Goal: Task Accomplishment & Management: Use online tool/utility

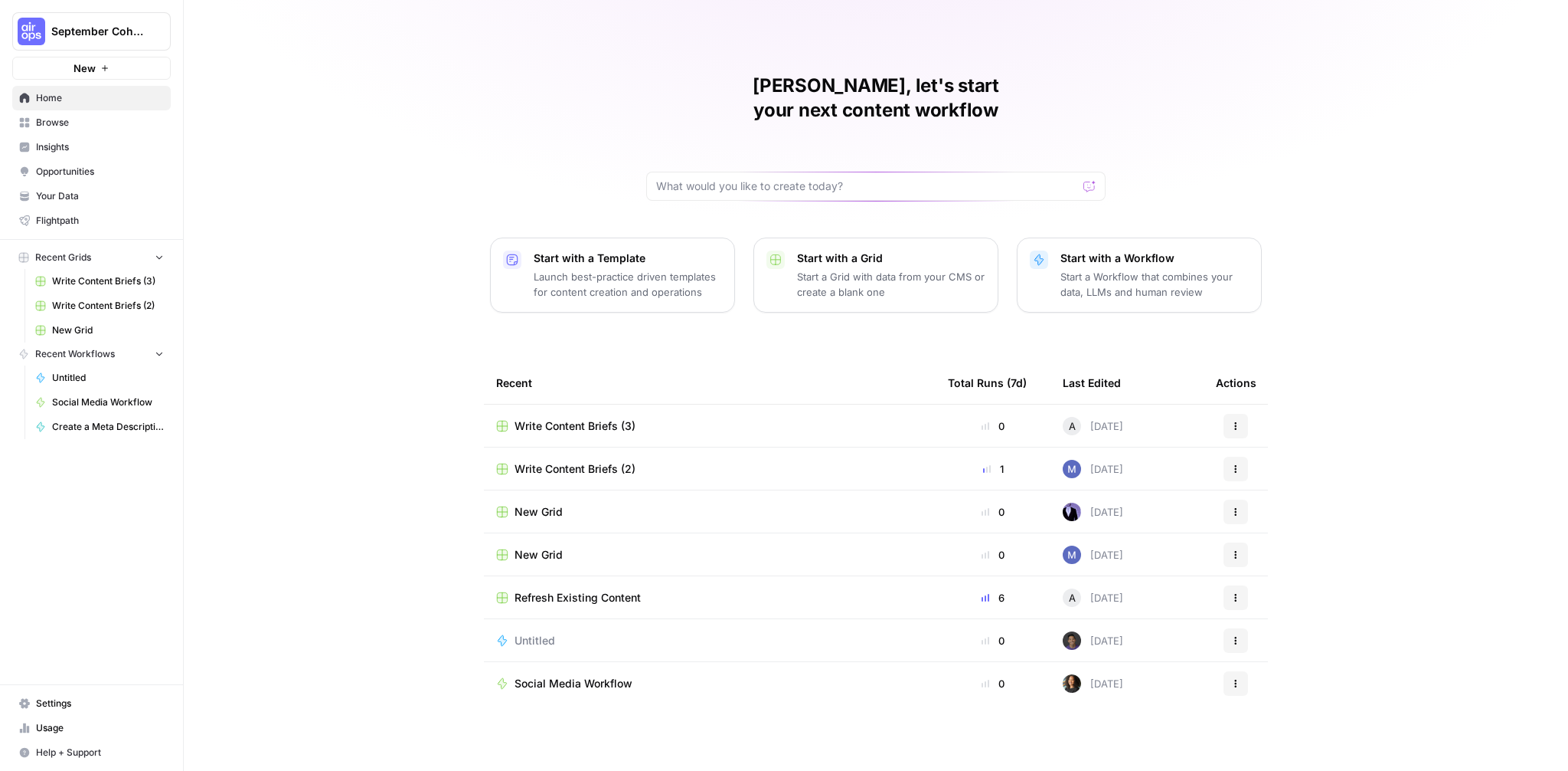
click at [1419, 58] on div "Mike, let's start your next content workflow Start with a Template Launch best-…" at bounding box center [876, 386] width 1384 height 771
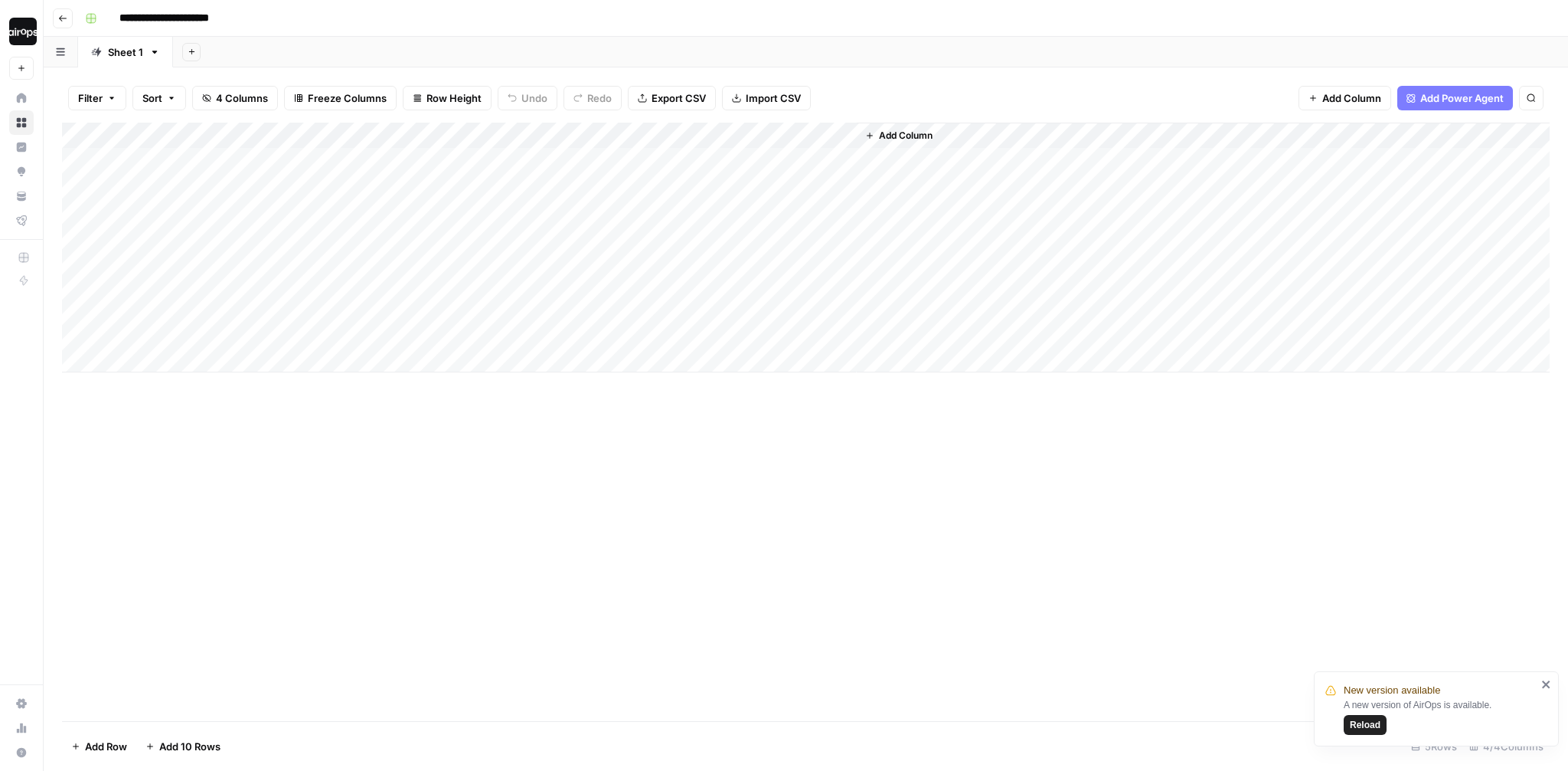
click at [25, 32] on img "Workspace: Dille-Sandbox" at bounding box center [23, 32] width 28 height 28
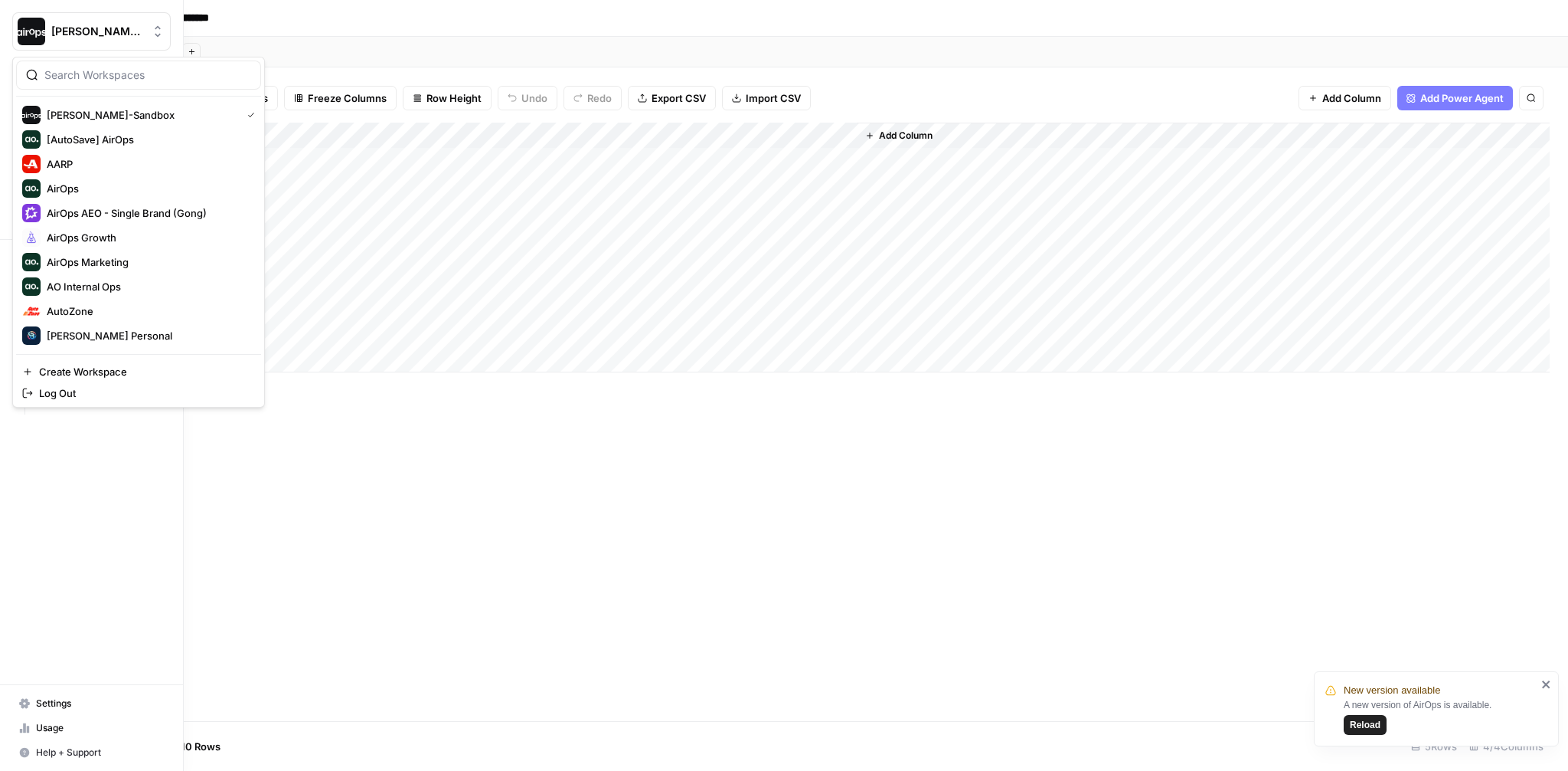
scroll to position [564, 0]
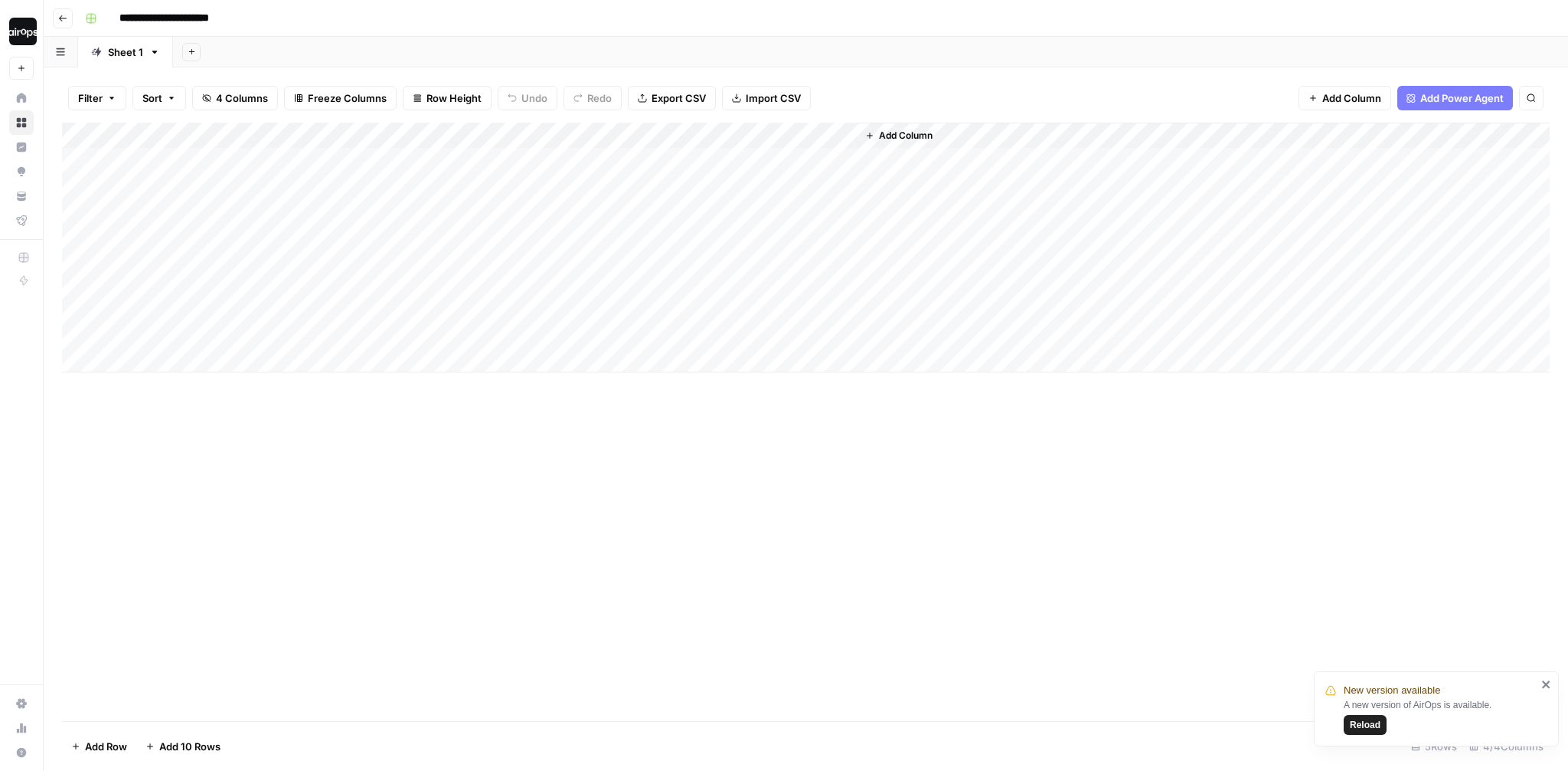
click at [1370, 727] on span "Reload" at bounding box center [1365, 724] width 31 height 14
click at [564, 53] on div "Add Sheet" at bounding box center [870, 52] width 1395 height 31
click at [29, 39] on img "Workspace: Dille-Sandbox" at bounding box center [23, 32] width 28 height 28
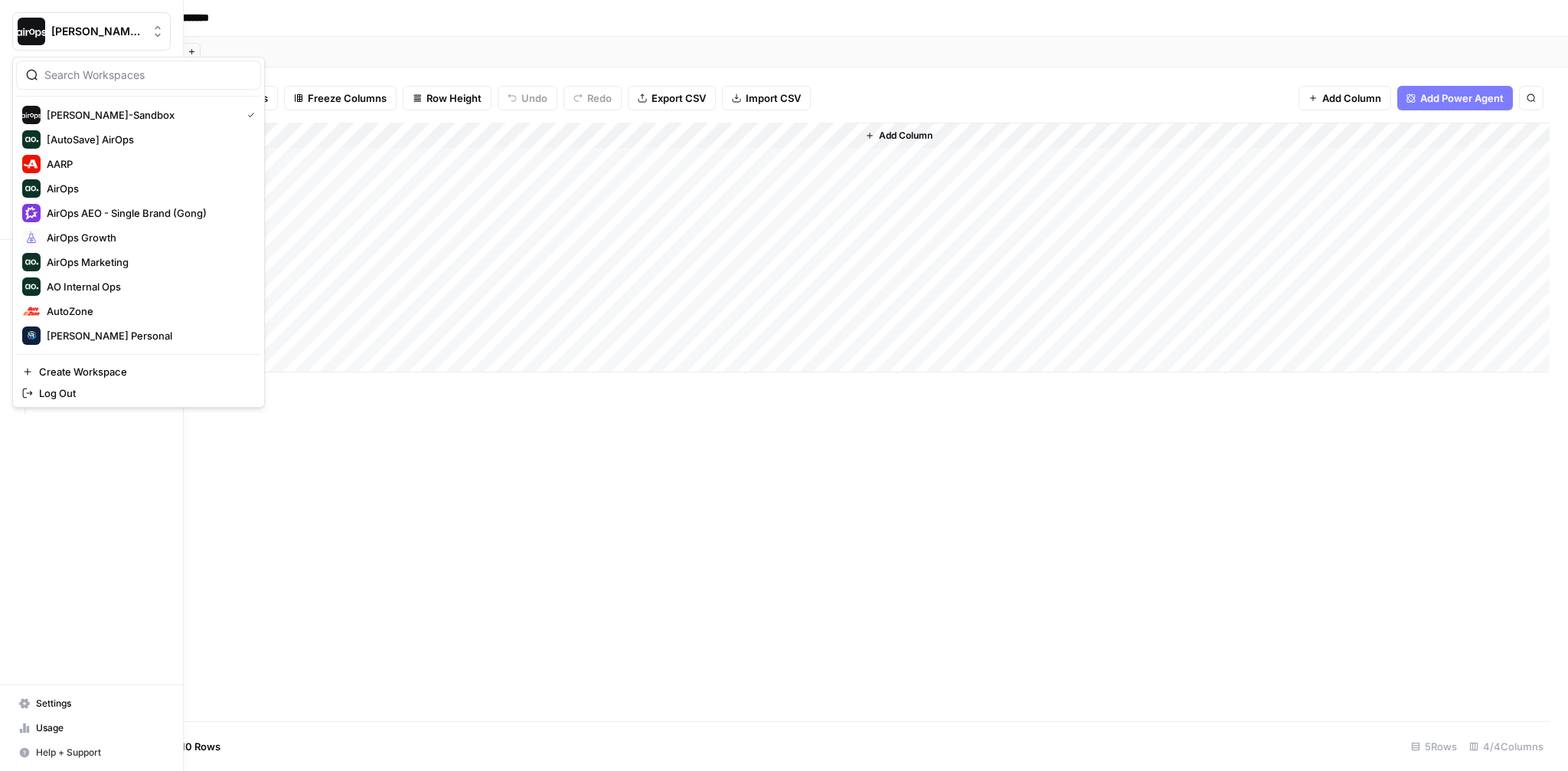
click at [71, 32] on span "[PERSON_NAME]-Sandbox" at bounding box center [98, 31] width 93 height 15
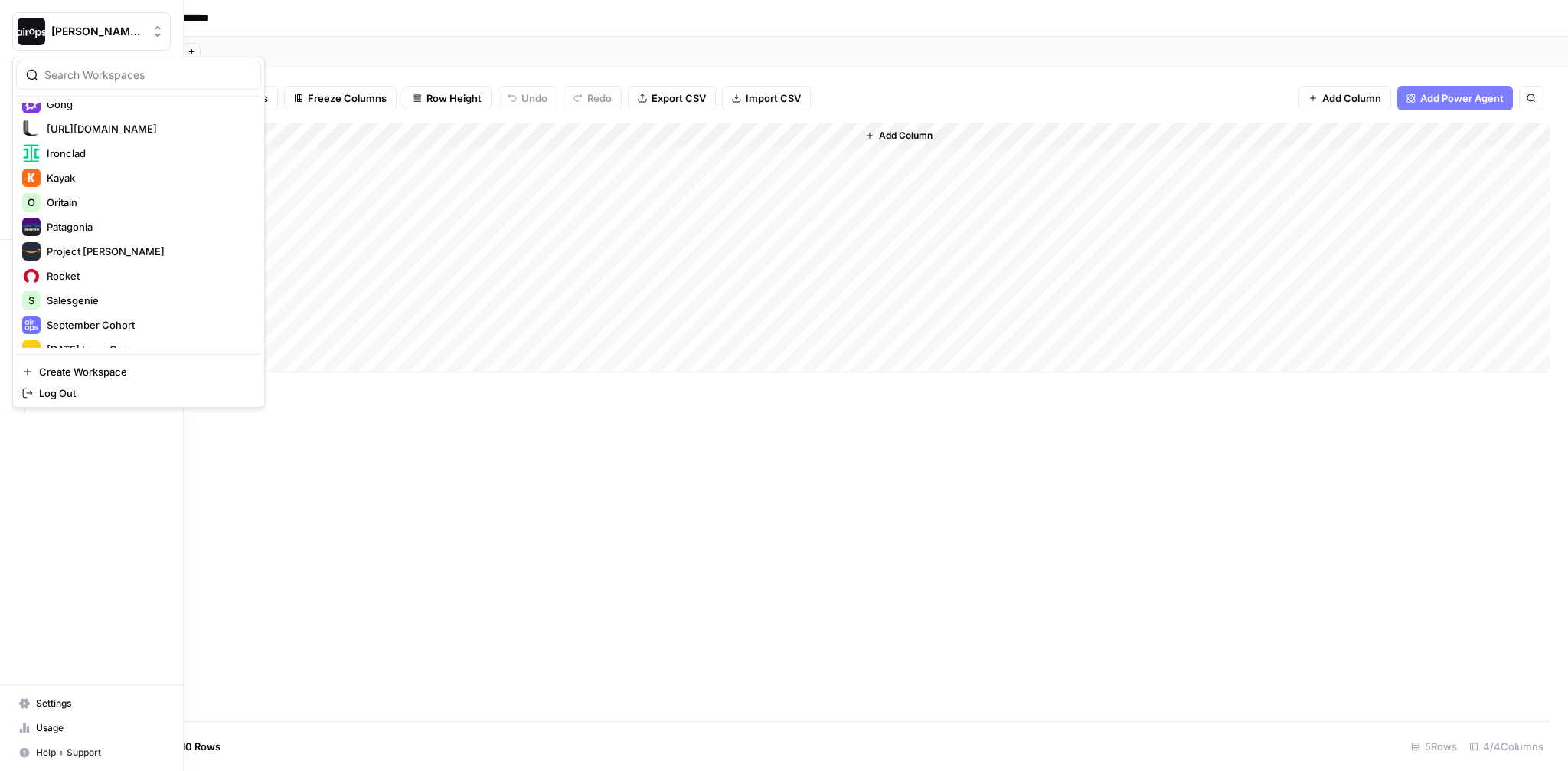
scroll to position [564, 0]
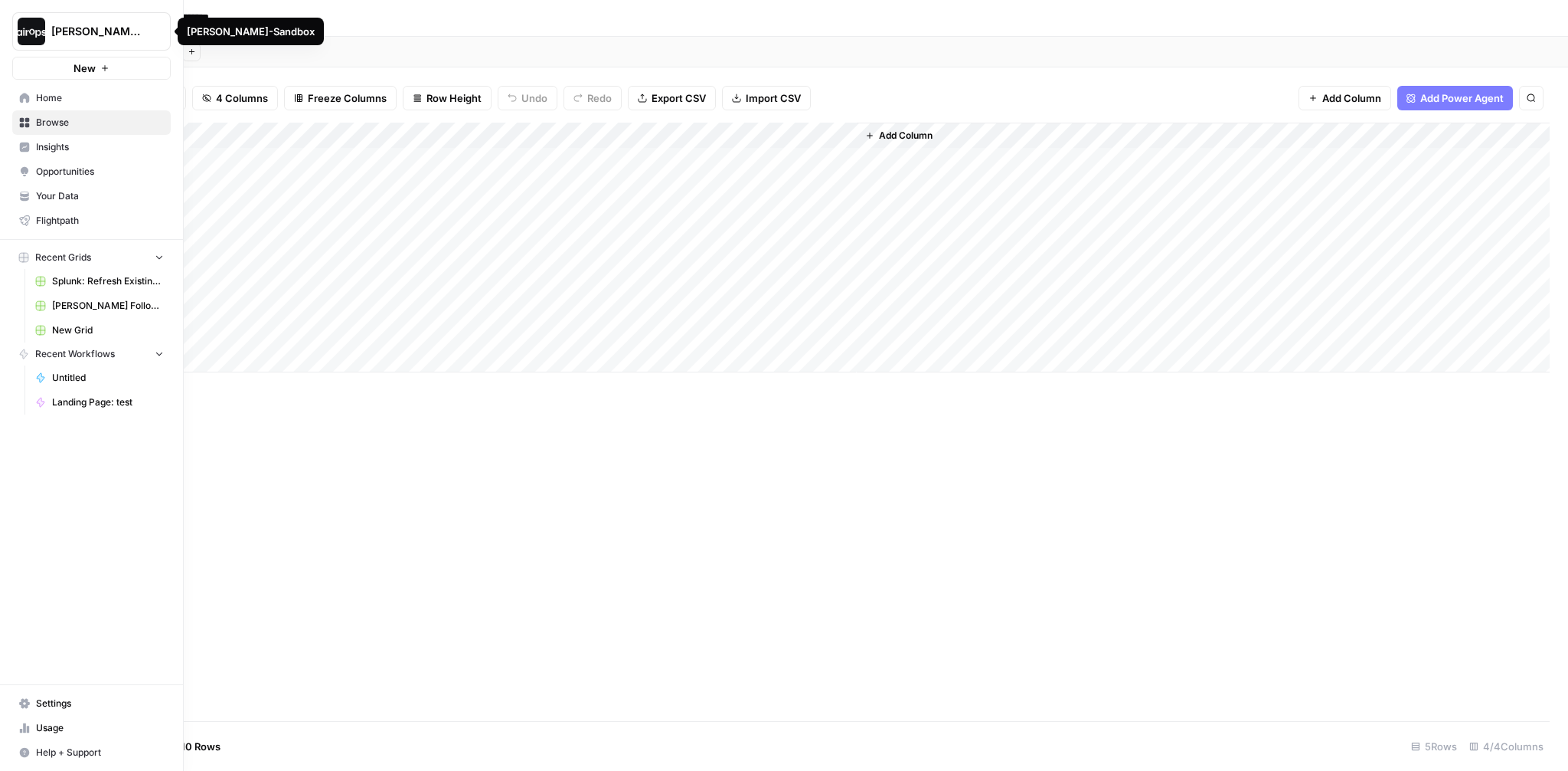
click at [33, 37] on img "Workspace: Dille-Sandbox" at bounding box center [32, 32] width 28 height 28
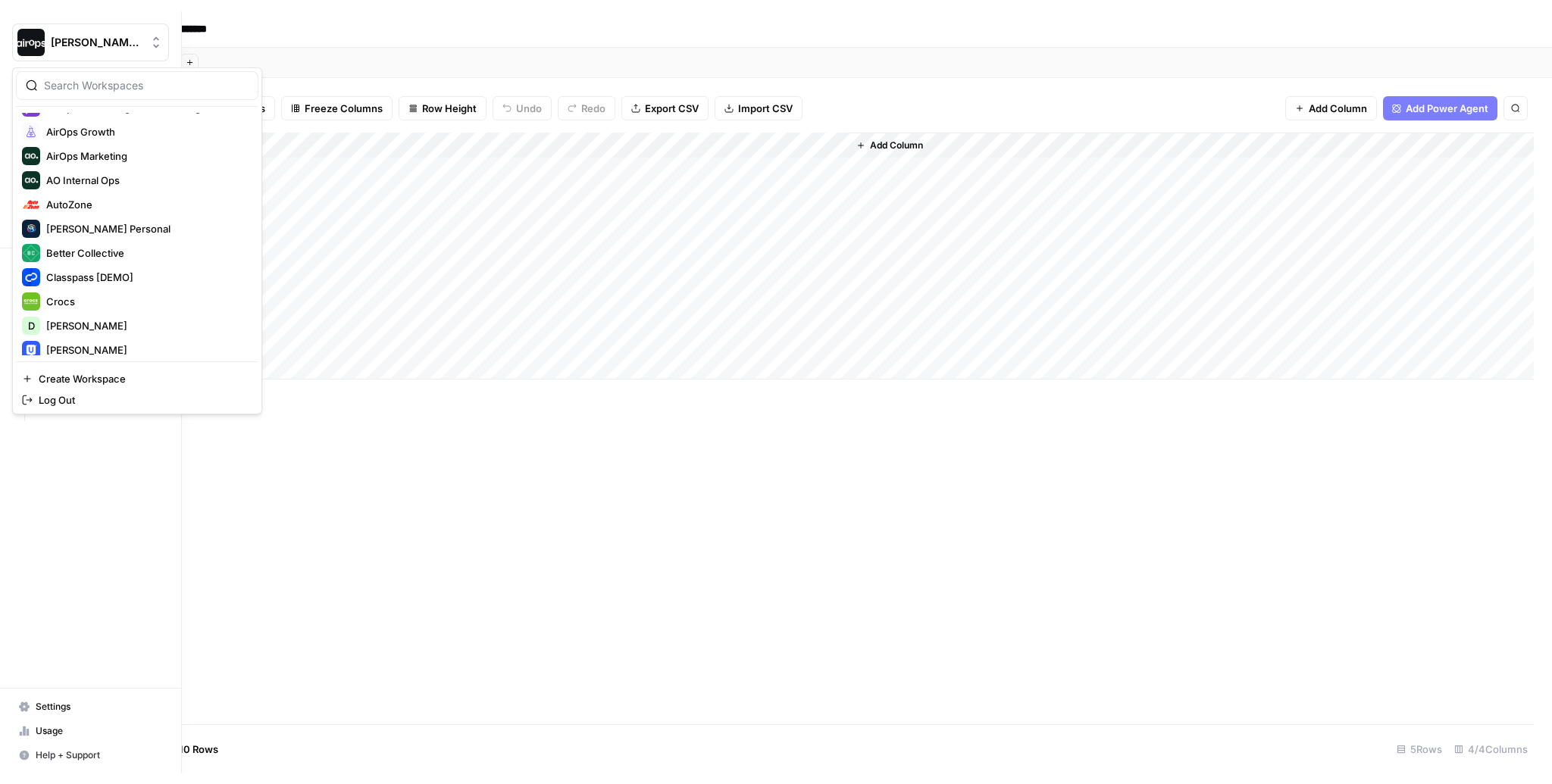
scroll to position [0, 0]
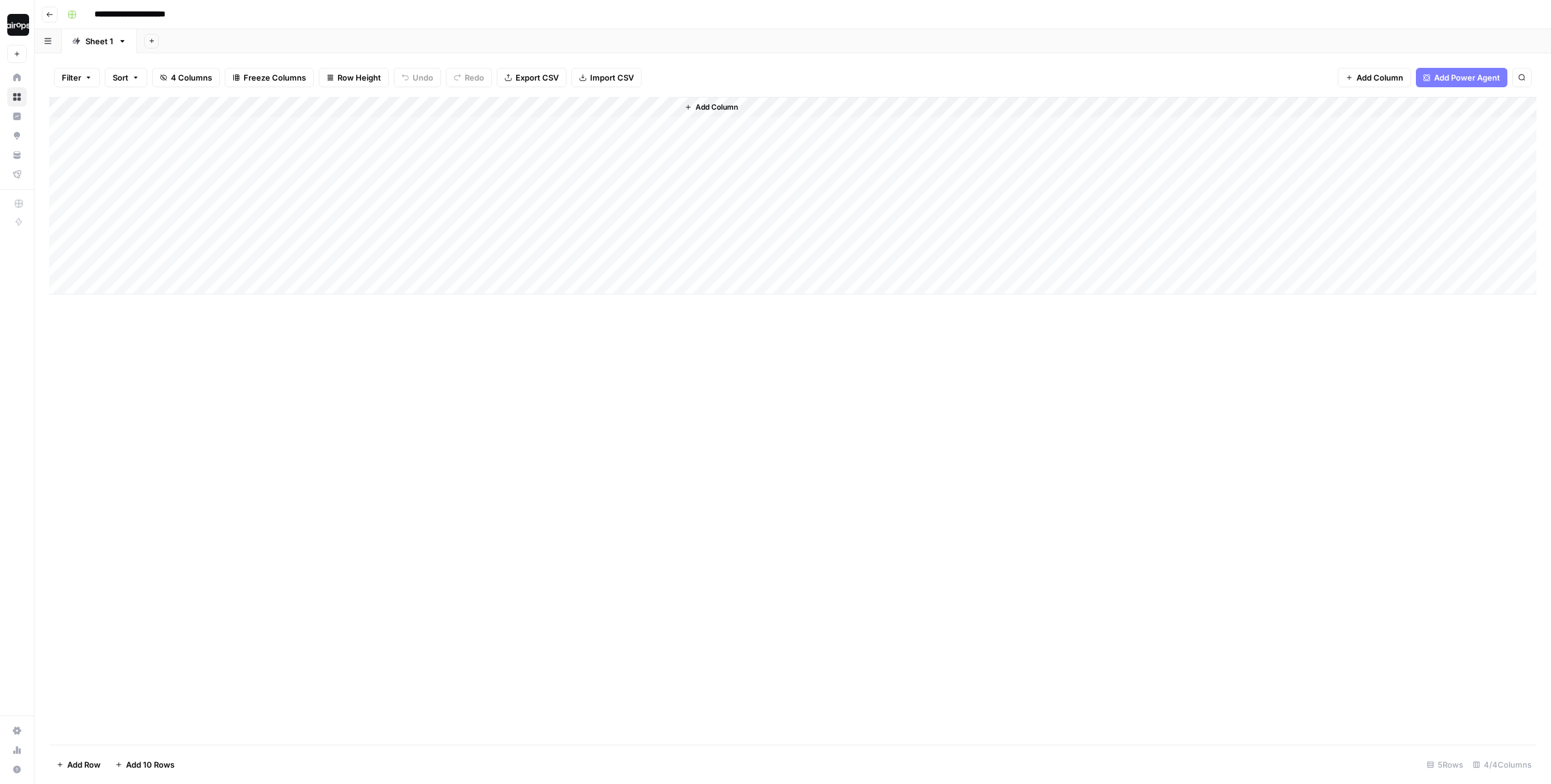
click at [877, 36] on div "Add Sheet" at bounding box center [844, 41] width 1415 height 24
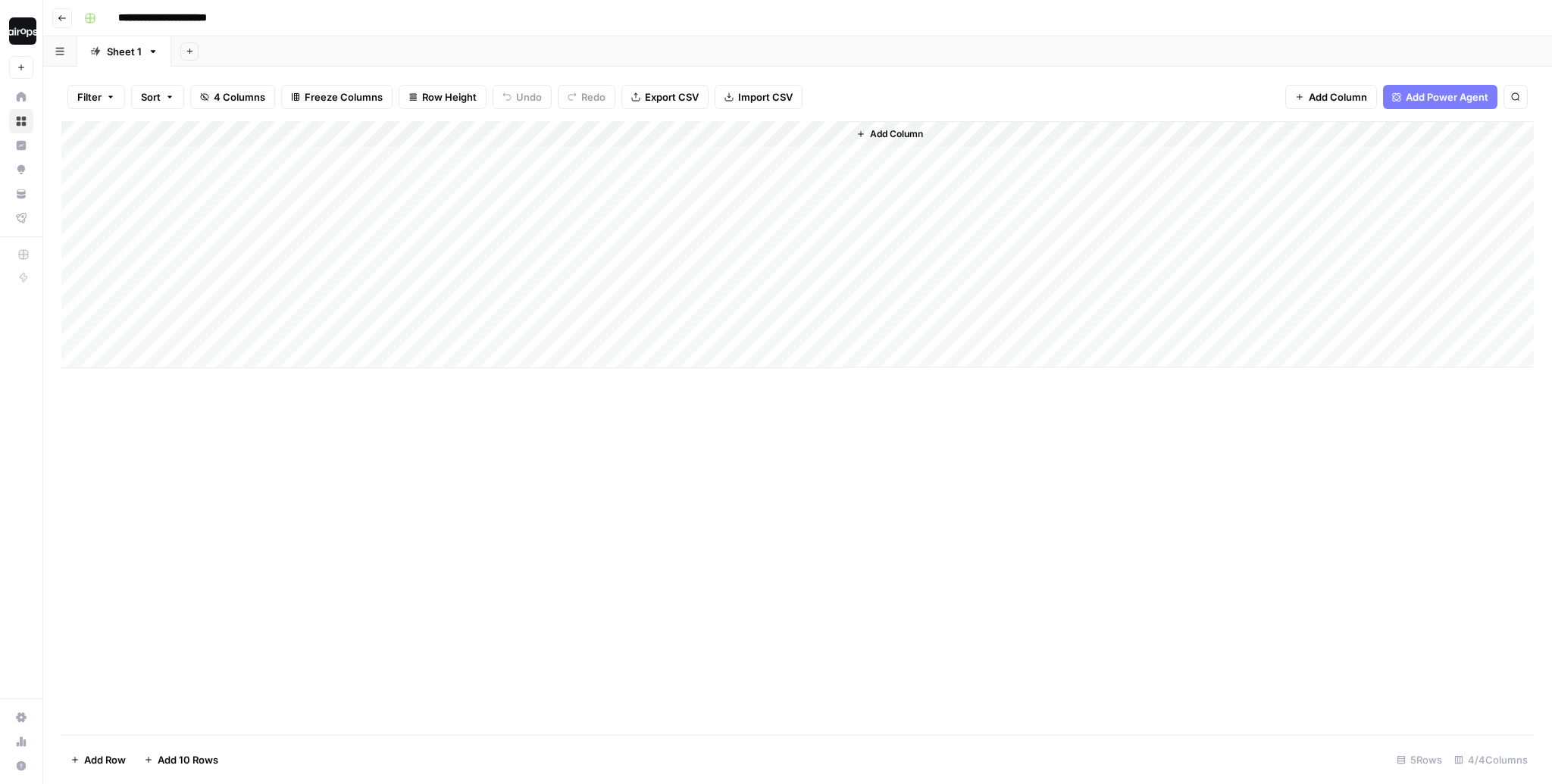
drag, startPoint x: 1052, startPoint y: 41, endPoint x: 842, endPoint y: 33, distance: 210.2
click at [842, 33] on header "**********" at bounding box center [797, 18] width 1509 height 36
click at [695, 41] on div "Add Sheet" at bounding box center [861, 51] width 1381 height 31
click at [688, 45] on div "Add Sheet" at bounding box center [861, 51] width 1381 height 31
click at [652, 44] on div "Add Sheet" at bounding box center [861, 51] width 1381 height 31
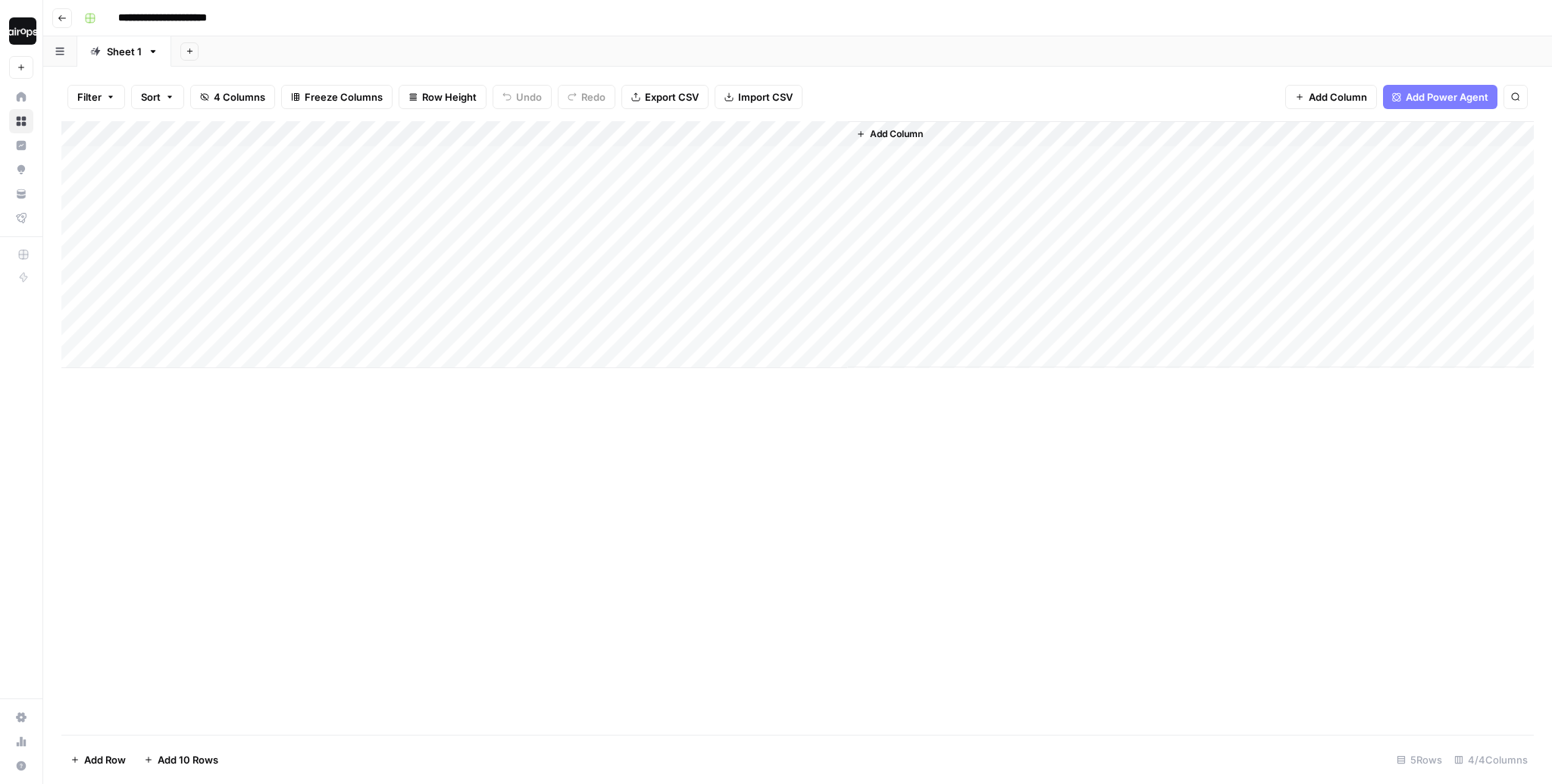
click at [635, 45] on div "Add Sheet" at bounding box center [861, 51] width 1381 height 31
click at [784, 50] on div "Add Sheet" at bounding box center [861, 51] width 1381 height 31
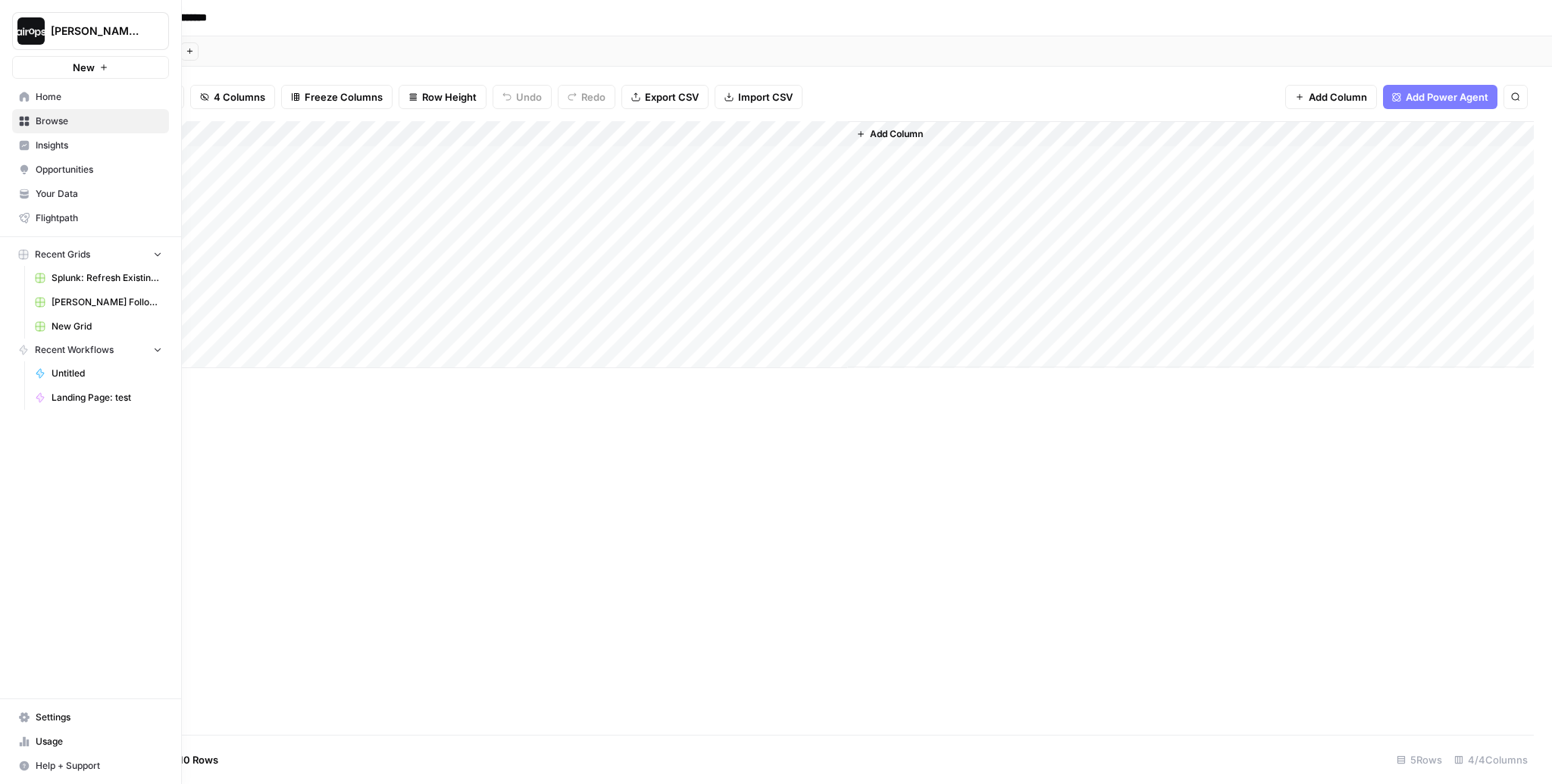
click at [79, 100] on span "Home" at bounding box center [99, 97] width 126 height 14
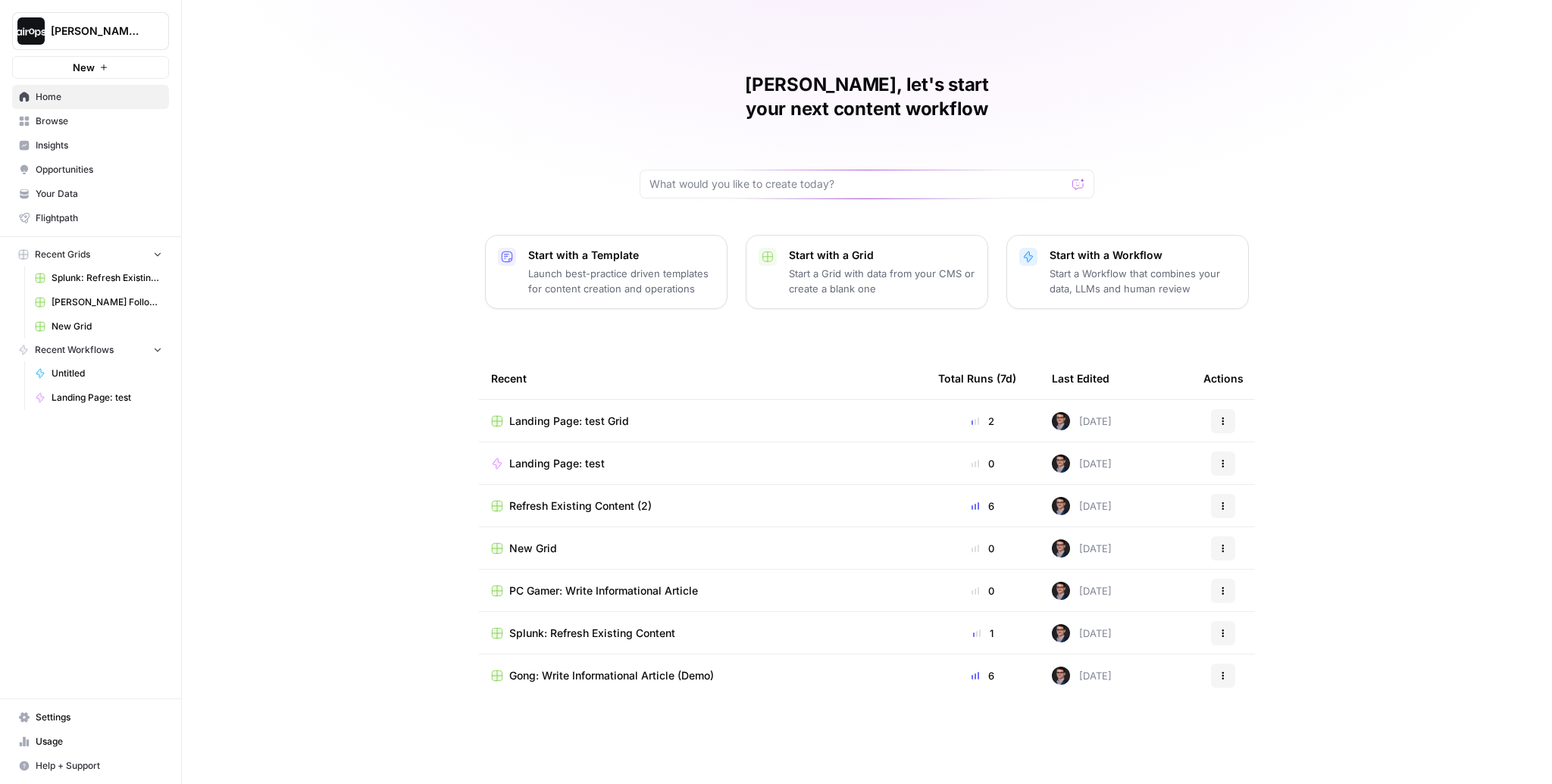
click at [68, 122] on span "Browse" at bounding box center [99, 121] width 126 height 14
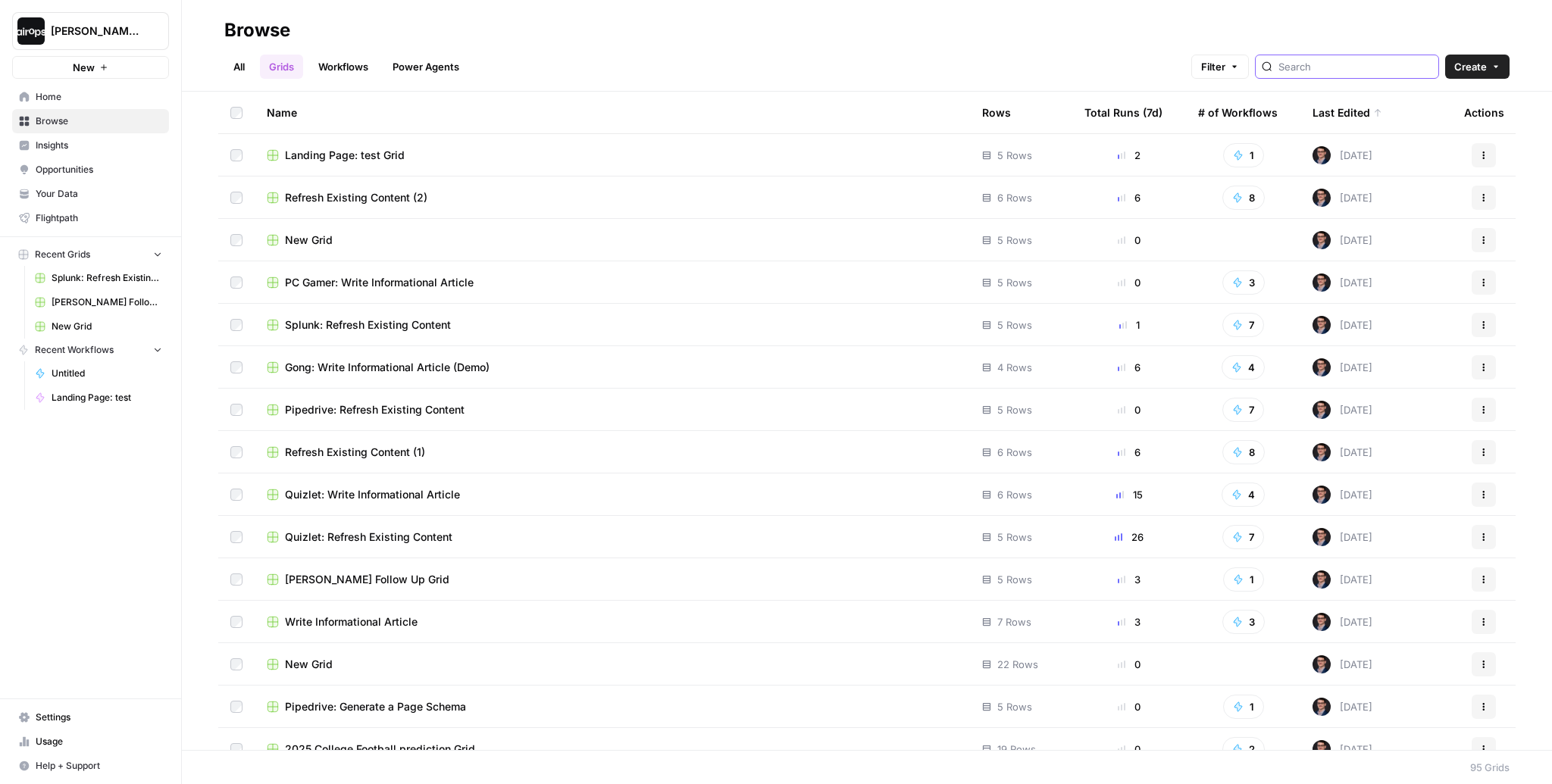
click at [1327, 66] on input "search" at bounding box center [1355, 66] width 154 height 15
type input "["
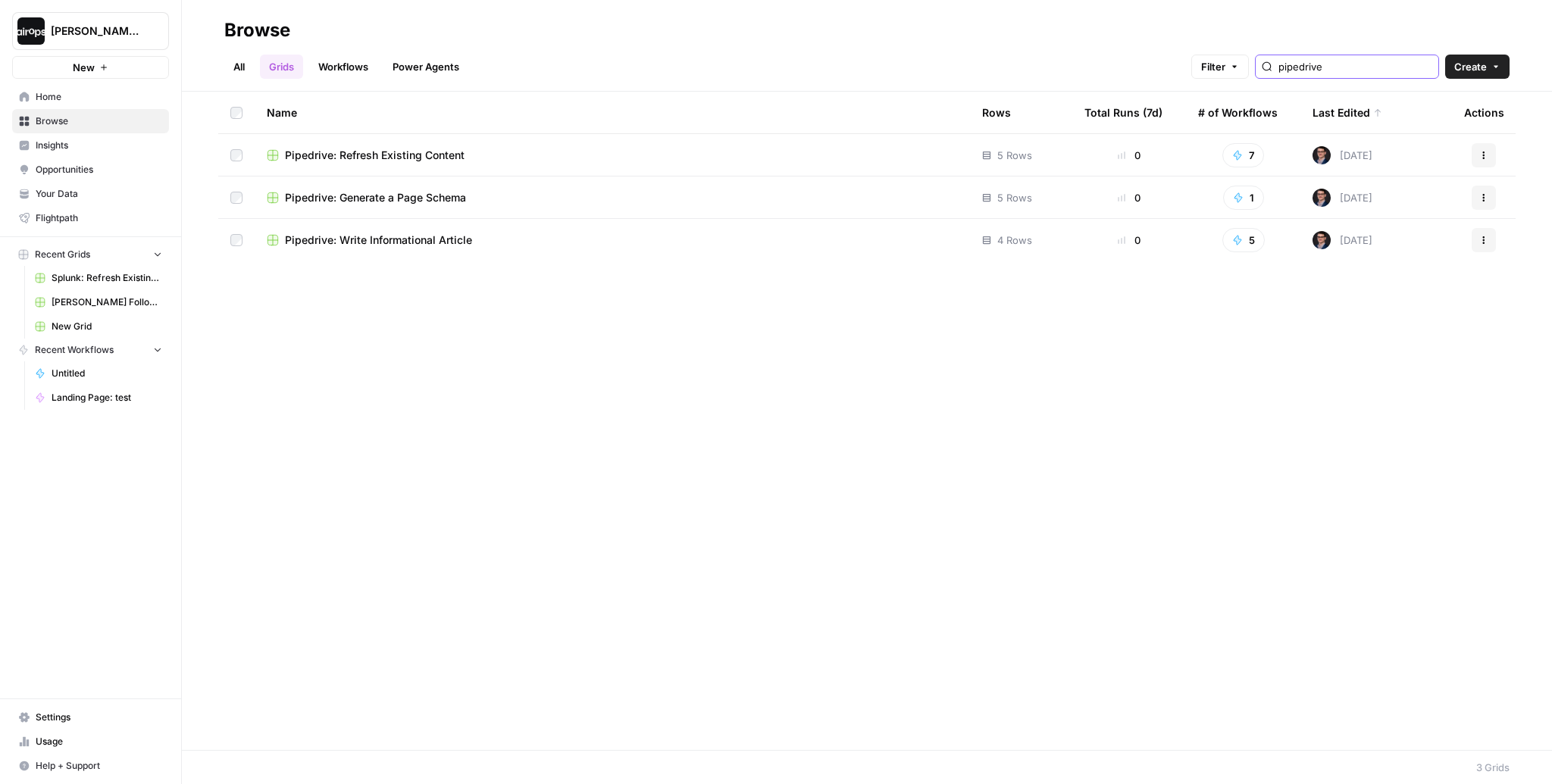
type input "pipedrive"
click at [415, 237] on span "Pipedrive: Write Informational Article" at bounding box center [378, 239] width 187 height 15
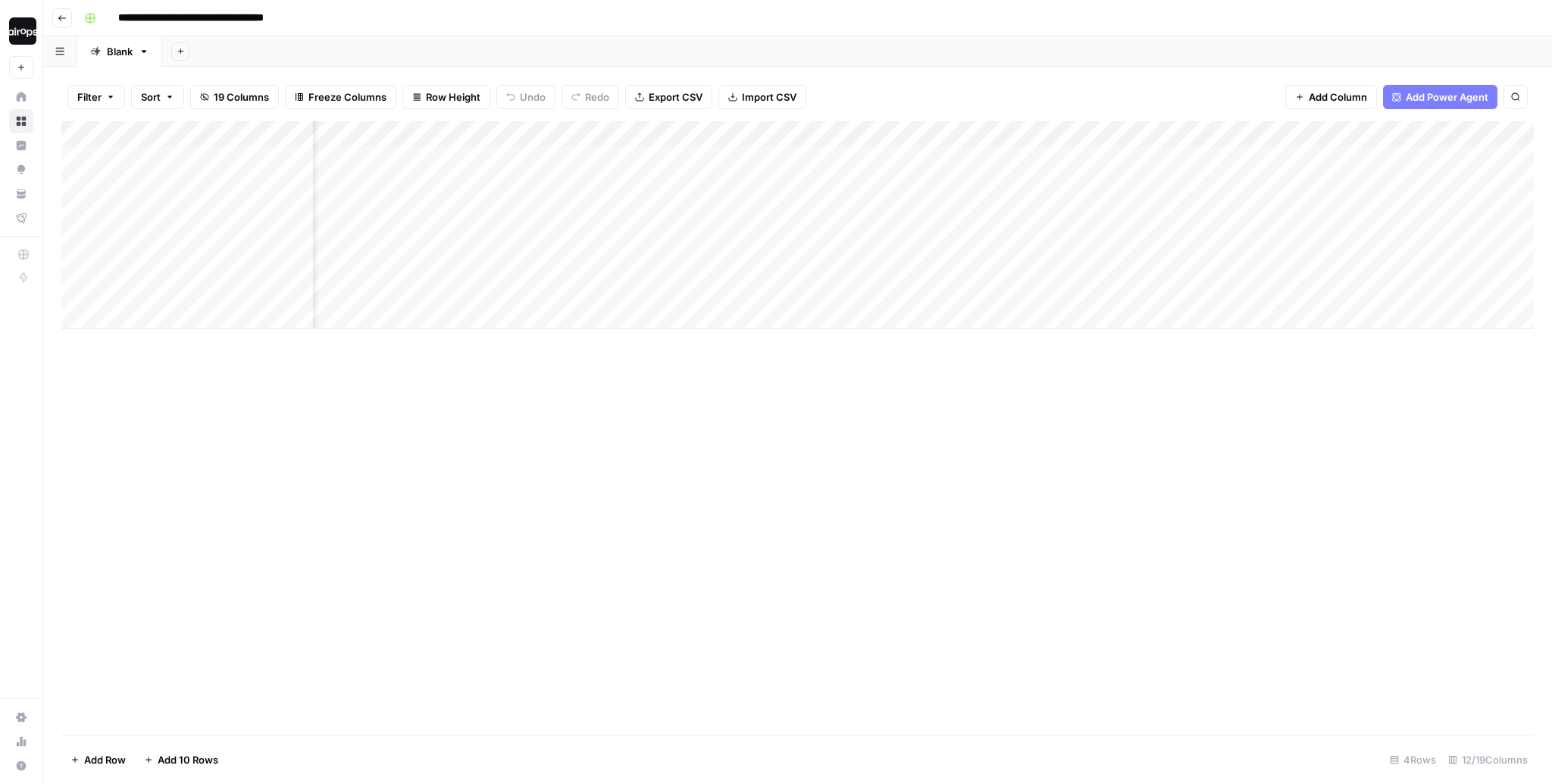
scroll to position [0, 68]
click at [941, 158] on div "Add Column" at bounding box center [797, 225] width 1472 height 208
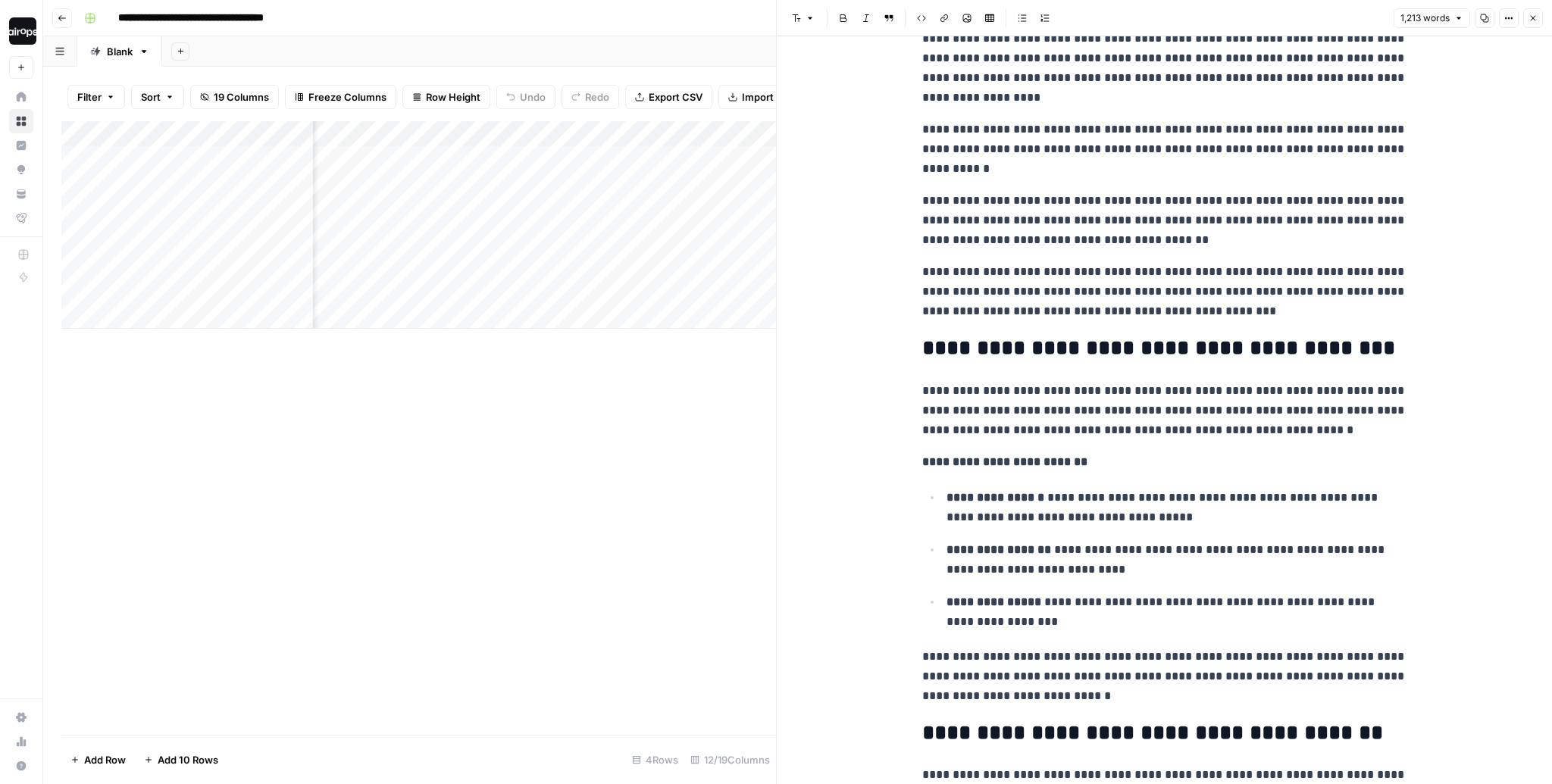
scroll to position [933, 0]
click at [681, 467] on div "Add Column" at bounding box center [418, 427] width 714 height 614
click at [1536, 18] on span "Close" at bounding box center [1536, 18] width 1 height 1
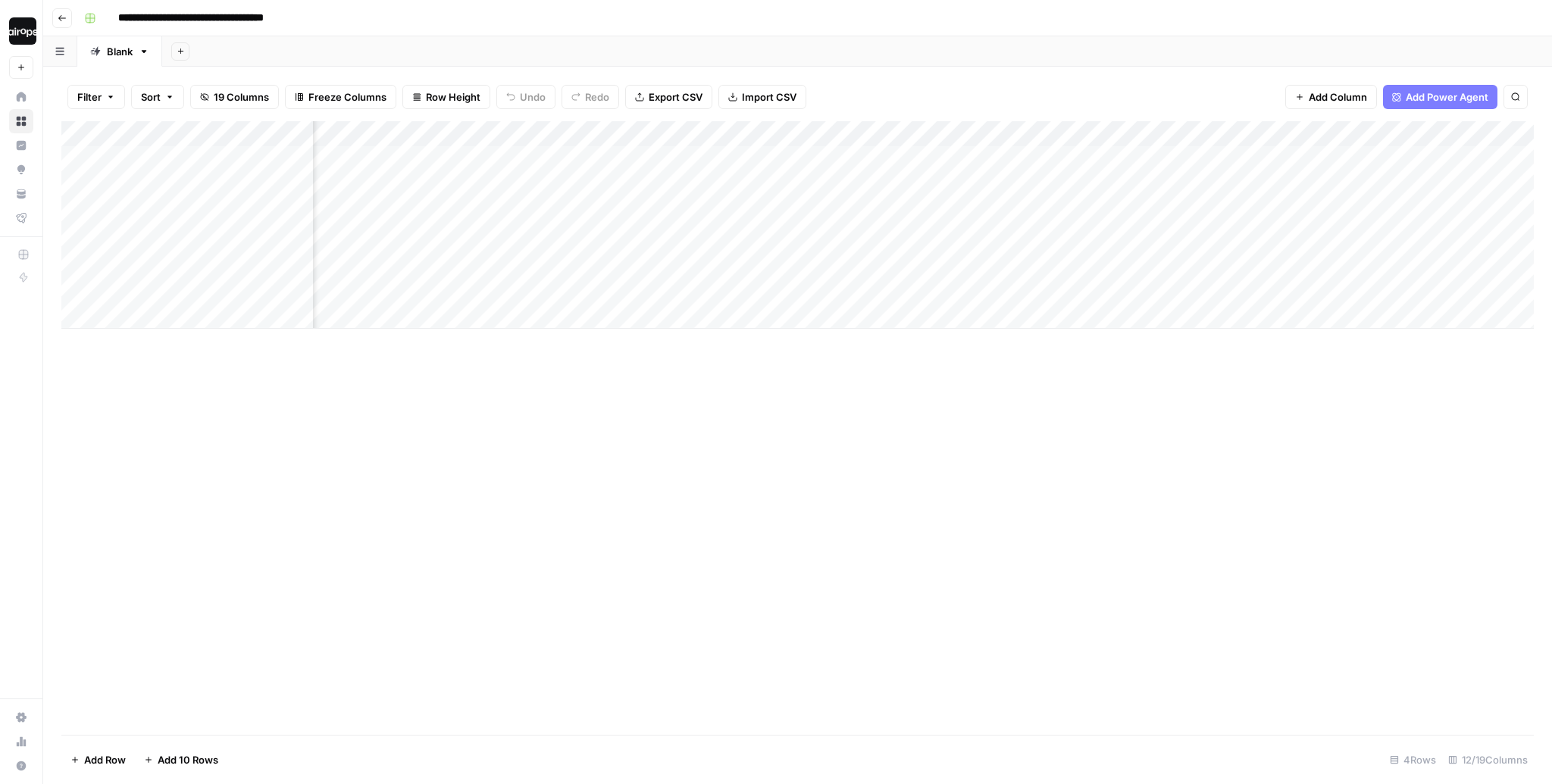
scroll to position [0, 194]
click at [1201, 196] on div "Add Column" at bounding box center [797, 225] width 1472 height 208
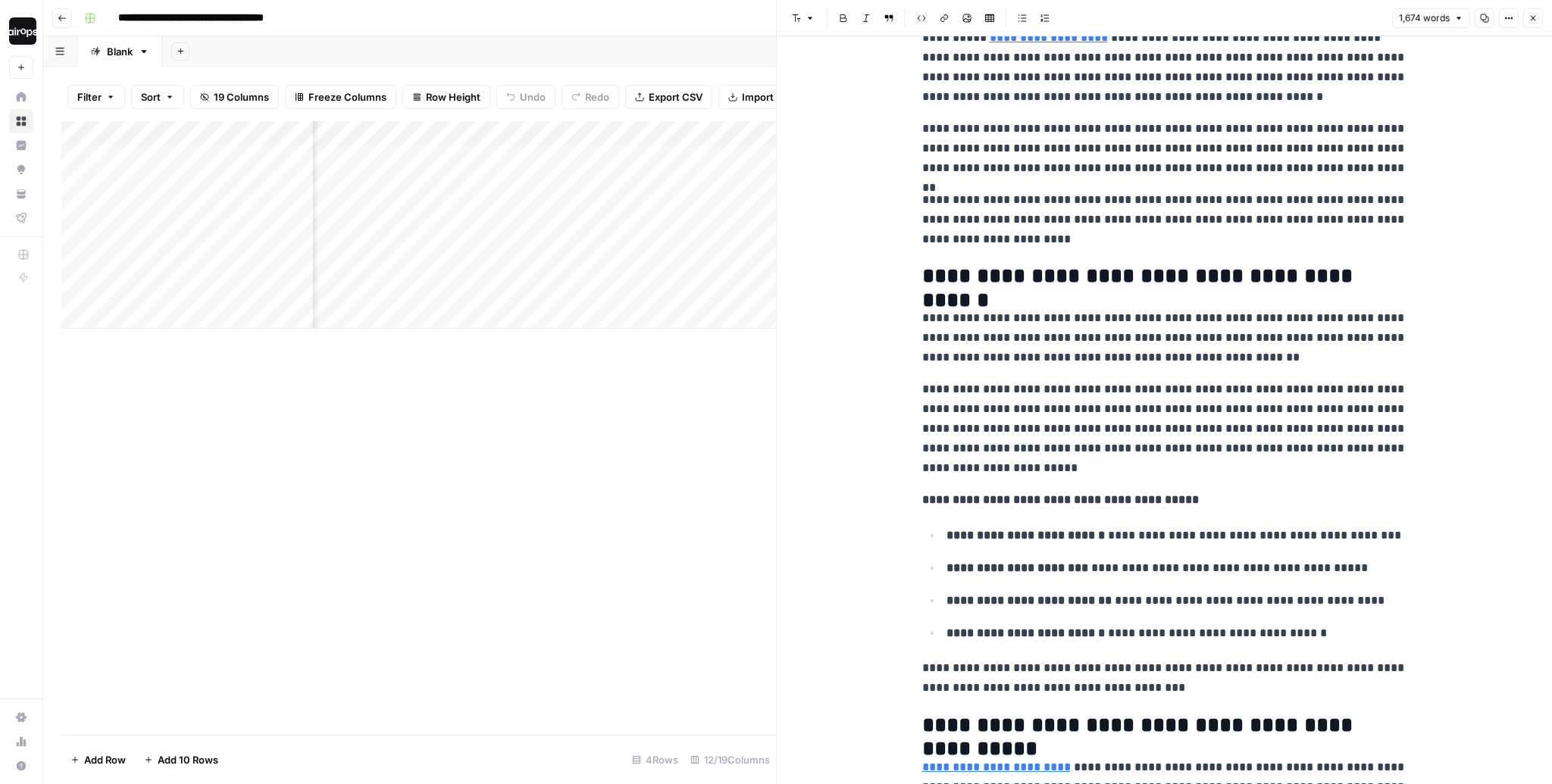
scroll to position [378, 0]
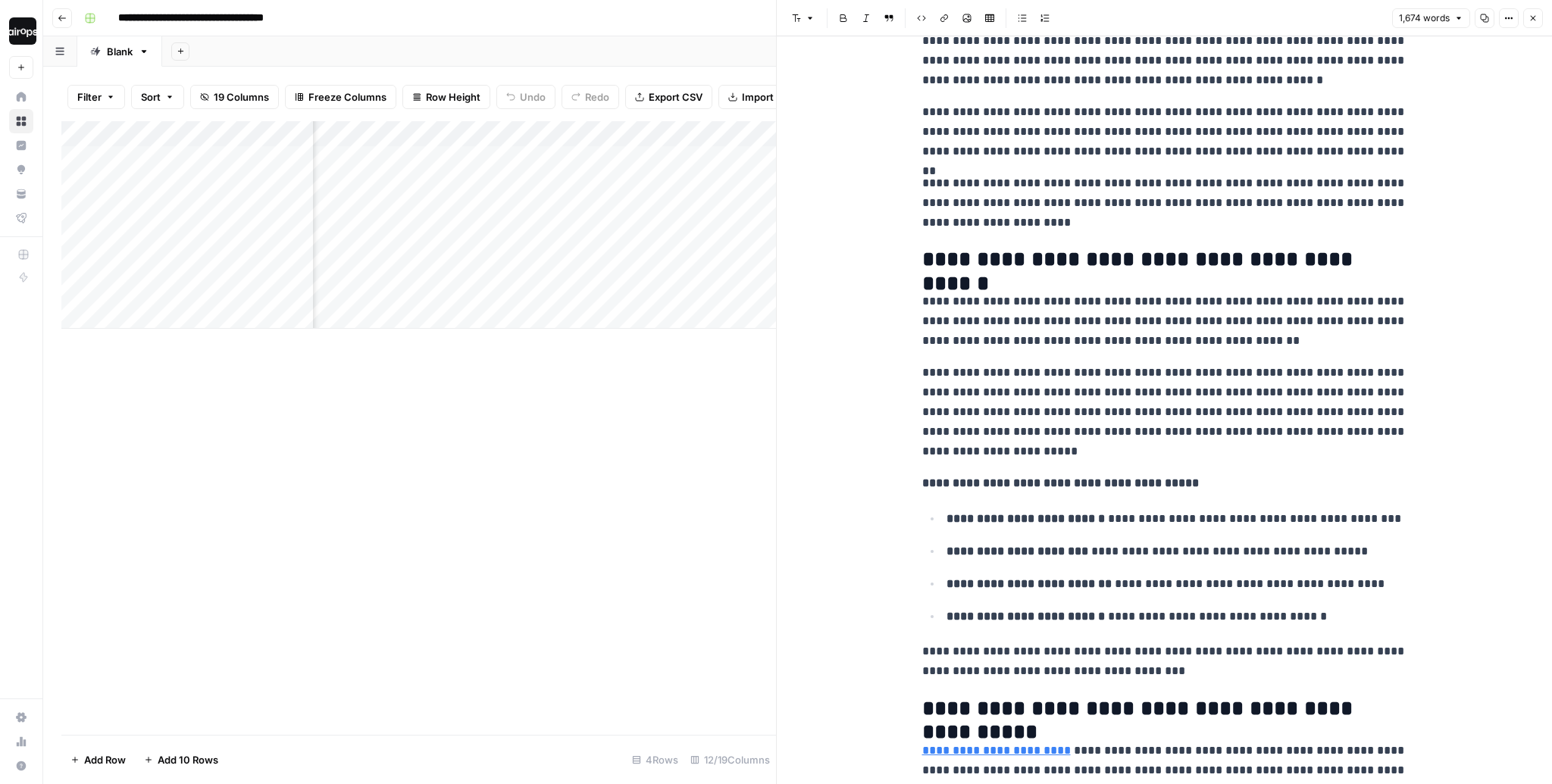
click at [1531, 12] on button "Close" at bounding box center [1533, 18] width 20 height 20
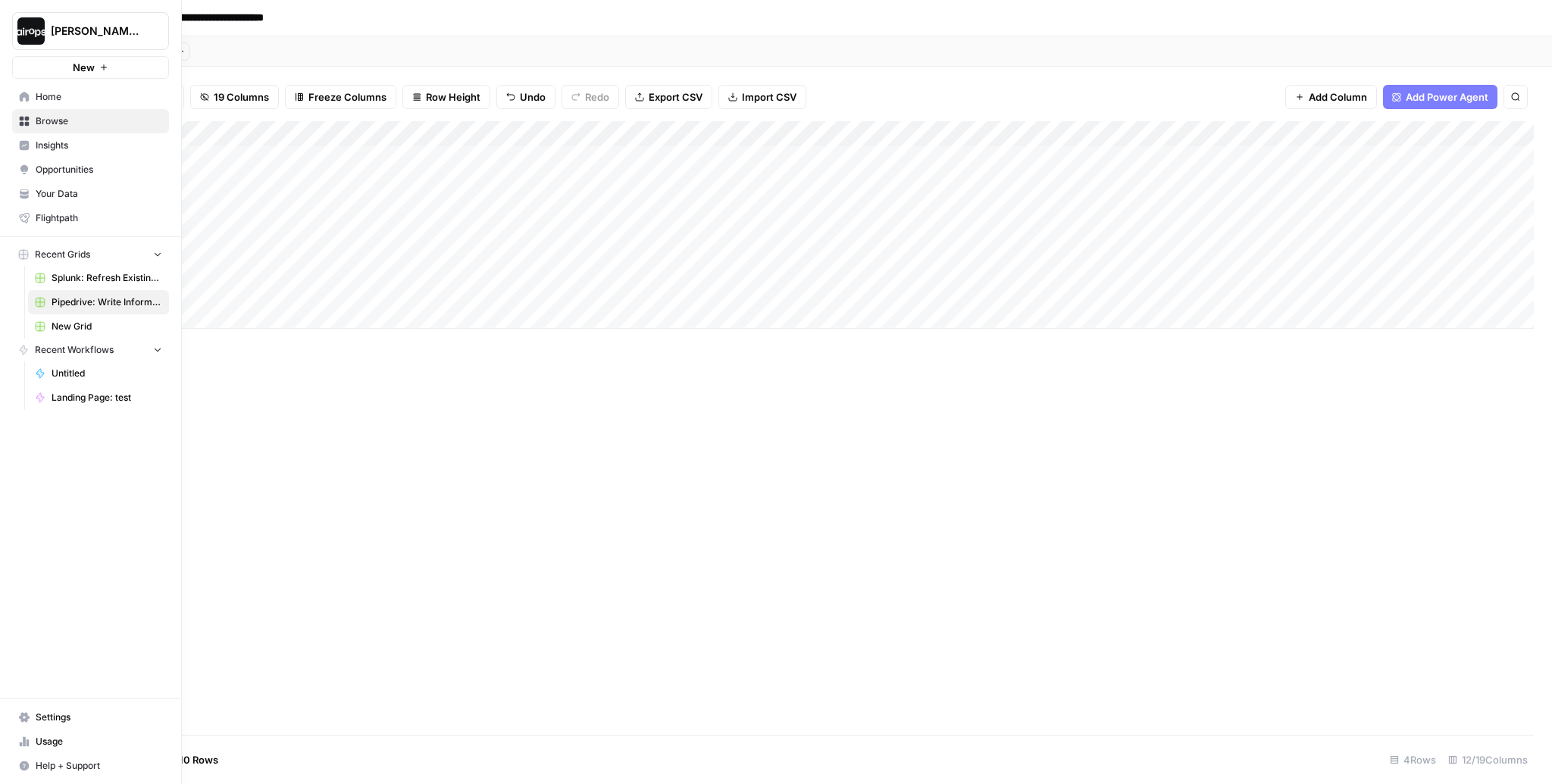
click at [28, 188] on icon at bounding box center [24, 193] width 11 height 11
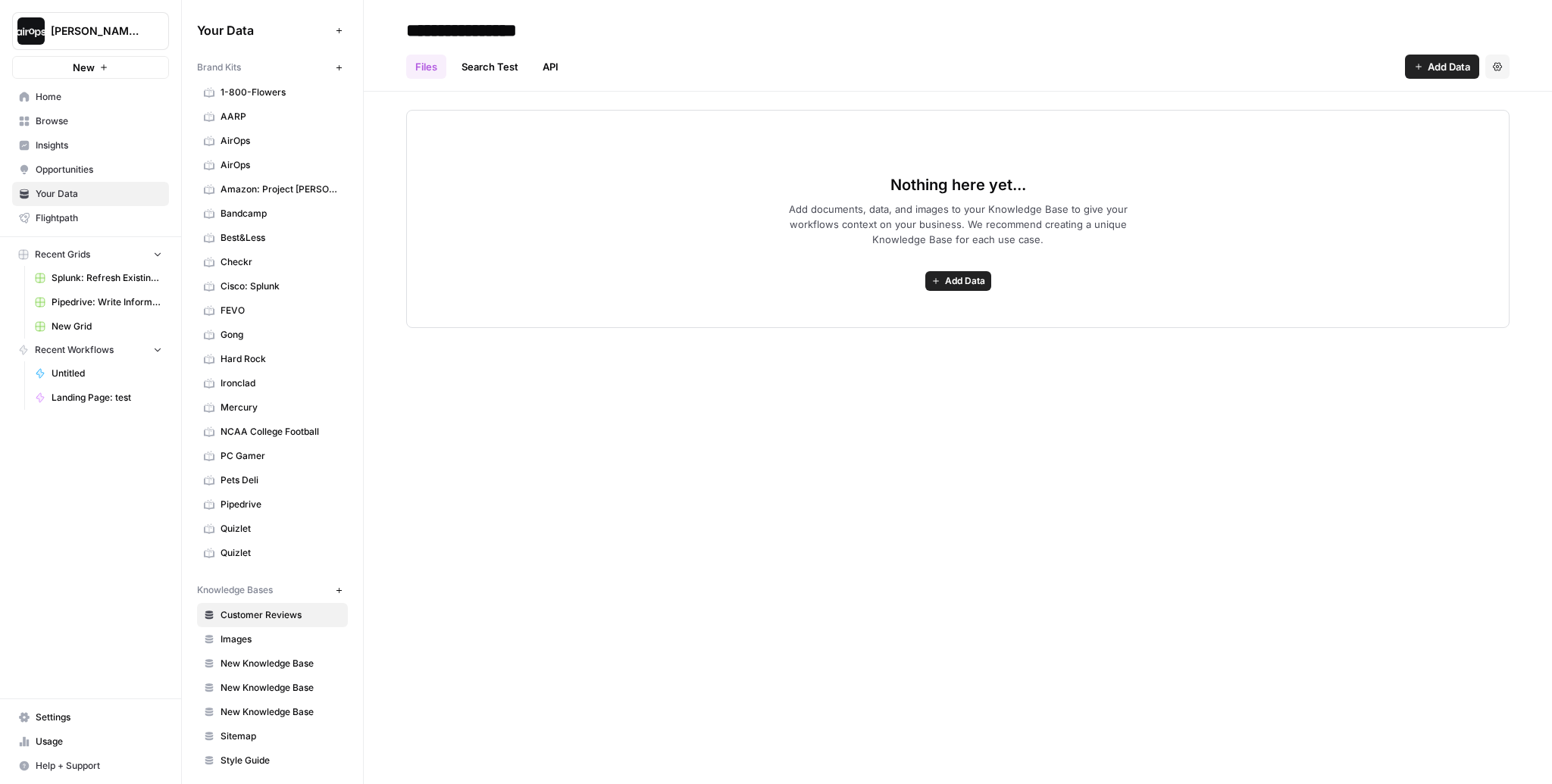
click at [245, 729] on span "Sitemap" at bounding box center [281, 736] width 120 height 14
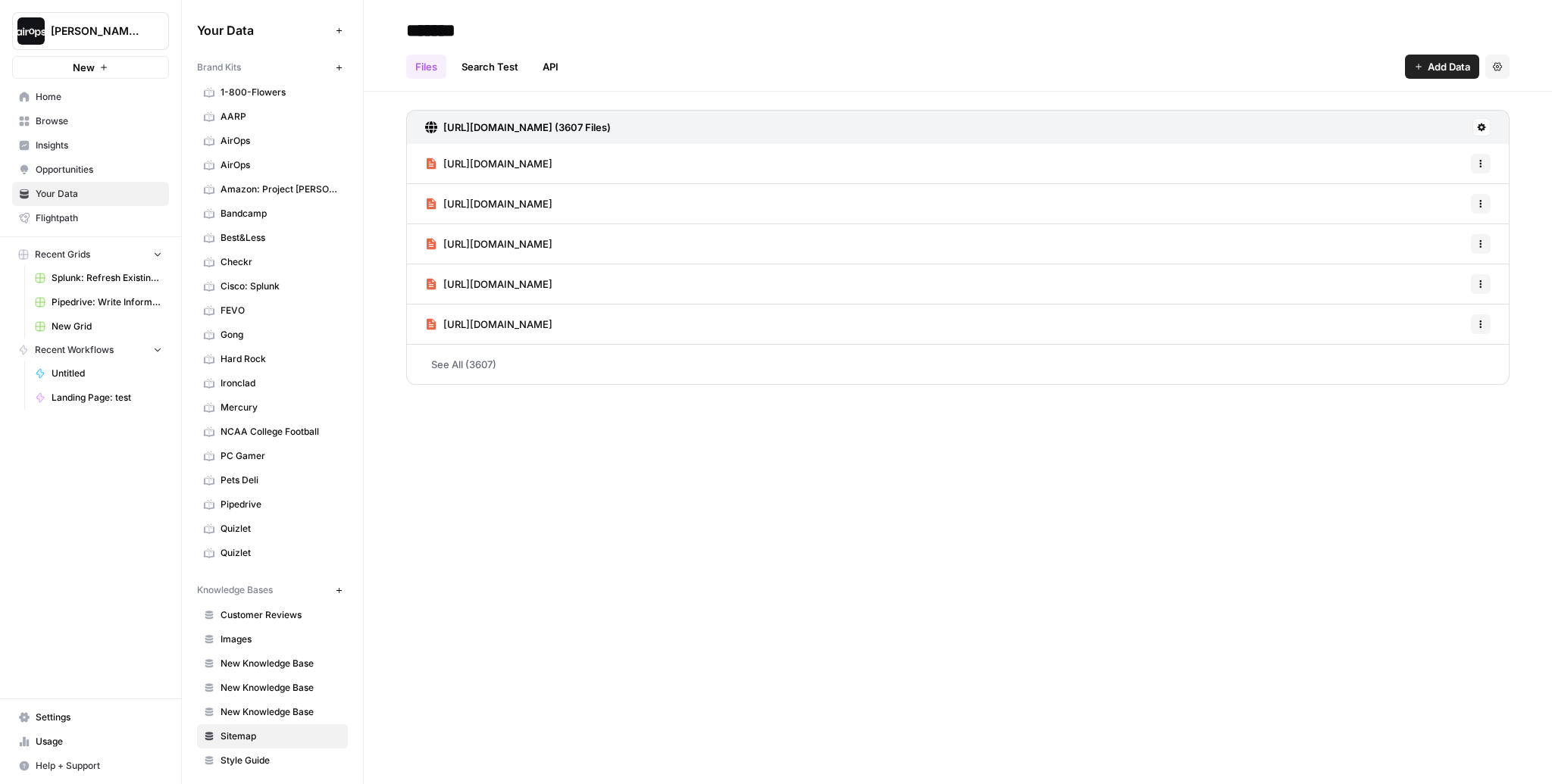
drag, startPoint x: 728, startPoint y: 129, endPoint x: 668, endPoint y: 130, distance: 60.0
click at [668, 130] on div "https://www.pipedrive.com/sitemap-index.xml (3607 Files)" at bounding box center [958, 126] width 1104 height 34
click at [749, 84] on header "******* Files Search Test API Add Data Settings" at bounding box center [958, 45] width 1188 height 92
click at [677, 425] on div "******* Files Search Test API Add Data Settings https://www.pipedrive.com/sitem…" at bounding box center [958, 392] width 1188 height 784
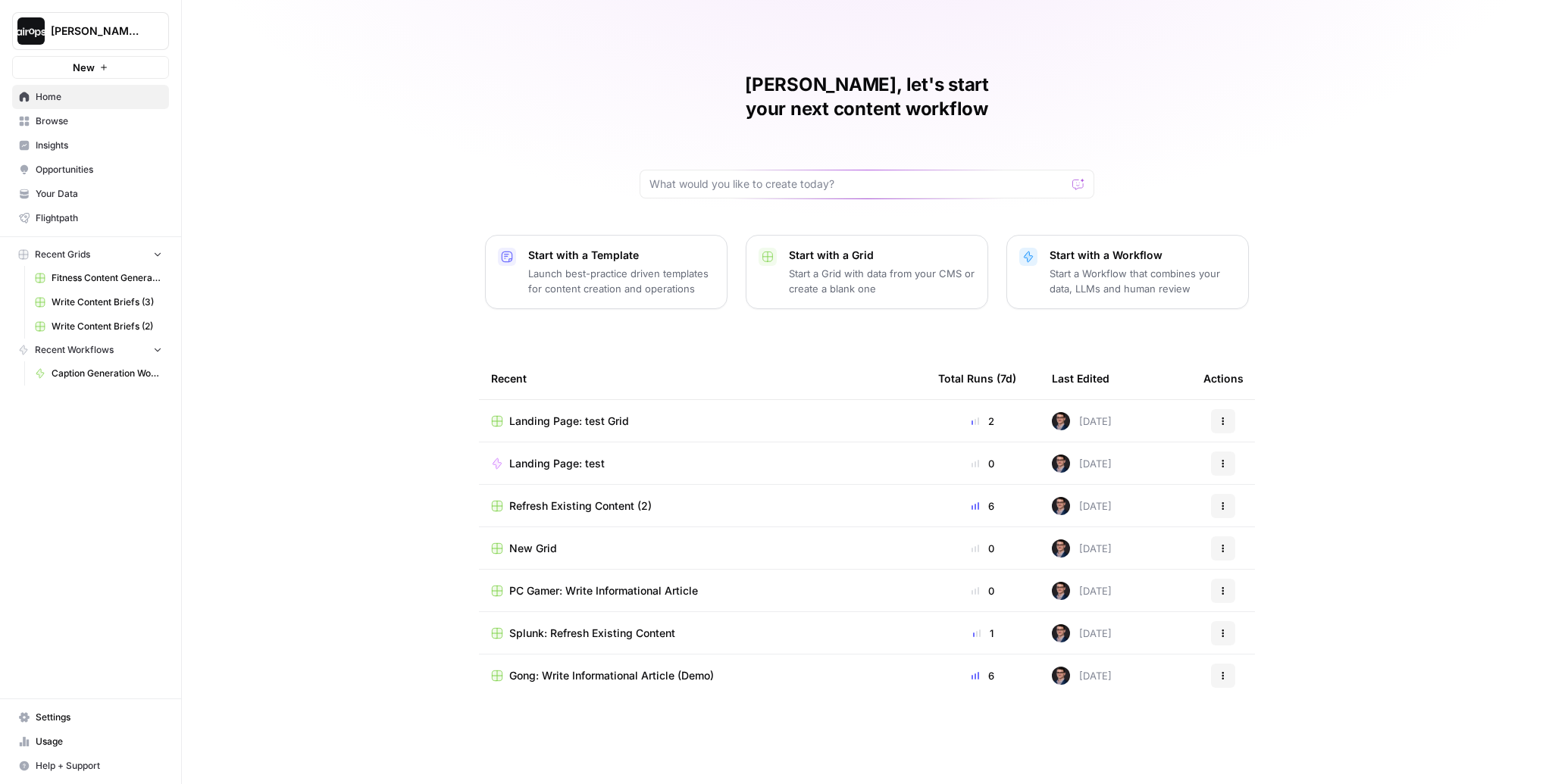
click at [320, 174] on div "Mike, let's start your next content workflow Start with a Template Launch best-…" at bounding box center [867, 392] width 1370 height 784
click at [84, 126] on span "Browse" at bounding box center [99, 121] width 126 height 14
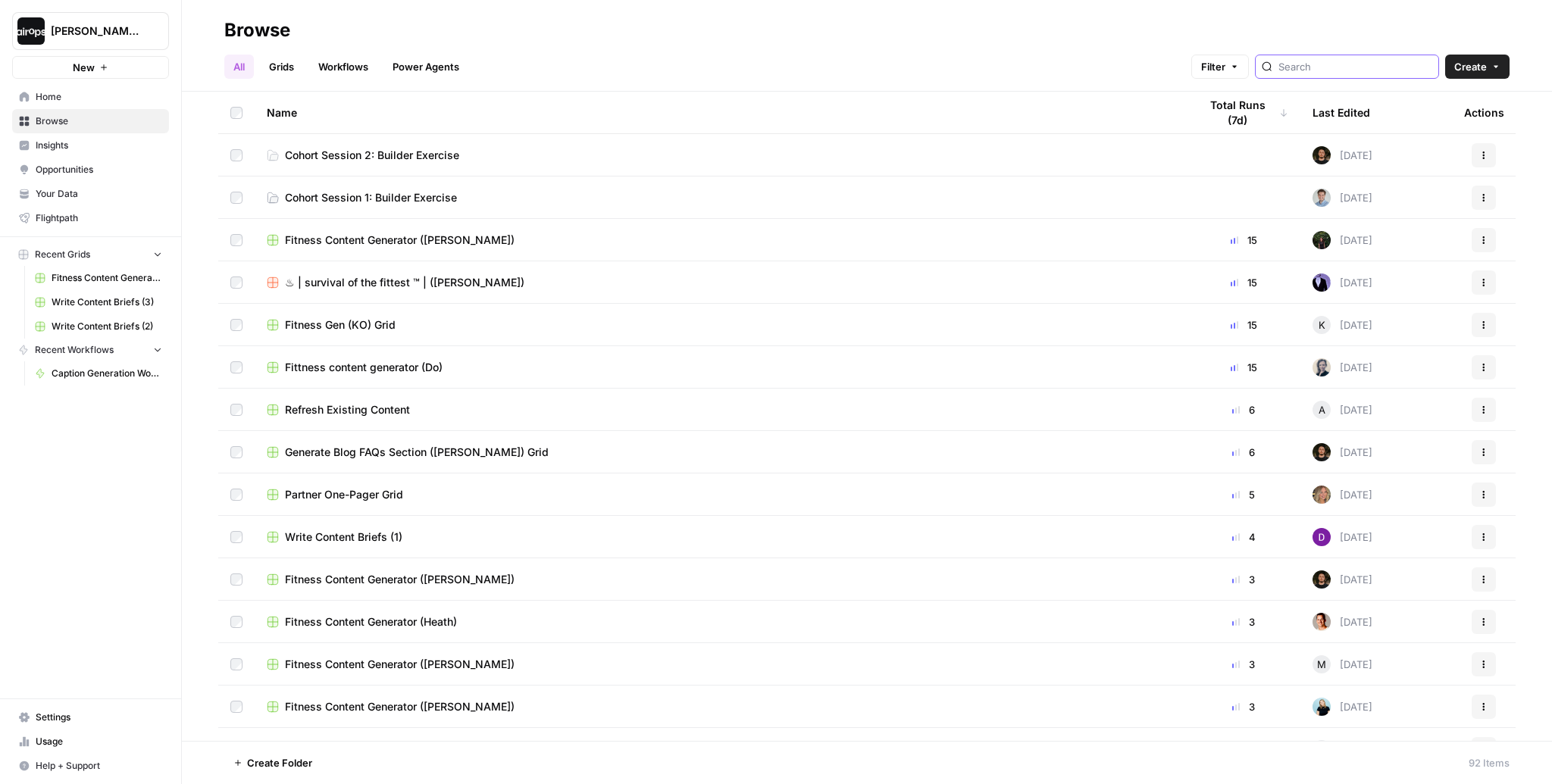
click at [1366, 64] on input "search" at bounding box center [1355, 66] width 154 height 15
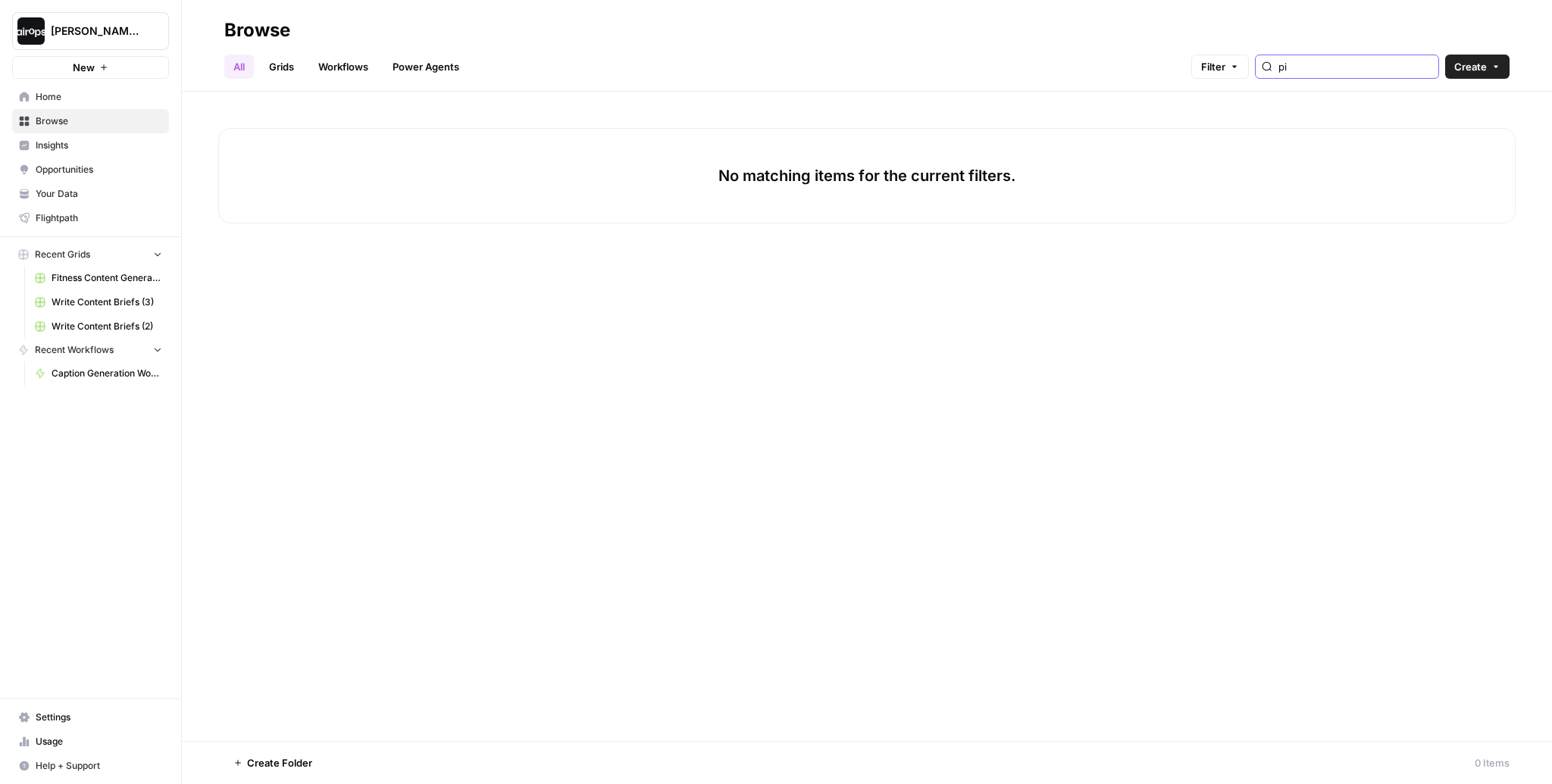
type input "p"
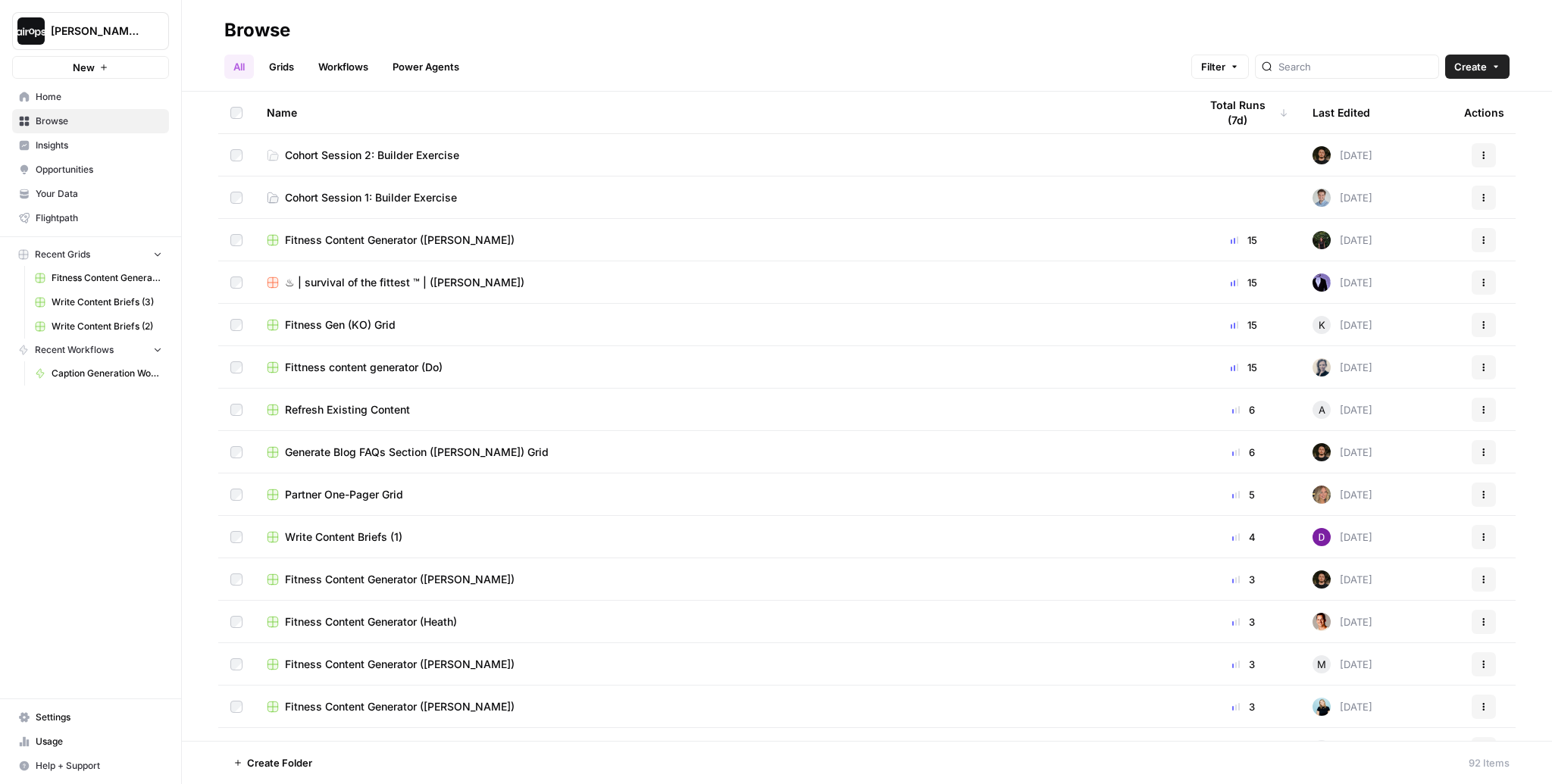
click at [290, 71] on link "Grids" at bounding box center [282, 66] width 43 height 25
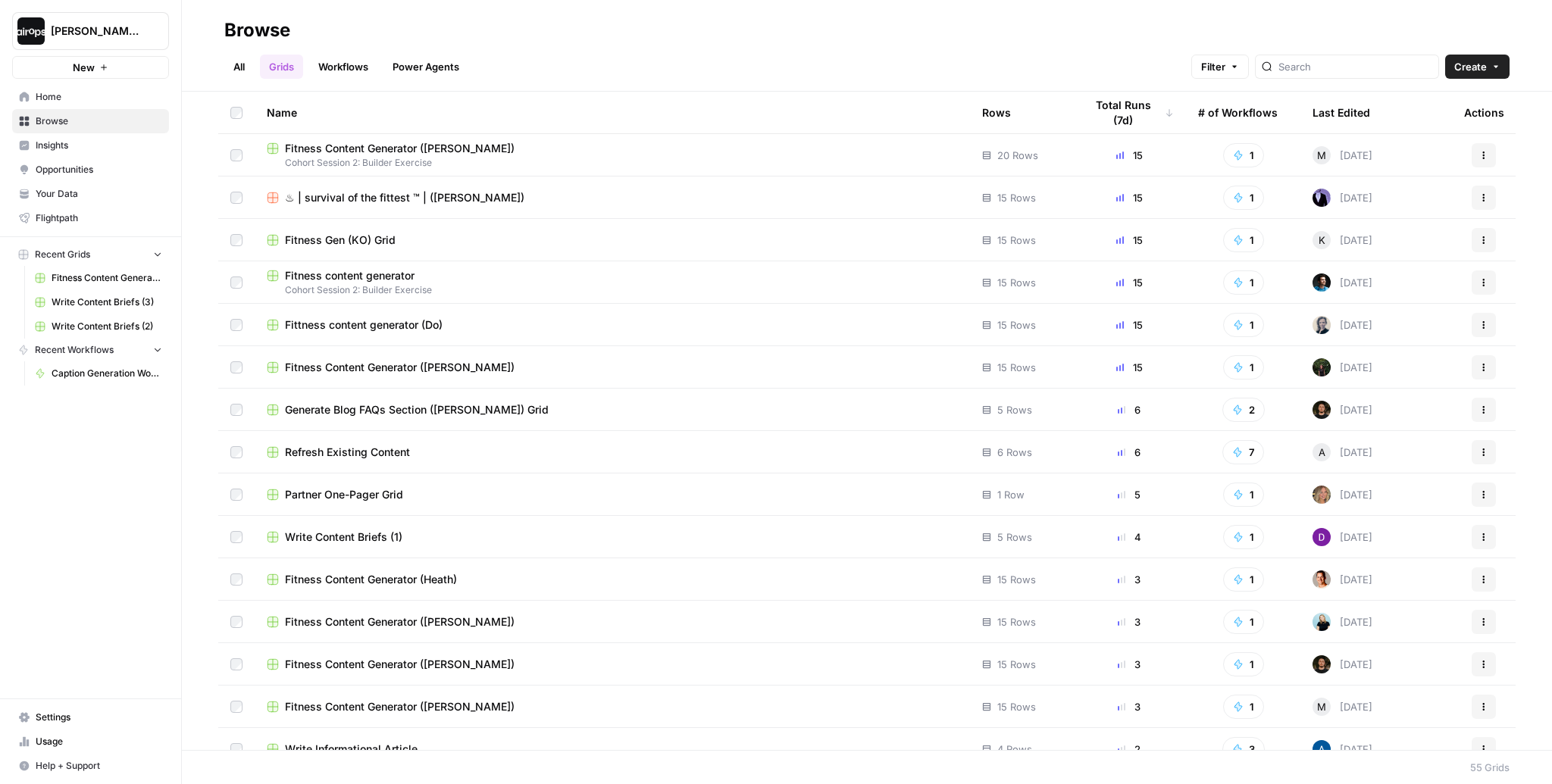
click at [84, 27] on span "[PERSON_NAME]-Sandbox" at bounding box center [97, 31] width 92 height 15
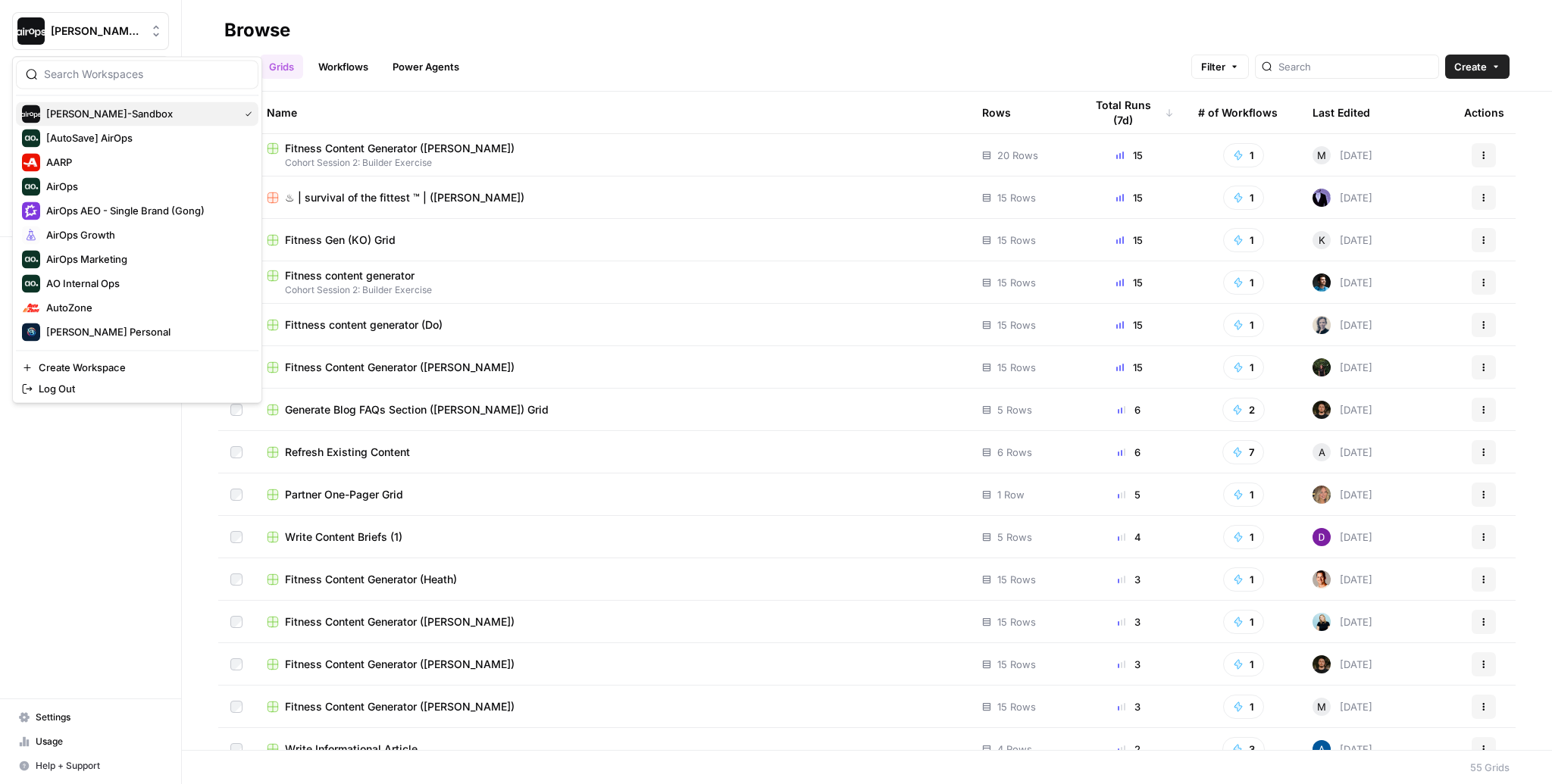
click at [85, 109] on span "[PERSON_NAME]-Sandbox" at bounding box center [139, 113] width 186 height 15
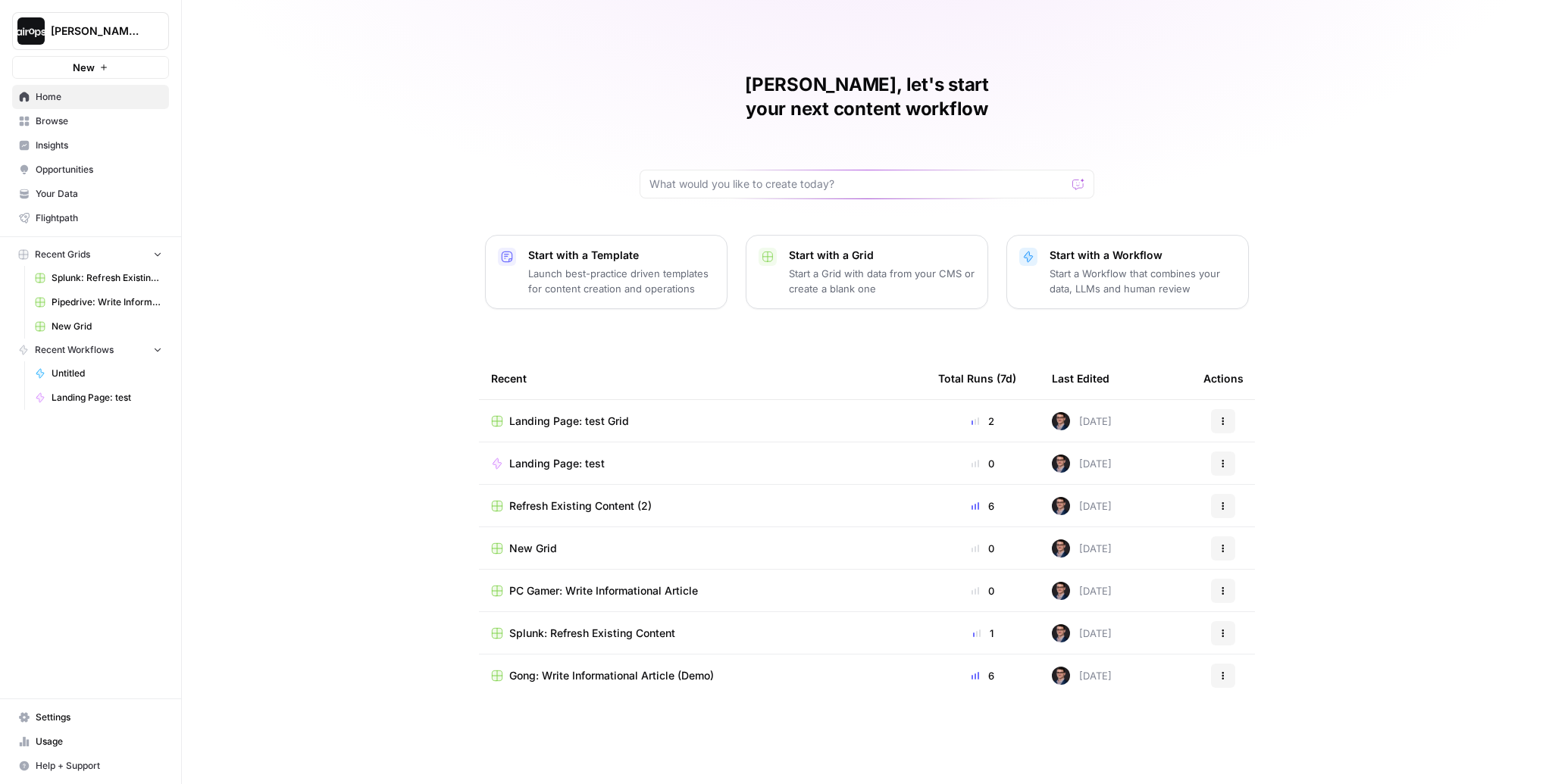
click at [70, 98] on span "Home" at bounding box center [99, 97] width 126 height 14
click at [782, 176] on input "text" at bounding box center [857, 183] width 417 height 15
type input "pipedrive"
click button "Send" at bounding box center [1079, 184] width 20 height 20
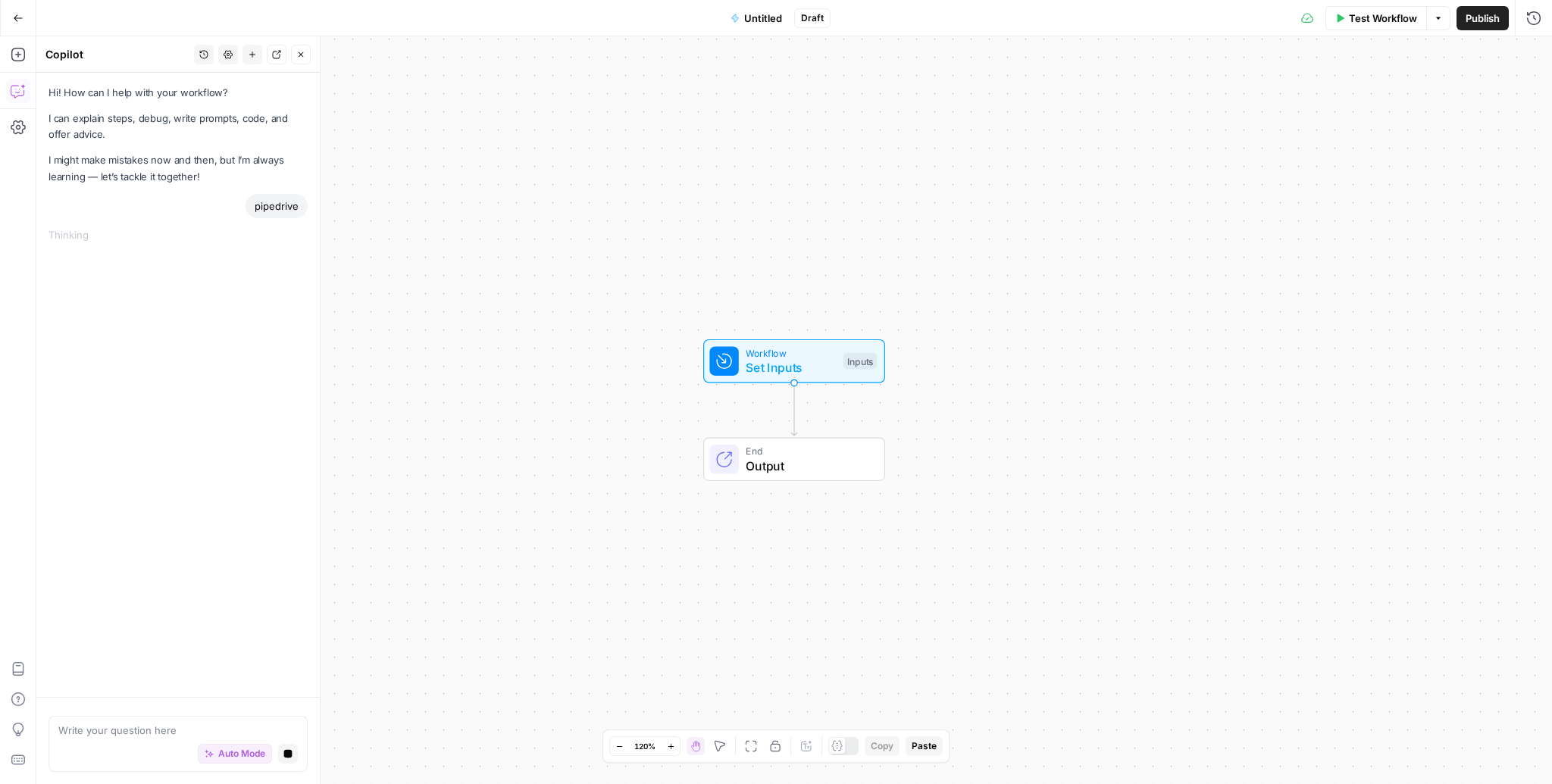
click at [12, 21] on button "Go Back" at bounding box center [19, 19] width 28 height 28
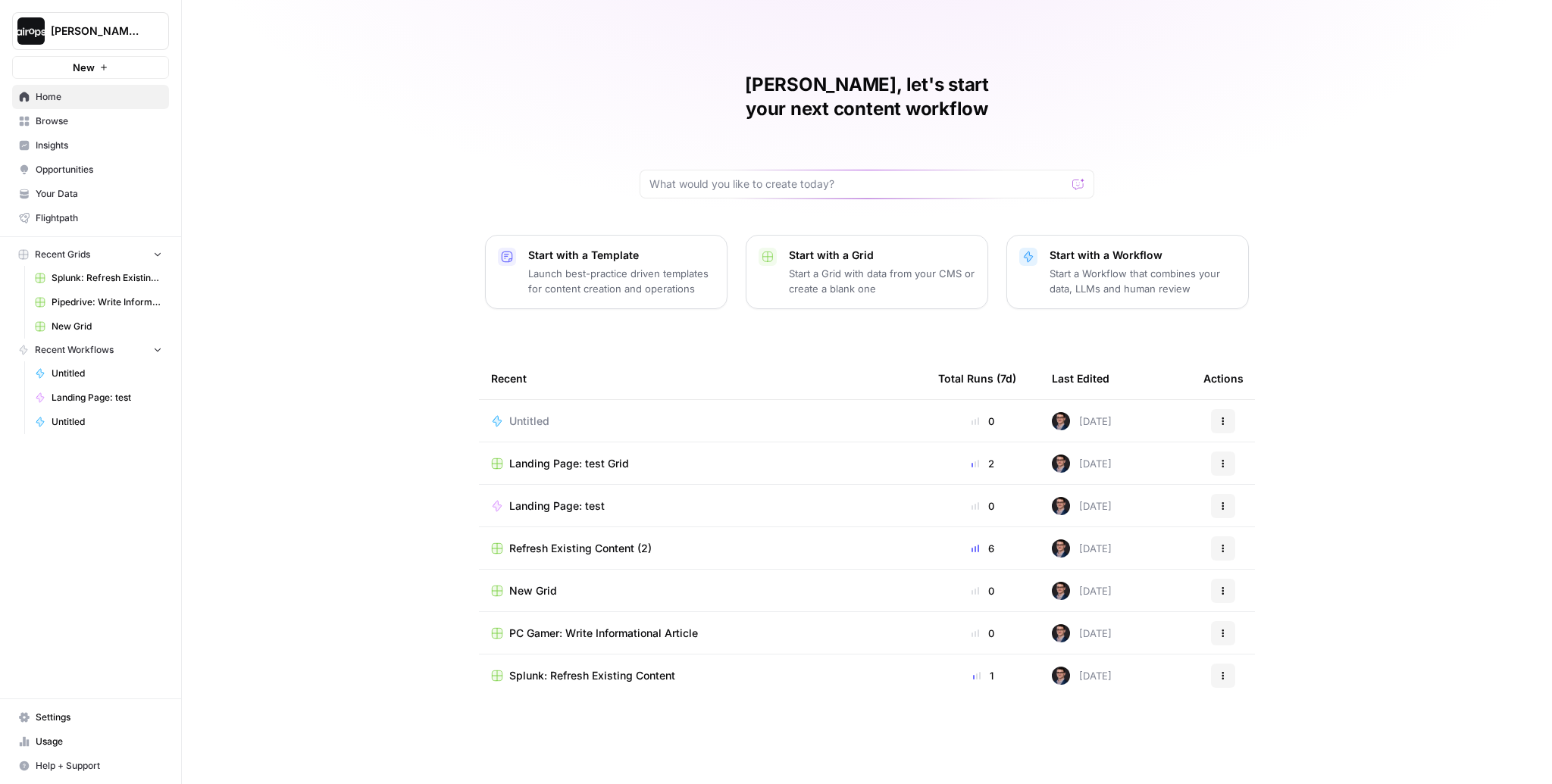
click at [67, 125] on span "Browse" at bounding box center [99, 121] width 126 height 14
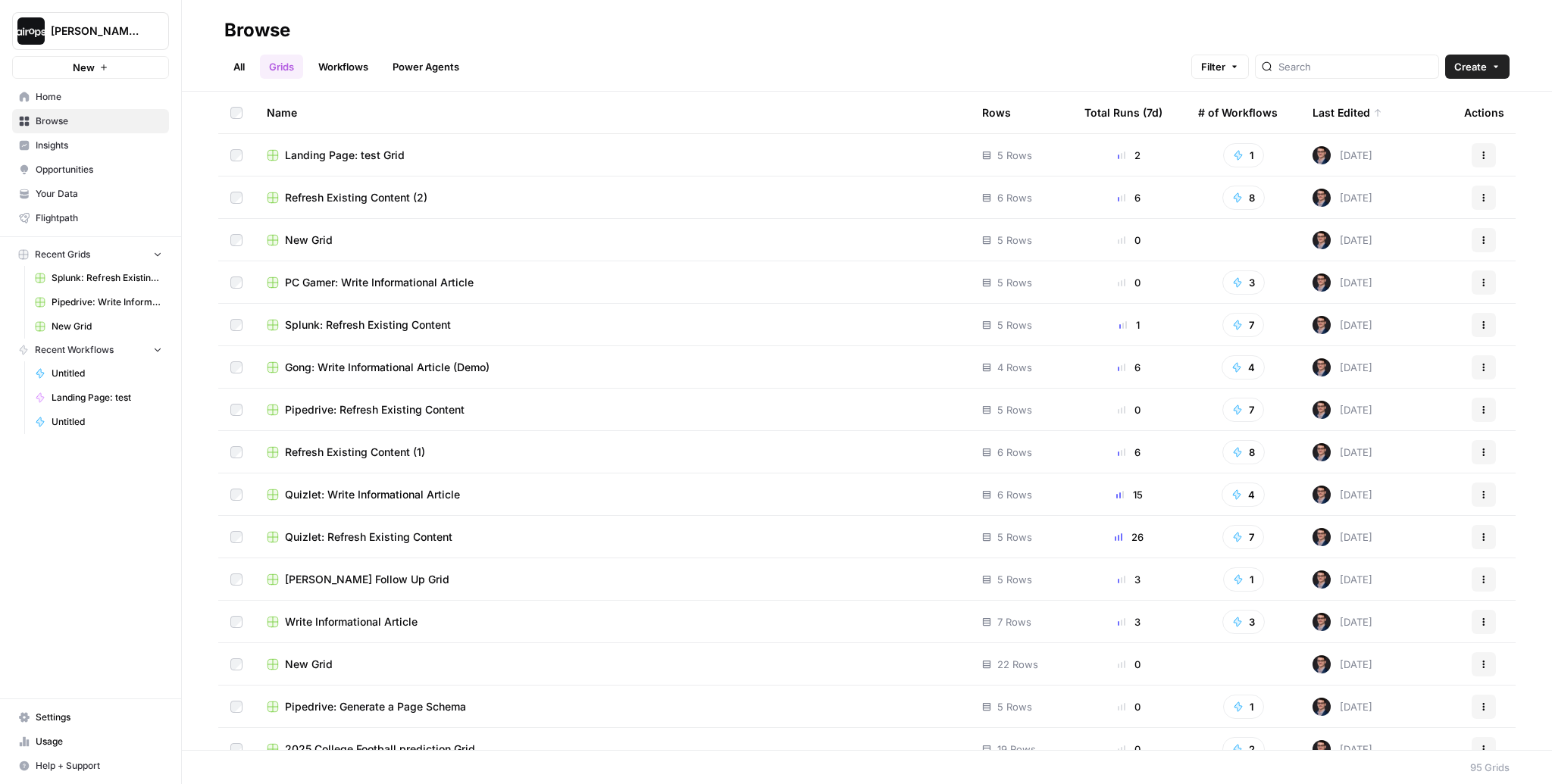
click at [290, 73] on link "Grids" at bounding box center [282, 66] width 43 height 25
click at [1332, 54] on div at bounding box center [1346, 66] width 184 height 25
type input "pipe"
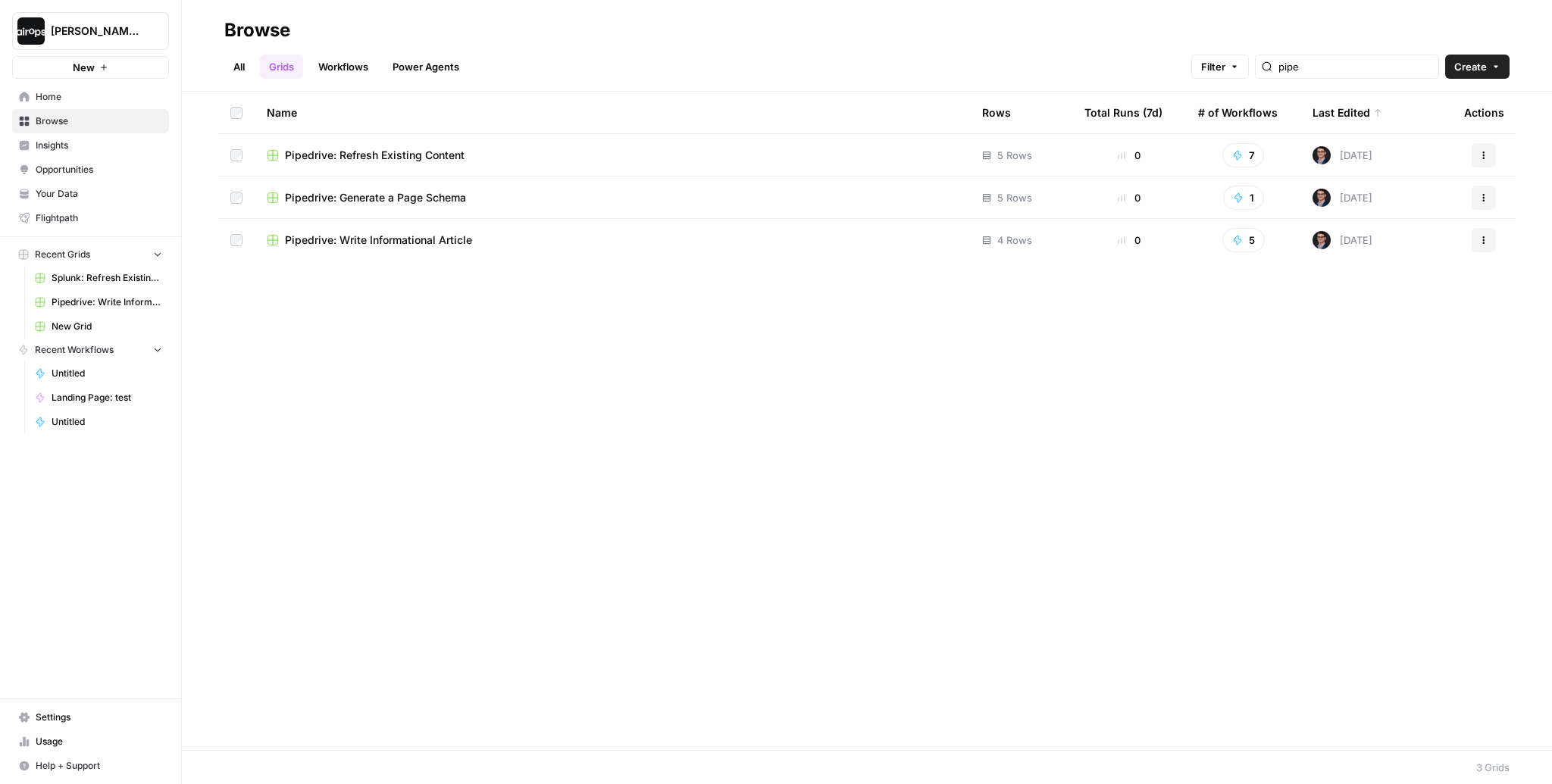
click at [412, 239] on span "Pipedrive: Write Informational Article" at bounding box center [378, 239] width 187 height 15
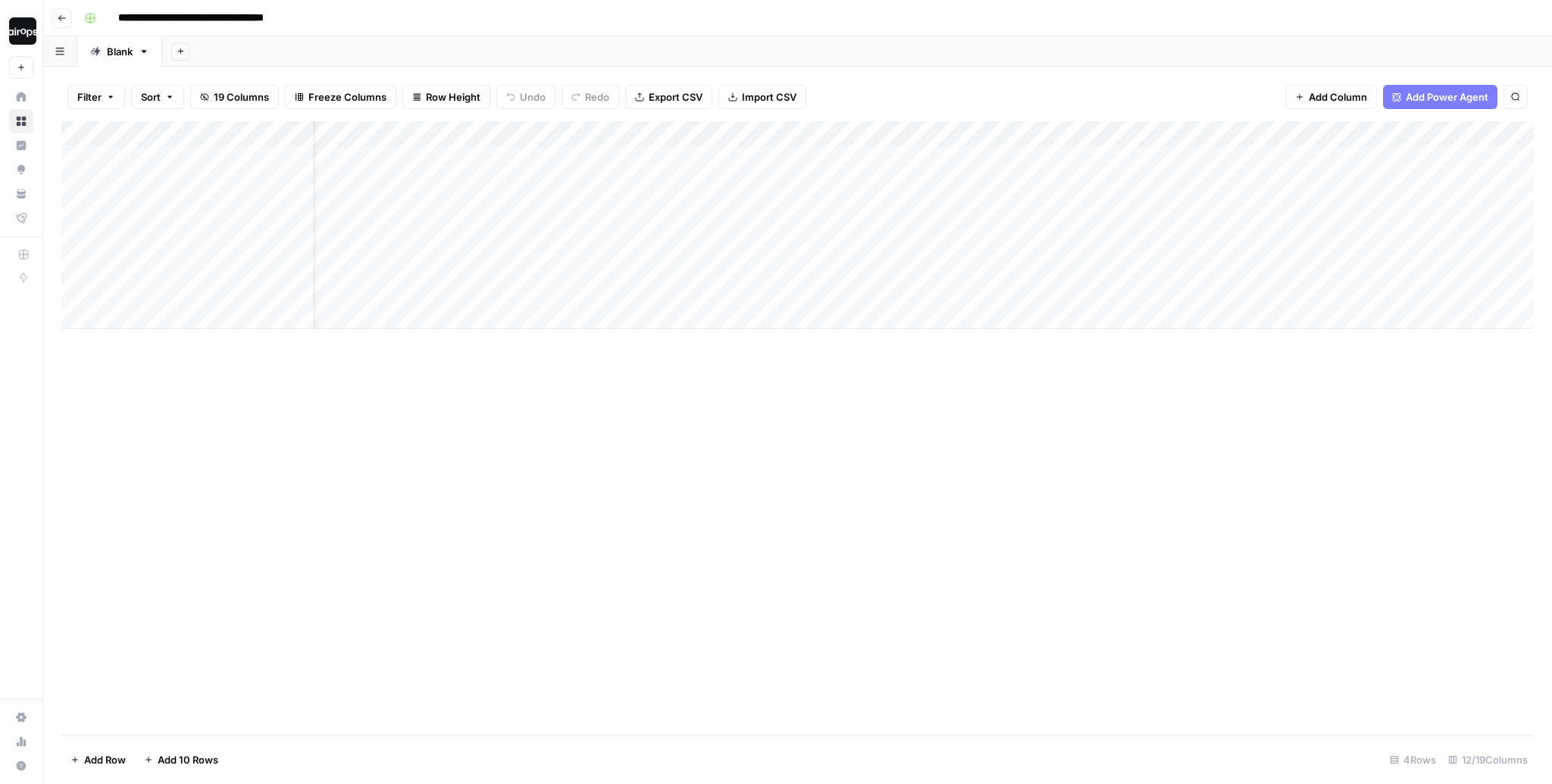
scroll to position [0, 54]
click at [937, 195] on div "Add Column" at bounding box center [797, 225] width 1472 height 208
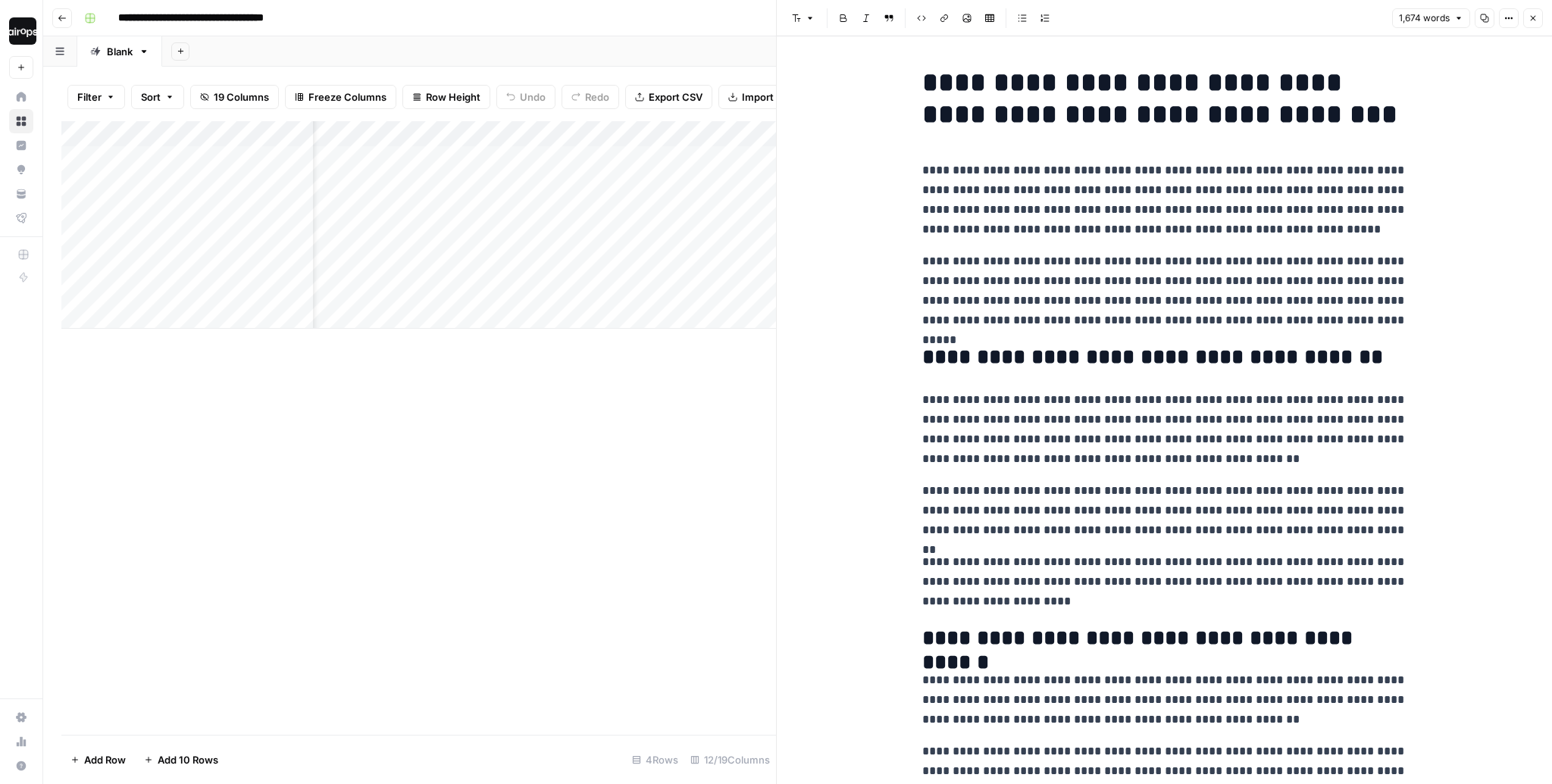
scroll to position [16, 0]
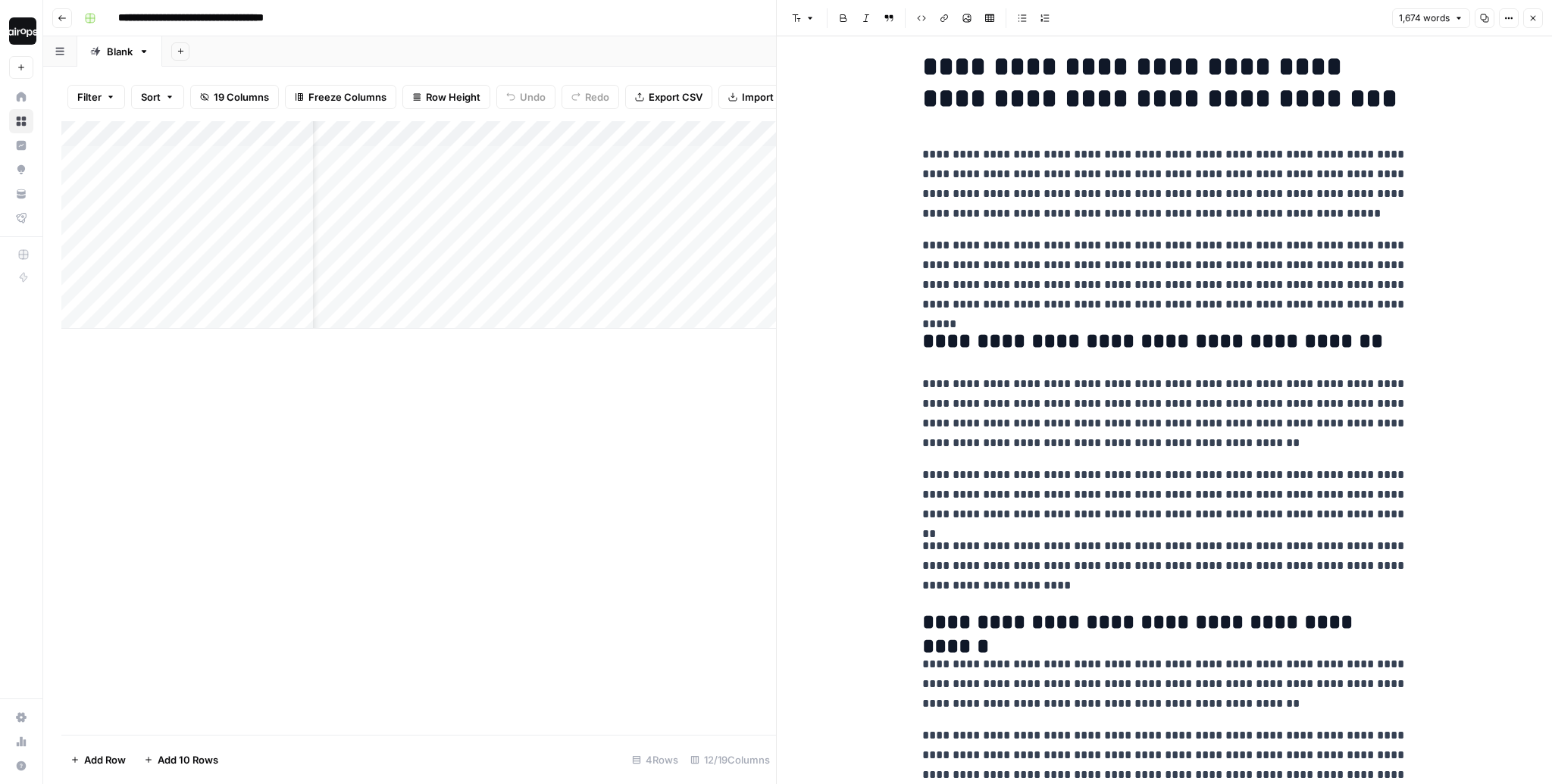
click at [188, 204] on div "Add Column" at bounding box center [418, 225] width 714 height 208
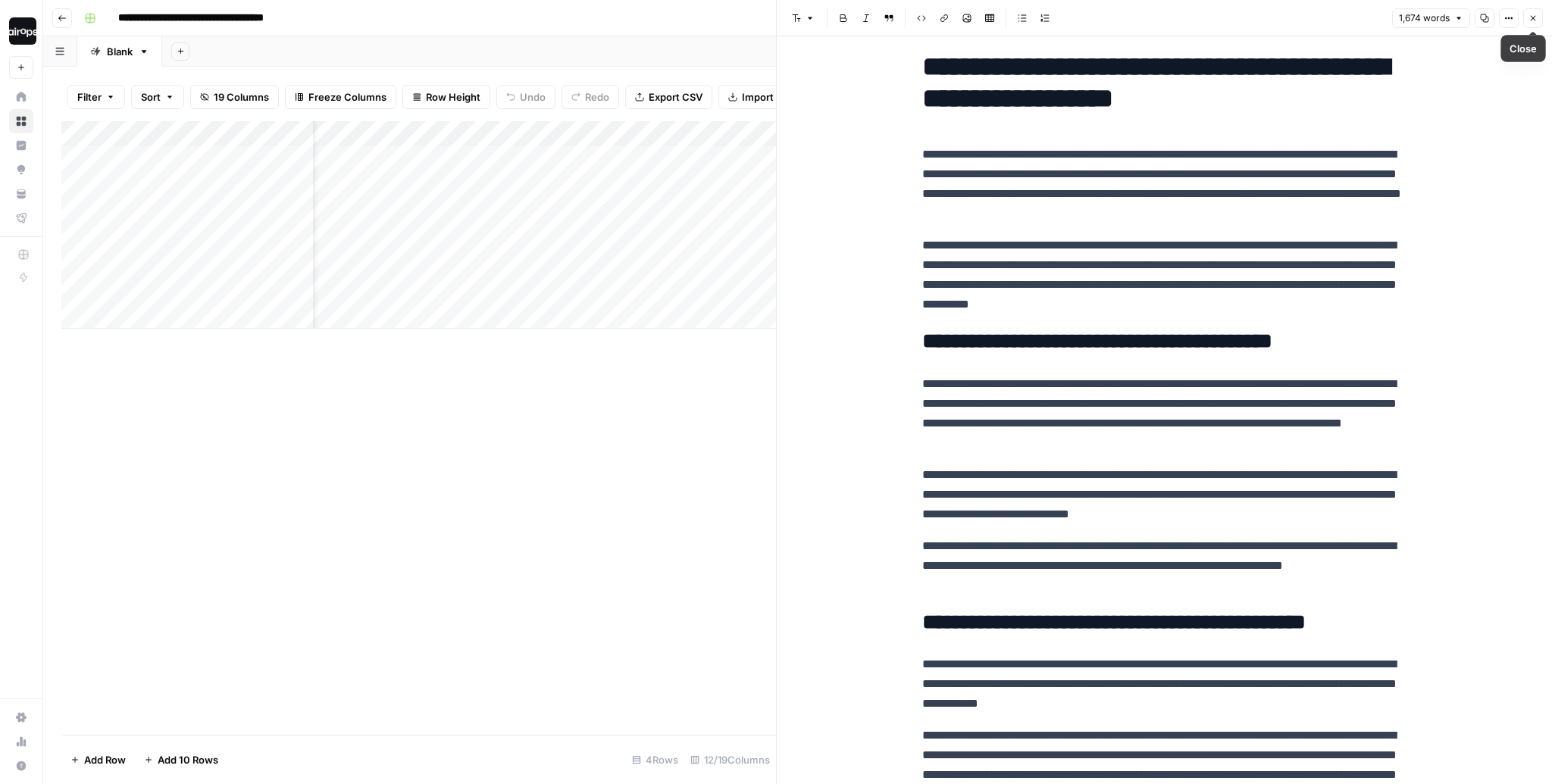
click at [1535, 23] on button "Close" at bounding box center [1533, 18] width 20 height 20
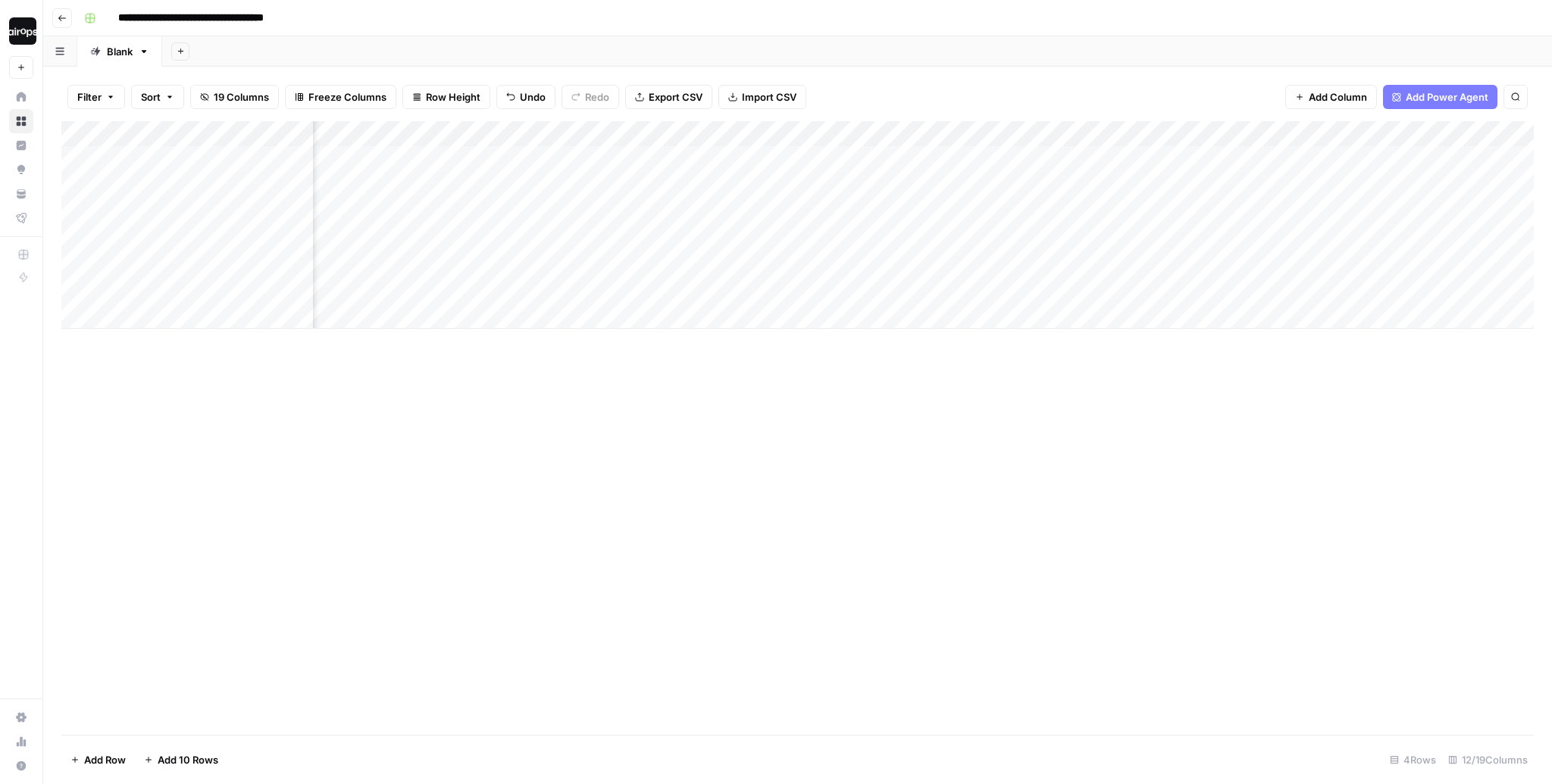
scroll to position [0, 208]
drag, startPoint x: 1021, startPoint y: 177, endPoint x: 1021, endPoint y: 290, distance: 113.0
click at [1021, 290] on div "Add Column" at bounding box center [797, 225] width 1472 height 208
click at [1178, 198] on div "Add Column" at bounding box center [797, 225] width 1472 height 208
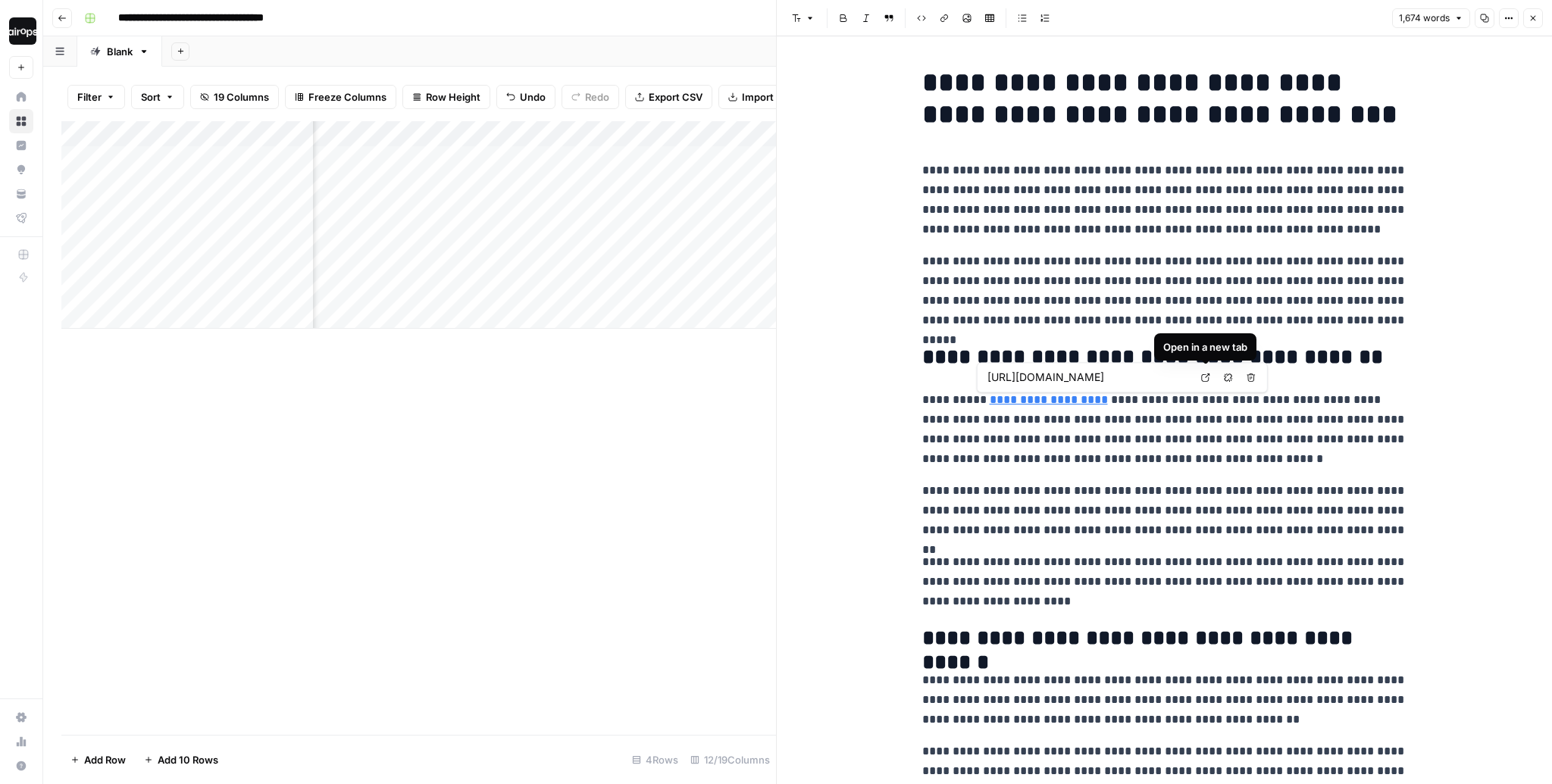
click at [1205, 378] on icon at bounding box center [1205, 376] width 9 height 9
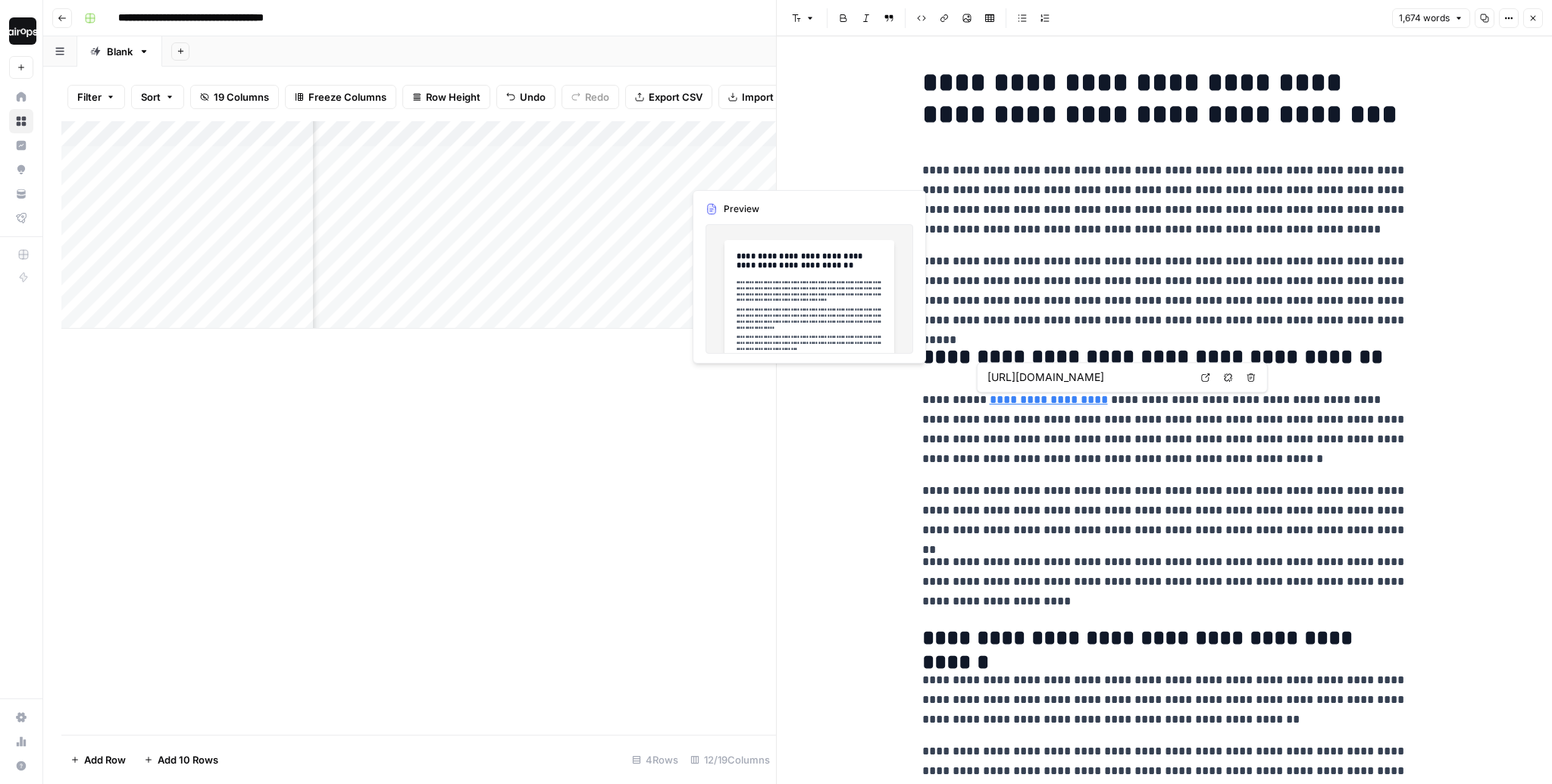
drag, startPoint x: 727, startPoint y: 158, endPoint x: 727, endPoint y: 284, distance: 126.0
click at [727, 284] on div "Add Column" at bounding box center [418, 225] width 714 height 208
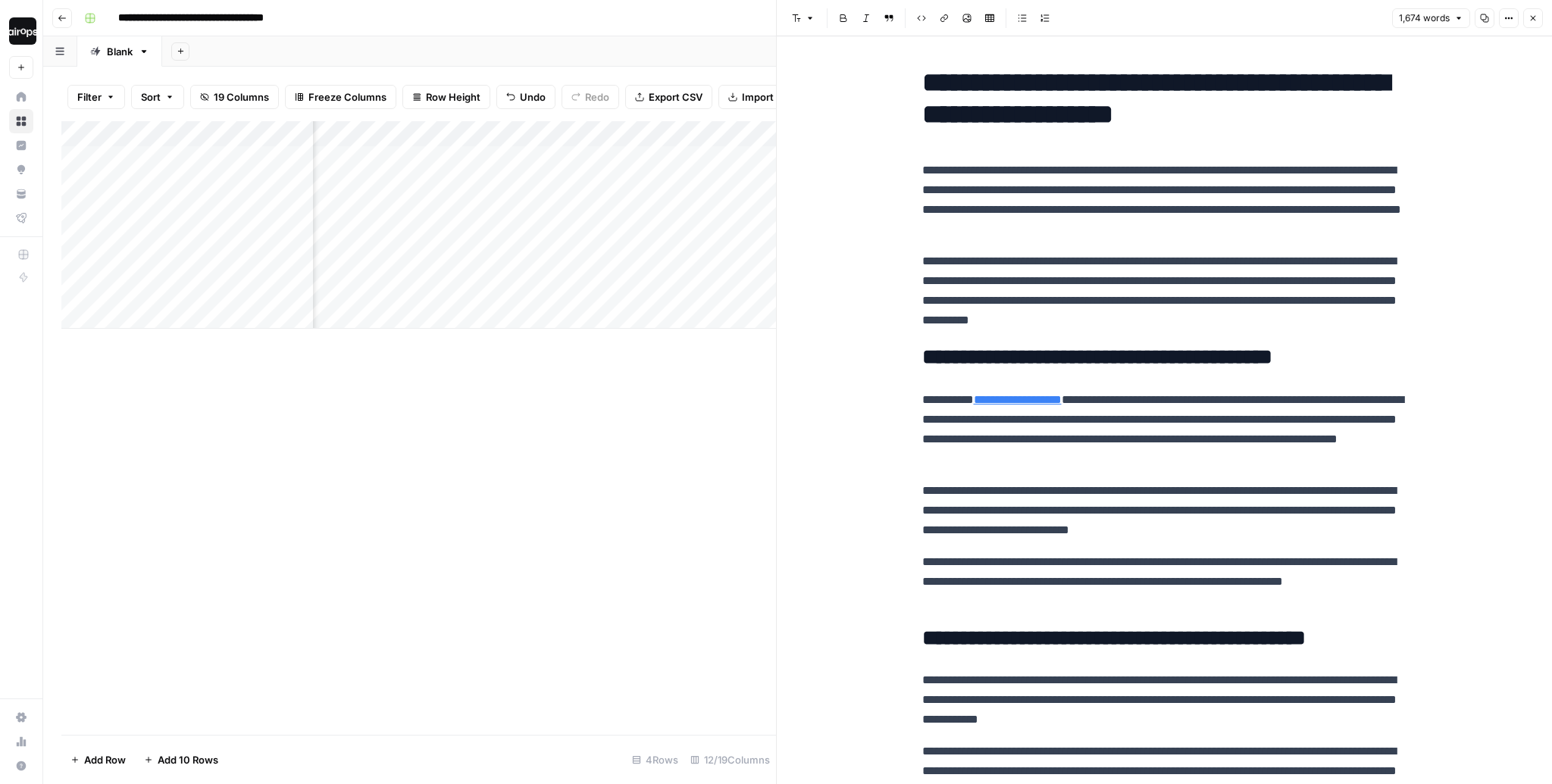
click at [1136, 270] on p "**********" at bounding box center [1165, 291] width 485 height 79
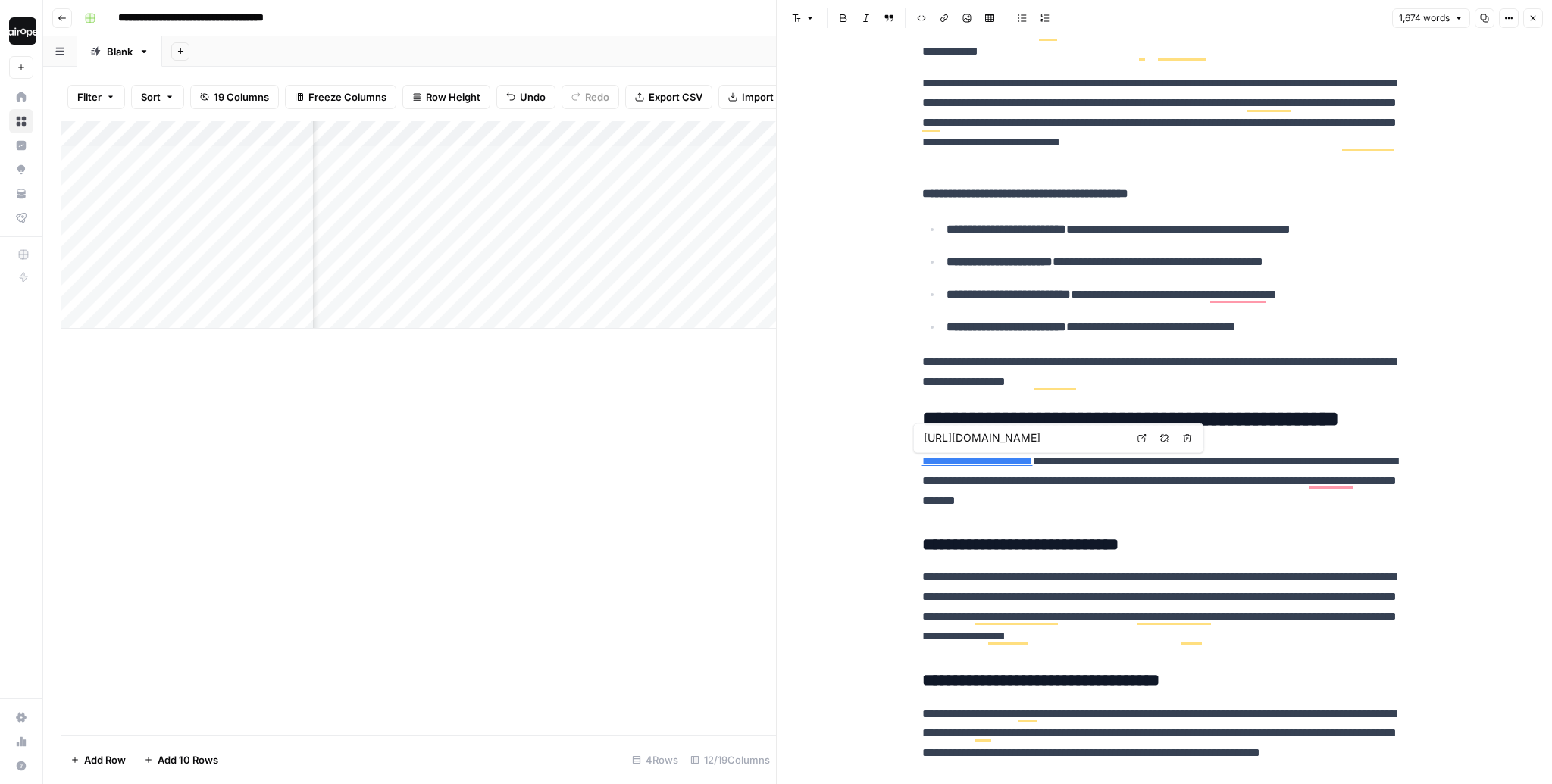
scroll to position [668, 0]
click at [1145, 439] on icon at bounding box center [1141, 437] width 9 height 9
click at [228, 205] on div "Add Column" at bounding box center [418, 225] width 714 height 208
click at [1187, 487] on p "**********" at bounding box center [1165, 481] width 485 height 59
click at [1193, 501] on p "**********" at bounding box center [1165, 481] width 485 height 59
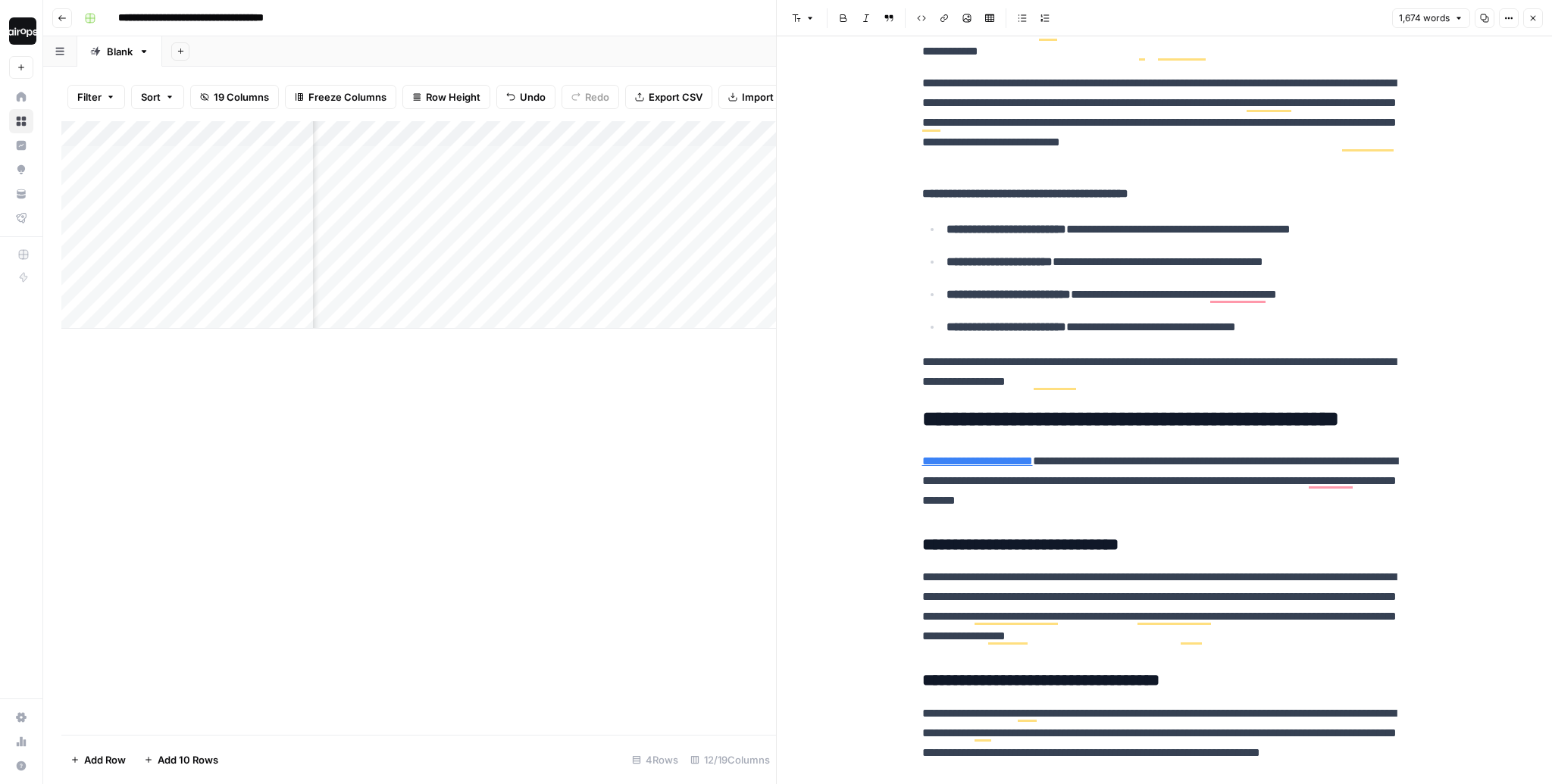
click at [1226, 499] on p "**********" at bounding box center [1165, 481] width 485 height 59
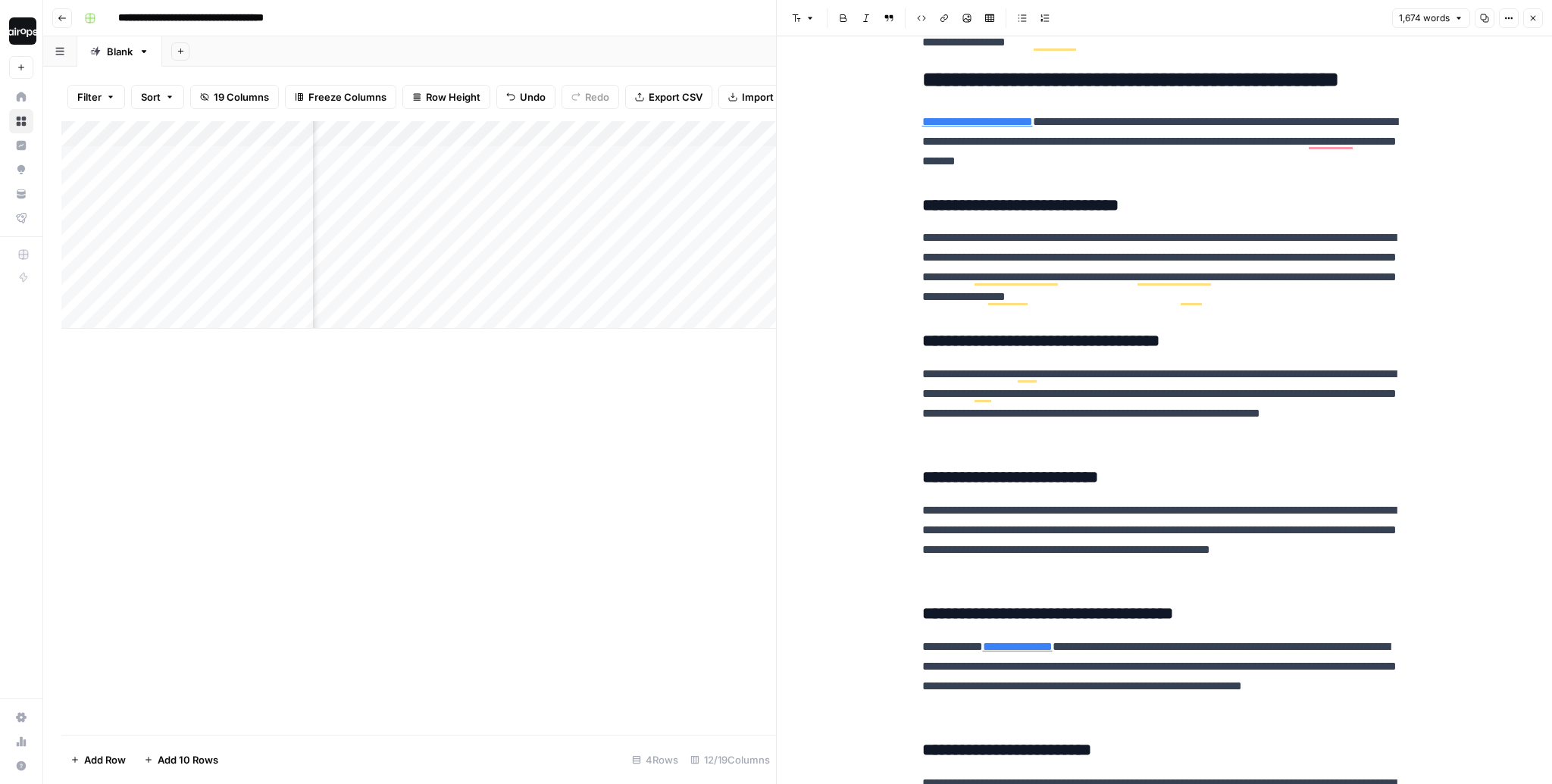
scroll to position [1115, 0]
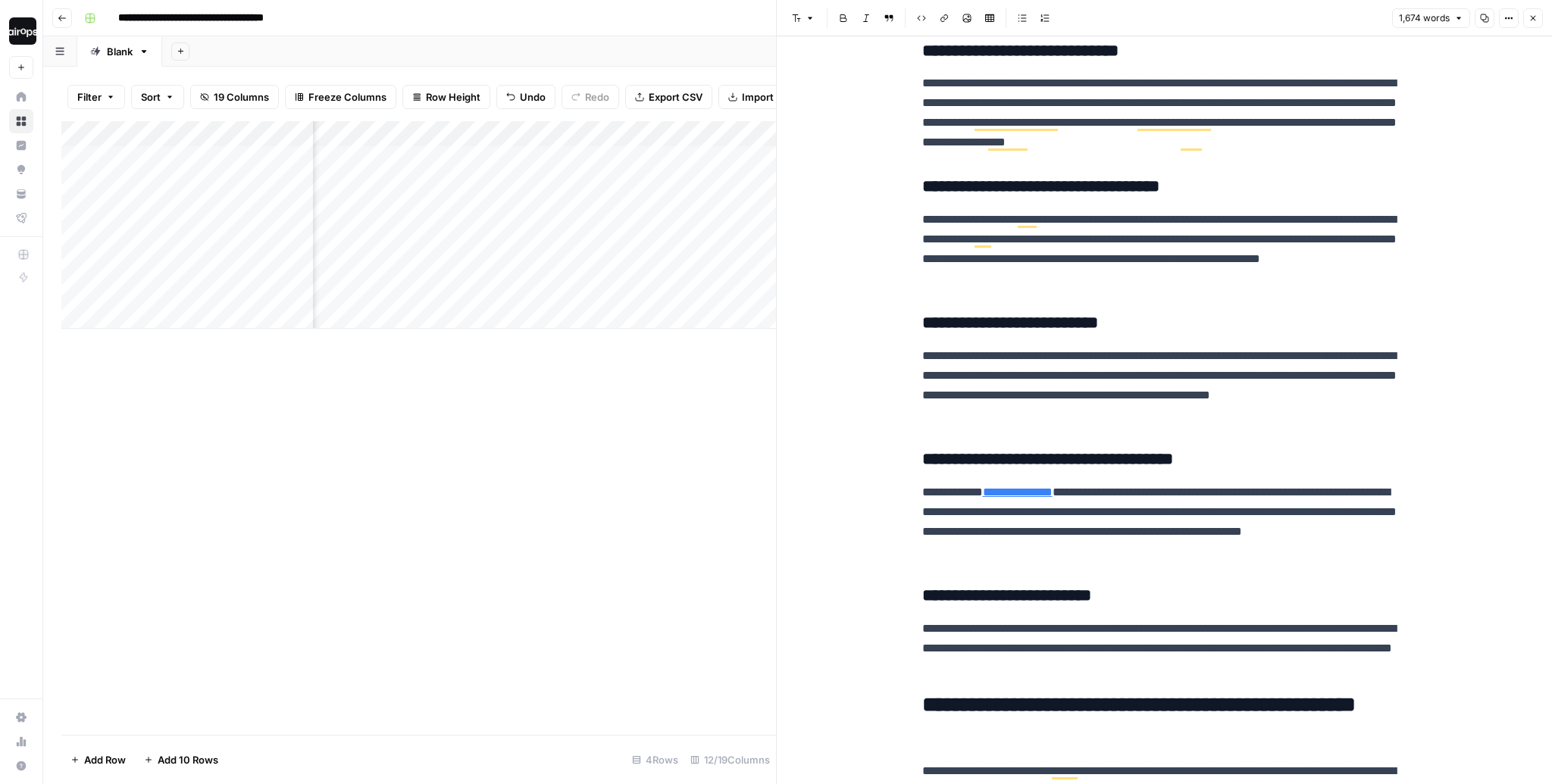
click at [1258, 410] on p "**********" at bounding box center [1165, 385] width 485 height 79
click at [1539, 16] on button "Close" at bounding box center [1533, 18] width 20 height 20
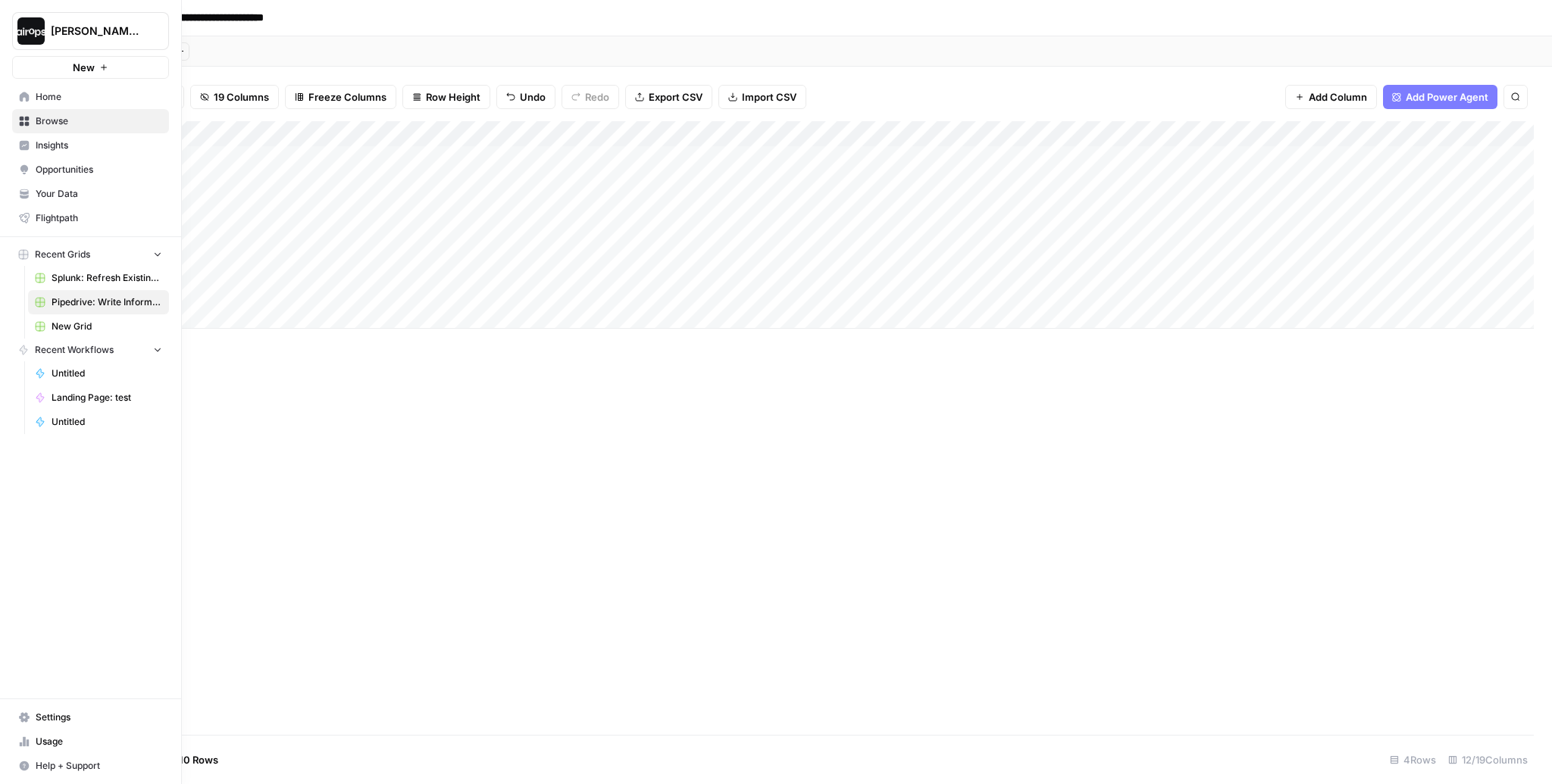
click at [21, 97] on icon at bounding box center [25, 97] width 10 height 10
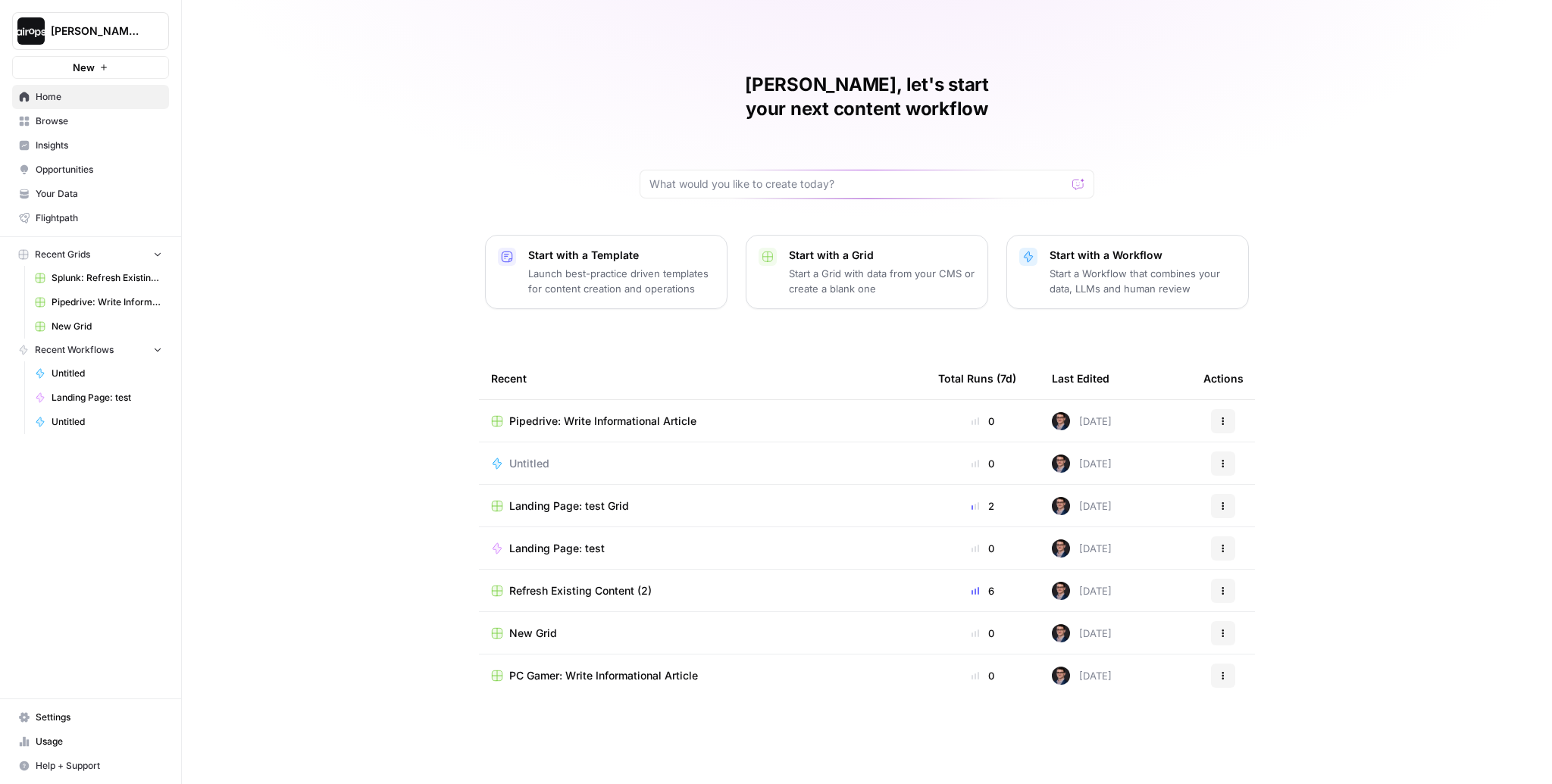
click at [383, 293] on div "Mike, let's start your next content workflow Start with a Template Launch best-…" at bounding box center [867, 392] width 1370 height 784
click at [535, 122] on div "Mike, let's start your next content workflow Start with a Template Launch best-…" at bounding box center [867, 392] width 1370 height 784
click at [475, 136] on div "Mike, let's start your next content workflow Start with a Template Launch best-…" at bounding box center [867, 392] width 1370 height 784
click at [80, 129] on link "Browse" at bounding box center [90, 121] width 157 height 25
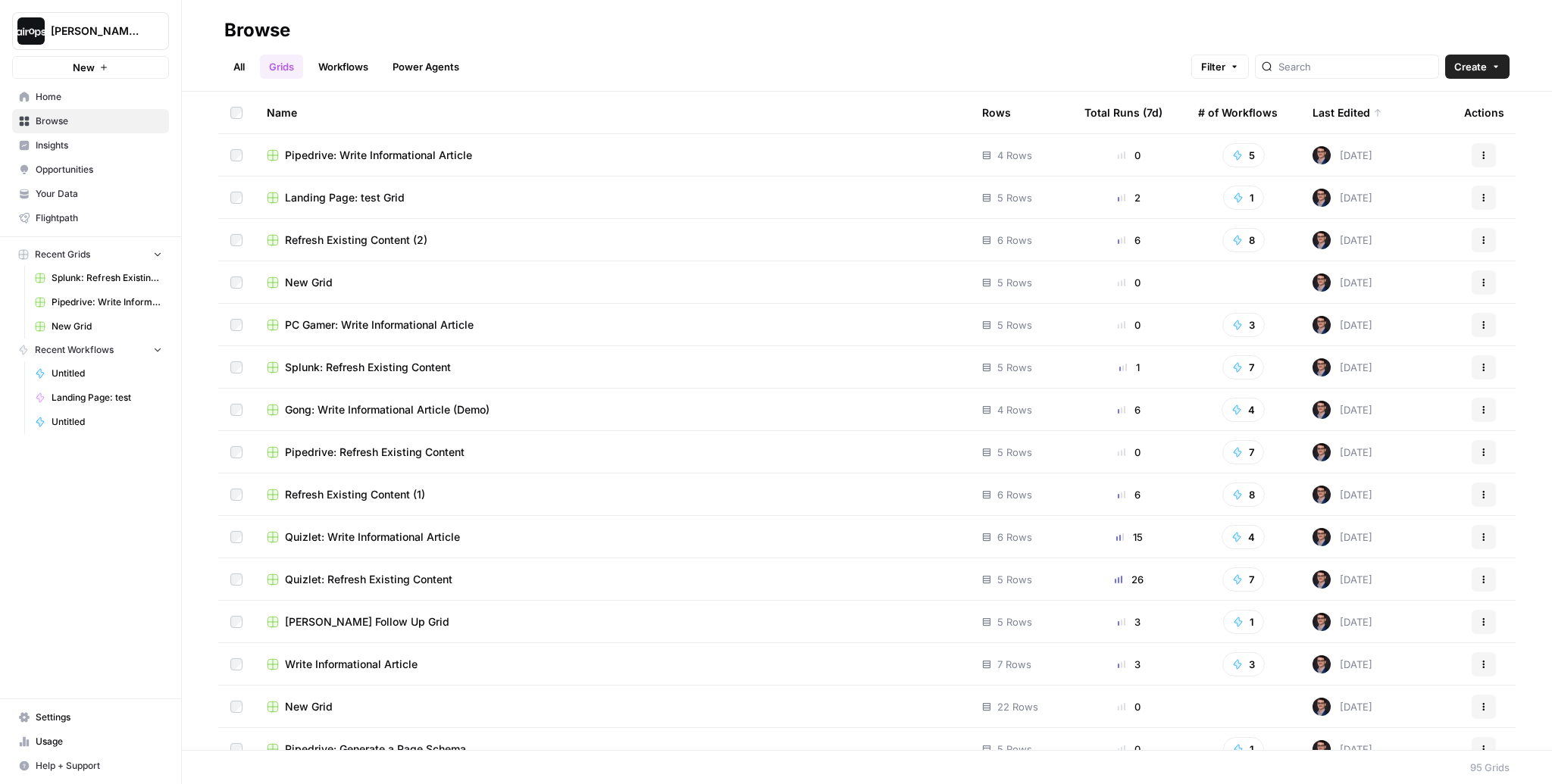
click at [357, 239] on span "Refresh Existing Content (2)" at bounding box center [356, 239] width 143 height 15
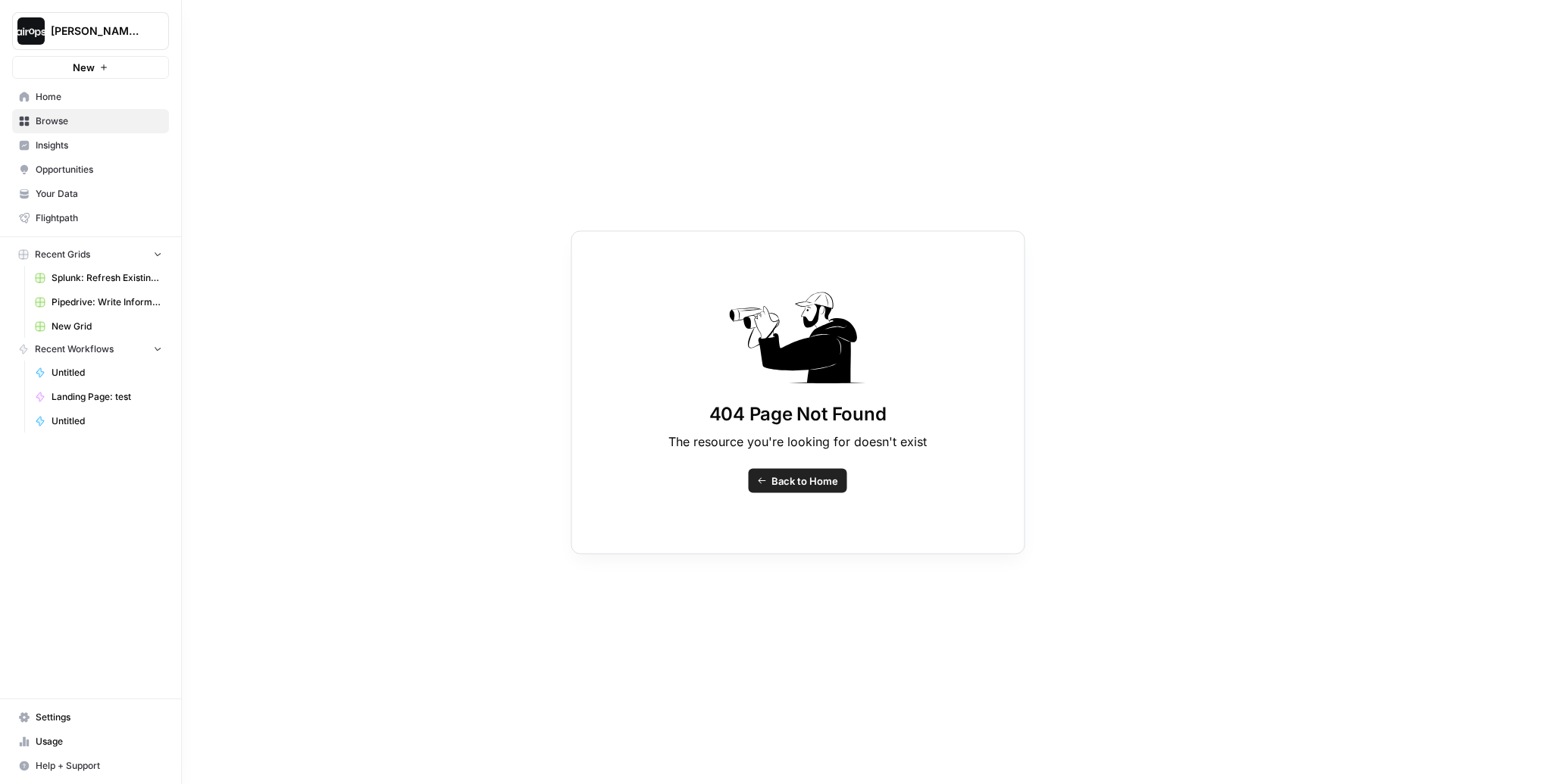
click at [28, 119] on icon at bounding box center [25, 121] width 10 height 10
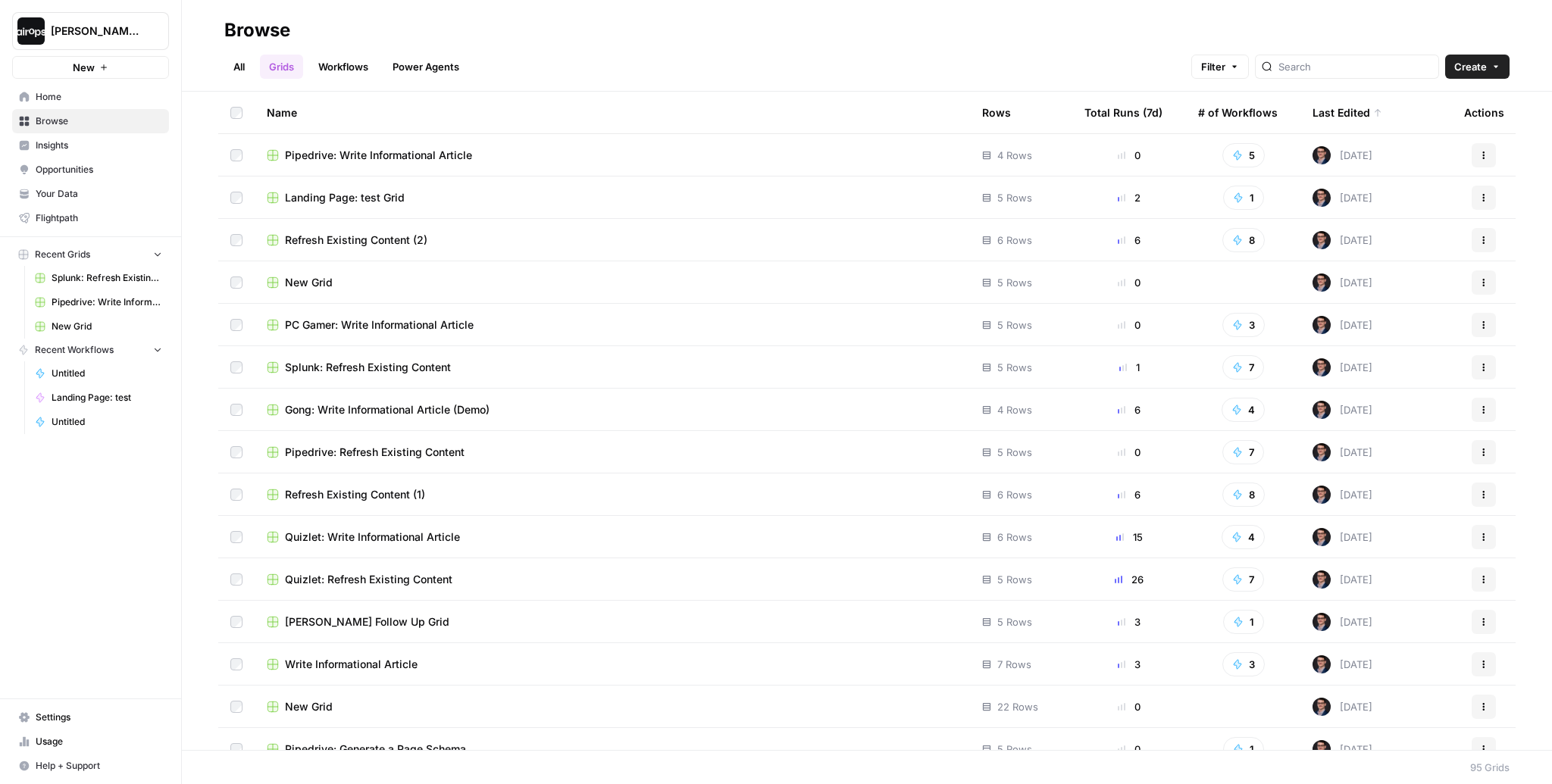
click at [385, 411] on span "Gong: Write Informational Article (Demo)" at bounding box center [387, 409] width 205 height 15
click at [487, 100] on div "Name" at bounding box center [612, 112] width 691 height 41
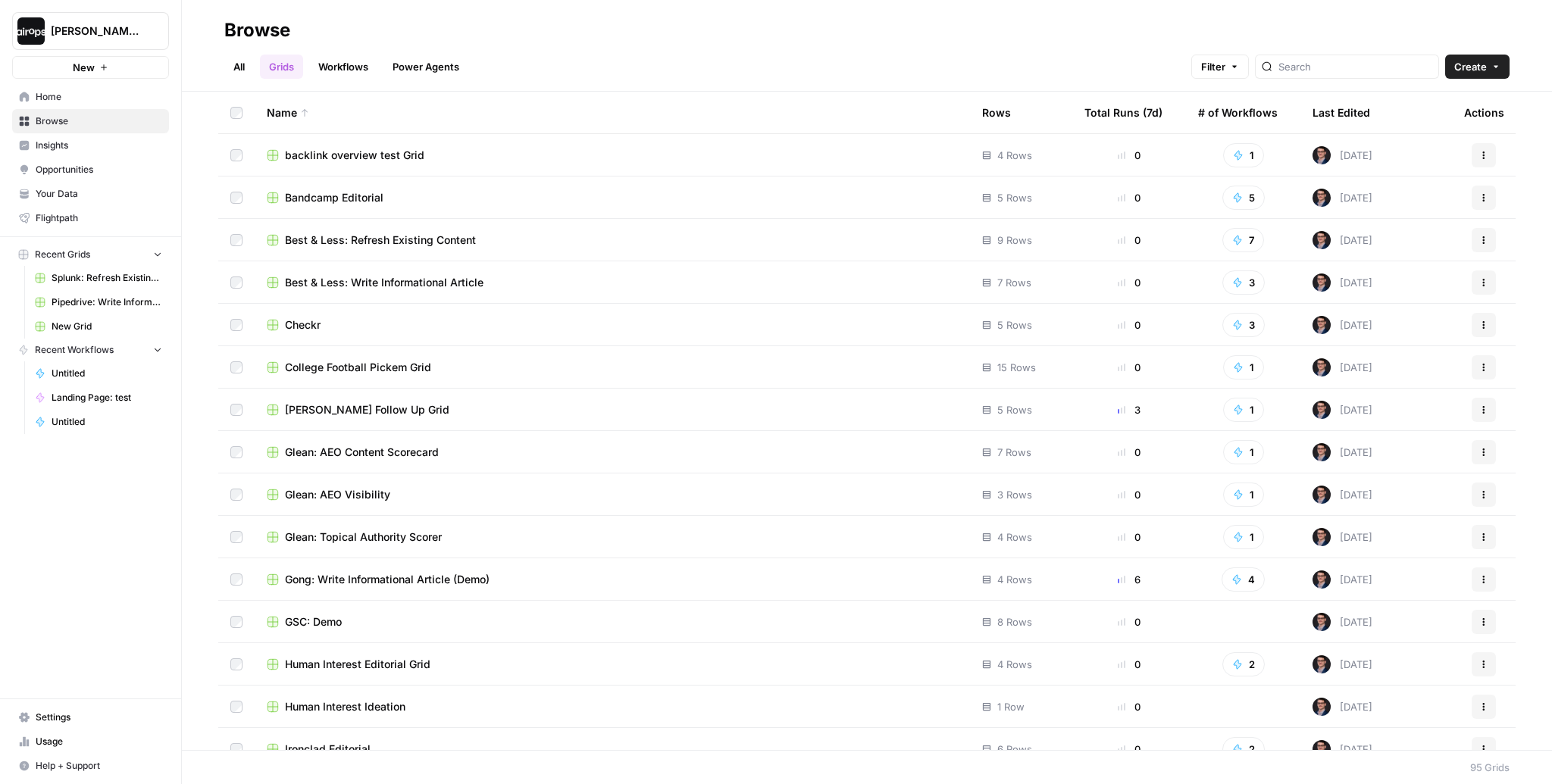
click at [595, 45] on div "All Grids Workflows Power Agents Filter Create" at bounding box center [867, 60] width 1285 height 36
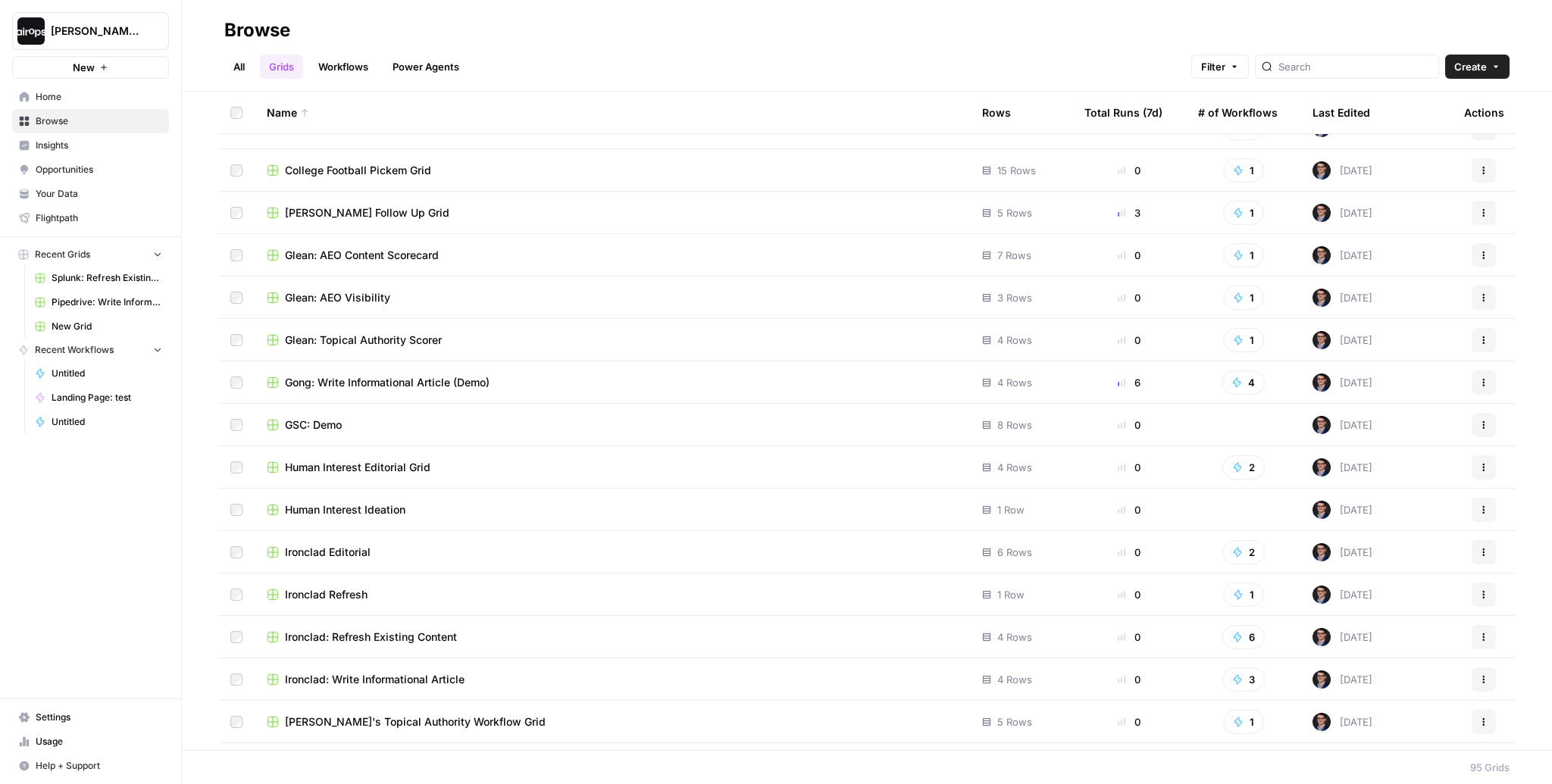
scroll to position [193, 0]
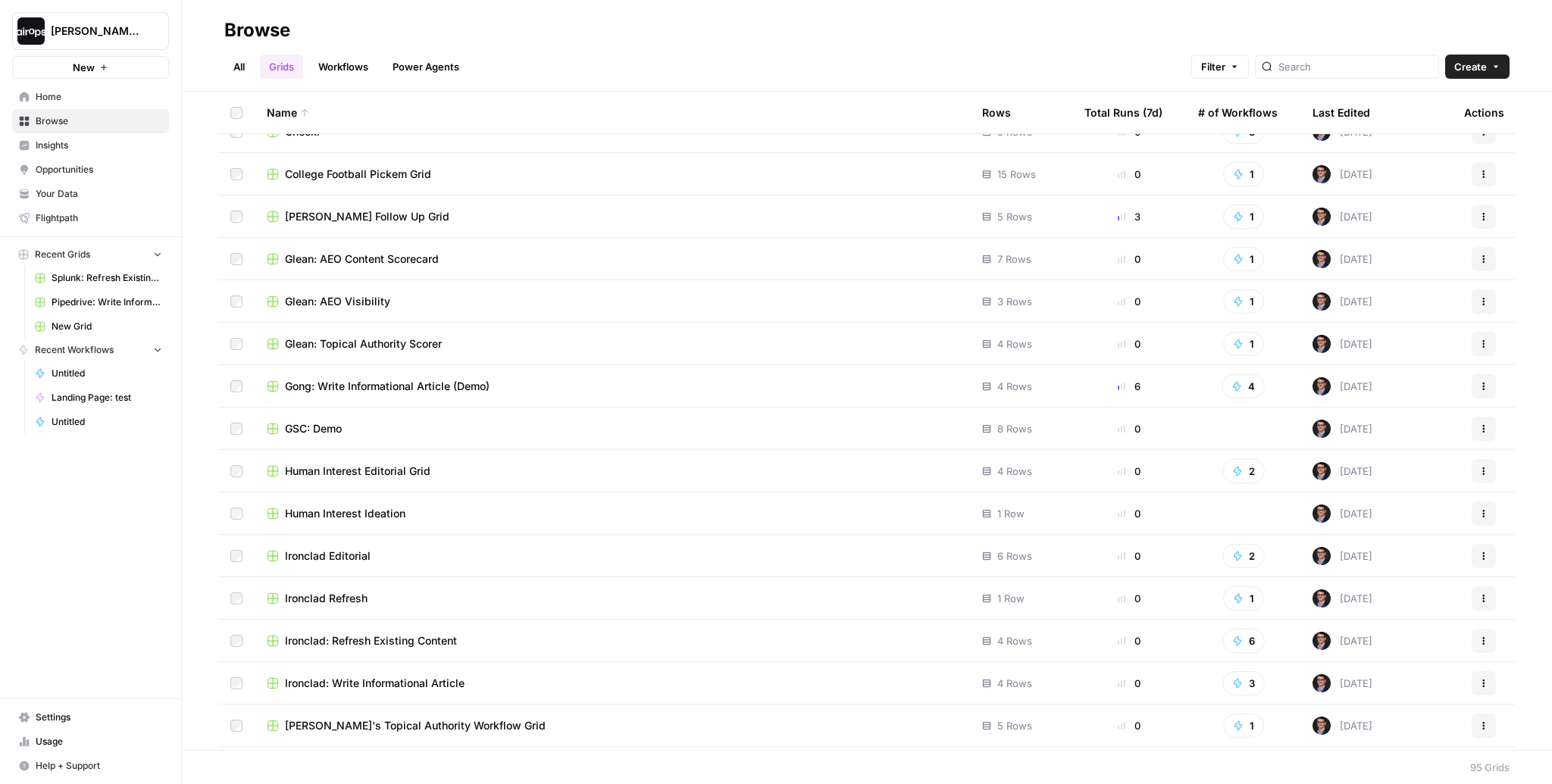
click at [369, 640] on span "Ironclad: Refresh Existing Content" at bounding box center [371, 640] width 172 height 15
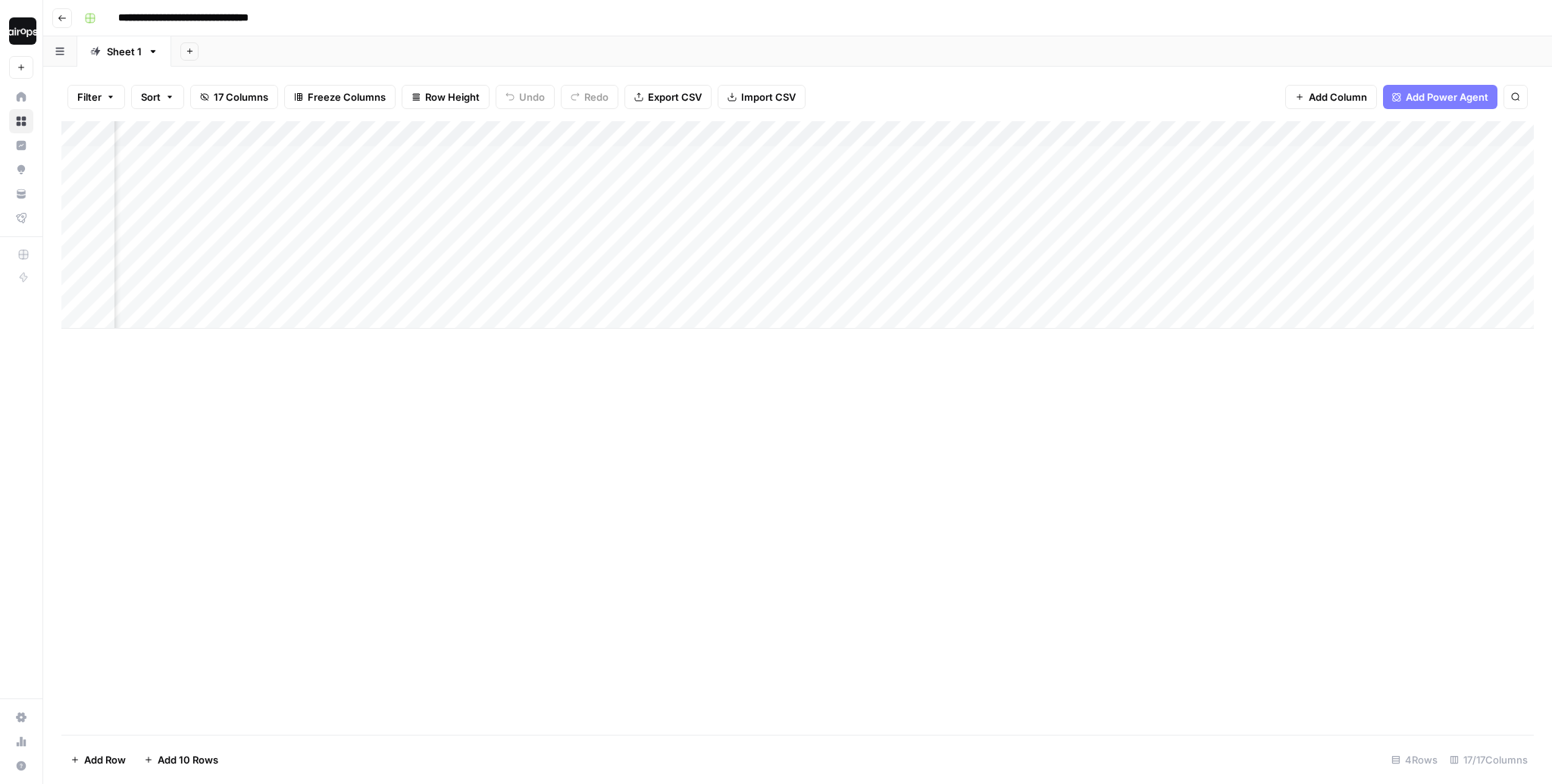
scroll to position [0, 1156]
click at [1395, 197] on div "Add Column" at bounding box center [797, 225] width 1472 height 208
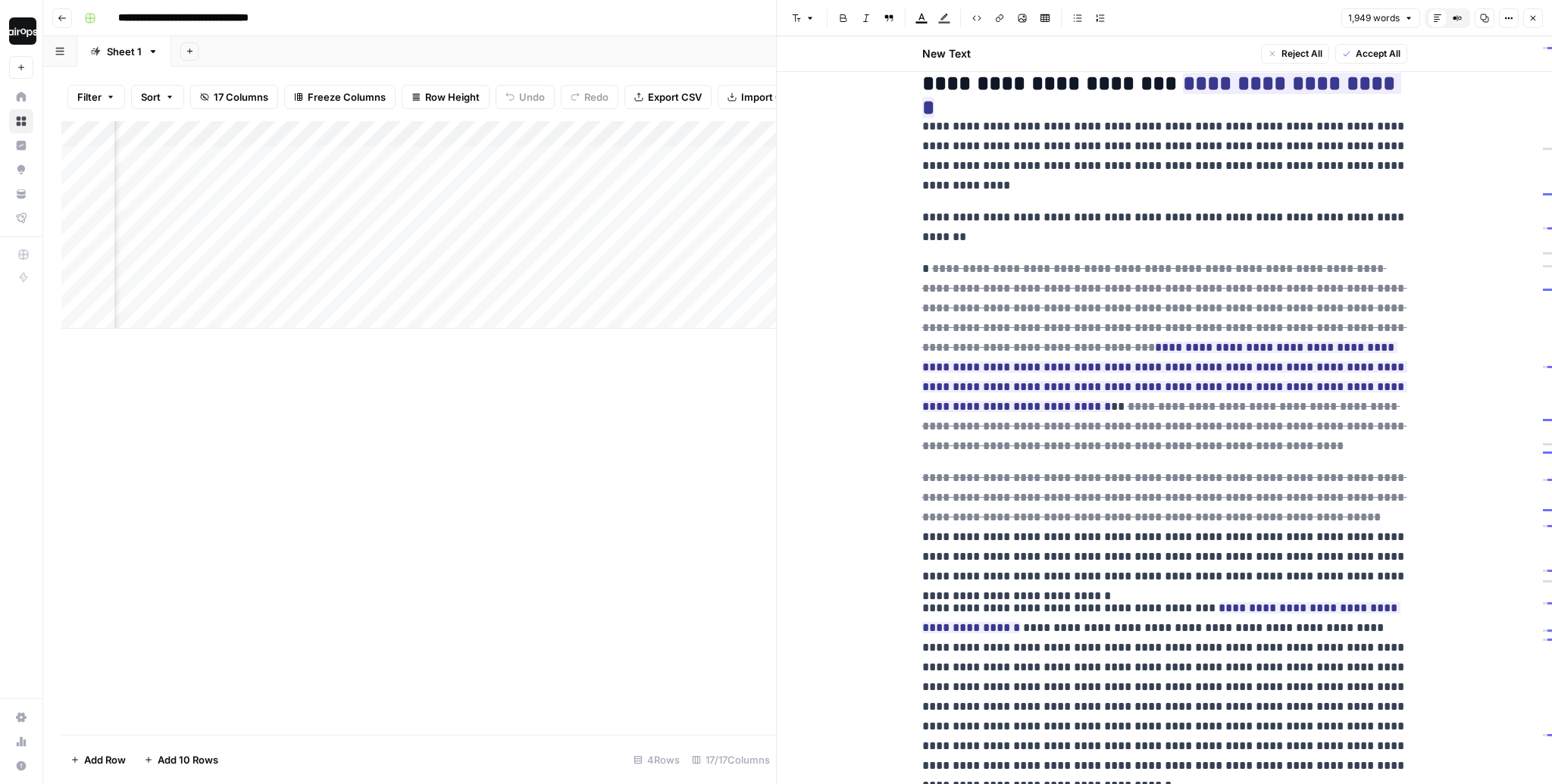
scroll to position [857, 0]
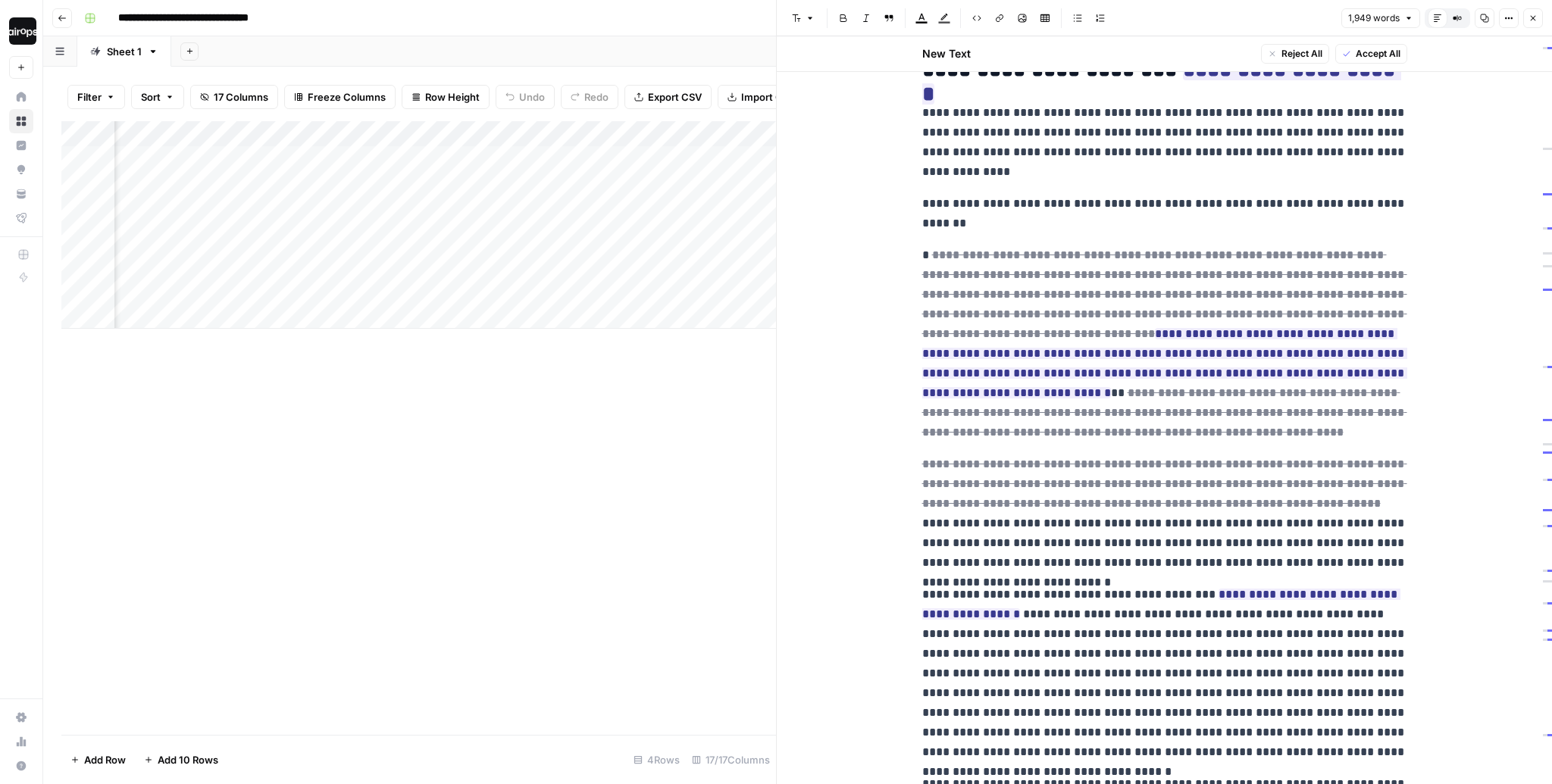
click at [1536, 18] on icon "button" at bounding box center [1532, 18] width 9 height 9
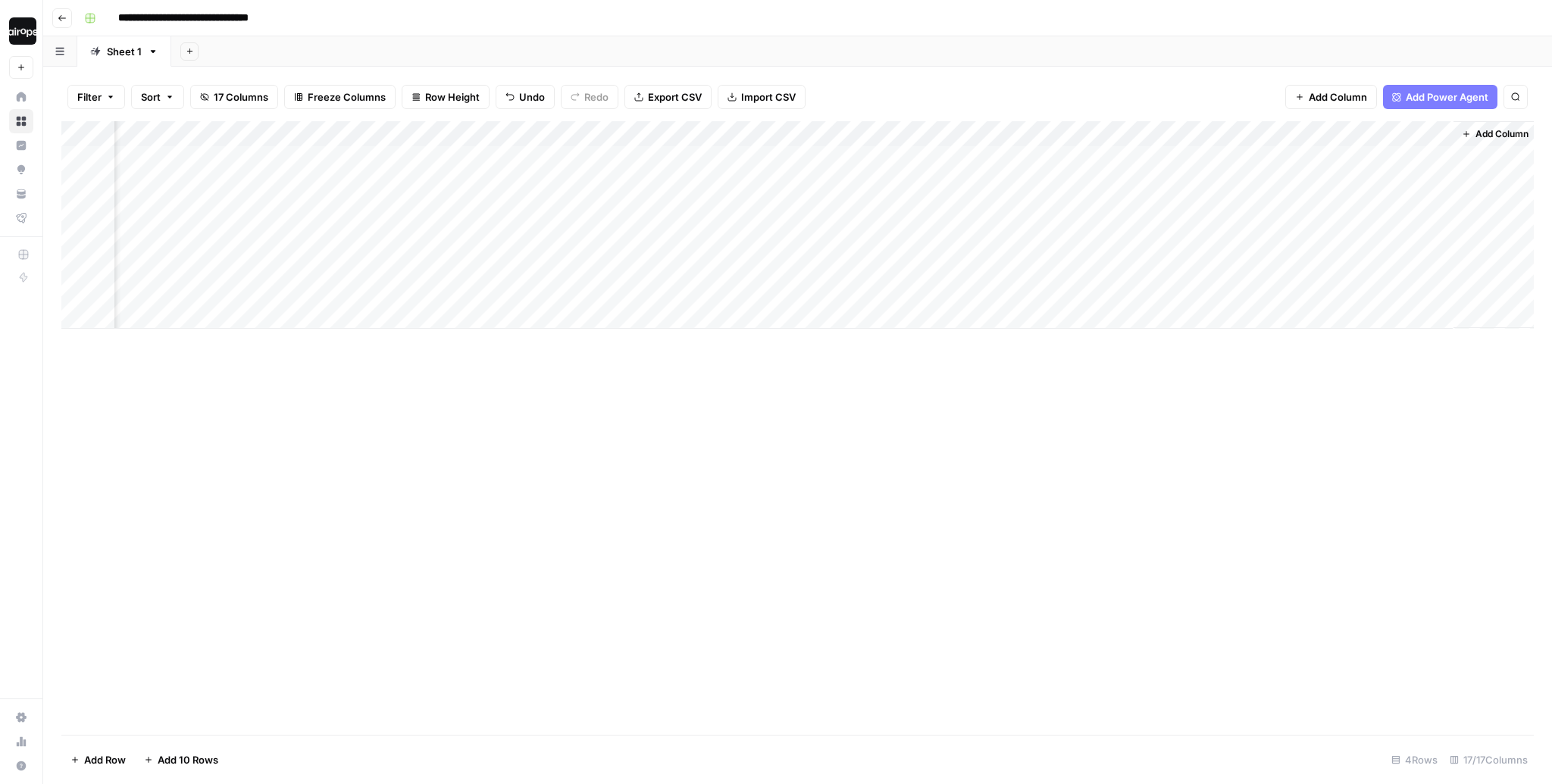
scroll to position [0, 1138]
click at [1433, 237] on div "Add Column" at bounding box center [797, 225] width 1472 height 208
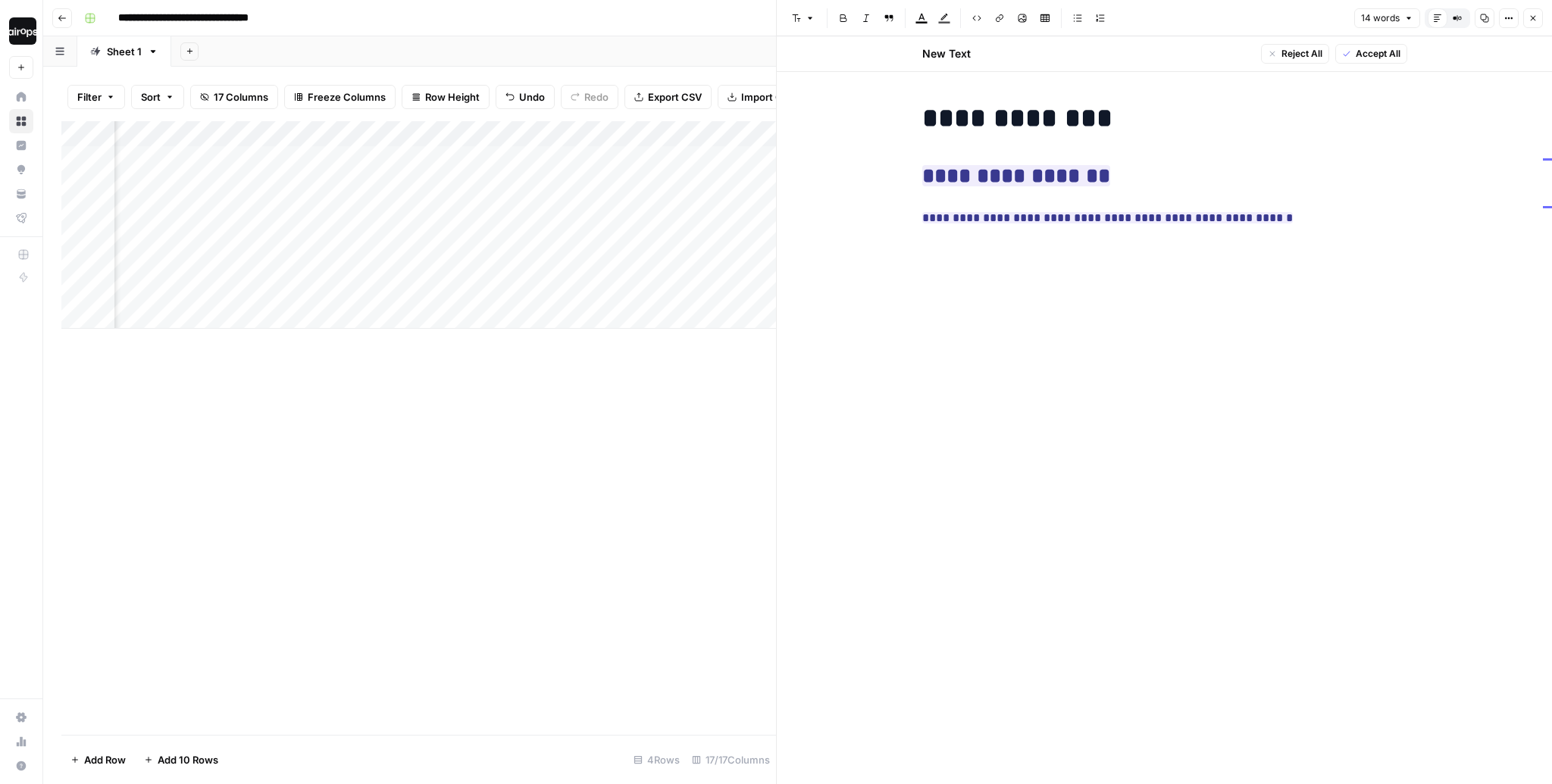
click at [1532, 15] on icon "button" at bounding box center [1532, 18] width 9 height 9
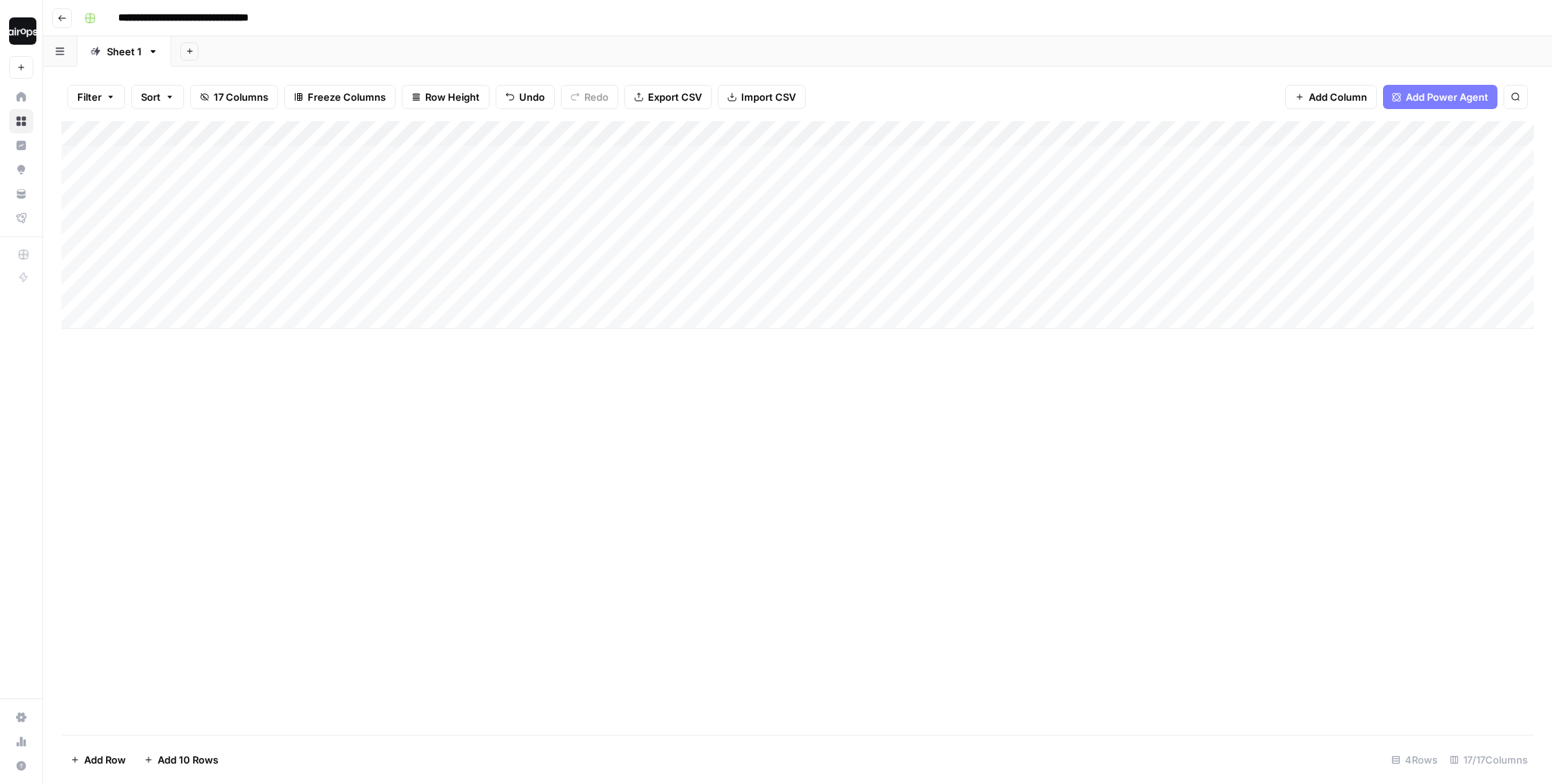
click at [705, 48] on div "Add Sheet" at bounding box center [861, 51] width 1381 height 31
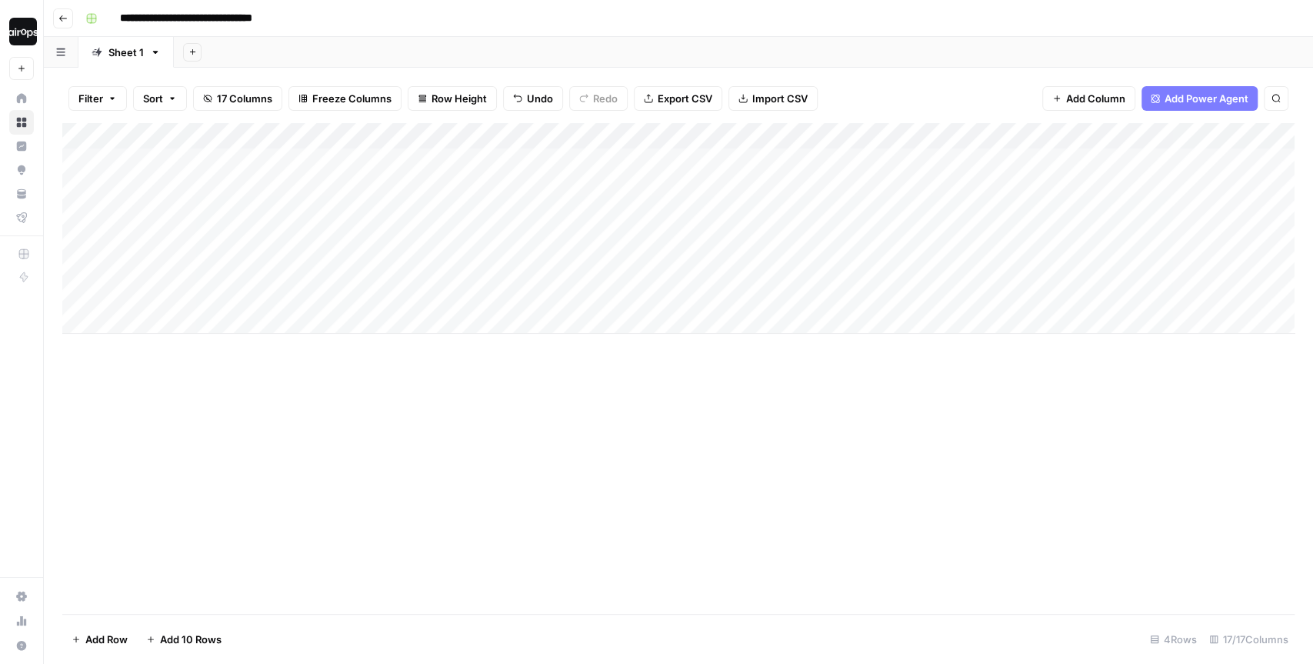
click at [520, 52] on div "Add Sheet" at bounding box center [743, 52] width 1139 height 31
drag, startPoint x: 265, startPoint y: 165, endPoint x: 250, endPoint y: 281, distance: 116.3
click at [250, 281] on div "Add Column" at bounding box center [678, 228] width 1232 height 211
click at [154, 327] on div "Add Column" at bounding box center [678, 228] width 1232 height 211
click at [178, 391] on div "Add Column" at bounding box center [678, 368] width 1232 height 491
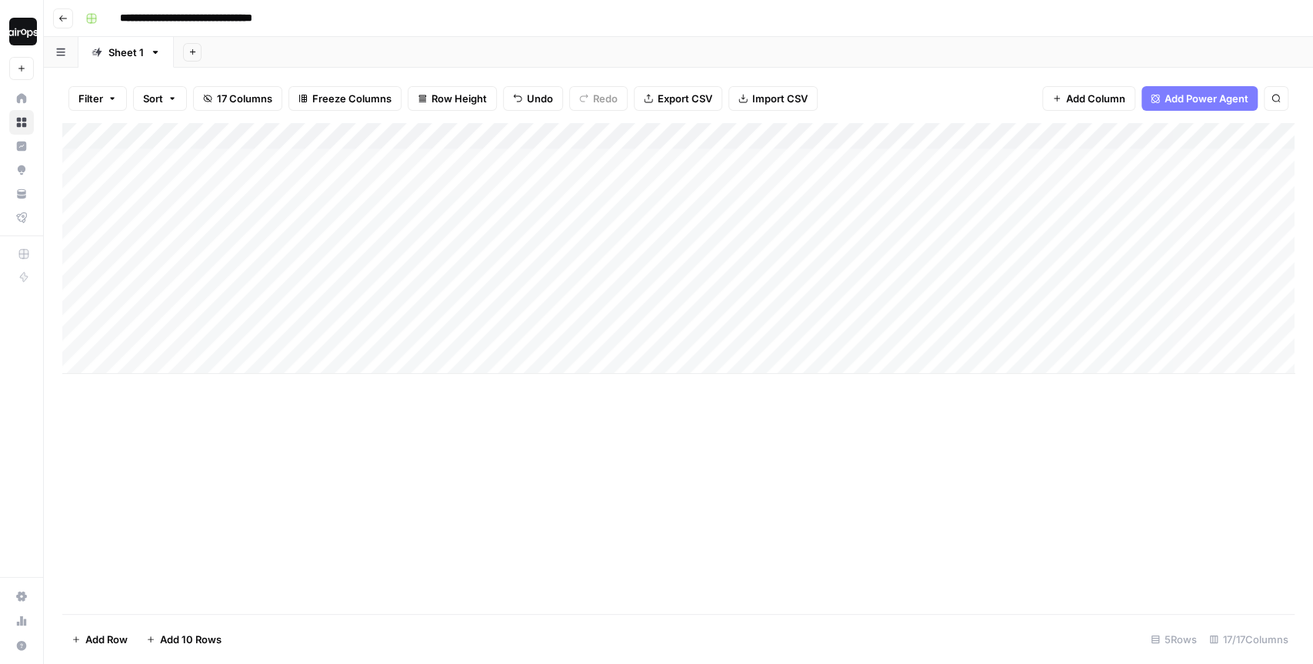
drag, startPoint x: 408, startPoint y: 161, endPoint x: 401, endPoint y: 283, distance: 122.4
click at [402, 284] on div "Add Column" at bounding box center [678, 248] width 1232 height 251
drag, startPoint x: 665, startPoint y: 171, endPoint x: 656, endPoint y: 282, distance: 111.9
click at [656, 282] on div "Add Column" at bounding box center [678, 248] width 1232 height 251
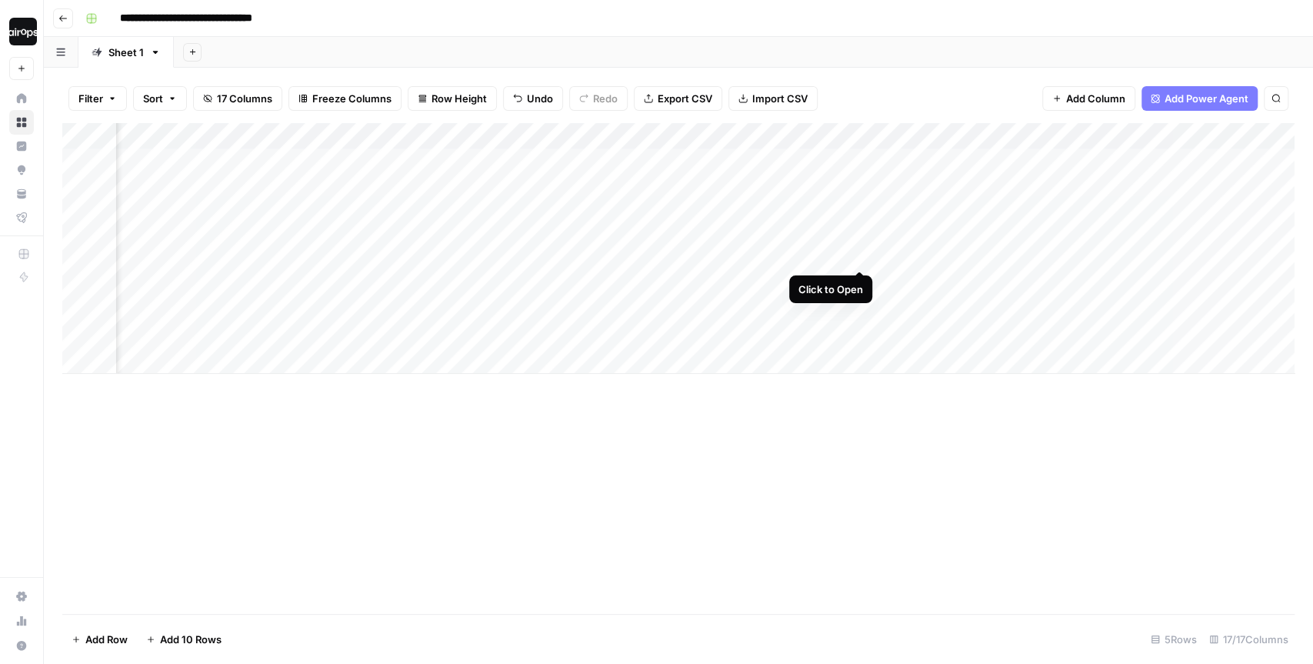
click at [858, 240] on div "Add Column" at bounding box center [678, 248] width 1232 height 251
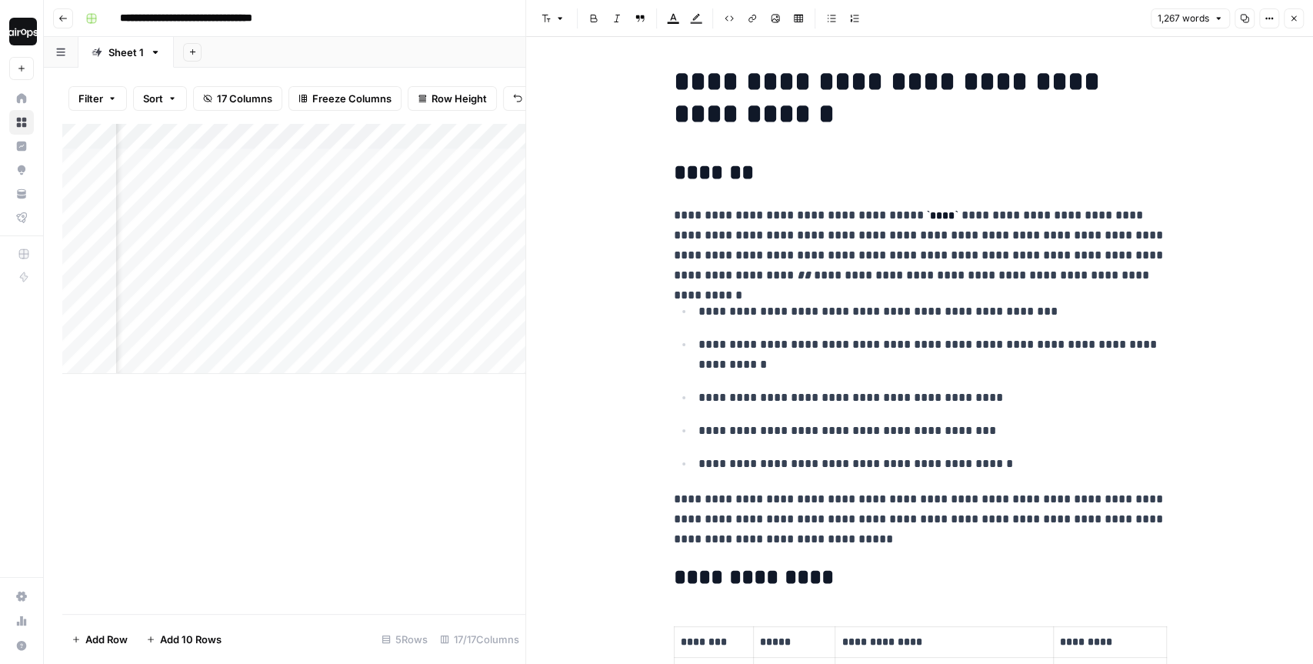
scroll to position [2, 0]
click at [1299, 22] on button "Close" at bounding box center [1293, 18] width 20 height 20
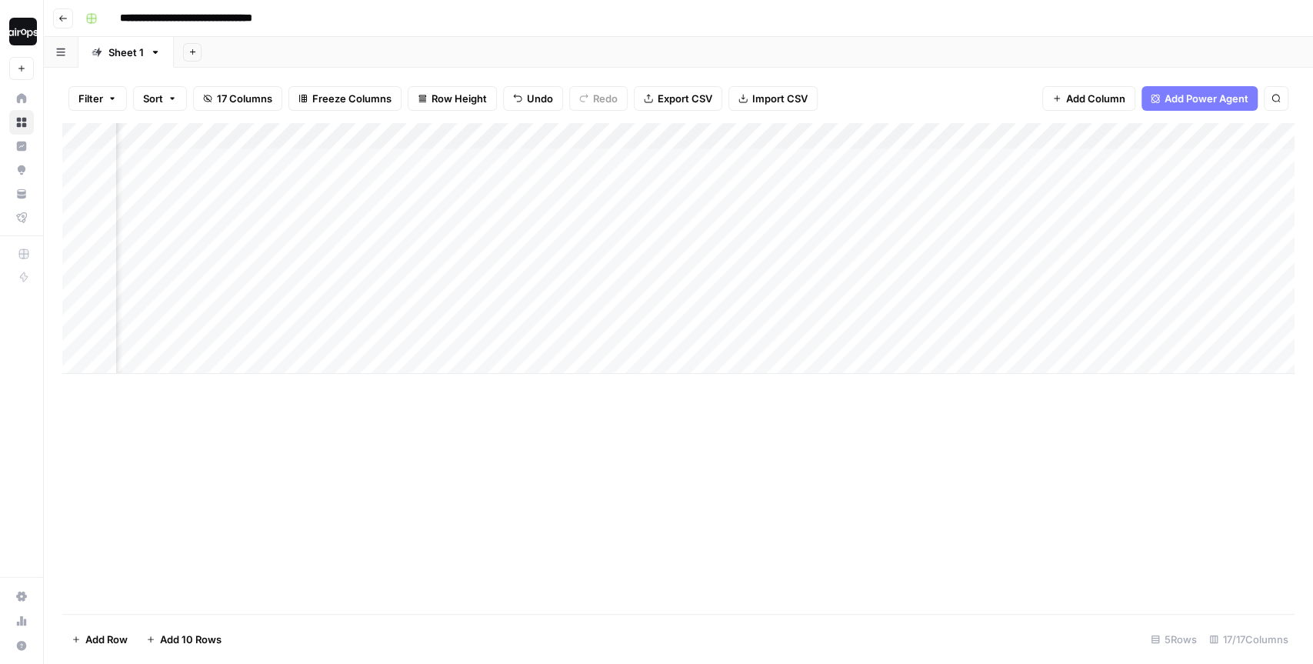
click at [859, 201] on div "Add Column" at bounding box center [678, 248] width 1232 height 251
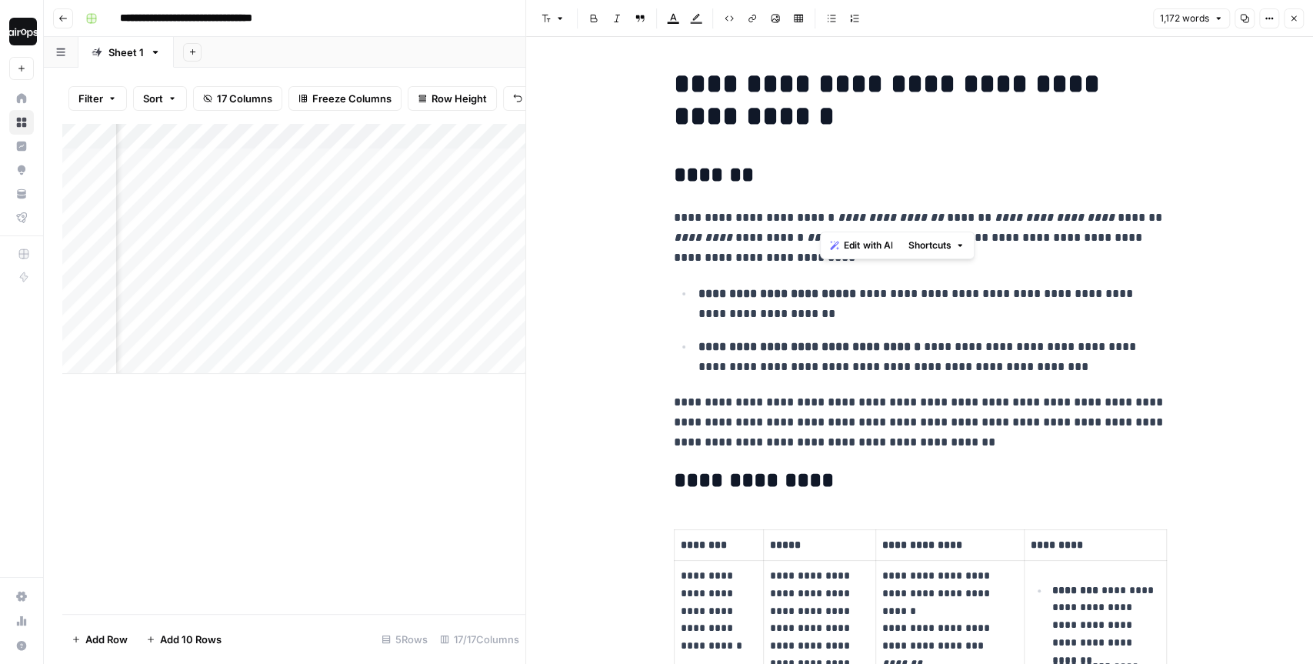
drag, startPoint x: 819, startPoint y: 218, endPoint x: 967, endPoint y: 220, distance: 148.4
click at [967, 220] on p "**********" at bounding box center [920, 238] width 492 height 60
click at [1006, 215] on em "**********" at bounding box center [1054, 217] width 120 height 12
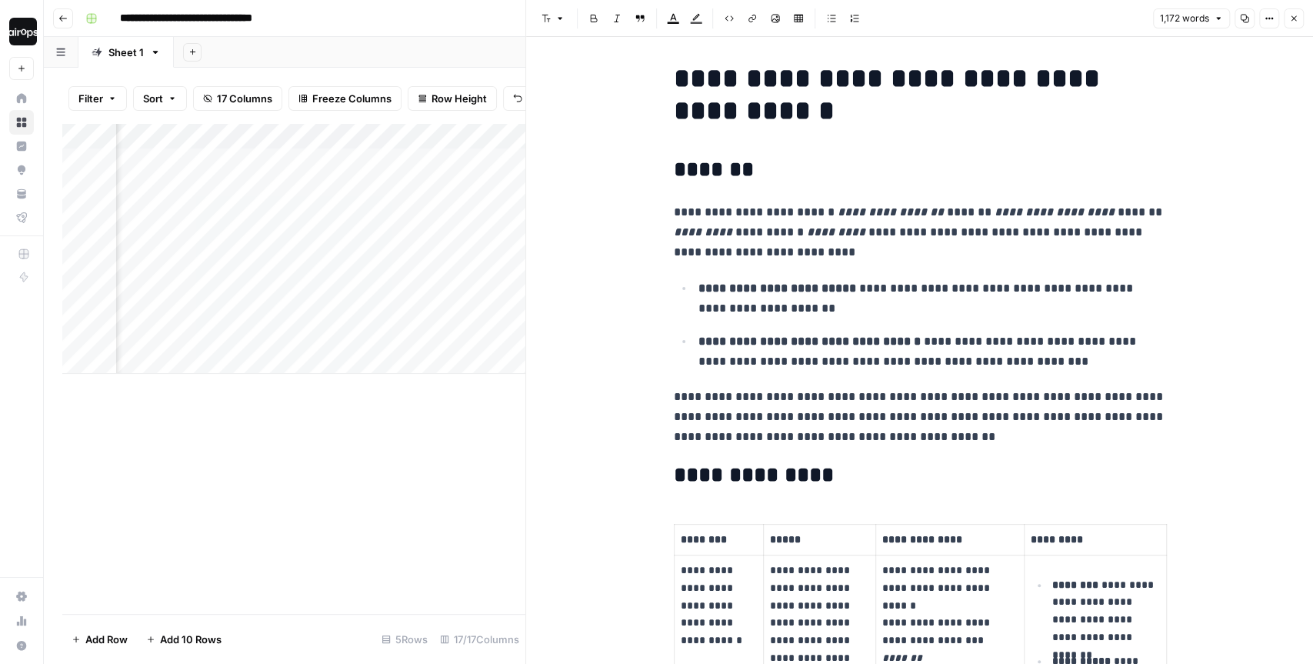
scroll to position [7, 0]
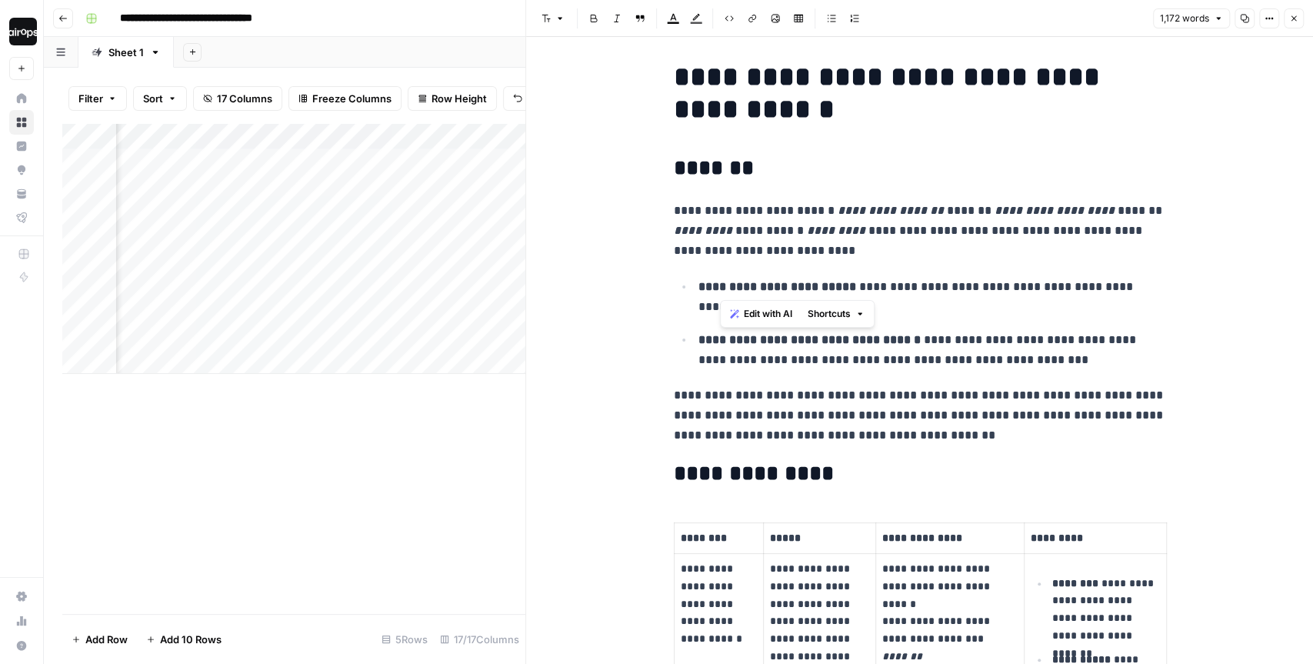
drag, startPoint x: 717, startPoint y: 284, endPoint x: 891, endPoint y: 292, distance: 173.9
click at [891, 292] on p "**********" at bounding box center [931, 297] width 467 height 40
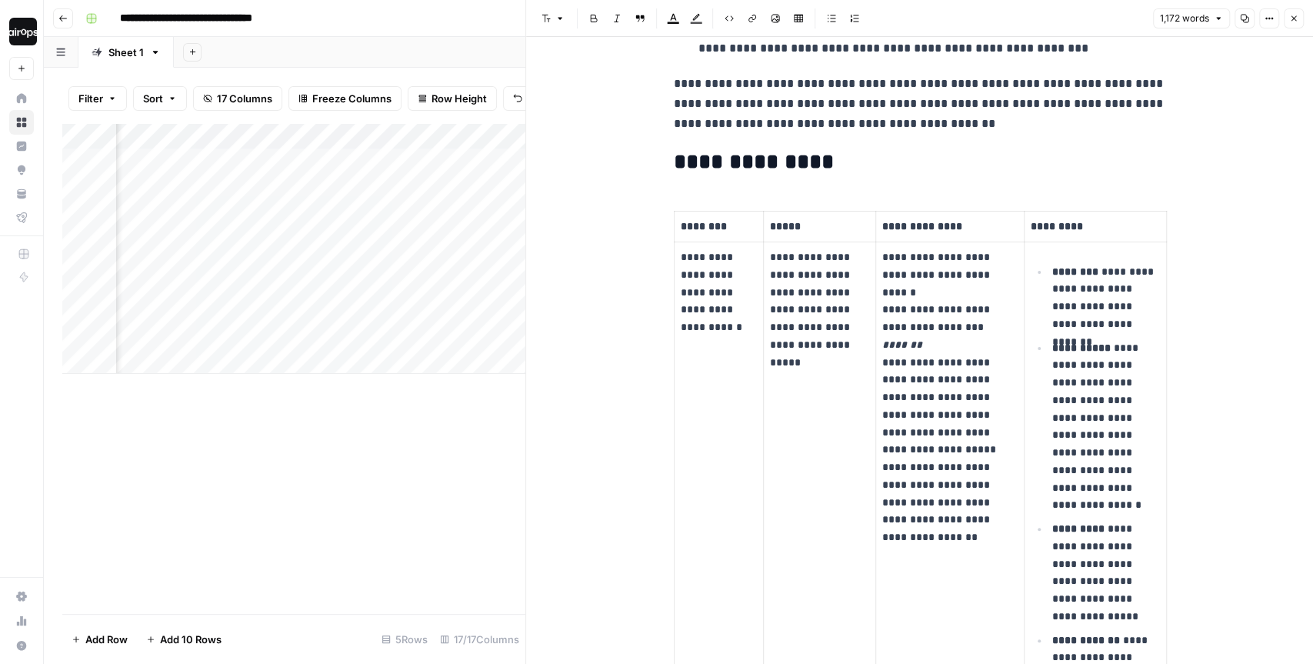
scroll to position [374, 0]
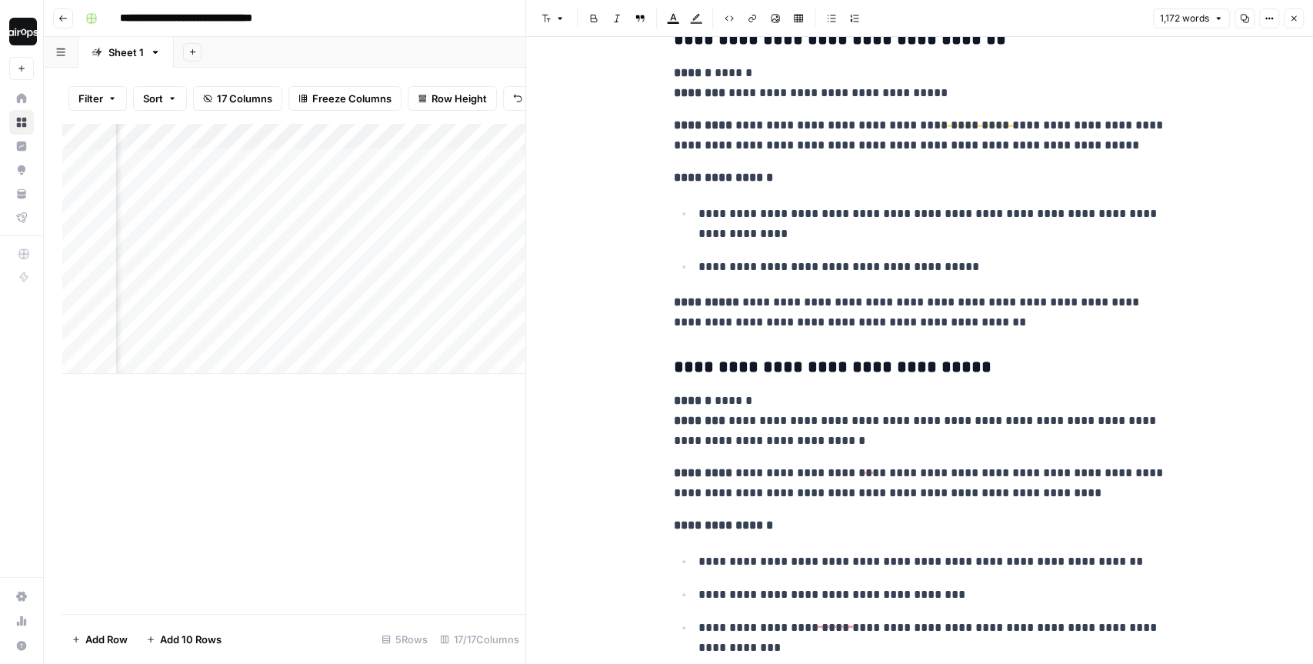
click at [1287, 21] on button "Close" at bounding box center [1293, 18] width 20 height 20
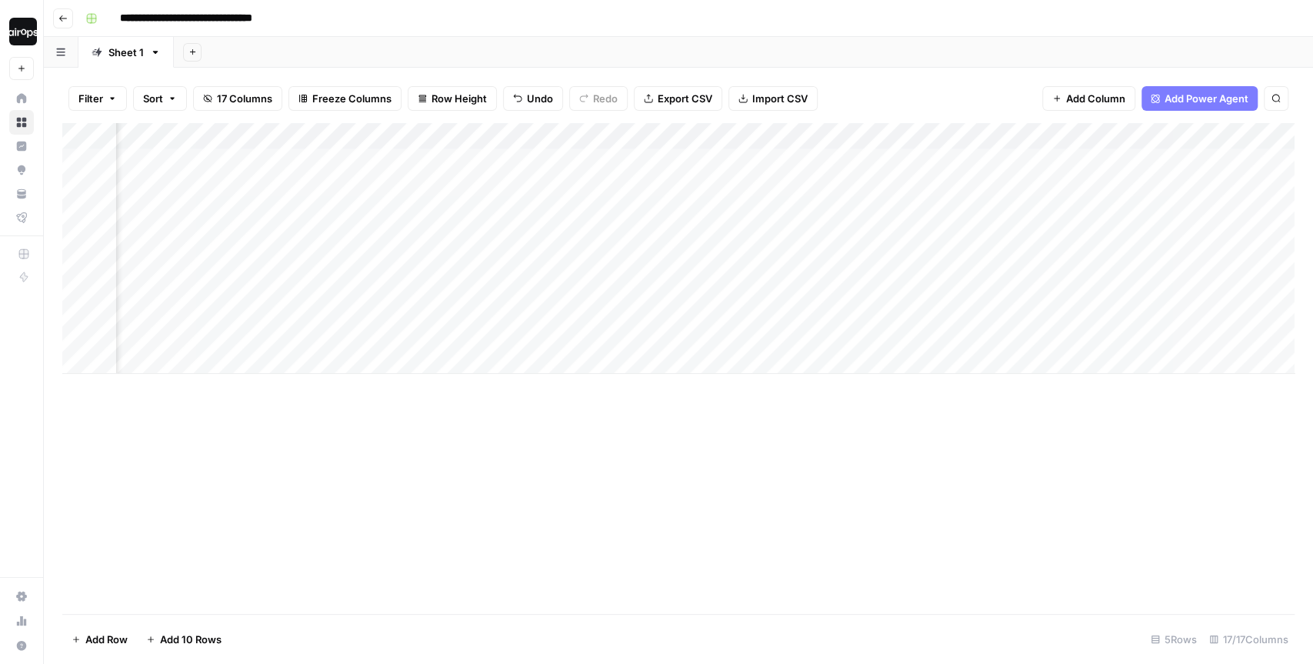
drag, startPoint x: 669, startPoint y: 170, endPoint x: 770, endPoint y: 282, distance: 150.8
click at [770, 282] on div "Add Column" at bounding box center [678, 248] width 1232 height 251
drag, startPoint x: 645, startPoint y: 169, endPoint x: 642, endPoint y: 288, distance: 118.5
click at [642, 288] on div "Add Column" at bounding box center [678, 248] width 1232 height 251
click at [837, 200] on div "Add Column" at bounding box center [678, 248] width 1232 height 251
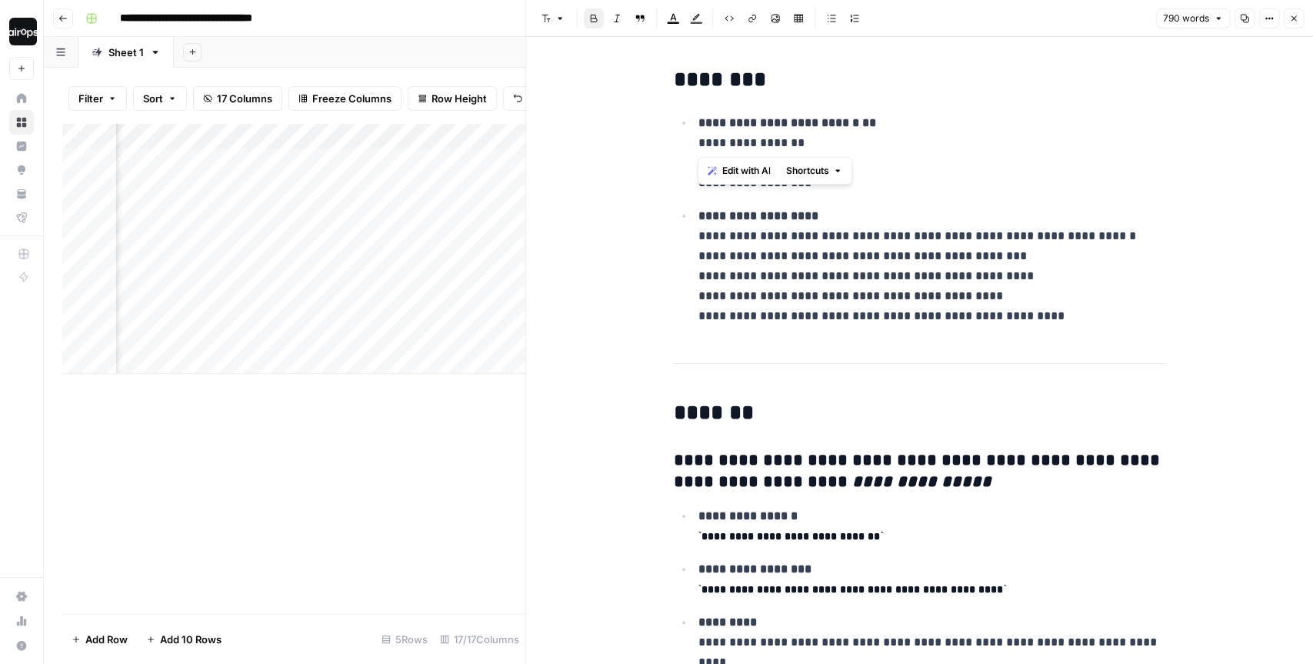
drag, startPoint x: 913, startPoint y: 131, endPoint x: 678, endPoint y: 136, distance: 234.6
click at [678, 136] on ul "**********" at bounding box center [920, 219] width 492 height 214
click at [741, 131] on p "**********" at bounding box center [931, 153] width 467 height 80
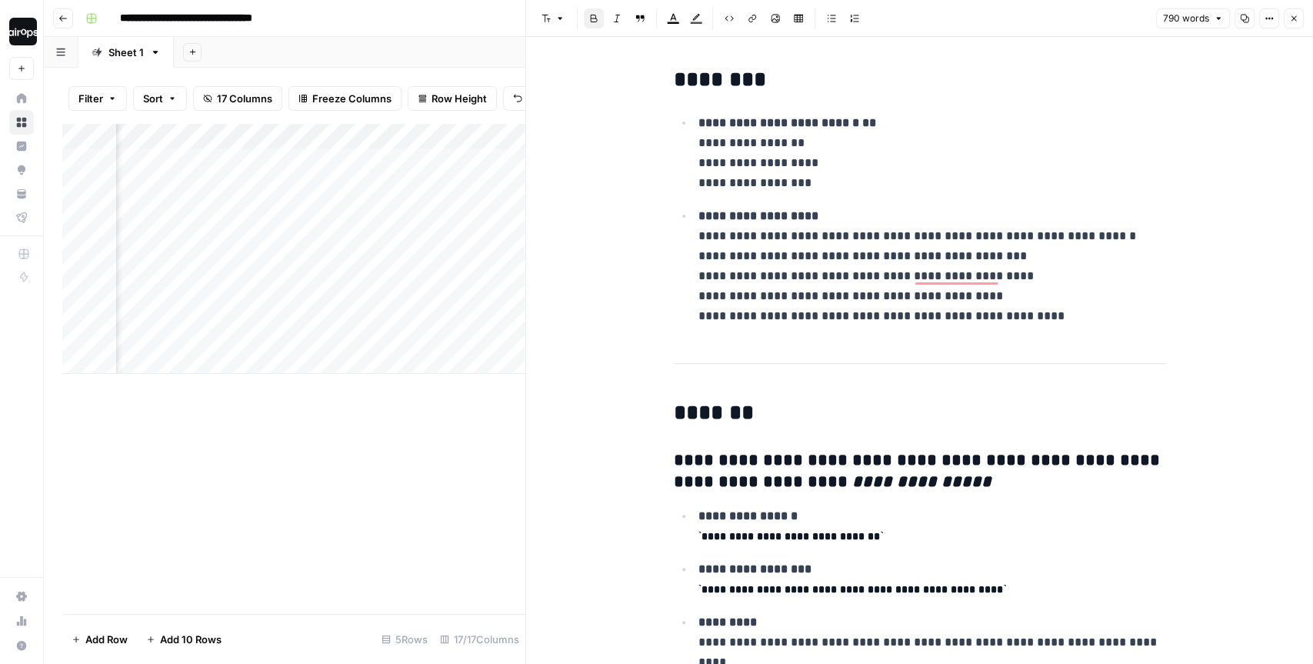
click at [741, 131] on p "**********" at bounding box center [931, 153] width 467 height 80
click at [1300, 18] on button "Close" at bounding box center [1293, 18] width 20 height 20
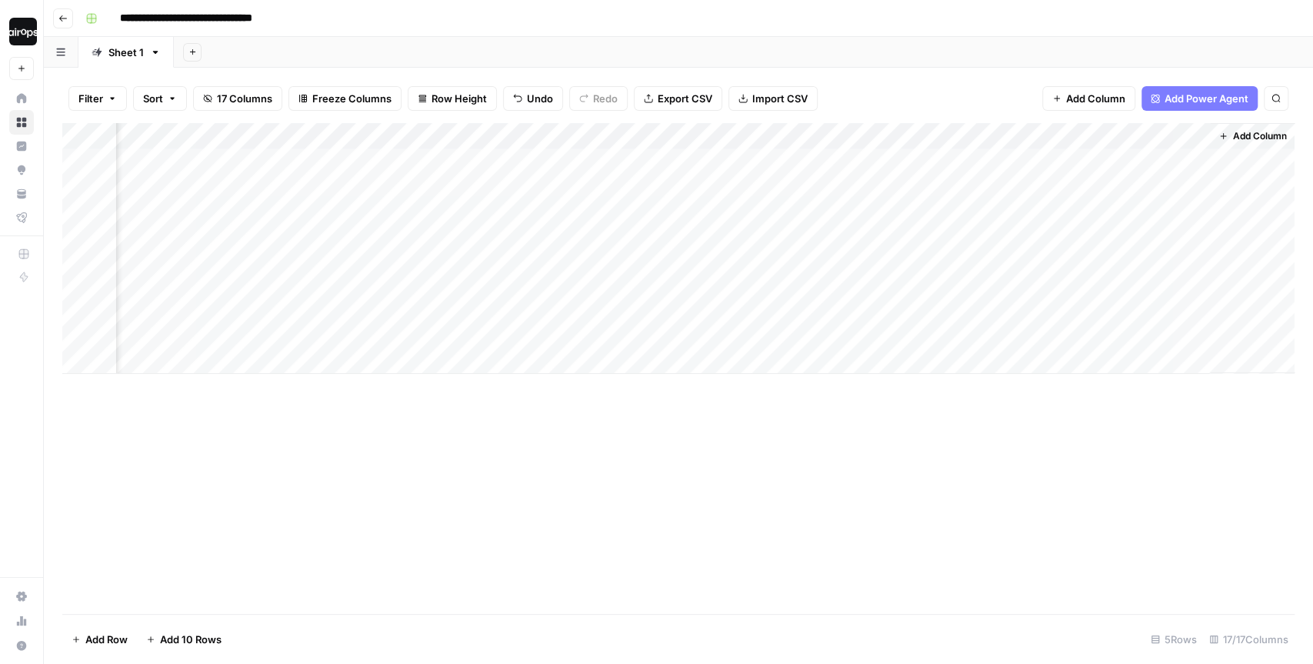
drag, startPoint x: 741, startPoint y: 175, endPoint x: 715, endPoint y: 343, distance: 170.4
click at [715, 343] on div "Add Column" at bounding box center [678, 248] width 1232 height 251
click at [877, 203] on div "Add Column" at bounding box center [678, 248] width 1232 height 251
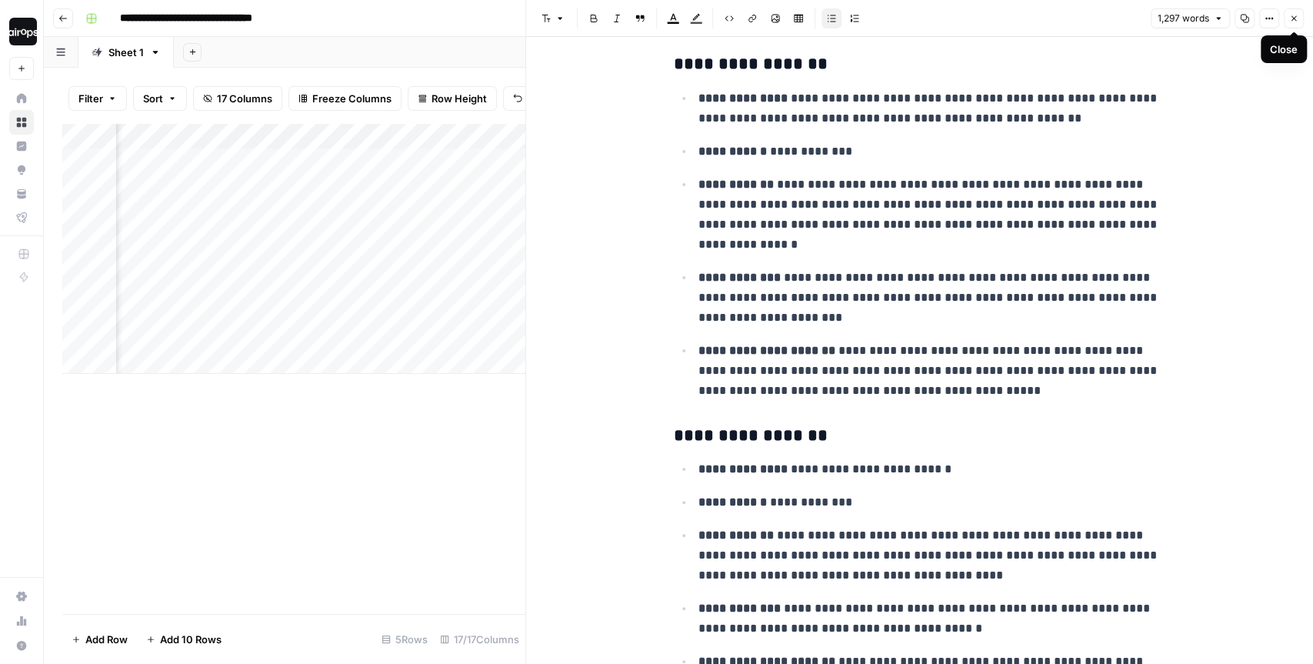
click at [1294, 18] on icon "button" at bounding box center [1293, 18] width 9 height 9
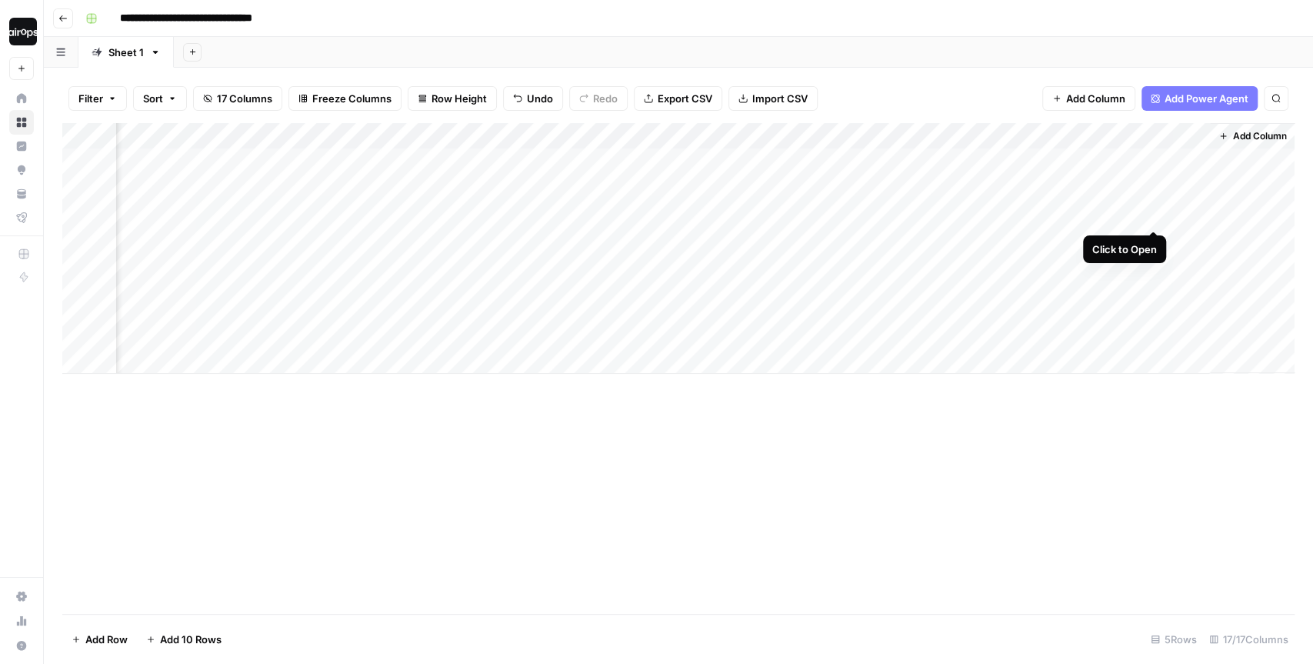
click at [1154, 201] on div "Add Column" at bounding box center [678, 248] width 1232 height 251
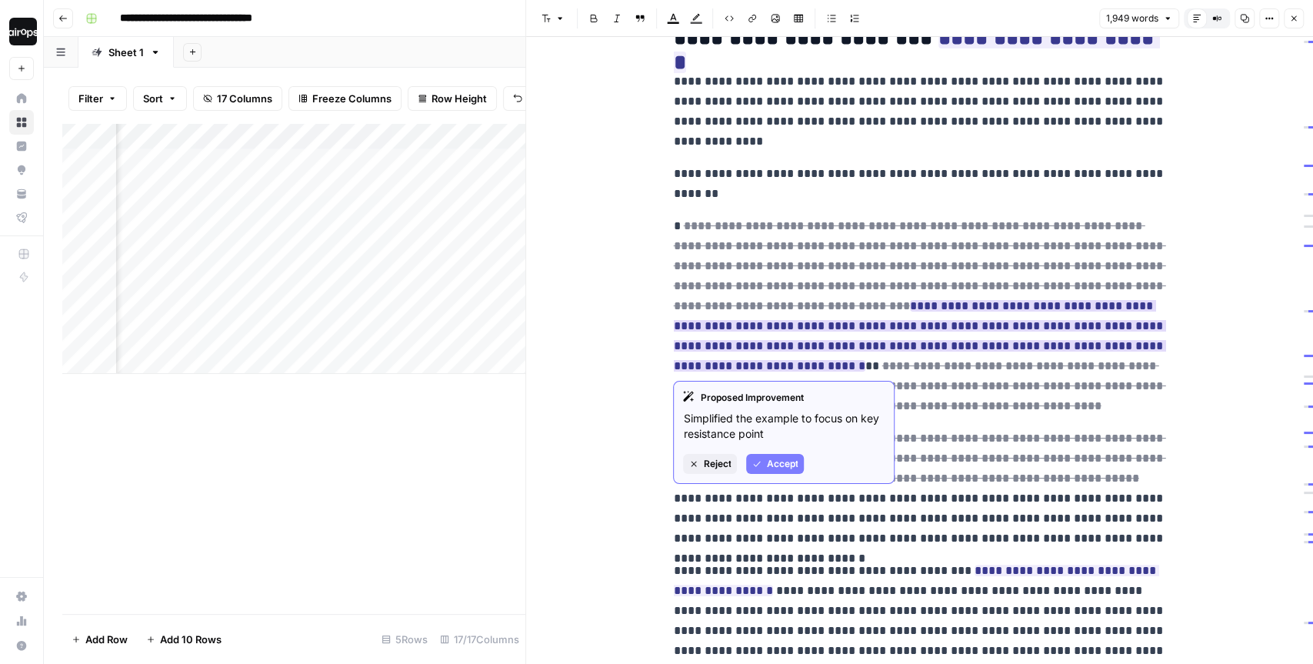
click at [761, 461] on button "Accept" at bounding box center [775, 464] width 58 height 20
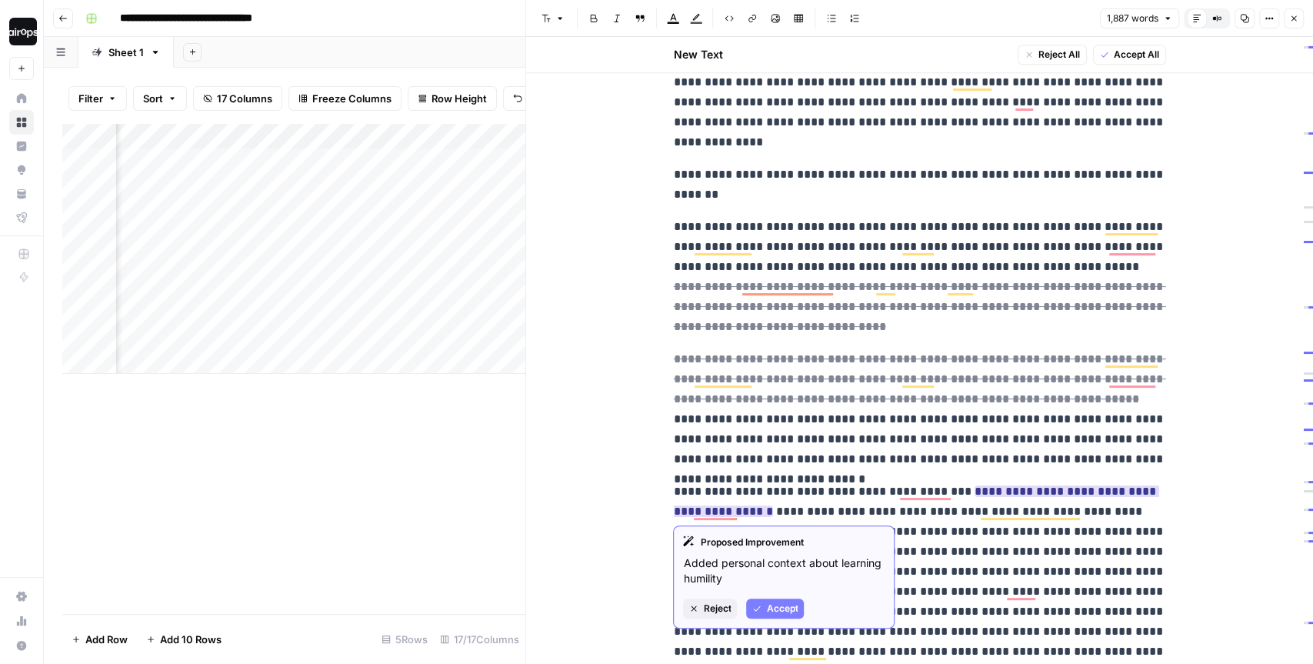
click at [767, 603] on span "Accept" at bounding box center [782, 608] width 32 height 14
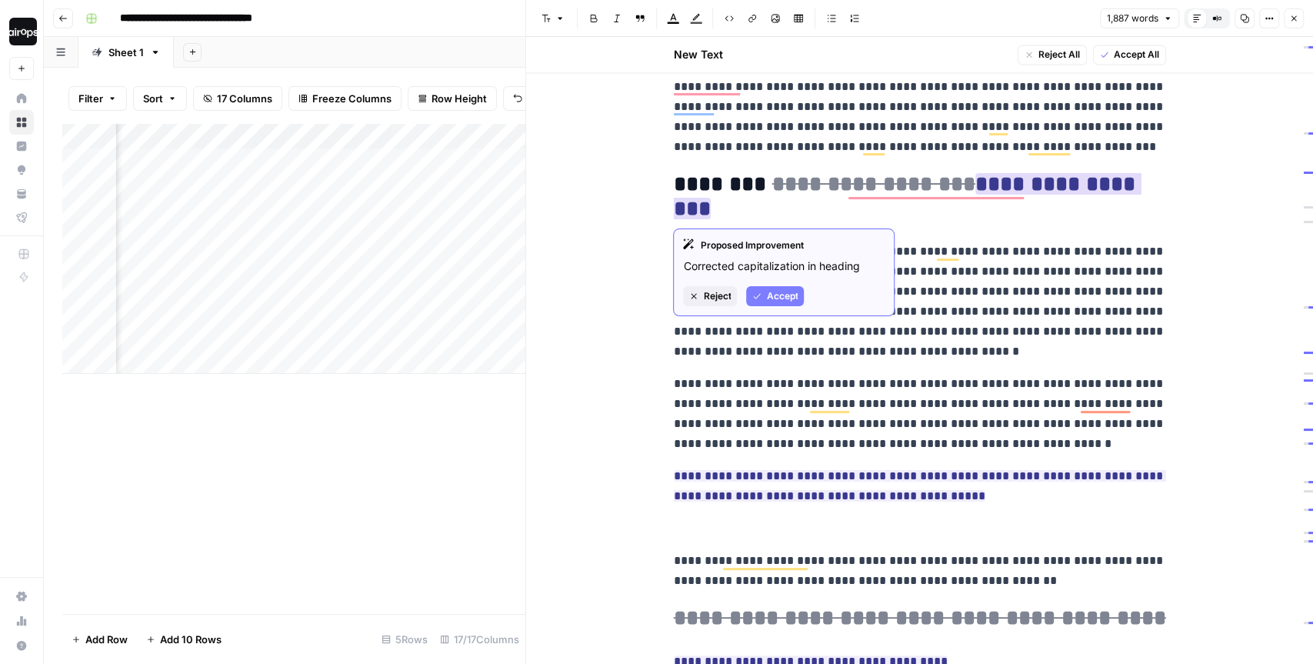
click at [767, 290] on span "Accept" at bounding box center [782, 296] width 32 height 14
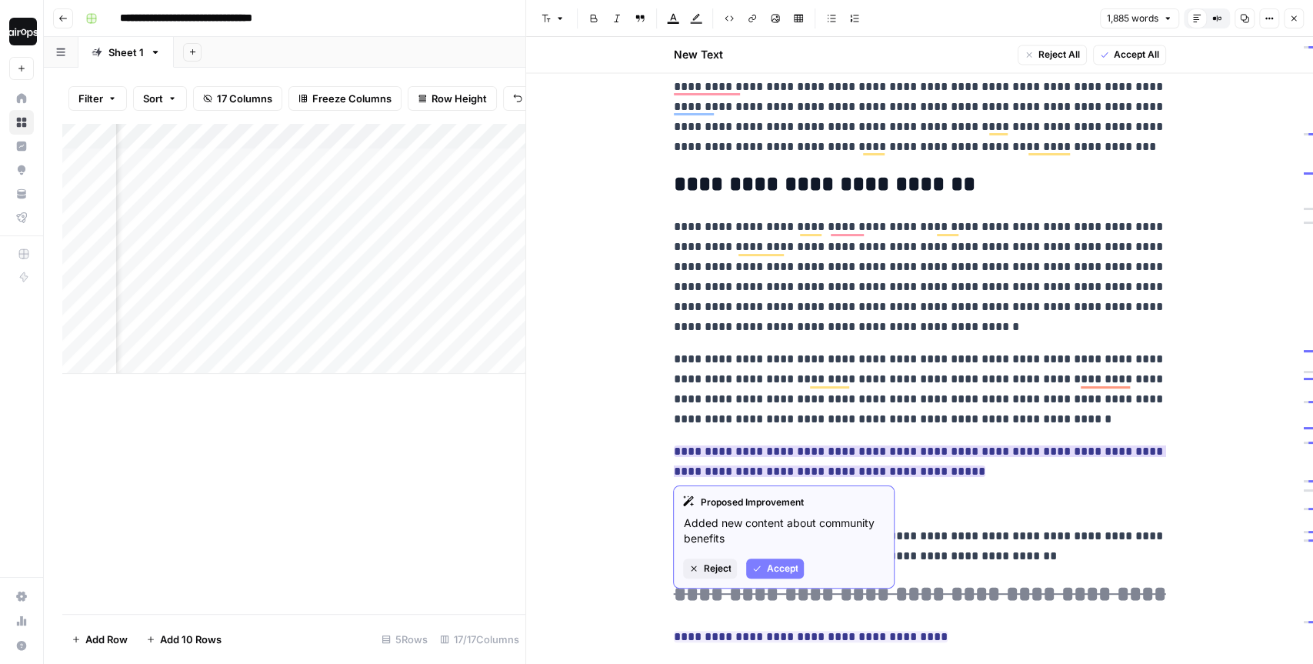
click at [774, 565] on span "Accept" at bounding box center [782, 568] width 32 height 14
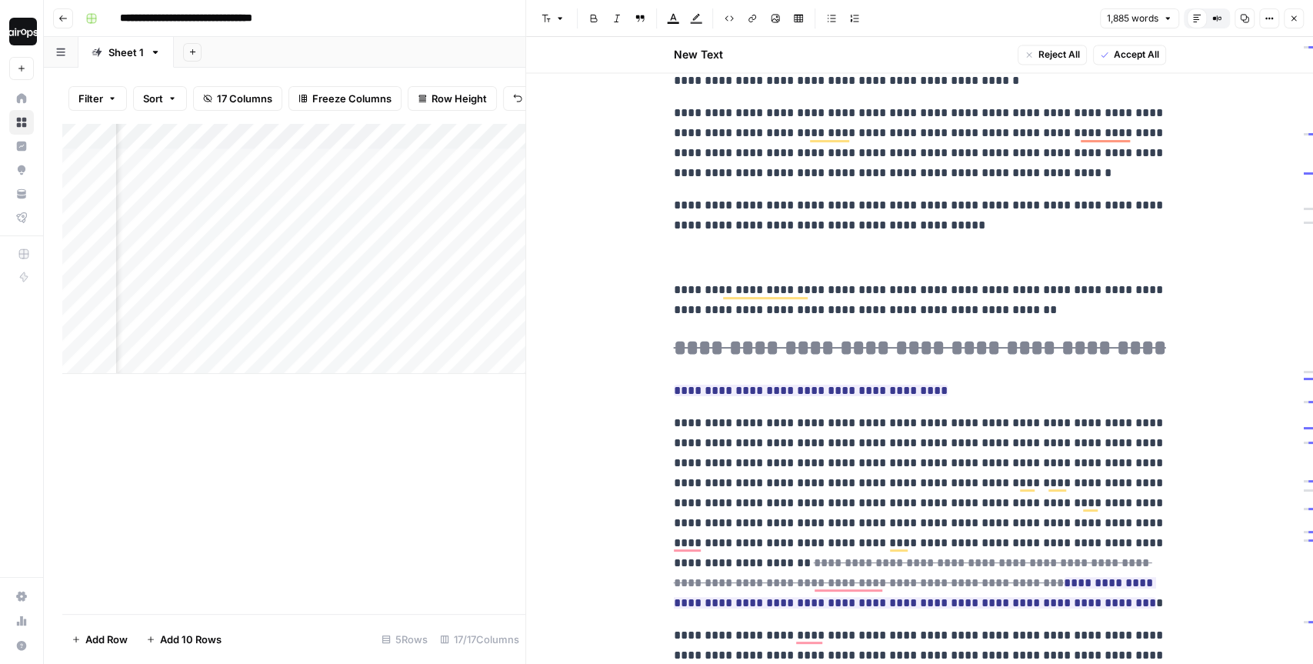
click at [1298, 18] on button "Close" at bounding box center [1293, 18] width 20 height 20
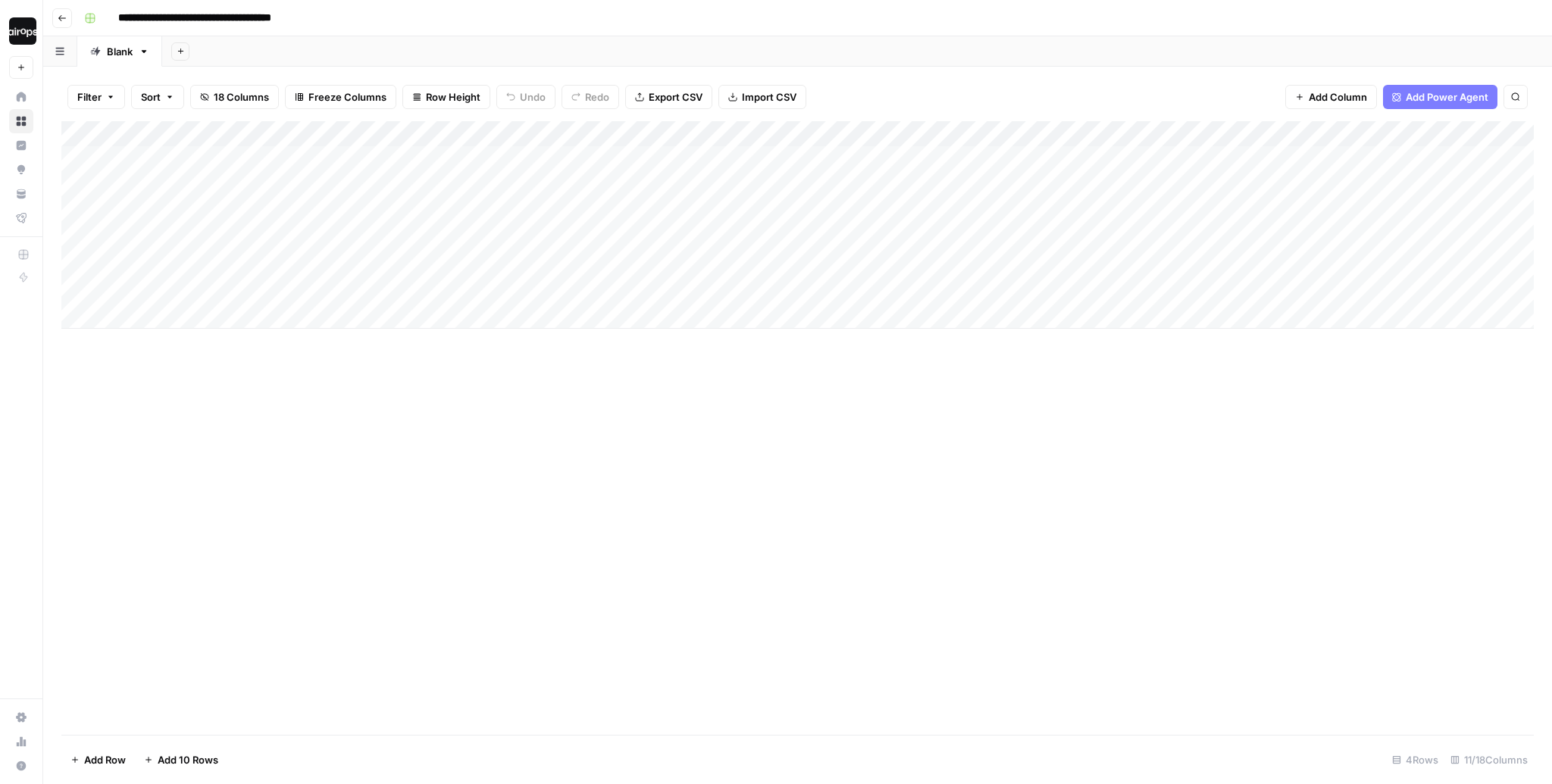
click at [708, 57] on div "Add Sheet" at bounding box center [857, 51] width 1389 height 31
click at [523, 201] on div "Add Column" at bounding box center [797, 225] width 1472 height 208
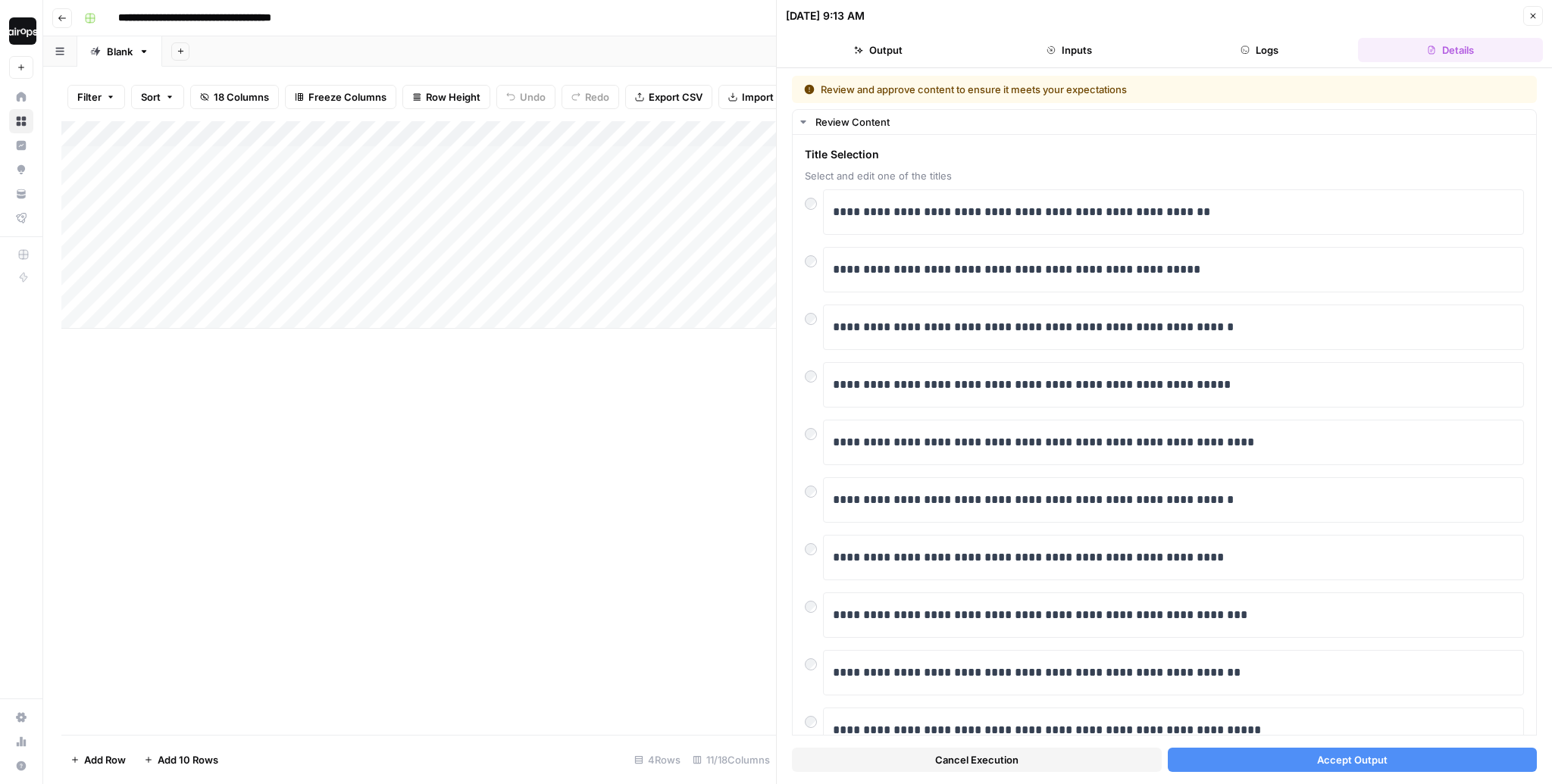
click at [1319, 759] on span "Accept Output" at bounding box center [1352, 759] width 71 height 15
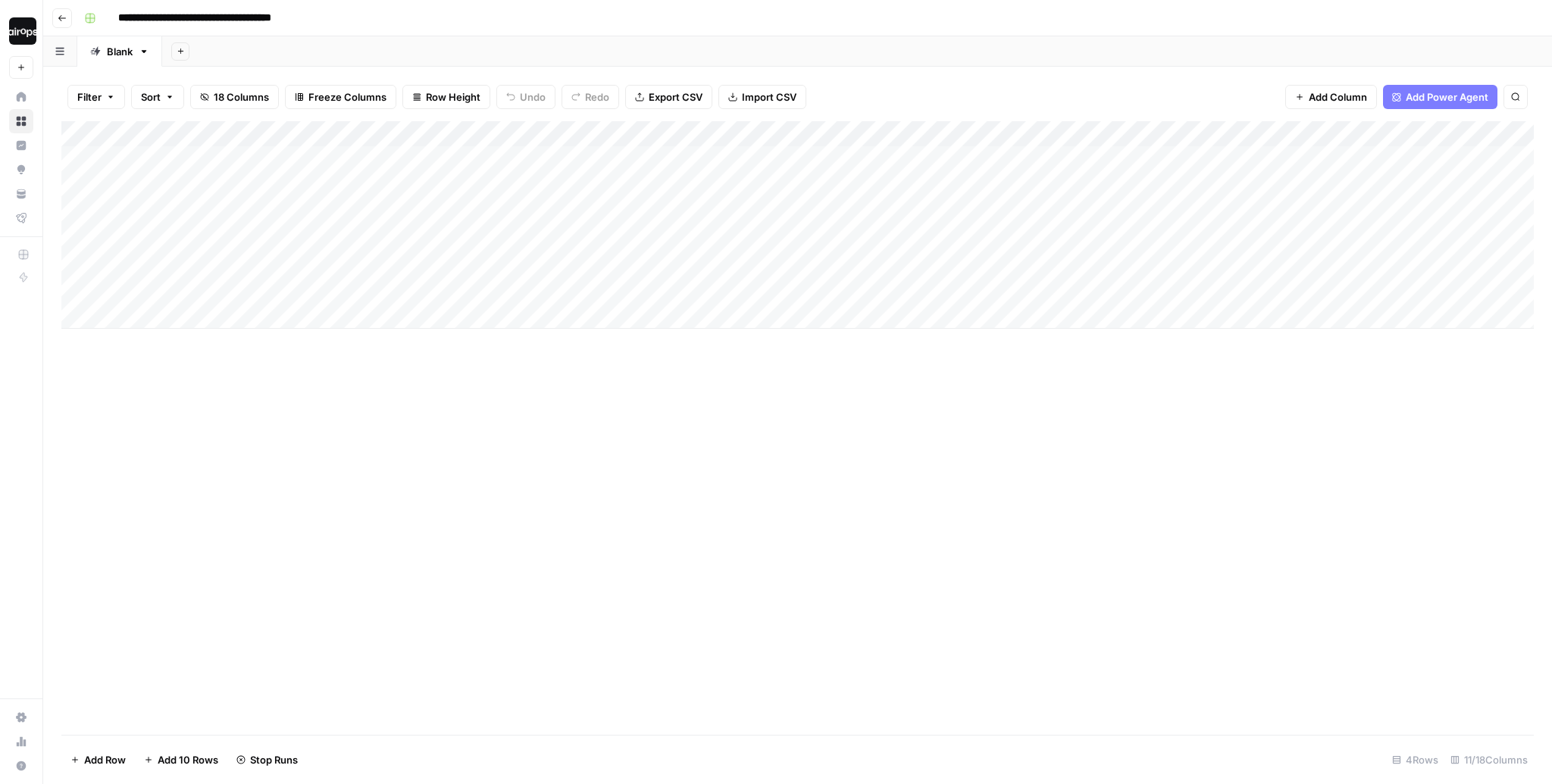
click at [1118, 28] on div "**********" at bounding box center [807, 18] width 1458 height 25
click at [523, 275] on div "Add Column" at bounding box center [797, 225] width 1472 height 208
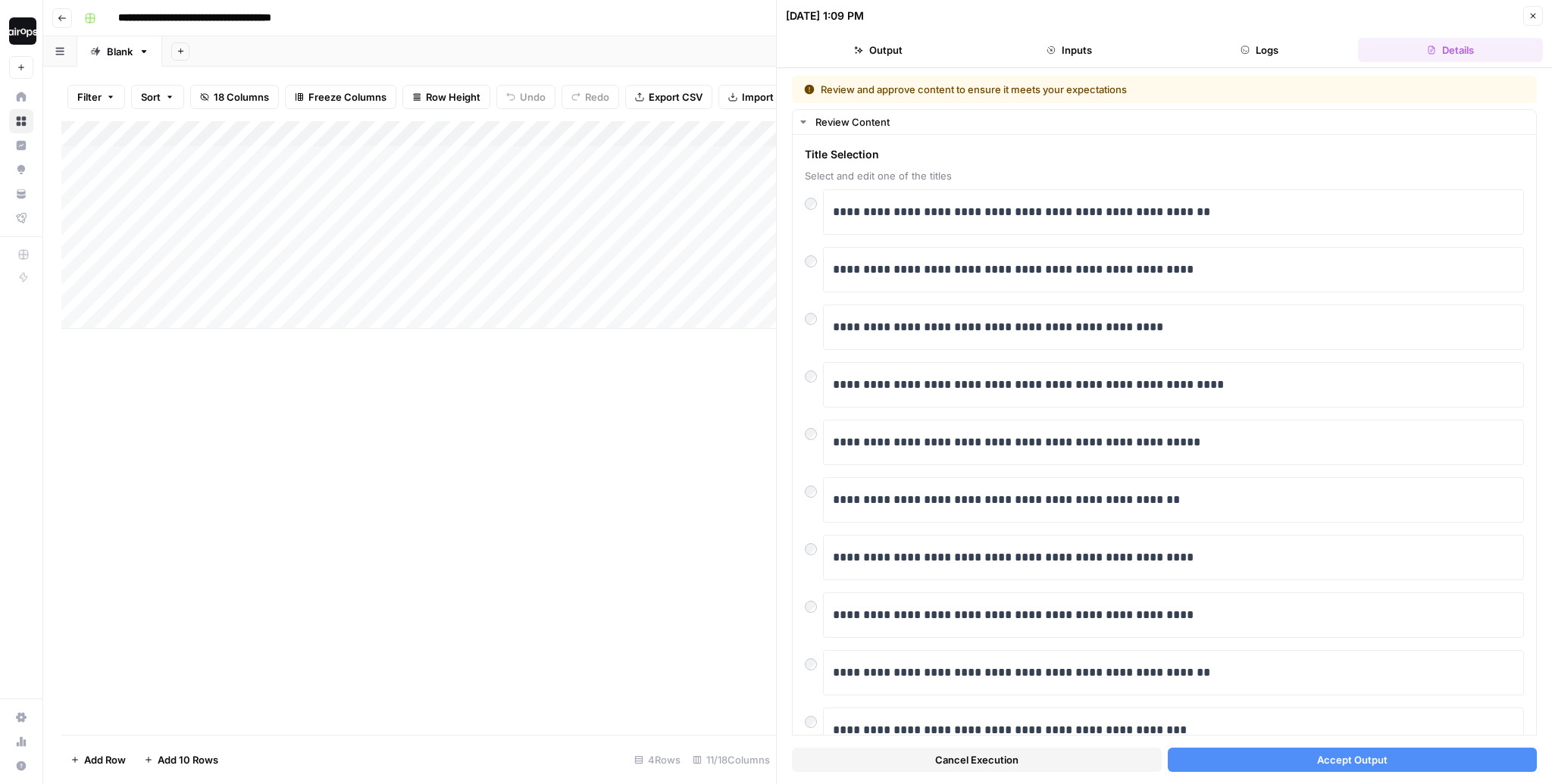
click at [1345, 759] on span "Accept Output" at bounding box center [1352, 759] width 71 height 15
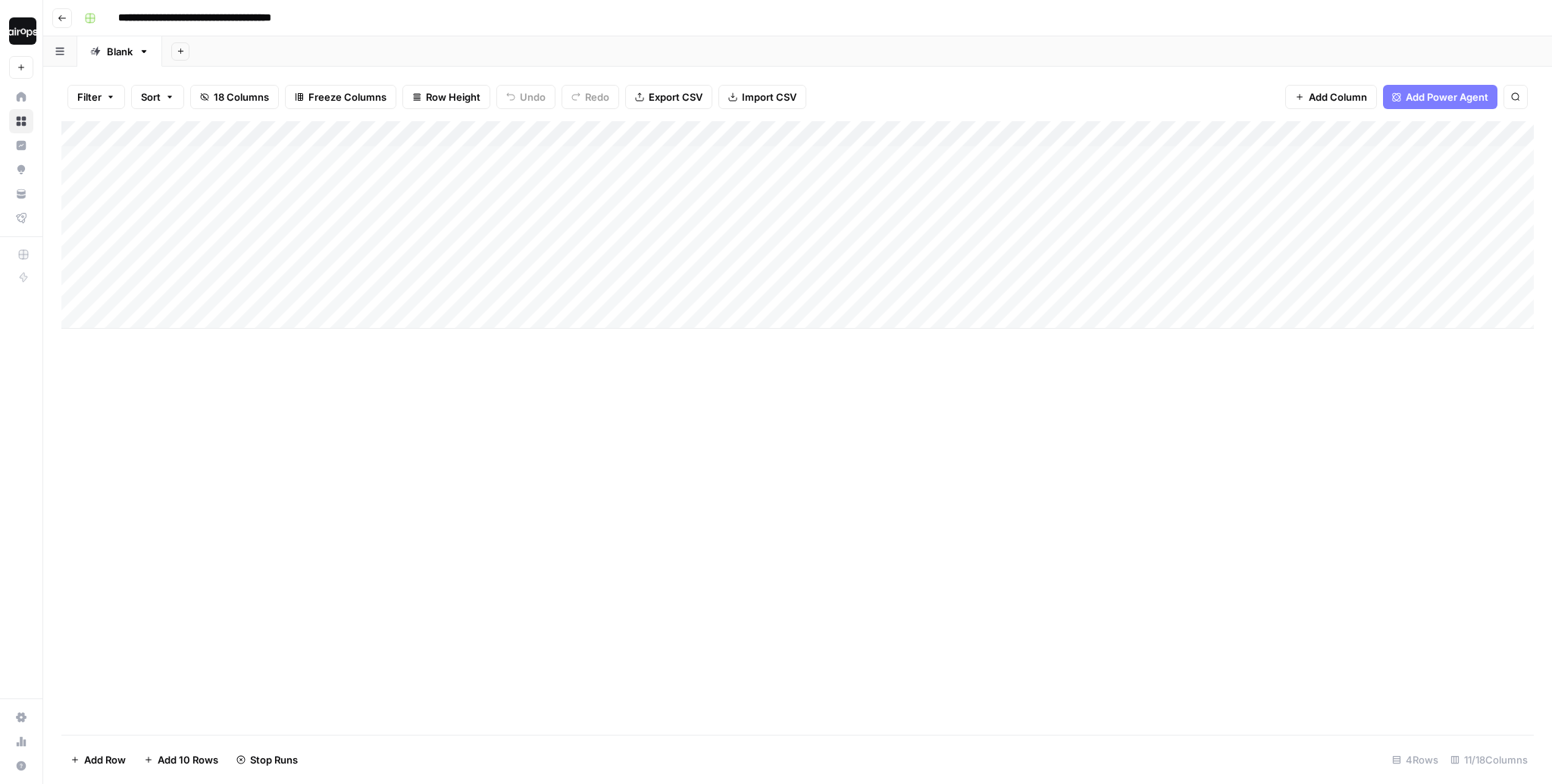
click at [1132, 51] on div "Add Sheet" at bounding box center [857, 51] width 1389 height 31
click at [1230, 196] on div "Add Column" at bounding box center [797, 225] width 1472 height 208
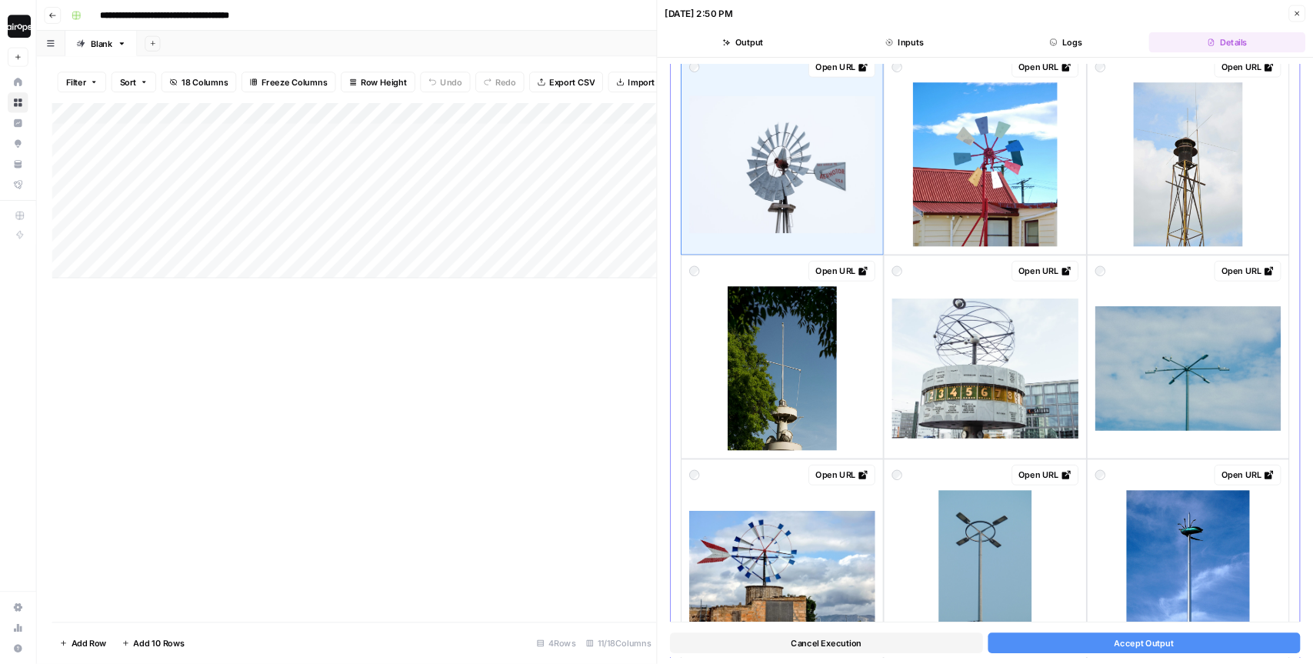
scroll to position [117, 0]
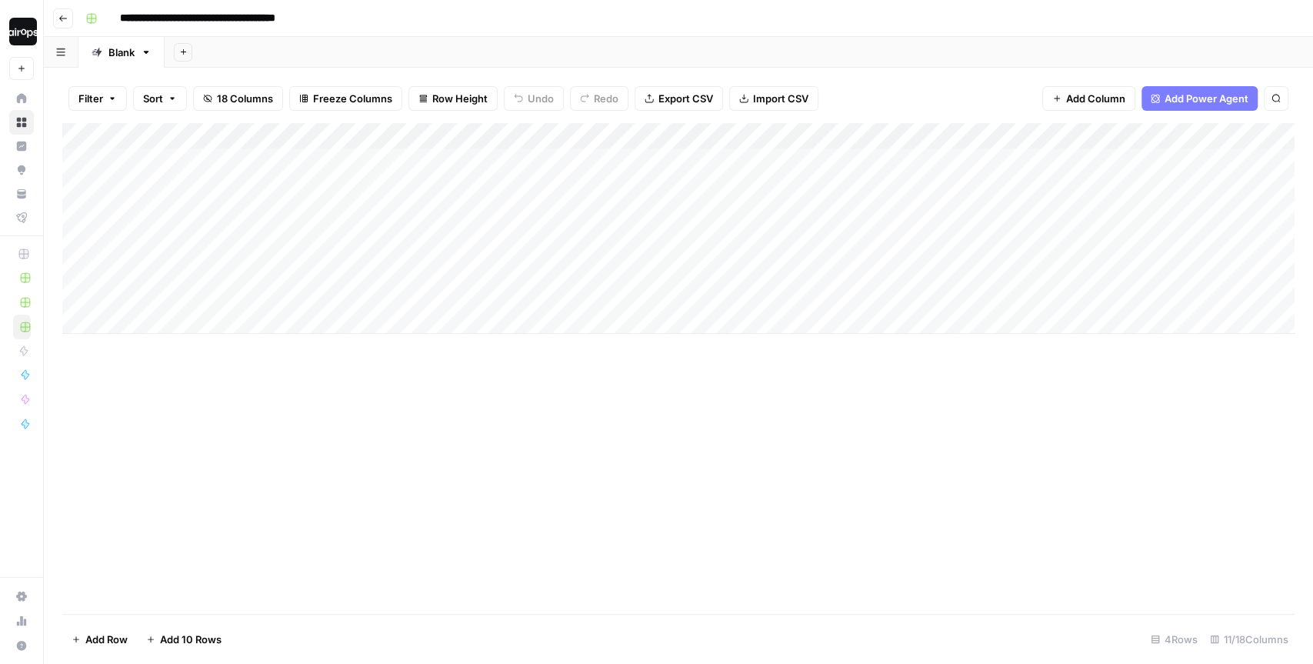
click at [548, 334] on div "Add Column" at bounding box center [678, 368] width 1232 height 491
click at [537, 280] on div "Add Column" at bounding box center [678, 228] width 1232 height 211
click at [407, 521] on div "Add Column" at bounding box center [678, 368] width 1232 height 491
click at [394, 24] on div "**********" at bounding box center [688, 18] width 1218 height 25
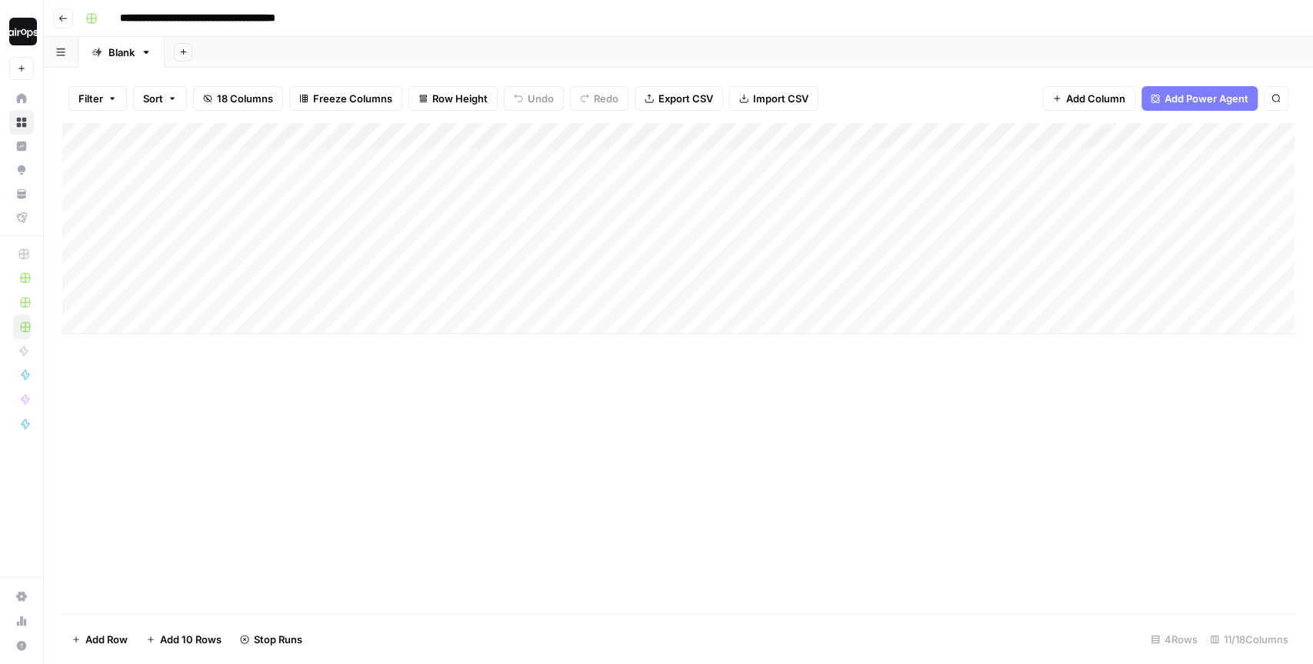
click at [344, 48] on div "Add Sheet" at bounding box center [739, 52] width 1148 height 31
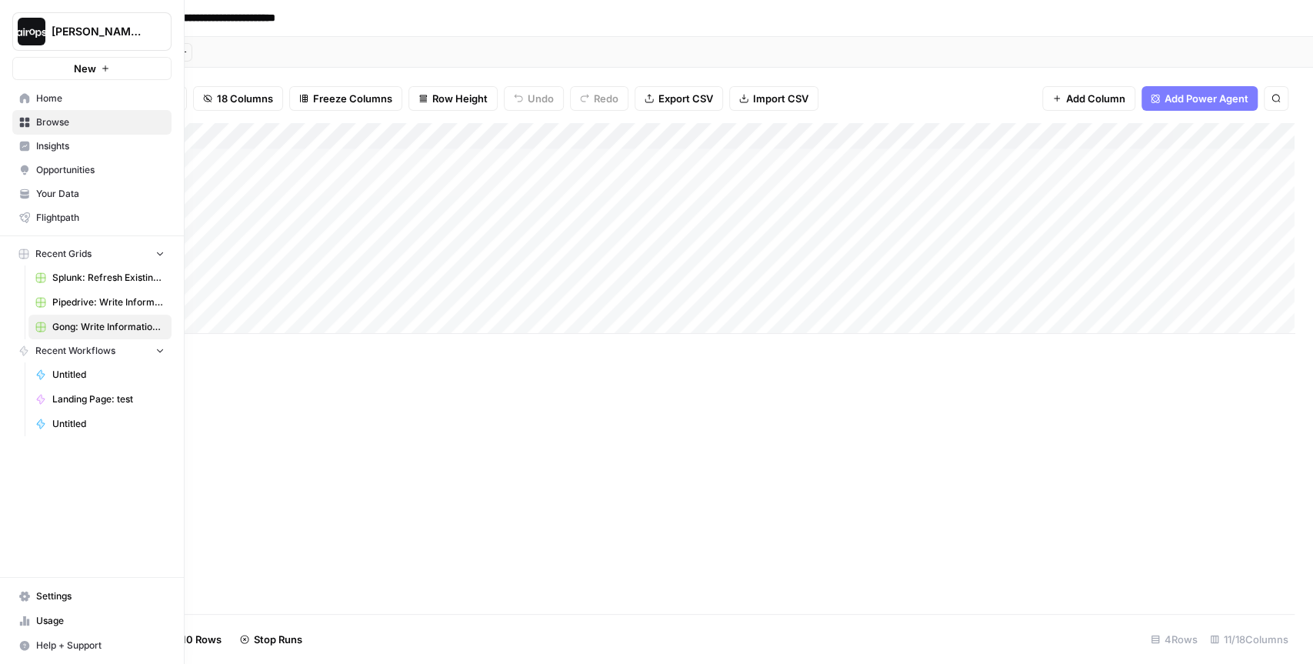
click at [38, 190] on span "Your Data" at bounding box center [100, 194] width 128 height 14
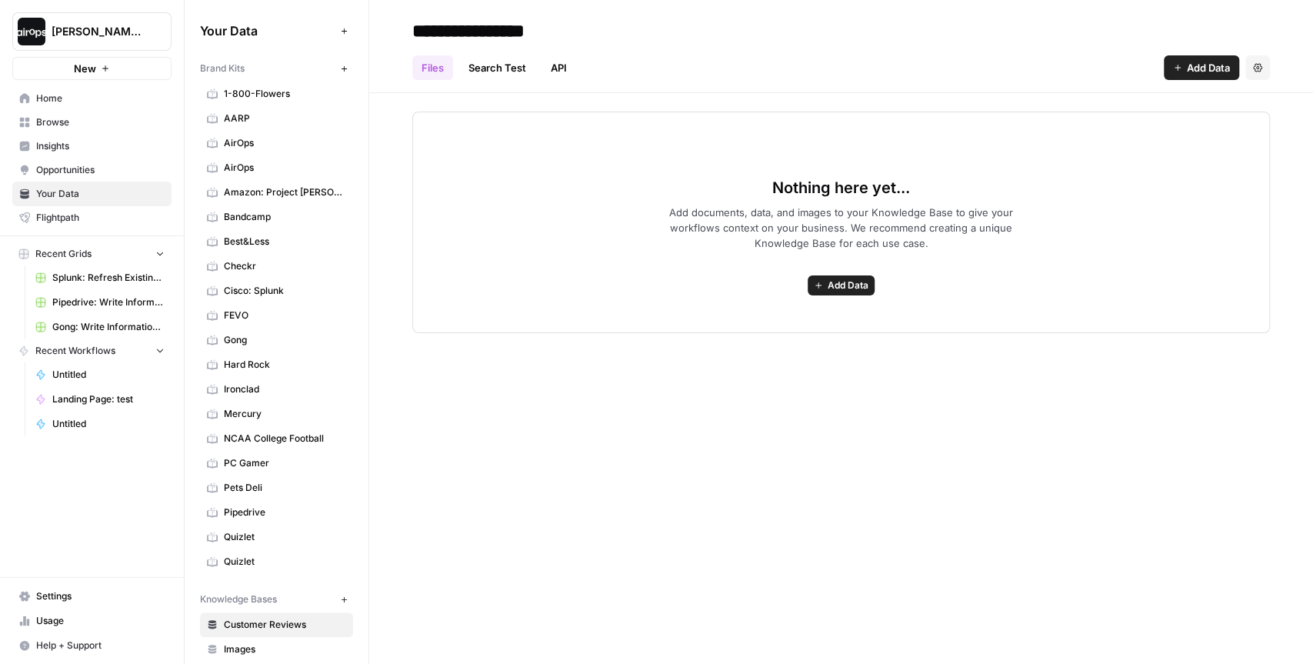
drag, startPoint x: 253, startPoint y: 68, endPoint x: 199, endPoint y: 74, distance: 54.1
click at [200, 74] on div "Brand Kits" at bounding box center [267, 69] width 135 height 14
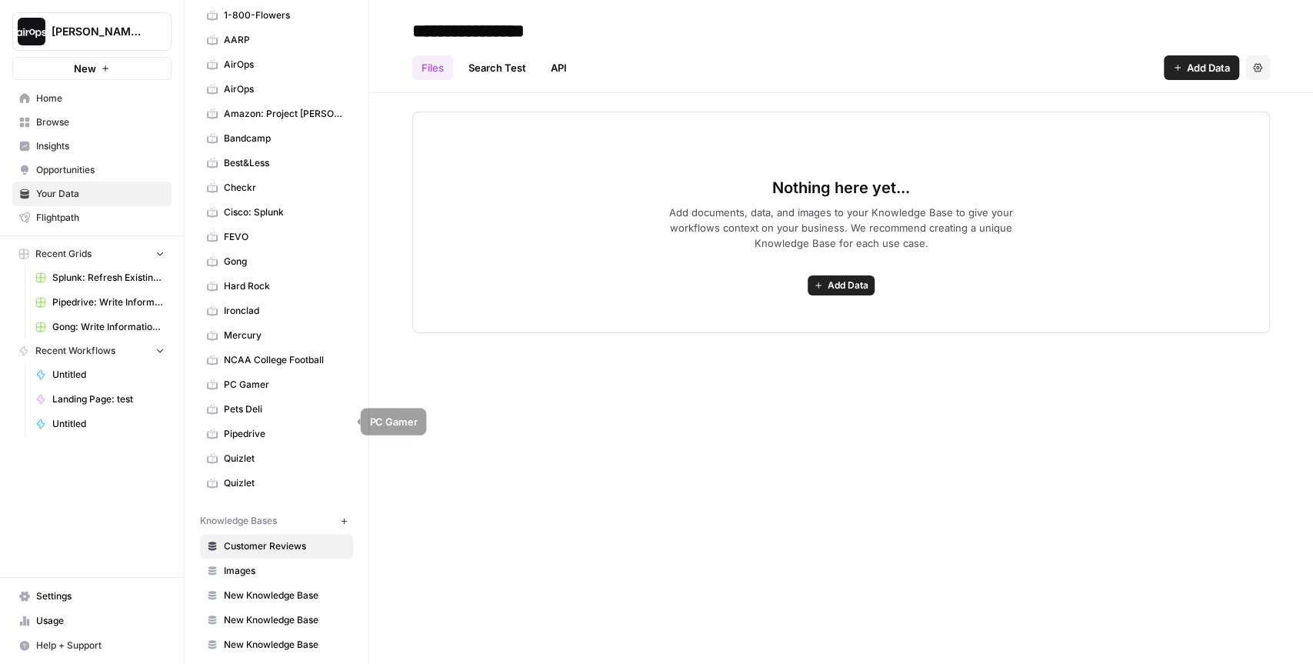
scroll to position [106, 0]
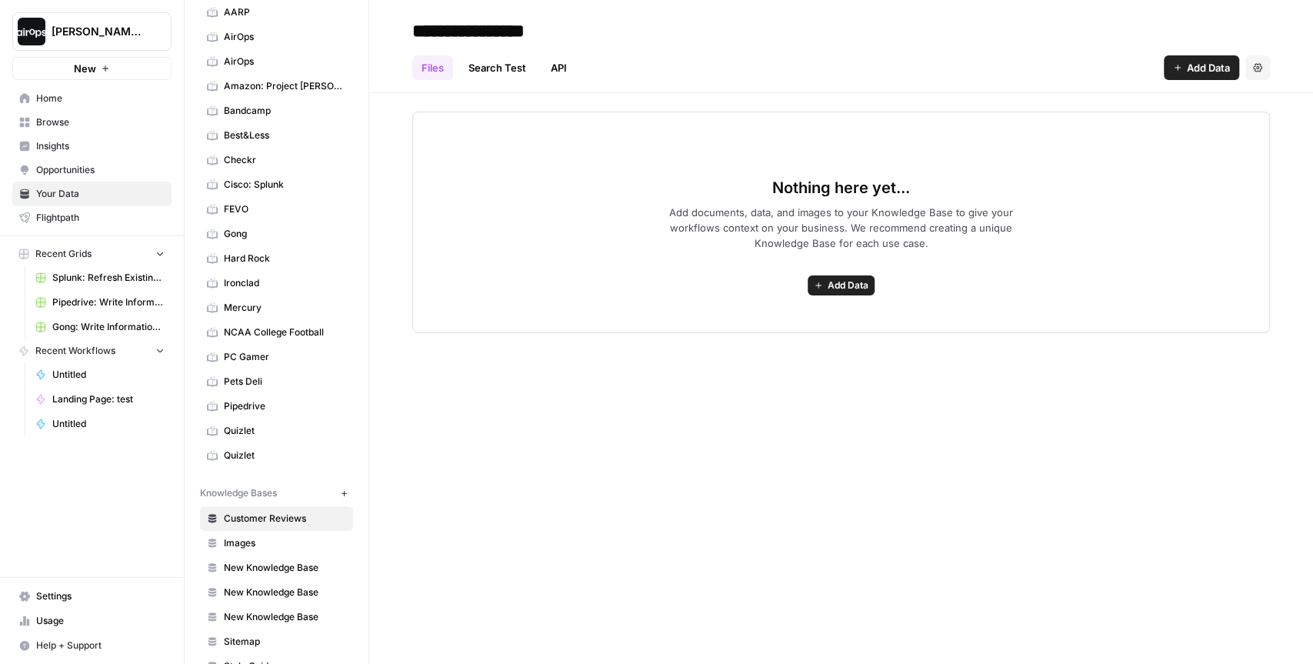
drag, startPoint x: 308, startPoint y: 480, endPoint x: 201, endPoint y: 478, distance: 106.9
click at [201, 486] on div "Knowledge Bases" at bounding box center [267, 493] width 135 height 14
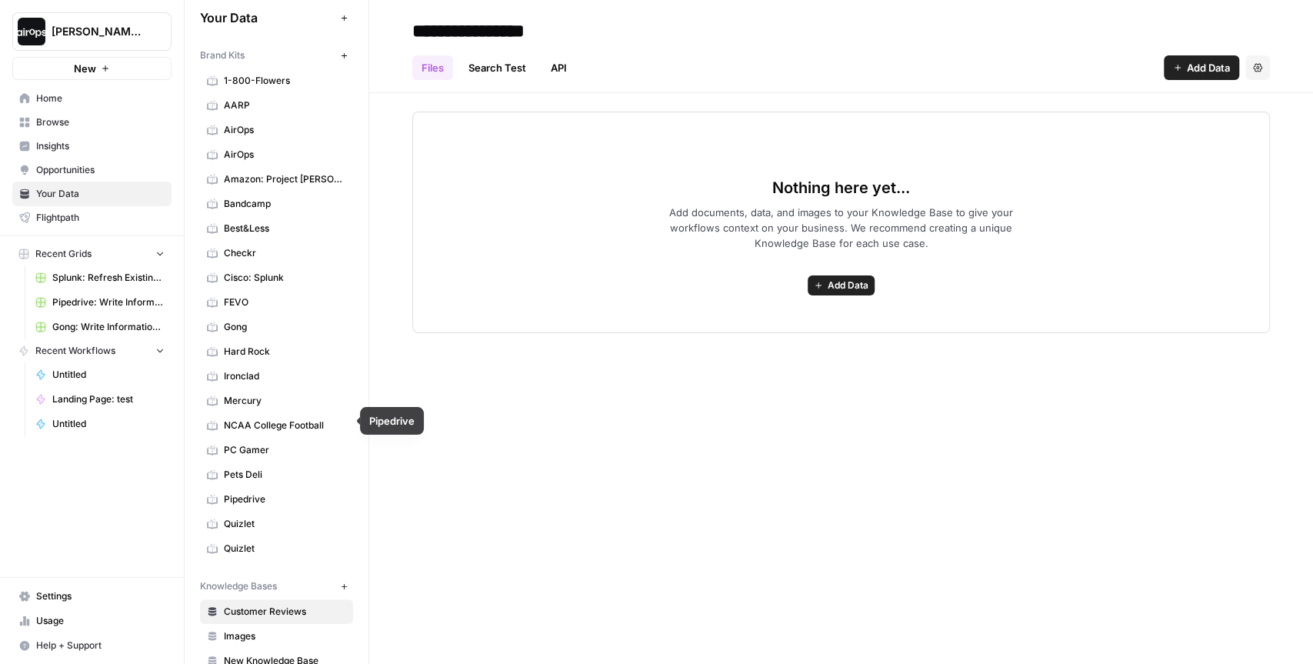
scroll to position [10, 0]
click at [269, 323] on span "Gong" at bounding box center [285, 330] width 122 height 14
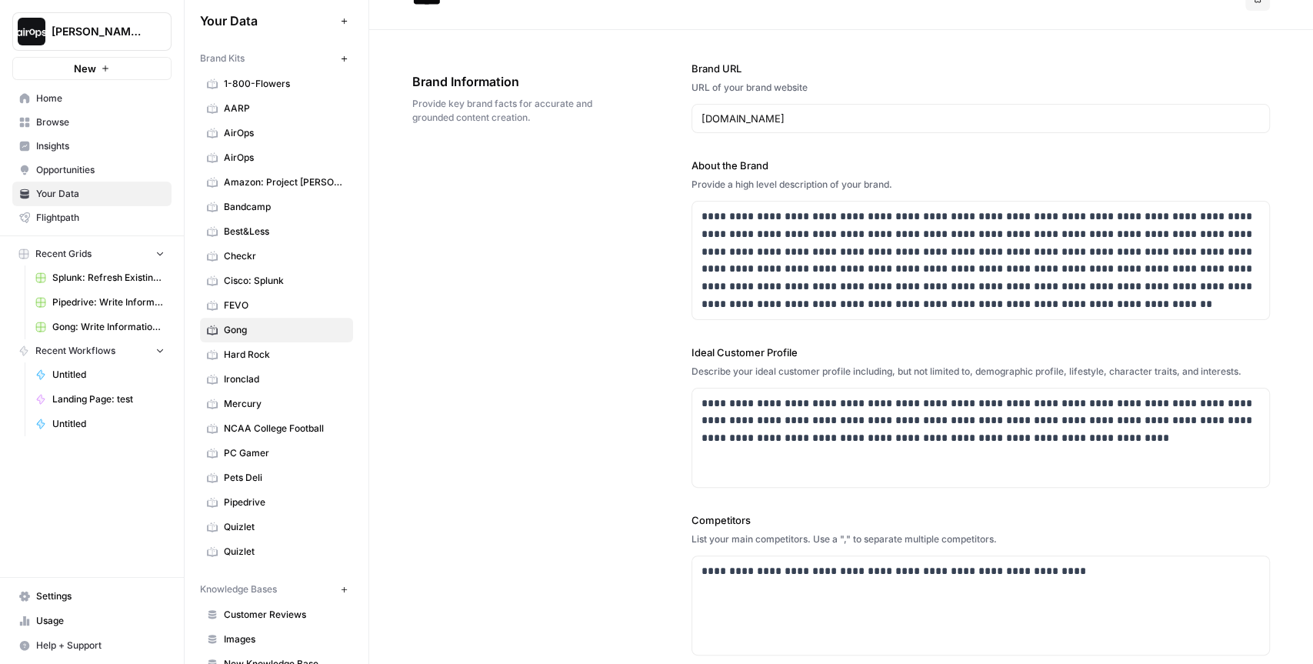
scroll to position [28, 0]
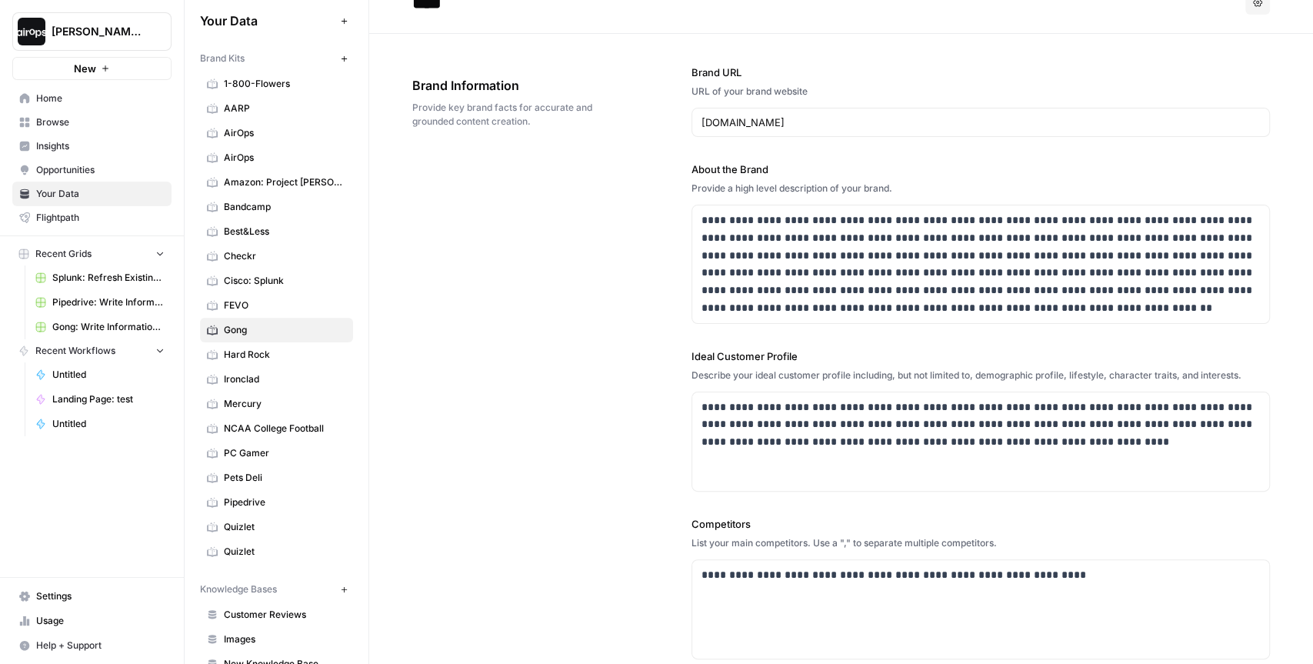
click at [502, 335] on div "**********" at bounding box center [840, 446] width 857 height 825
click at [78, 148] on span "Insights" at bounding box center [100, 146] width 128 height 14
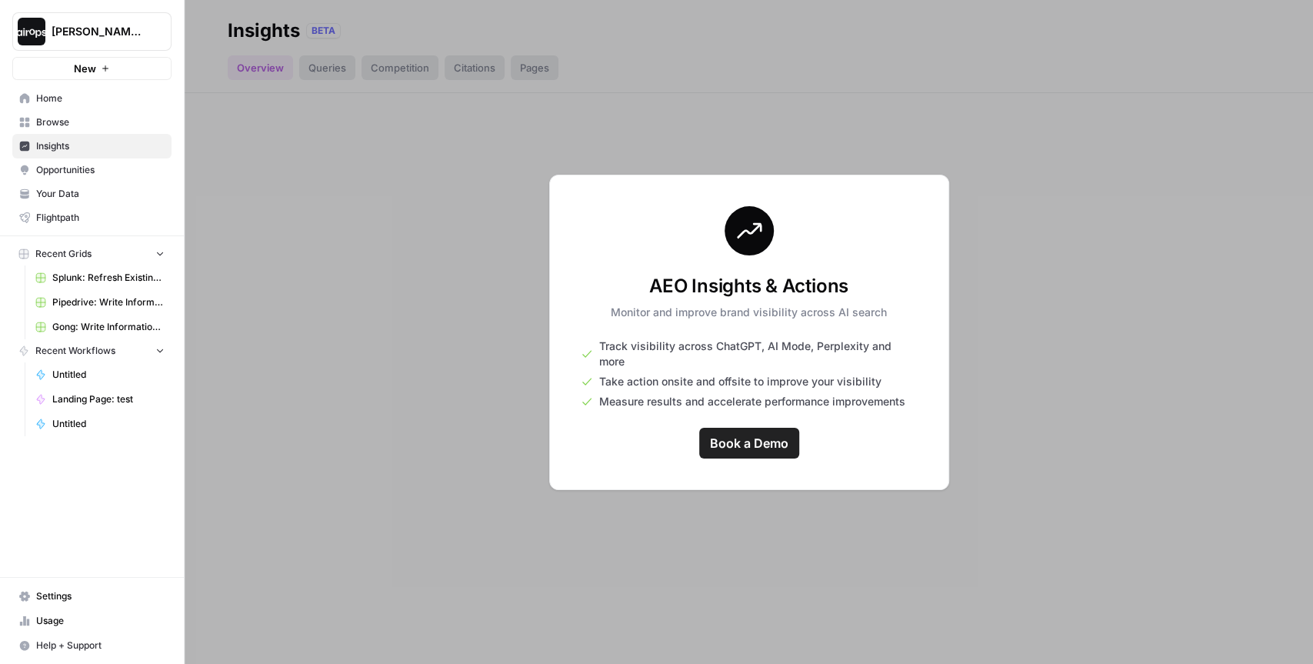
click at [128, 47] on button "[PERSON_NAME]-Sandbox" at bounding box center [91, 31] width 159 height 38
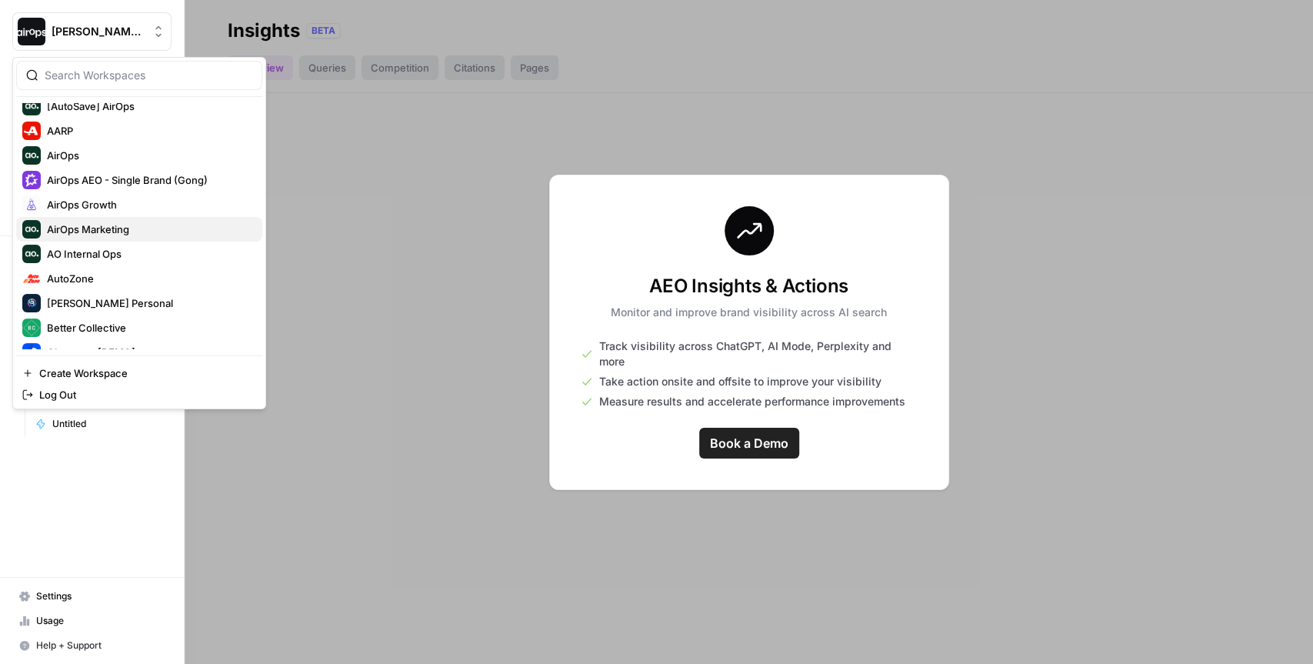
scroll to position [35, 0]
click at [120, 179] on span "AirOps AEO - Single Brand (Gong)" at bounding box center [148, 178] width 203 height 15
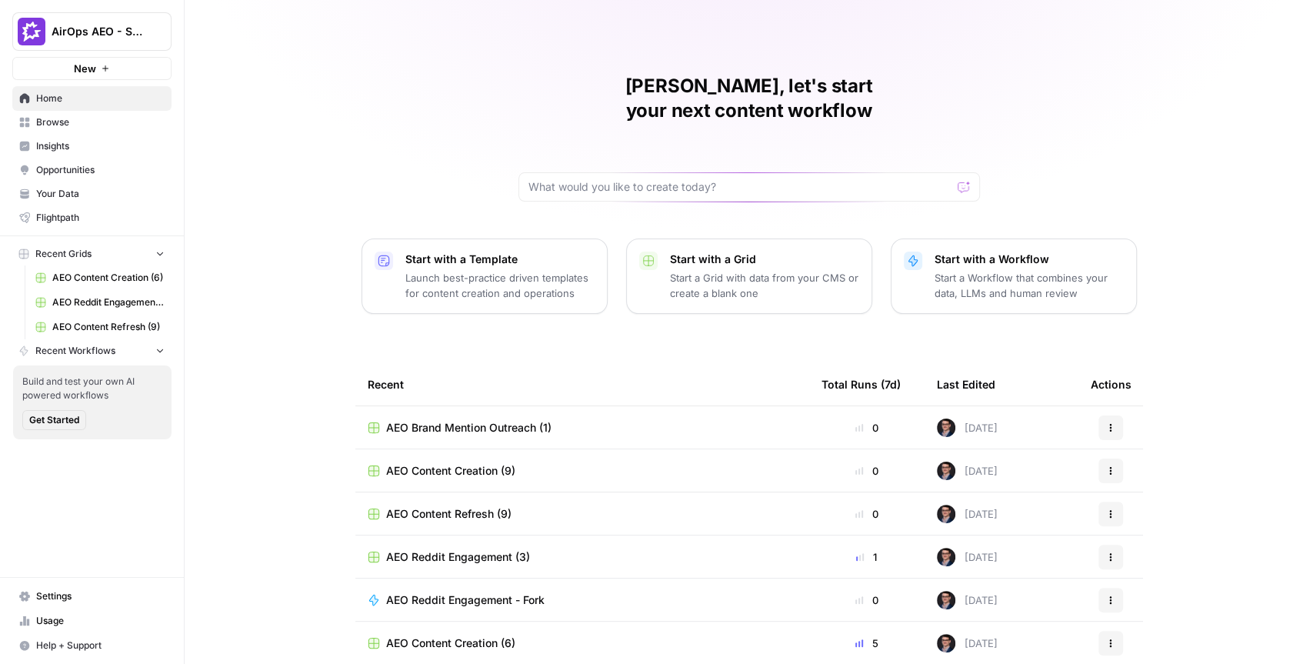
click at [66, 139] on span "Insights" at bounding box center [100, 146] width 128 height 14
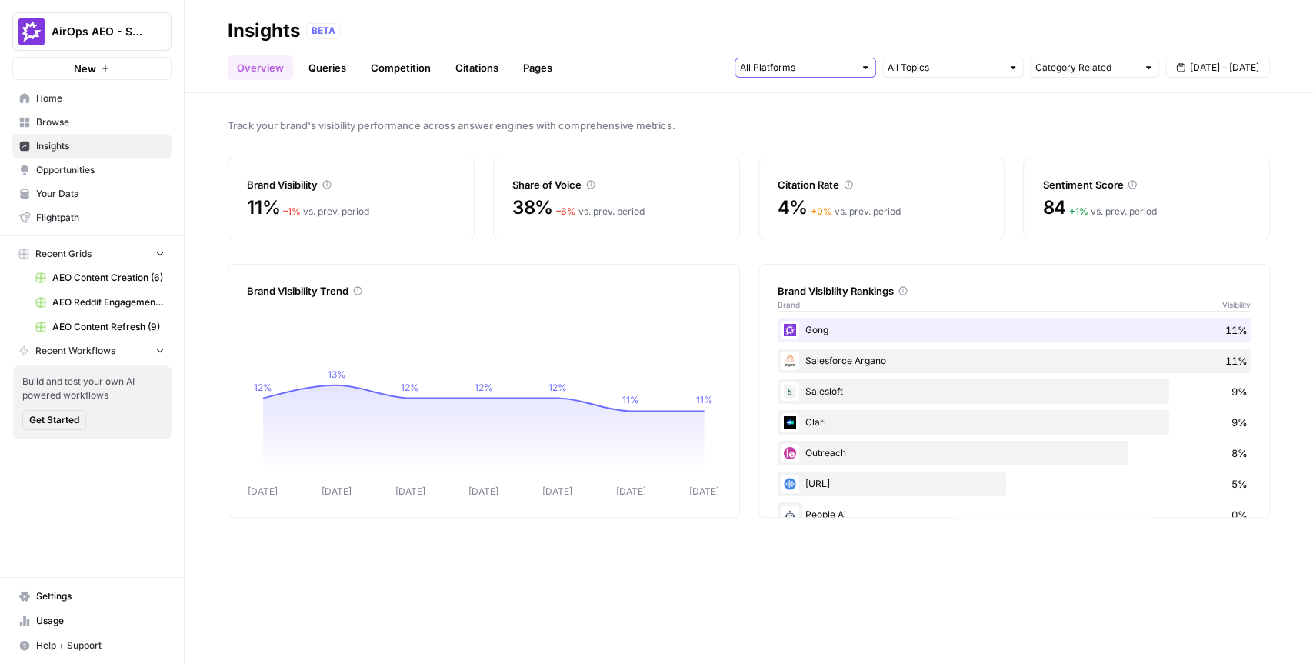
click at [818, 65] on input "text" at bounding box center [797, 67] width 114 height 15
click at [607, 107] on div "Track your brand's visibility performance across answer engines with comprehens…" at bounding box center [749, 378] width 1128 height 571
click at [327, 68] on link "Queries" at bounding box center [327, 67] width 56 height 25
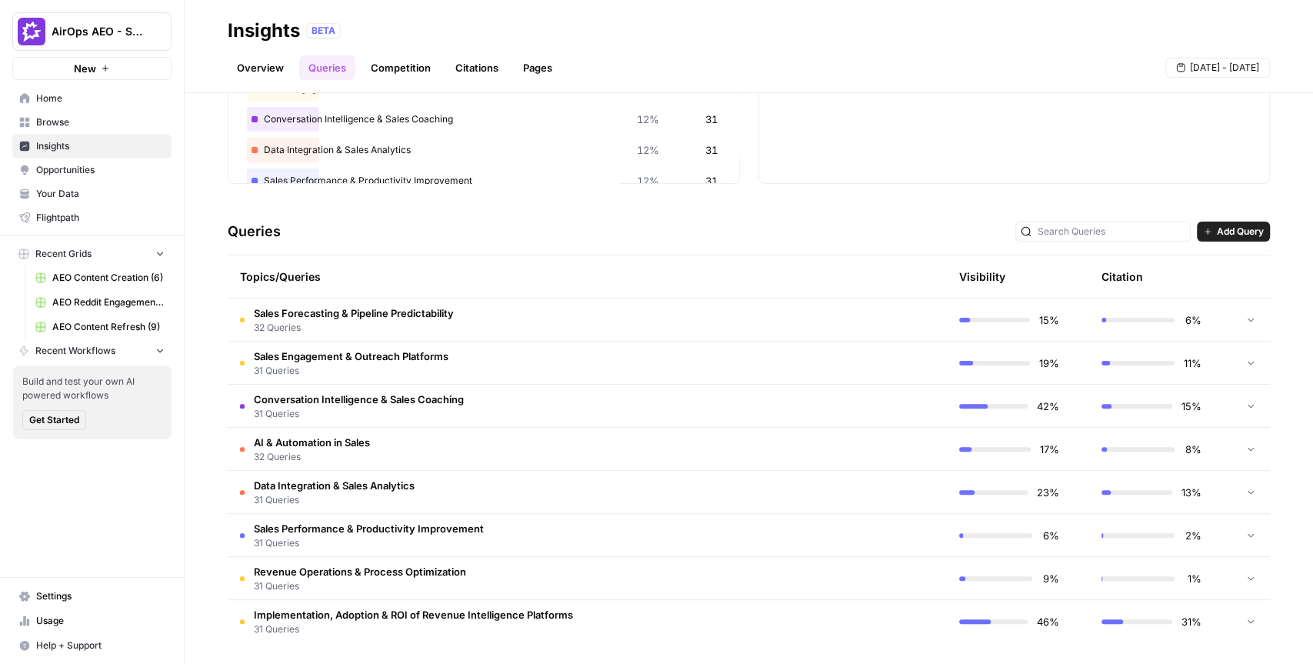
scroll to position [200, 0]
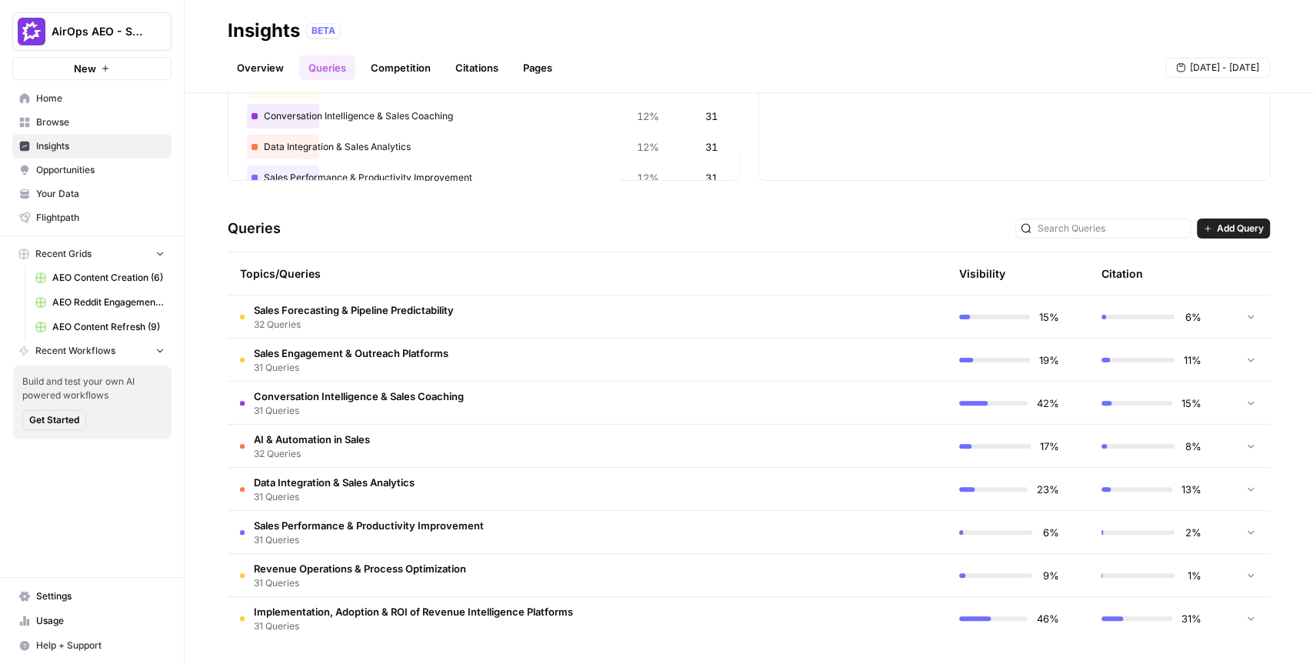
click at [352, 441] on span "AI & Automation in Sales" at bounding box center [312, 438] width 116 height 15
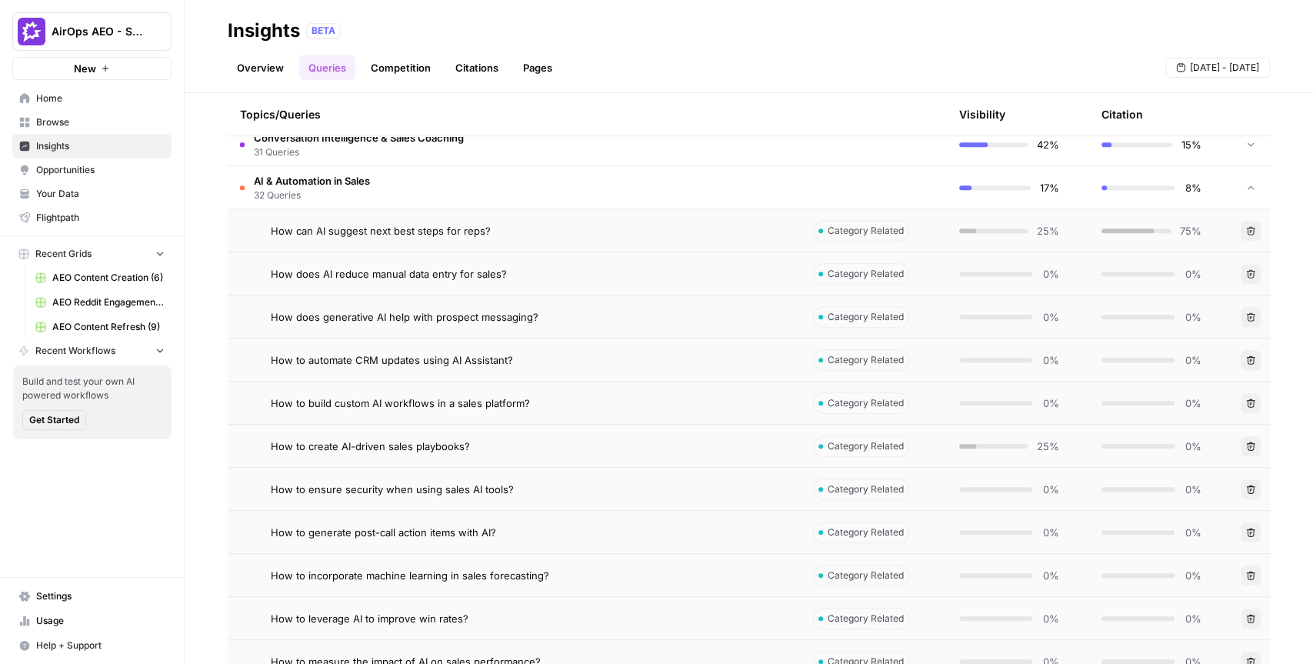
scroll to position [463, 0]
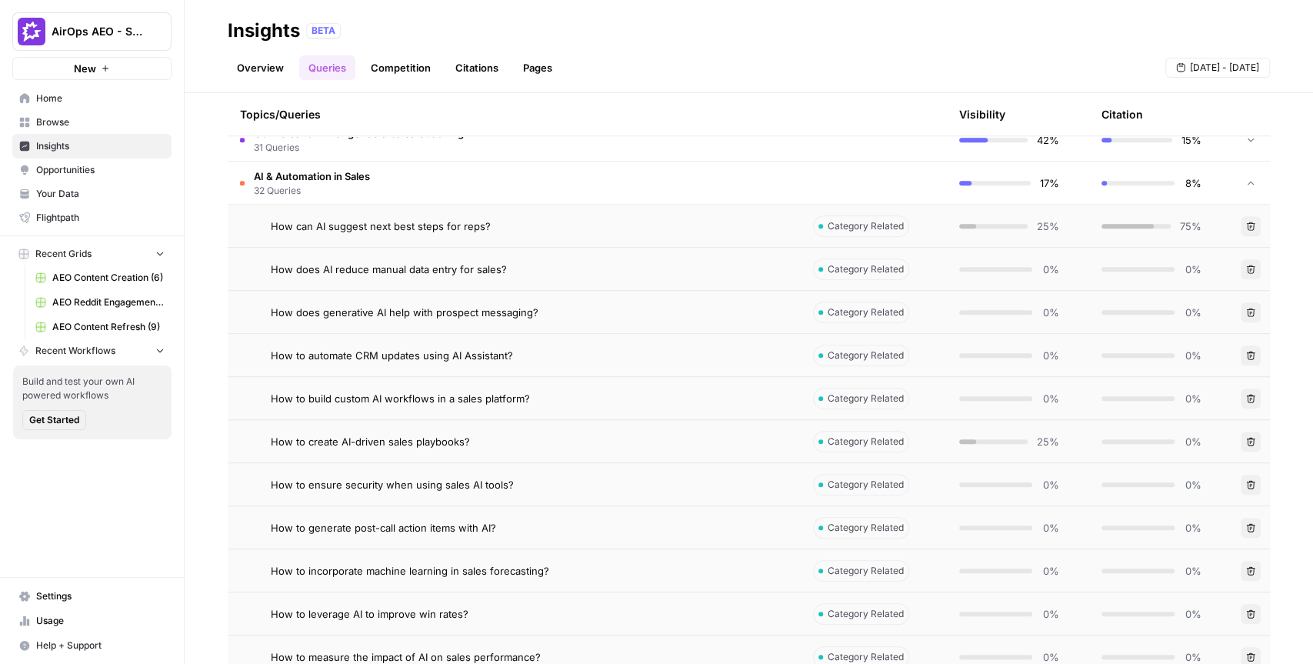
click at [640, 441] on div "How to create AI-driven sales playbooks?" at bounding box center [529, 441] width 517 height 15
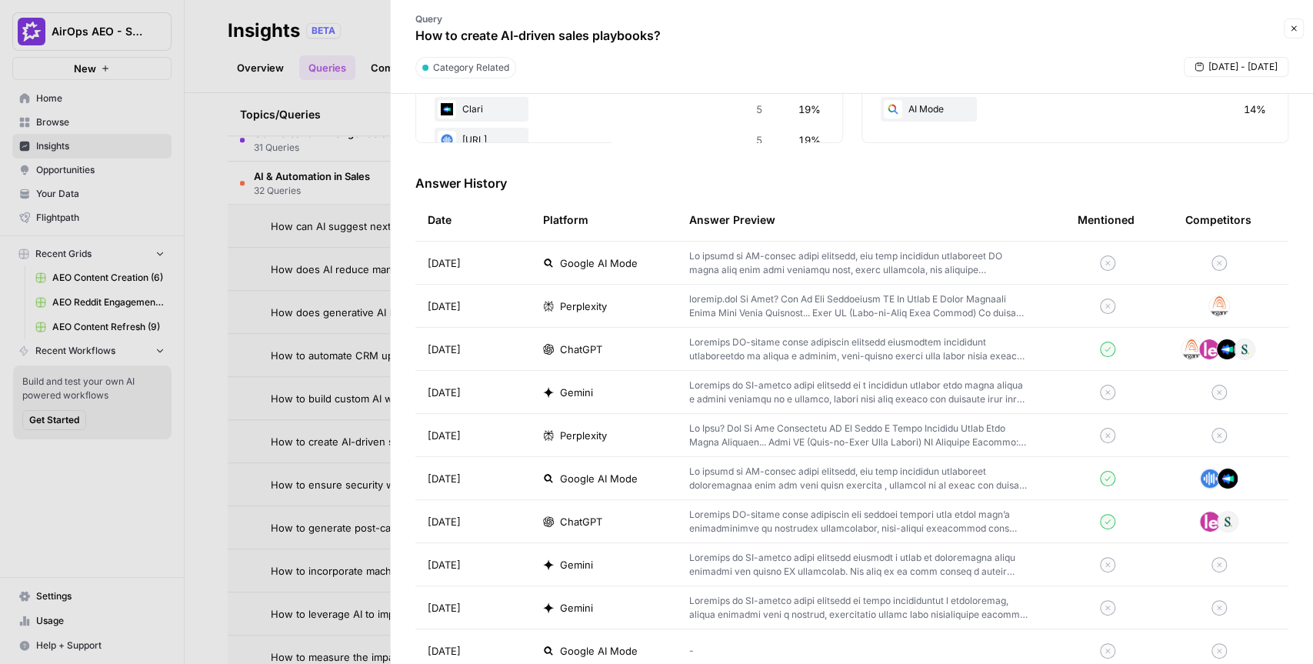
scroll to position [394, 0]
click at [1287, 30] on button "Close" at bounding box center [1293, 28] width 20 height 20
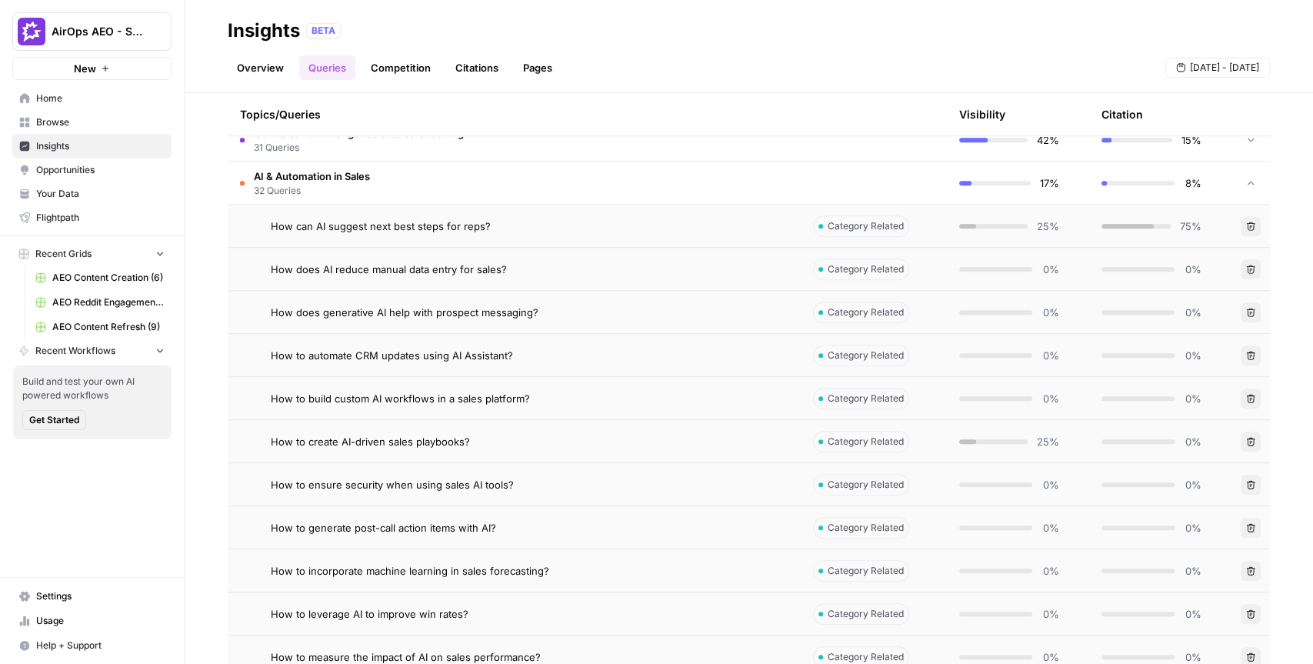
click at [131, 32] on span "AirOps AEO - Single Brand (Gong)" at bounding box center [98, 31] width 93 height 15
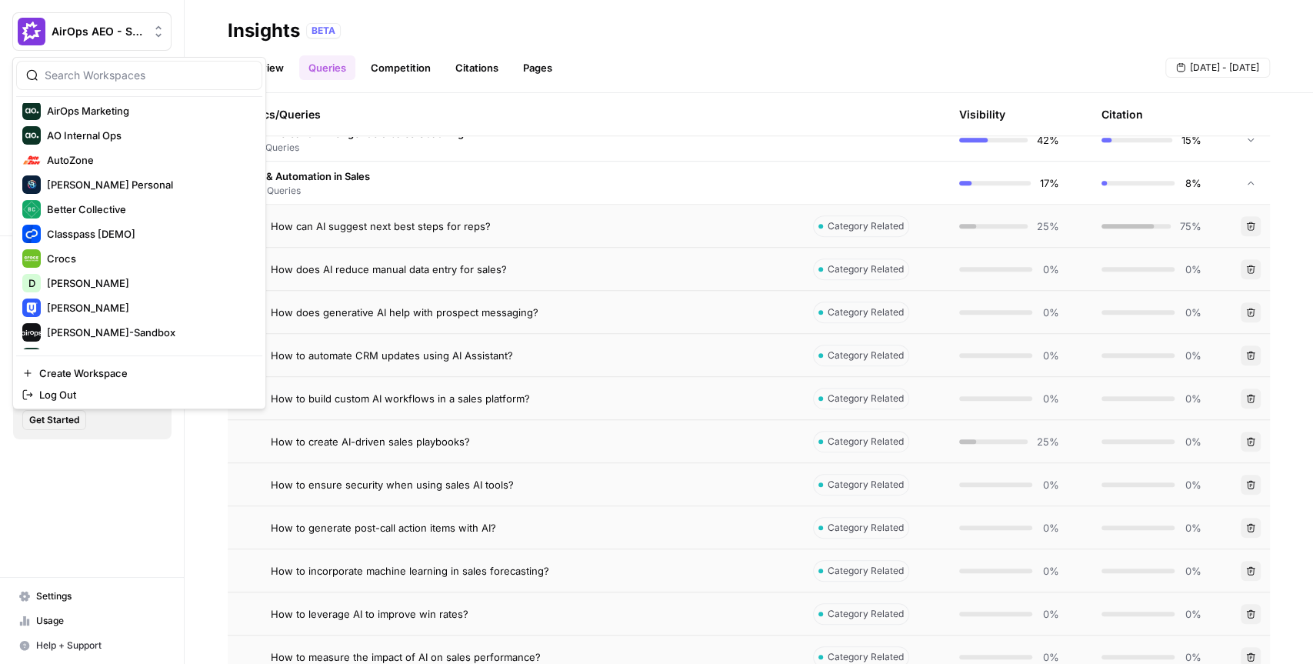
scroll to position [152, 0]
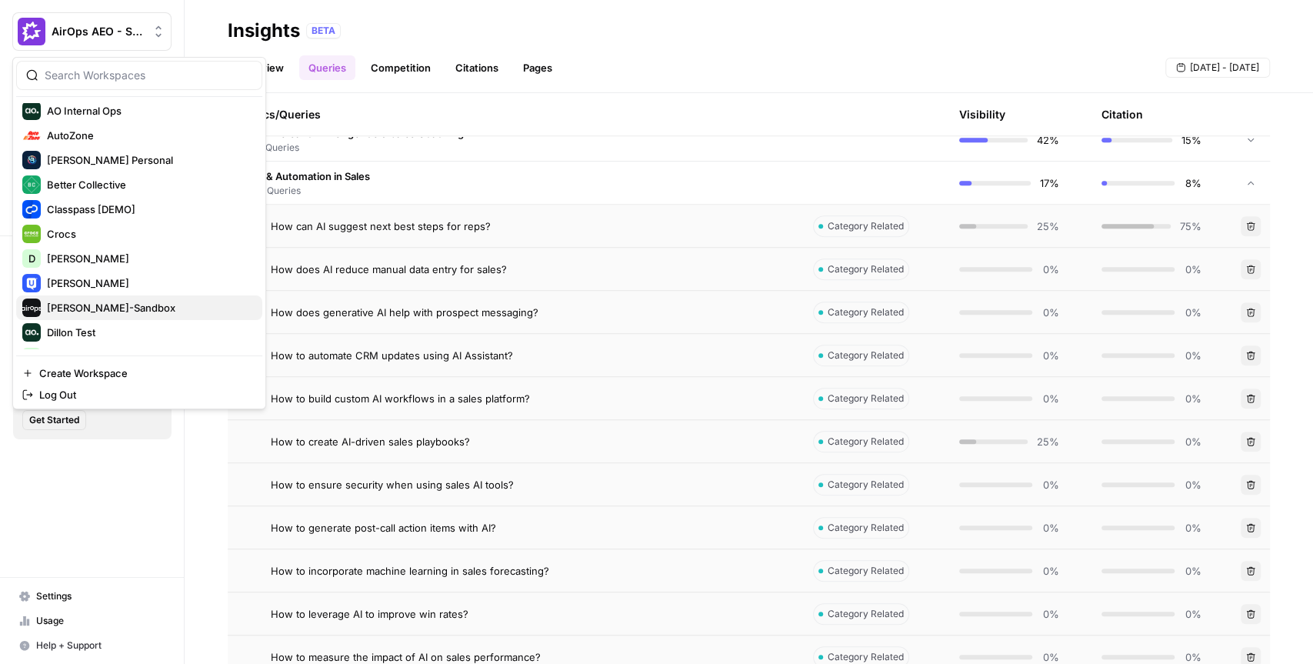
click at [86, 312] on span "[PERSON_NAME]-Sandbox" at bounding box center [148, 307] width 203 height 15
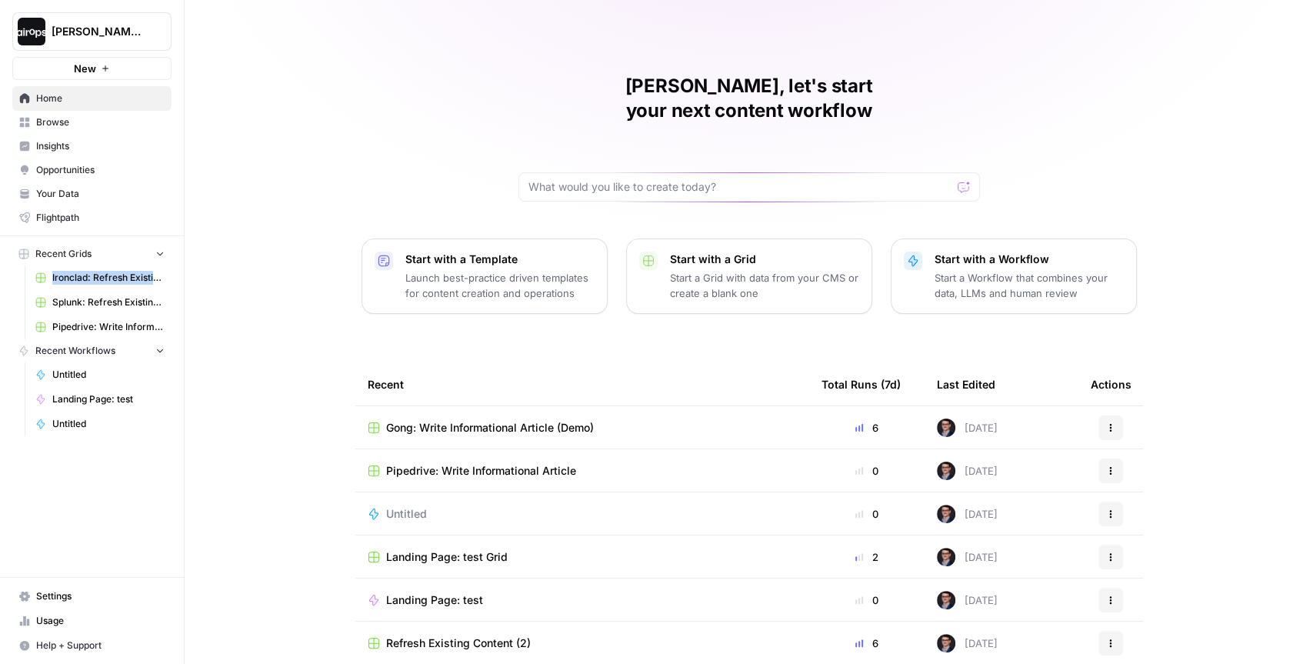
click at [110, 275] on span "Ironclad: Refresh Existing Content" at bounding box center [108, 278] width 112 height 14
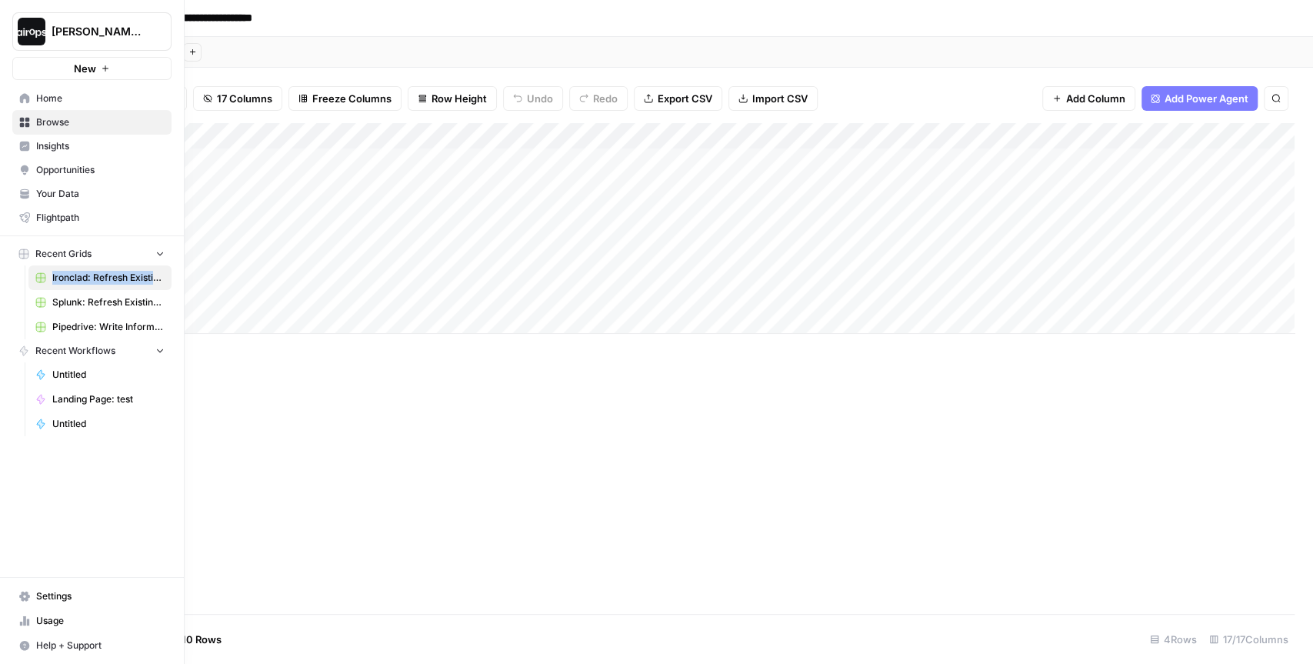
click at [50, 102] on span "Home" at bounding box center [100, 98] width 128 height 14
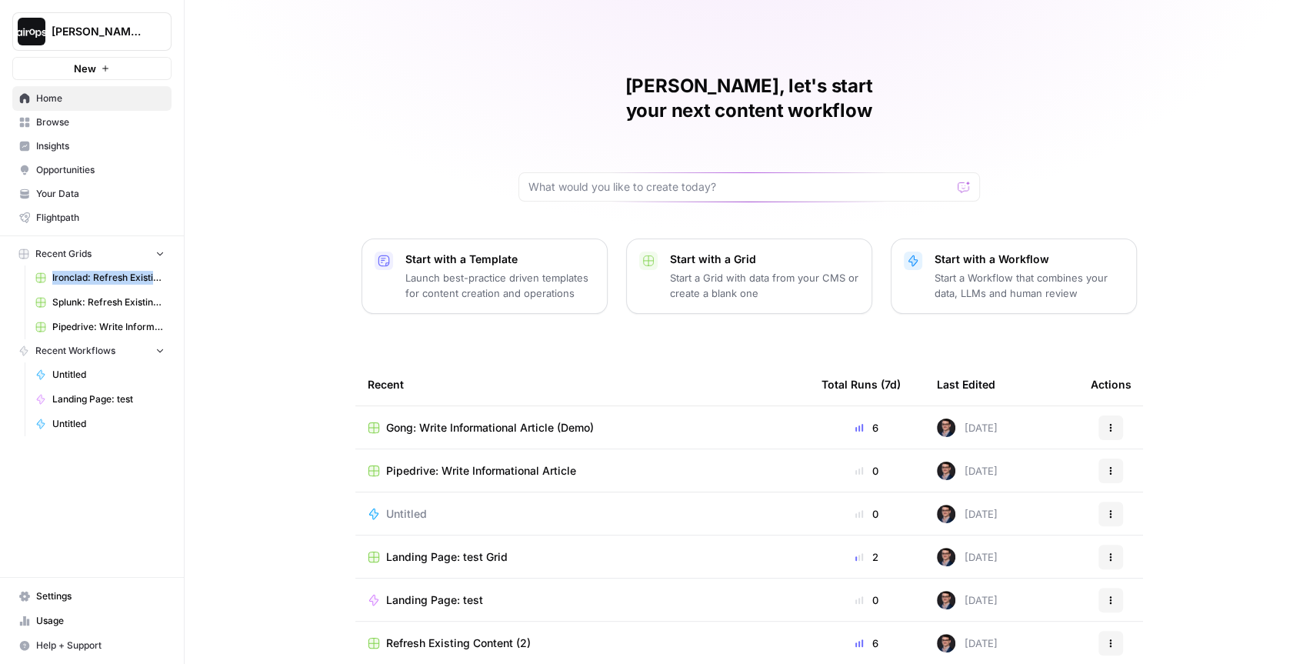
click at [467, 420] on span "Gong: Write Informational Article (Demo)" at bounding box center [490, 427] width 208 height 15
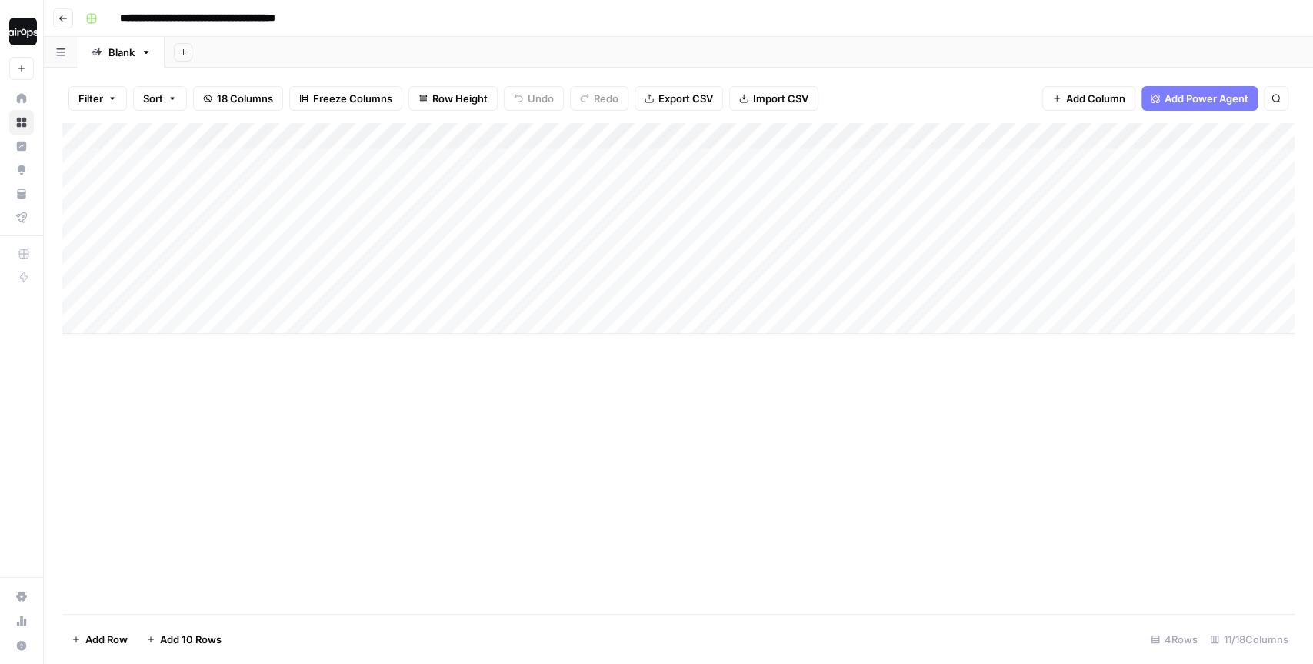
click at [631, 48] on div "Add Sheet" at bounding box center [739, 52] width 1148 height 31
drag, startPoint x: 291, startPoint y: 161, endPoint x: 289, endPoint y: 281, distance: 119.2
click at [289, 281] on div "Add Column" at bounding box center [678, 228] width 1232 height 211
click at [285, 181] on div "Add Column" at bounding box center [678, 228] width 1232 height 211
click at [273, 213] on div "Add Column" at bounding box center [678, 228] width 1232 height 211
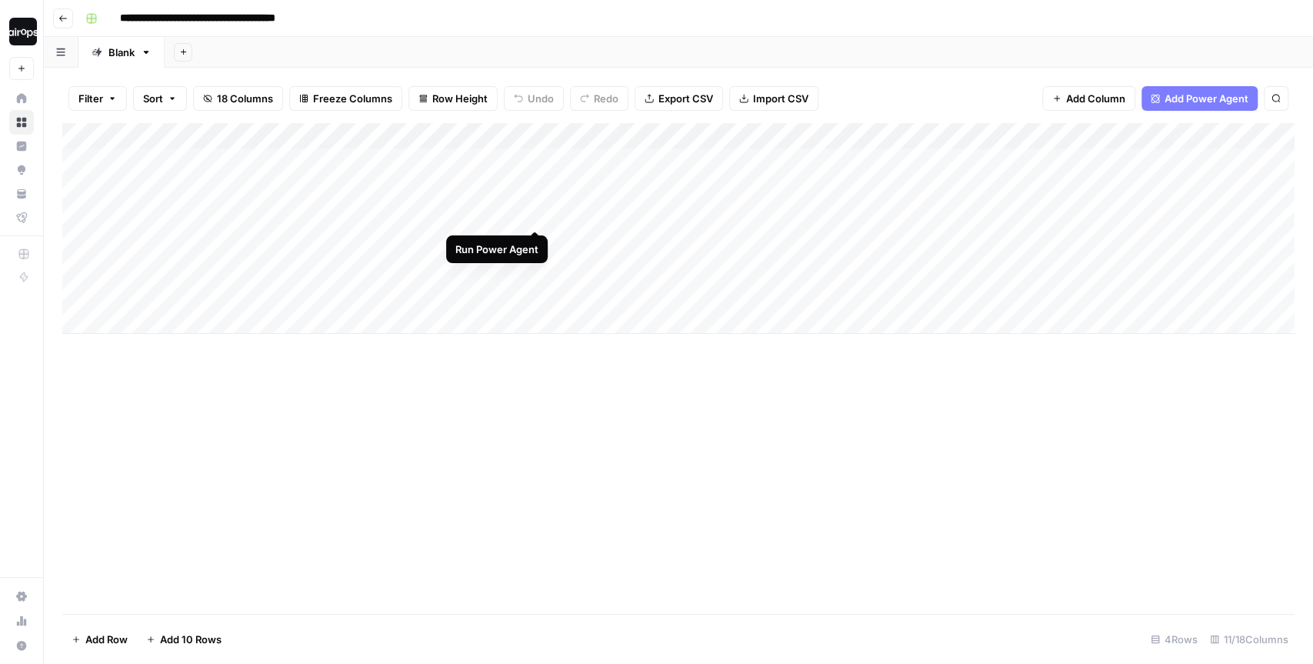
click at [534, 200] on div "Add Column" at bounding box center [678, 228] width 1232 height 211
click at [517, 137] on div "Add Column" at bounding box center [678, 228] width 1232 height 211
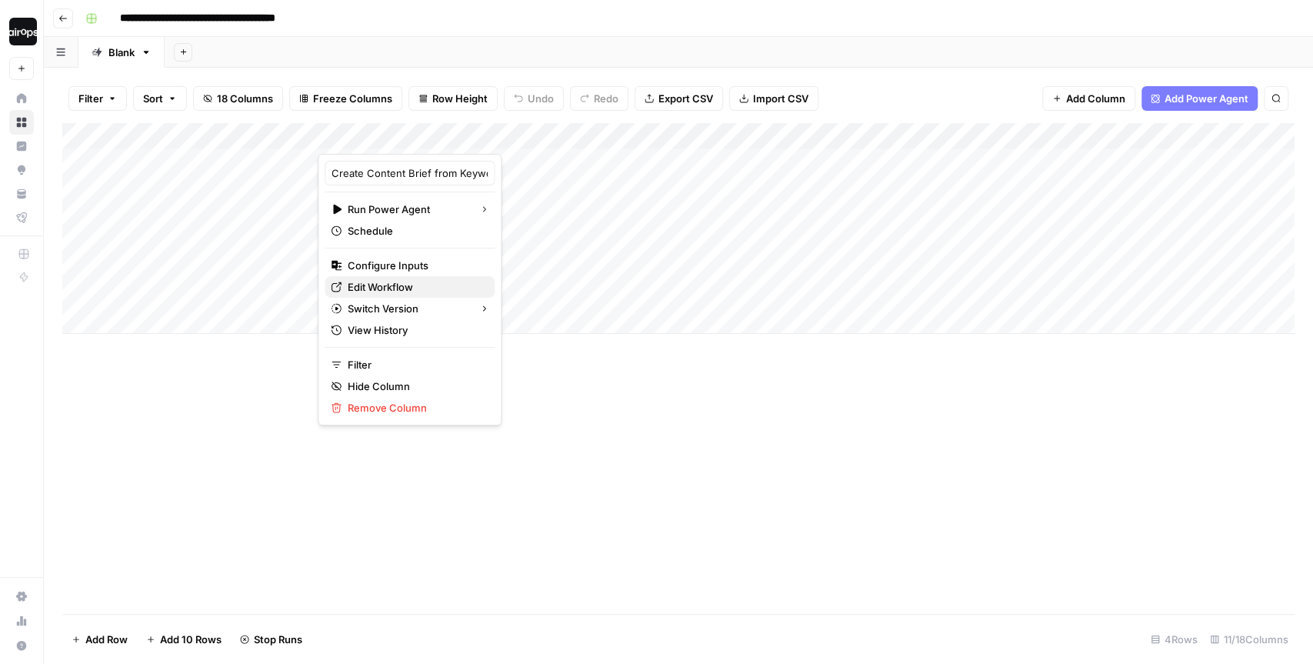
click at [408, 284] on span "Edit Workflow" at bounding box center [415, 286] width 135 height 15
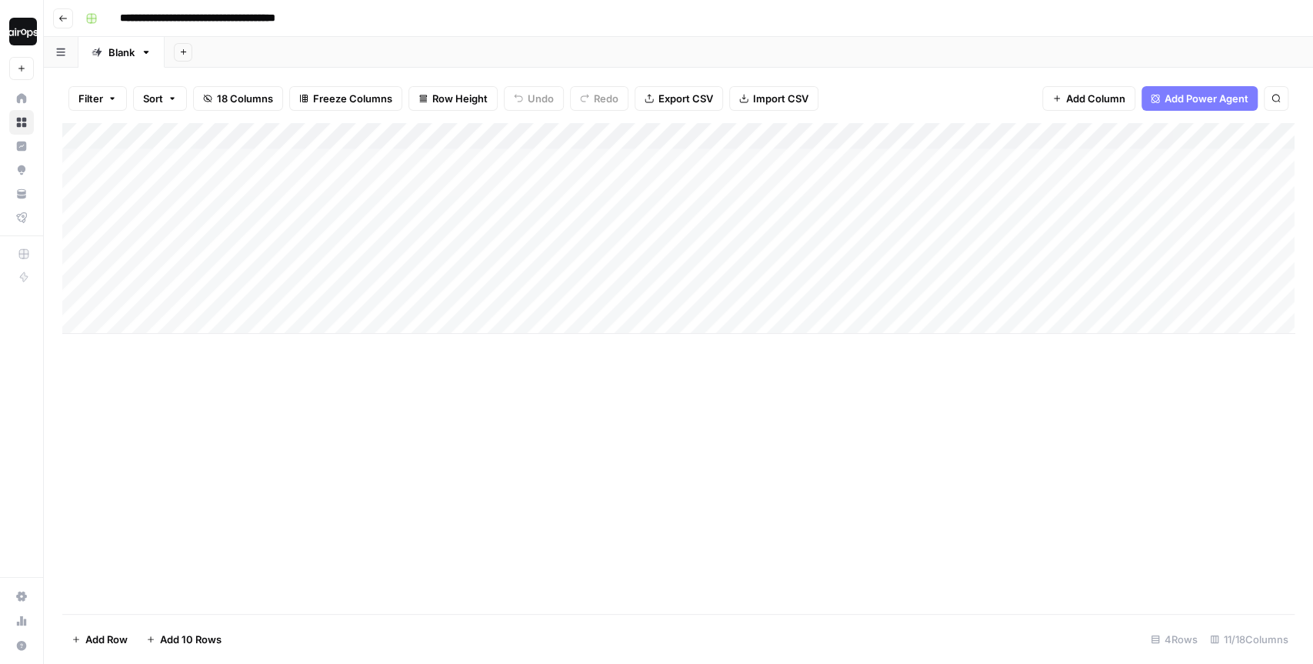
click at [735, 40] on div "Add Sheet" at bounding box center [739, 52] width 1148 height 31
click at [531, 198] on div "Add Column" at bounding box center [678, 228] width 1232 height 211
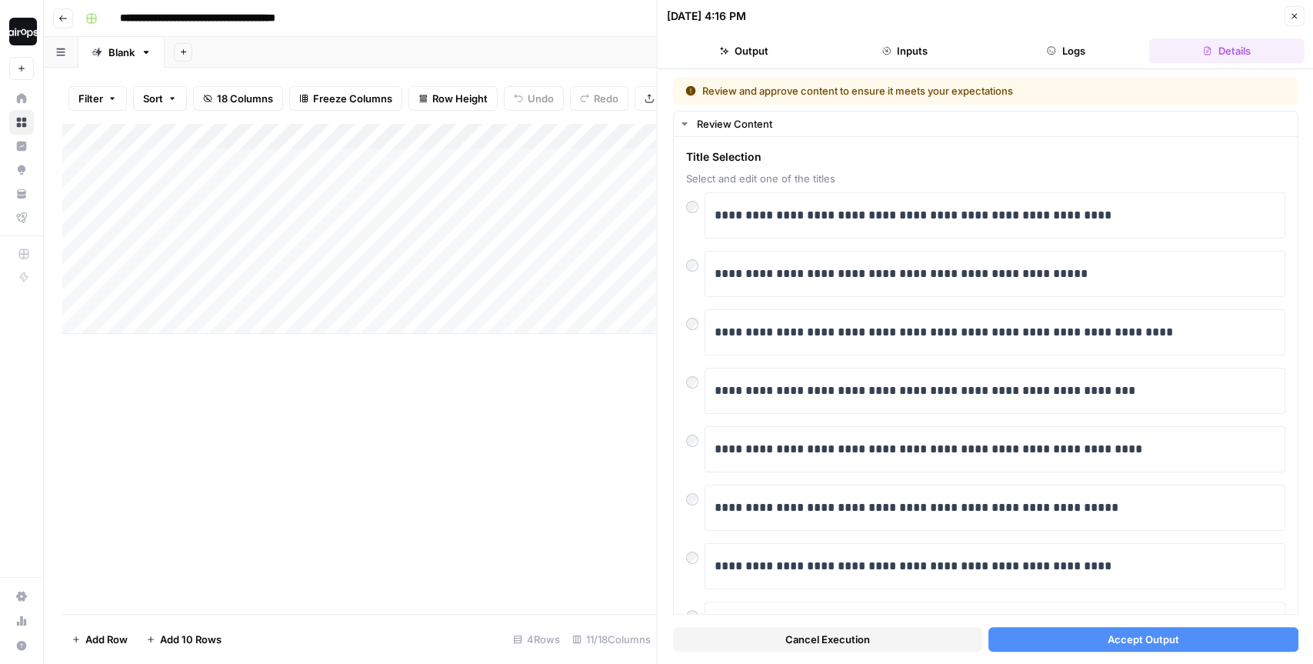
click at [1052, 632] on button "Accept Output" at bounding box center [1142, 639] width 309 height 25
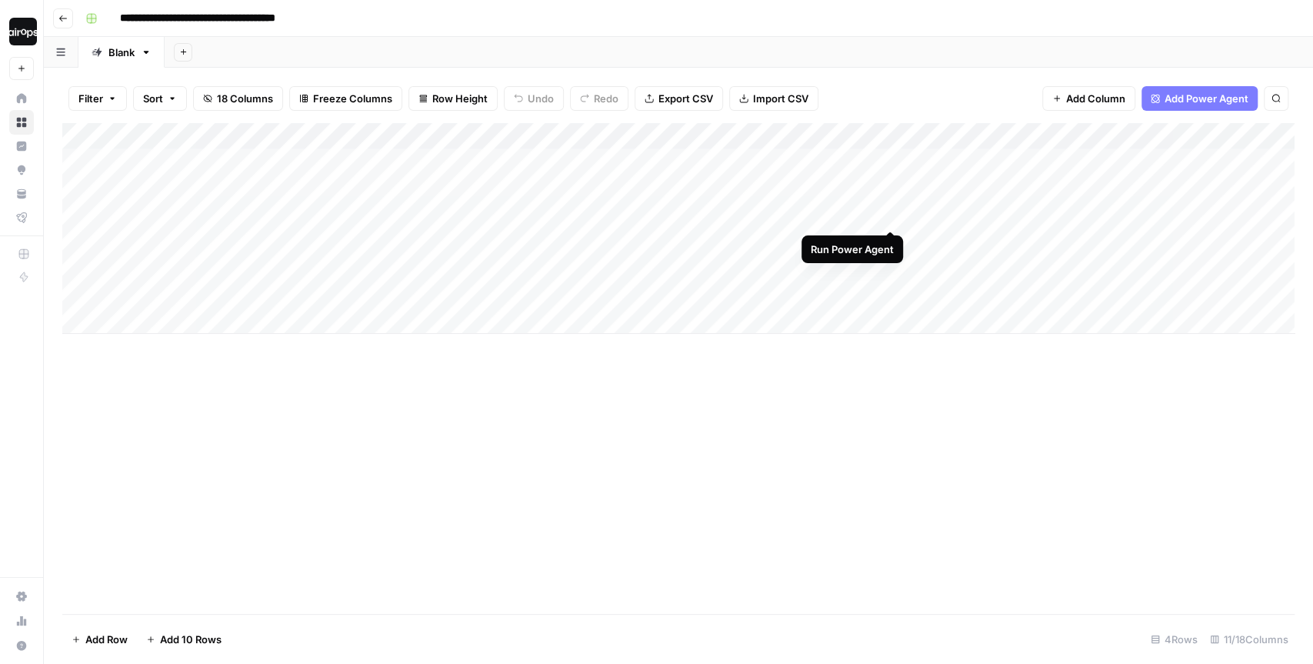
click at [889, 198] on div "Add Column" at bounding box center [678, 228] width 1232 height 211
click at [1030, 199] on div "Add Column" at bounding box center [678, 228] width 1232 height 211
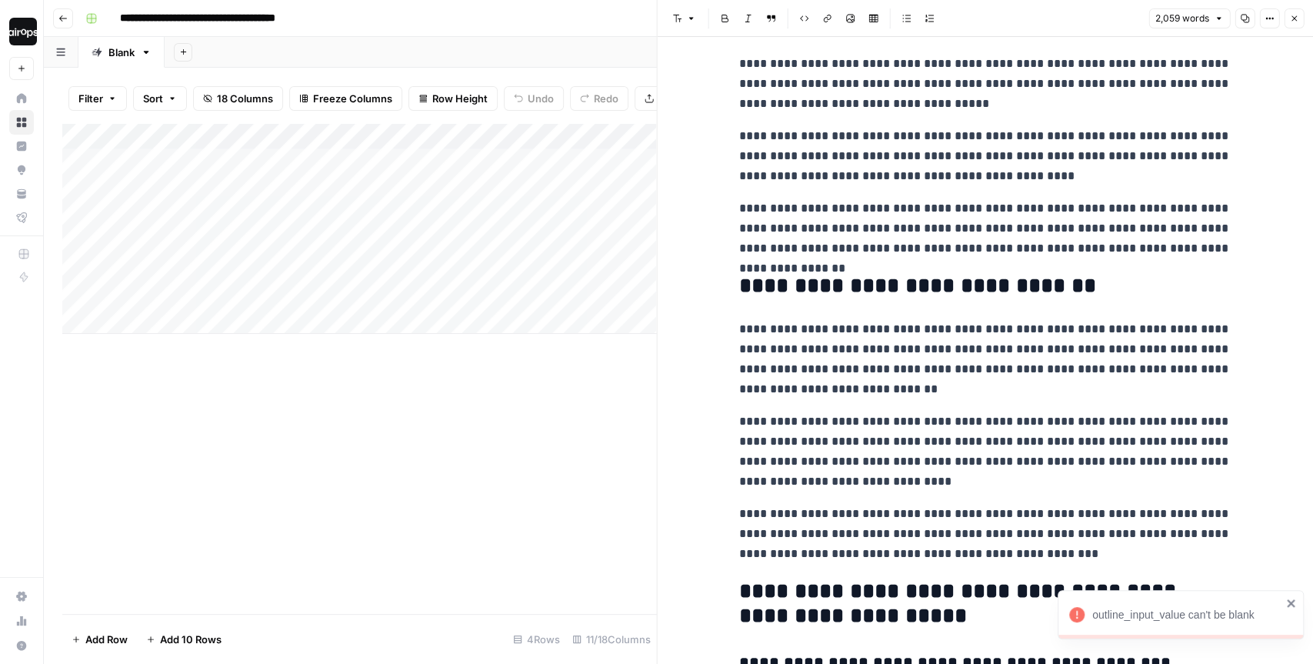
scroll to position [117, 0]
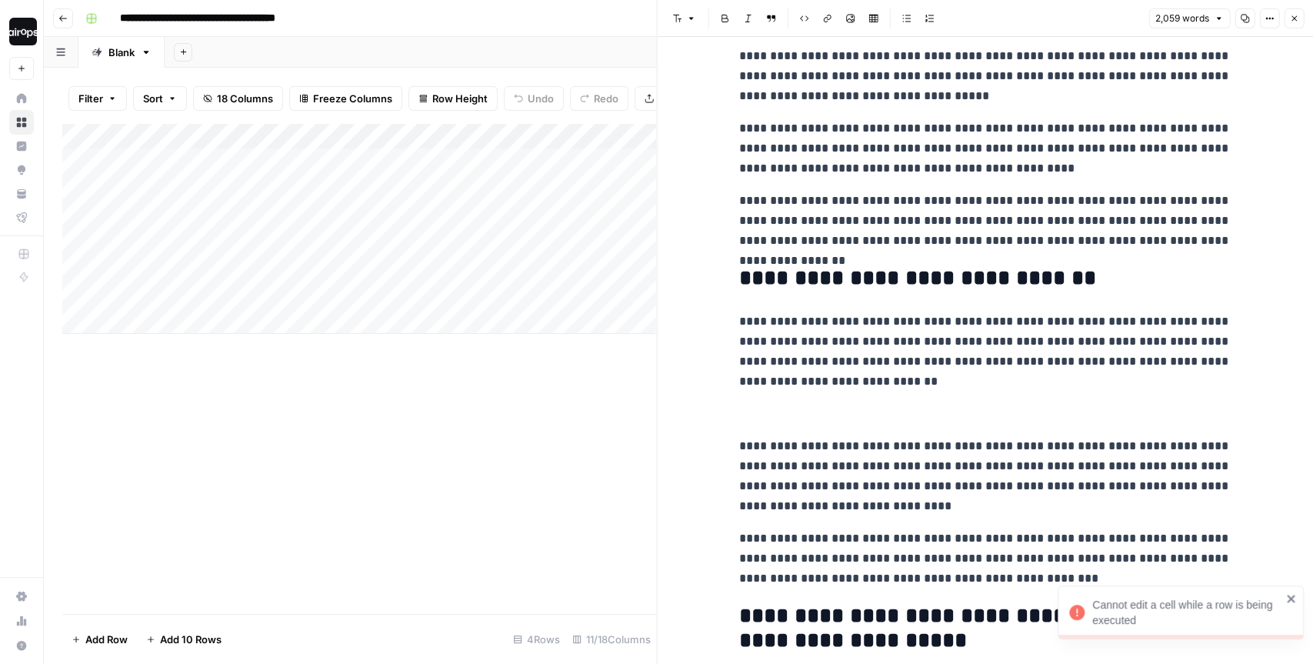
click at [925, 378] on p "**********" at bounding box center [985, 351] width 492 height 80
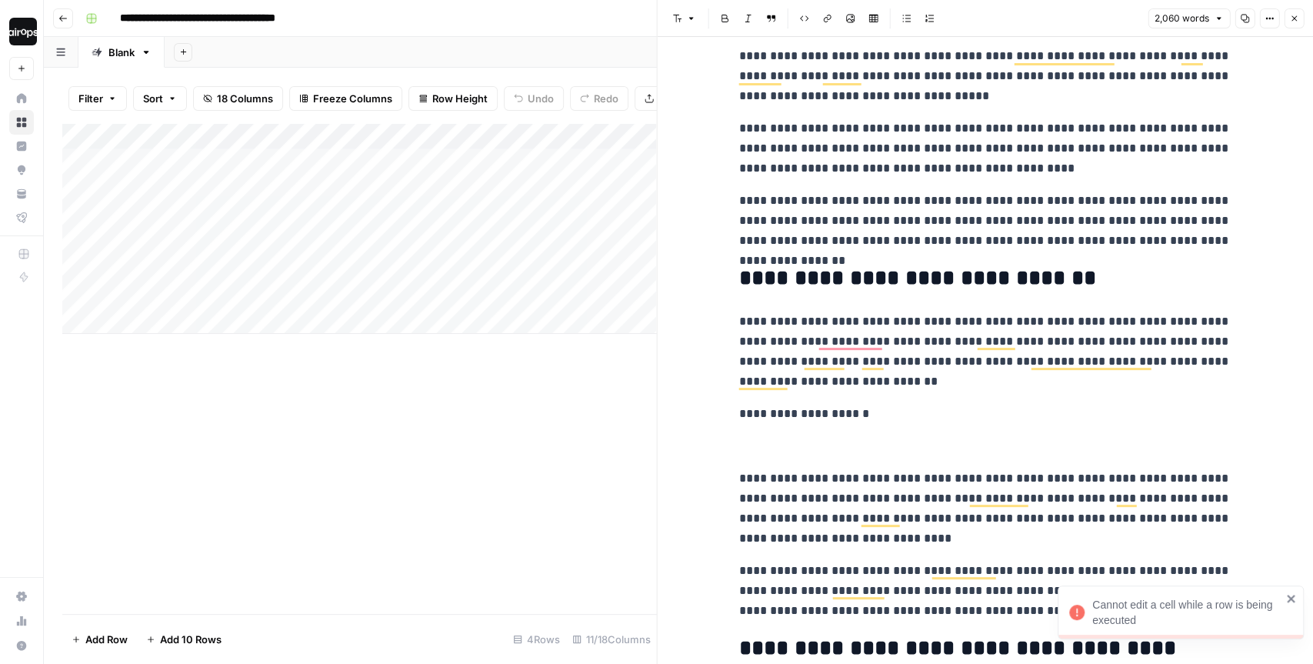
click at [1010, 377] on p "**********" at bounding box center [985, 351] width 492 height 80
drag, startPoint x: 880, startPoint y: 381, endPoint x: 738, endPoint y: 320, distance: 154.3
click at [739, 320] on p "**********" at bounding box center [985, 351] width 492 height 80
click at [767, 412] on span "Edit with AI" at bounding box center [787, 408] width 48 height 14
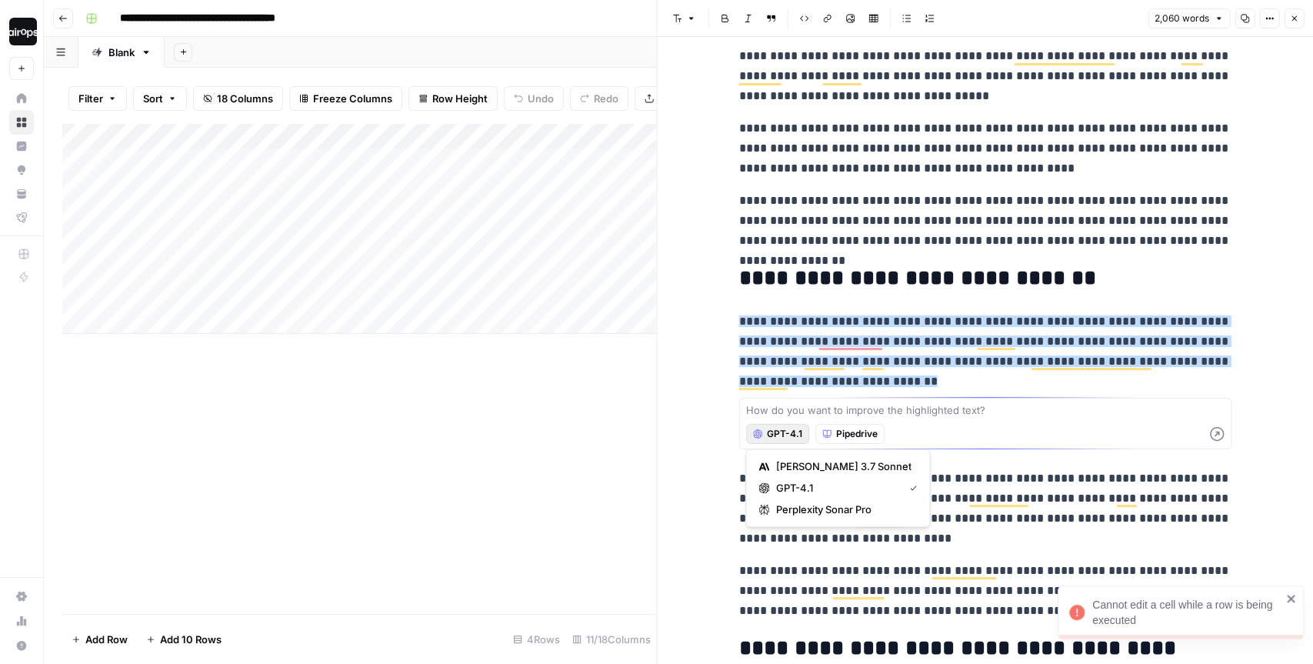
click at [777, 435] on span "GPT-4.1" at bounding box center [784, 434] width 35 height 14
click at [779, 472] on span "Claude 3.7 Sonnet" at bounding box center [842, 465] width 135 height 15
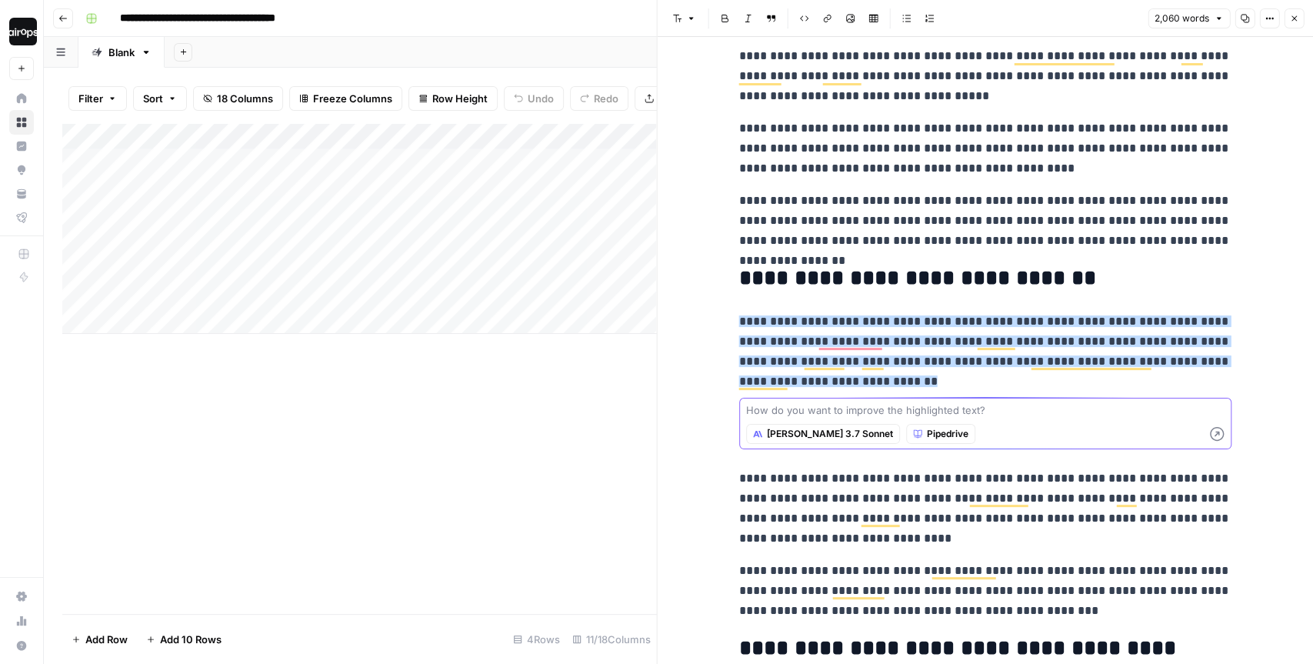
click at [821, 408] on textarea at bounding box center [985, 409] width 478 height 15
type textarea "make this more co"
click at [803, 404] on textarea "make this more co" at bounding box center [985, 409] width 478 height 15
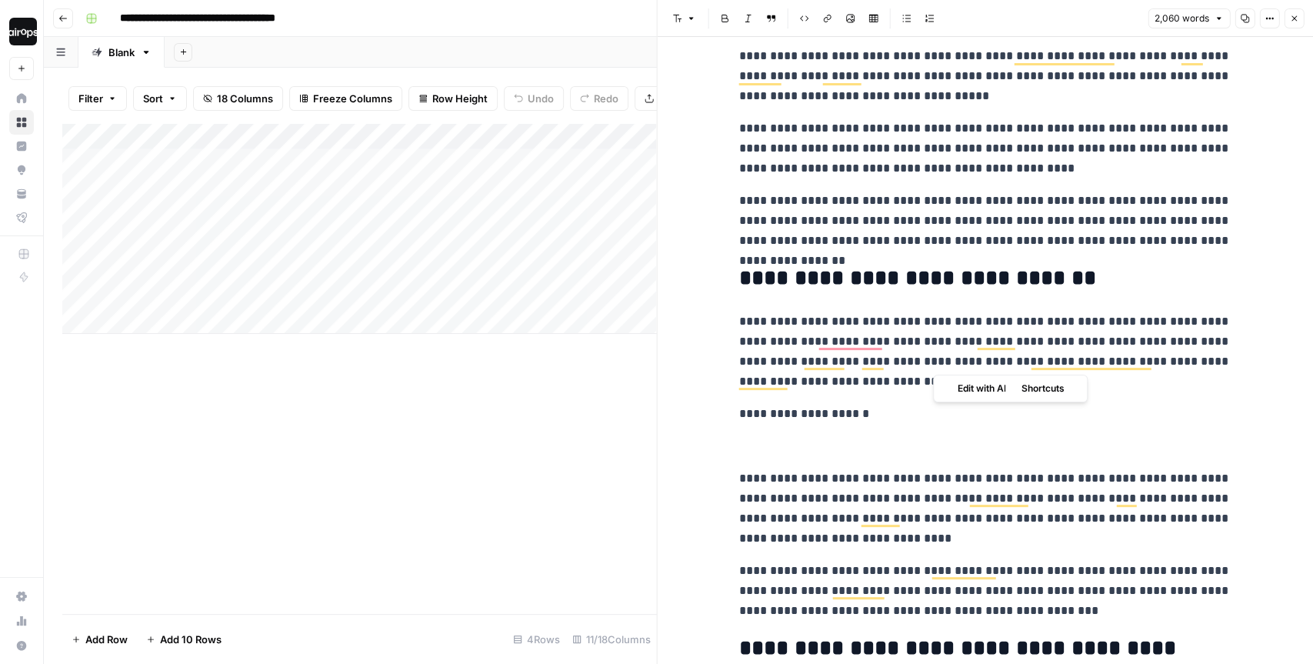
click at [933, 358] on p "**********" at bounding box center [985, 351] width 492 height 80
click at [957, 413] on p "**********" at bounding box center [985, 414] width 492 height 20
click at [1296, 27] on button "Close" at bounding box center [1293, 18] width 20 height 20
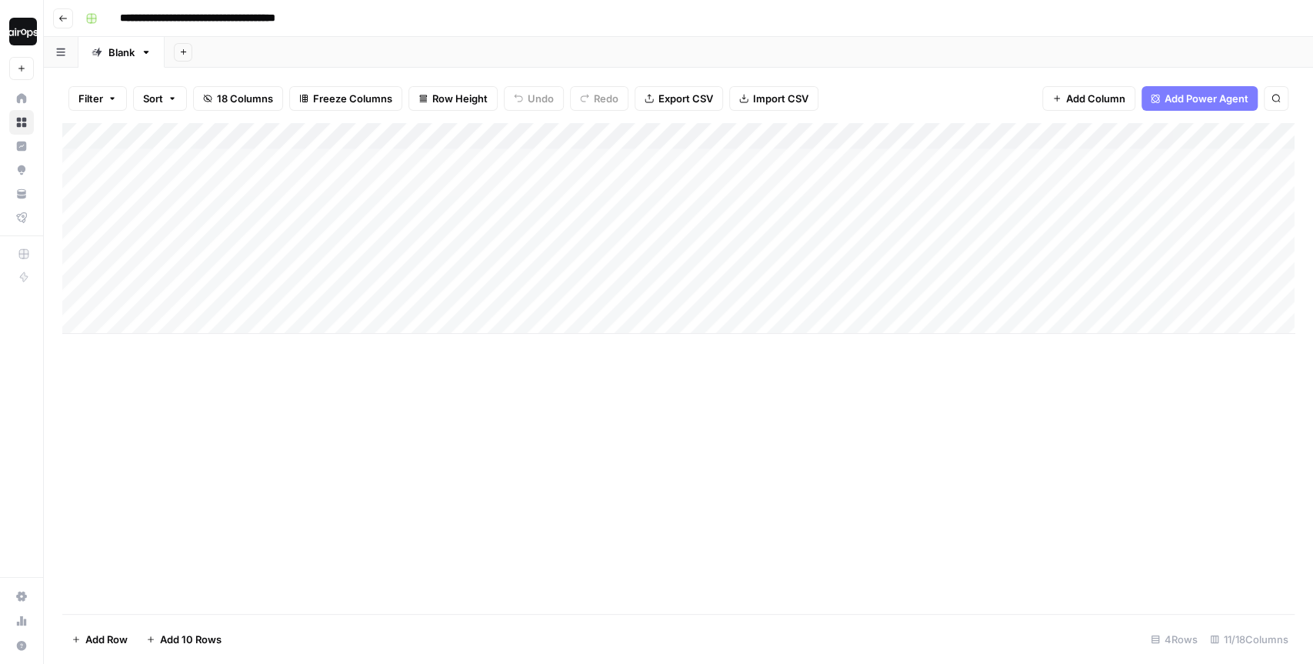
click at [869, 78] on div "Filter Sort 18 Columns Freeze Columns Row Height Undo Redo Export CSV Import CS…" at bounding box center [678, 98] width 1232 height 49
click at [907, 97] on div "Filter Sort 18 Columns Freeze Columns Row Height Undo Redo Export CSV Import CS…" at bounding box center [678, 98] width 1232 height 49
click at [909, 94] on div "Filter Sort 18 Columns Freeze Columns Row Height Undo Redo Export CSV Import CS…" at bounding box center [678, 98] width 1232 height 49
click at [1000, 94] on div "Filter Sort 18 Columns Freeze Columns Row Height Undo Redo Export CSV Import CS…" at bounding box center [678, 98] width 1232 height 49
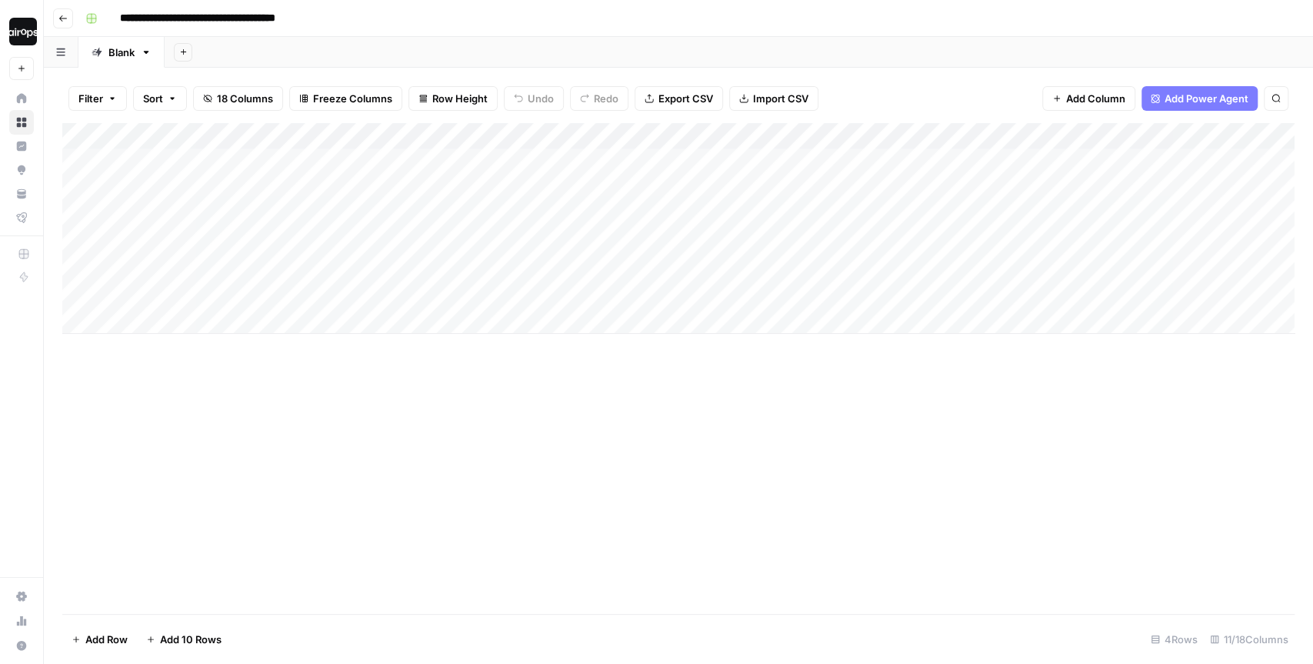
click at [848, 93] on div "Filter Sort 18 Columns Freeze Columns Row Height Undo Redo Export CSV Import CS…" at bounding box center [678, 98] width 1232 height 49
click at [850, 85] on div "Filter Sort 18 Columns Freeze Columns Row Height Undo Redo Export CSV Import CS…" at bounding box center [678, 98] width 1232 height 49
click at [873, 133] on div "Add Column" at bounding box center [678, 228] width 1232 height 211
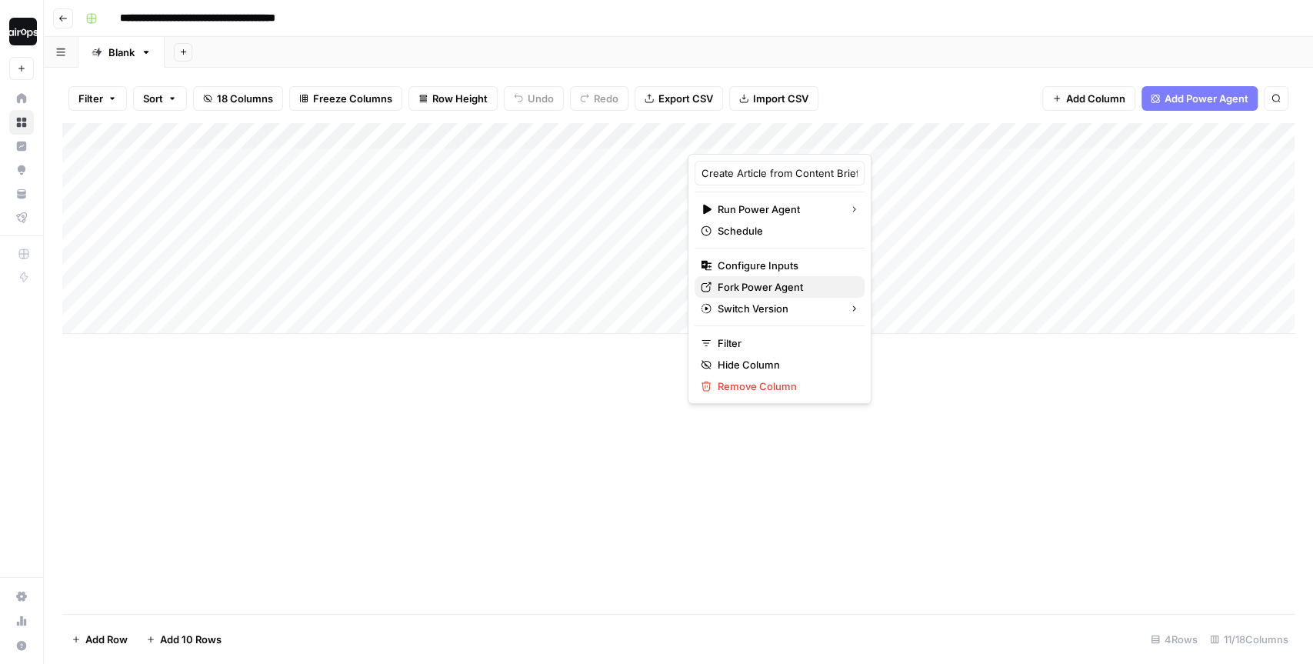
click at [734, 281] on span "Fork Power Agent" at bounding box center [784, 286] width 135 height 15
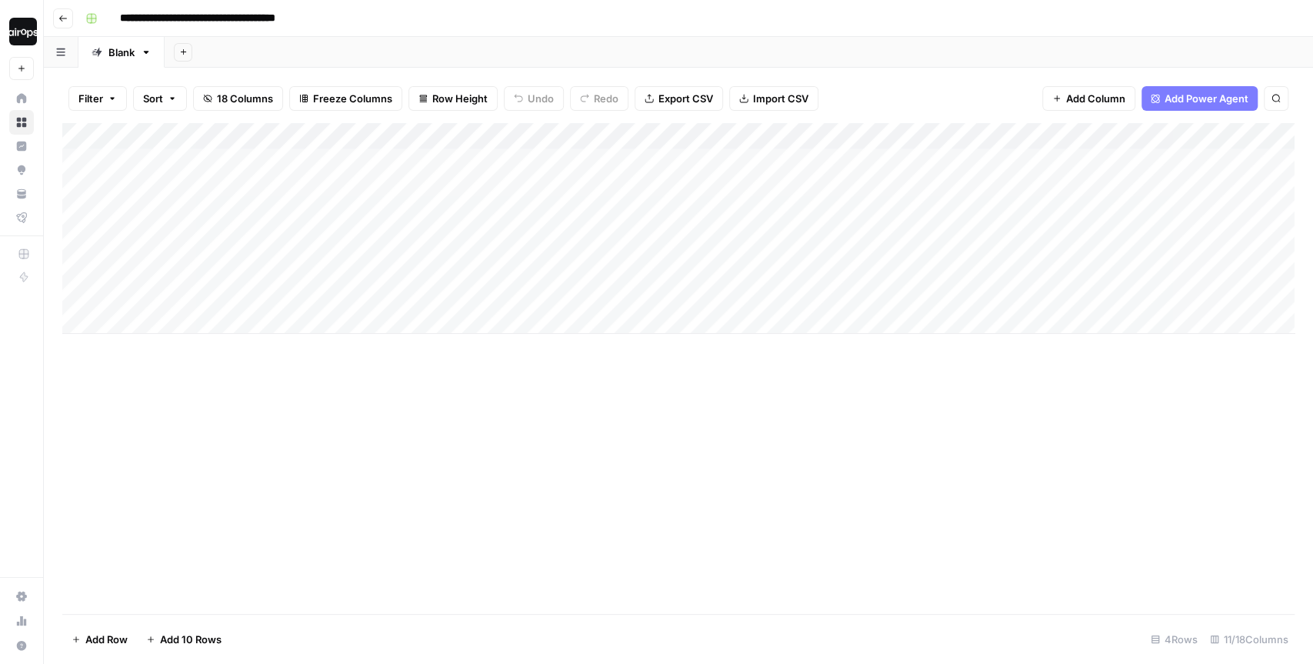
click at [737, 42] on div "Add Sheet" at bounding box center [739, 52] width 1148 height 31
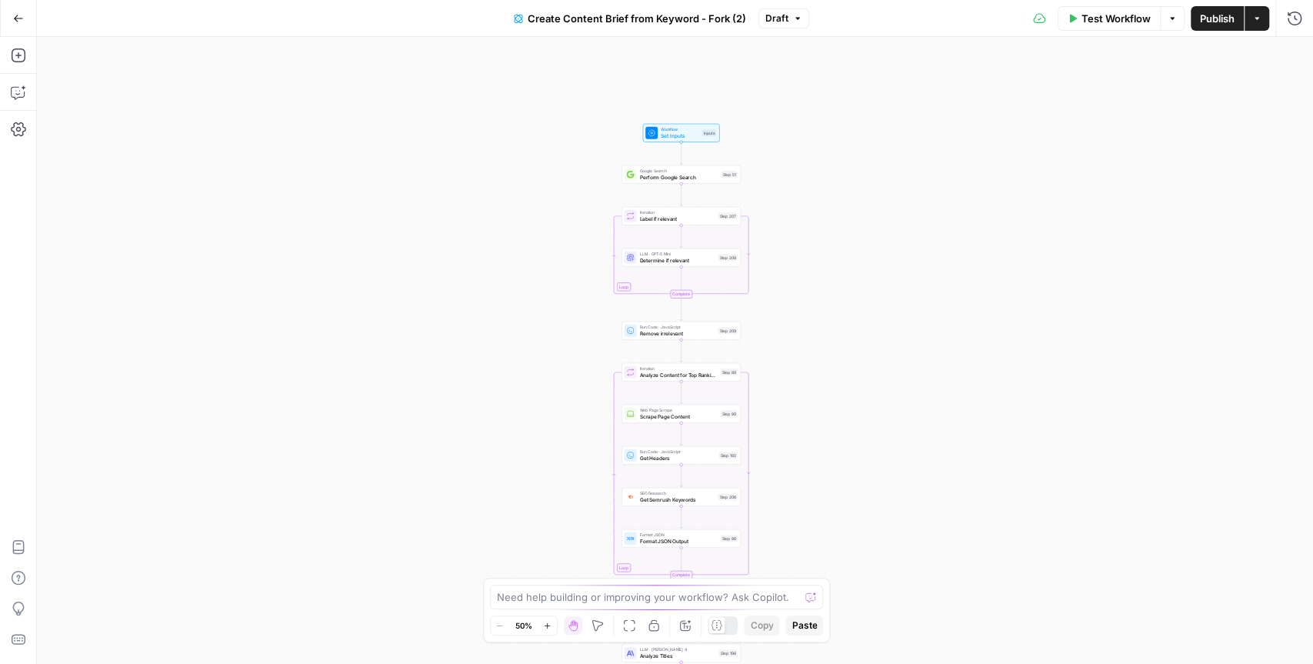
drag, startPoint x: 760, startPoint y: 102, endPoint x: 764, endPoint y: 362, distance: 259.9
click at [764, 364] on div "Workflow Set Inputs Inputs Google Search Perform Google Search Step 51 Loop Ite…" at bounding box center [675, 350] width 1276 height 627
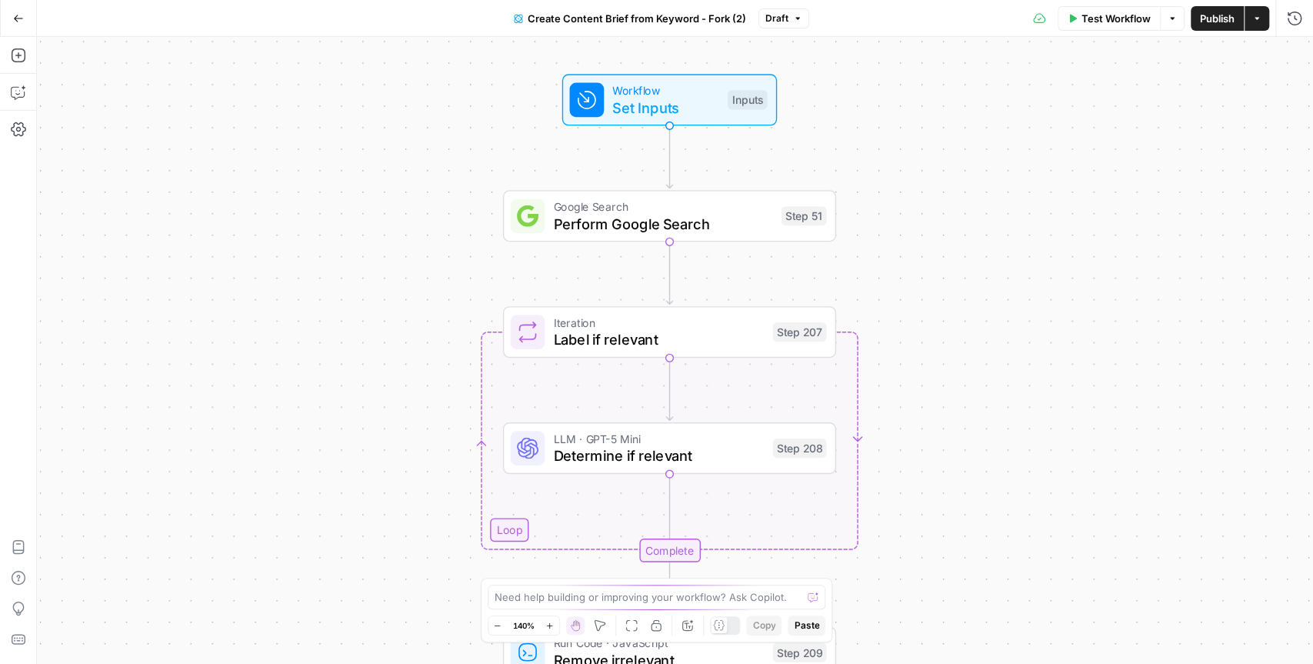
drag, startPoint x: 757, startPoint y: 214, endPoint x: 887, endPoint y: 293, distance: 152.2
click at [887, 293] on div "Workflow Set Inputs Inputs Google Search Perform Google Search Step 51 Loop Ite…" at bounding box center [675, 350] width 1276 height 627
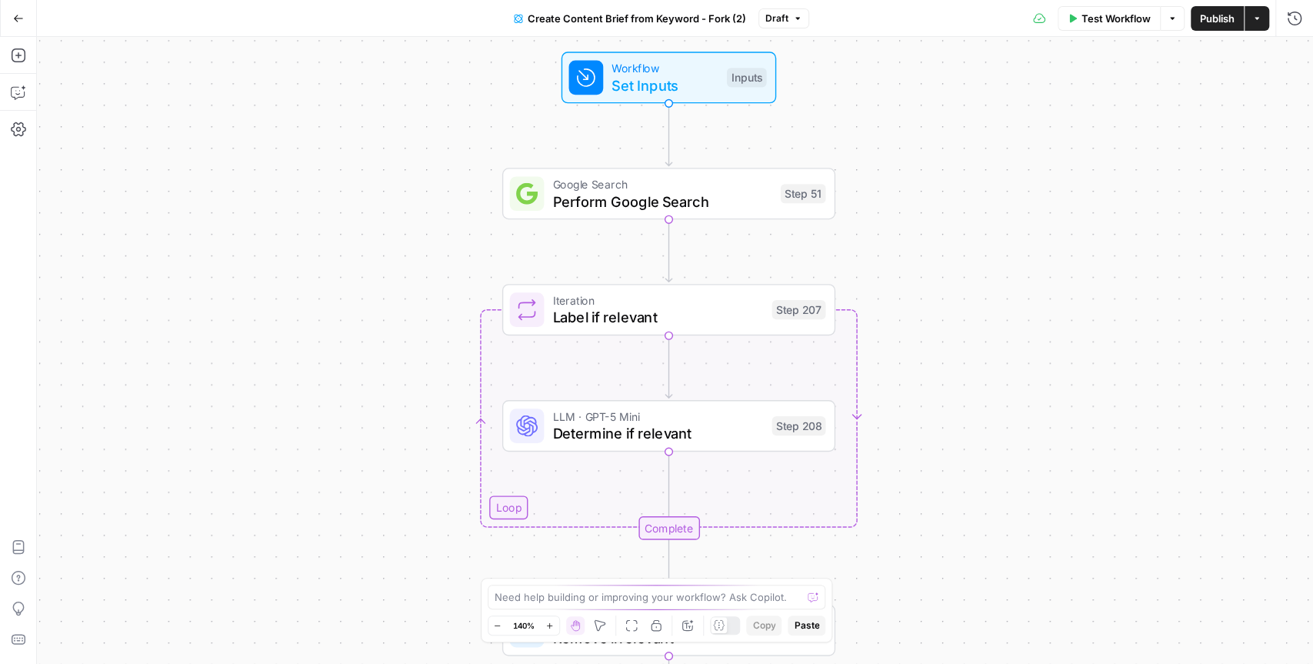
drag, startPoint x: 953, startPoint y: 444, endPoint x: 953, endPoint y: 423, distance: 21.5
click at [953, 423] on div "Workflow Set Inputs Inputs Google Search Perform Google Search Step 51 Loop Ite…" at bounding box center [675, 350] width 1276 height 627
click at [687, 83] on span "Set Inputs" at bounding box center [664, 86] width 106 height 22
click at [983, 206] on label "Primary Keyword" at bounding box center [1059, 206] width 282 height 15
click at [983, 228] on Keyword "Primary Keyword" at bounding box center [1102, 235] width 349 height 15
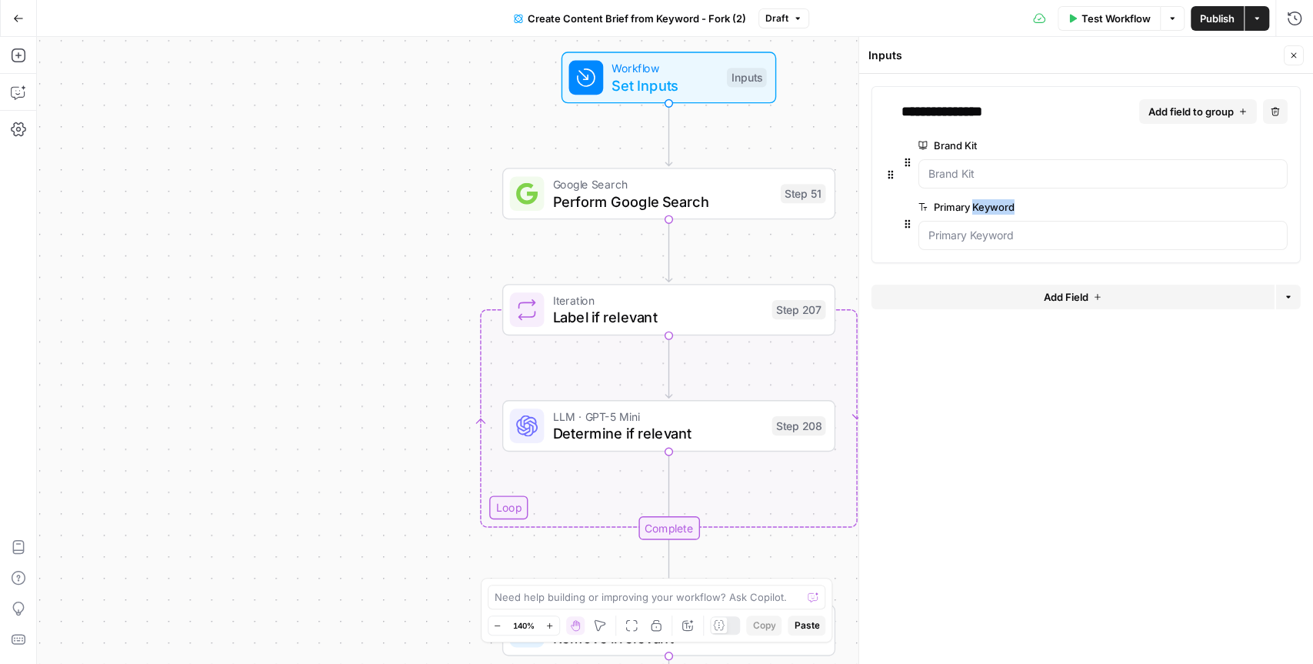
click at [983, 206] on label "Primary Keyword" at bounding box center [1059, 206] width 282 height 15
click at [983, 228] on Keyword "Primary Keyword" at bounding box center [1102, 235] width 349 height 15
click at [983, 206] on label "Primary Keyword" at bounding box center [1059, 206] width 282 height 15
click at [983, 228] on Keyword "Primary Keyword" at bounding box center [1102, 235] width 349 height 15
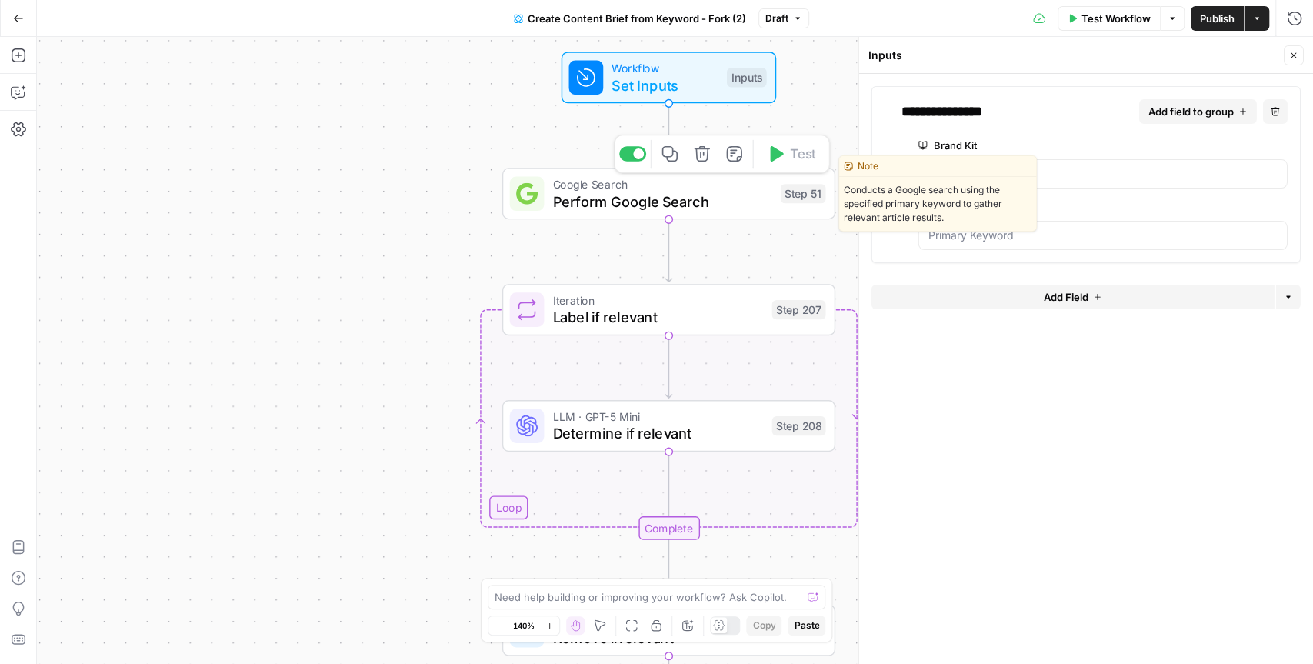
click at [740, 195] on span "Perform Google Search" at bounding box center [661, 202] width 219 height 22
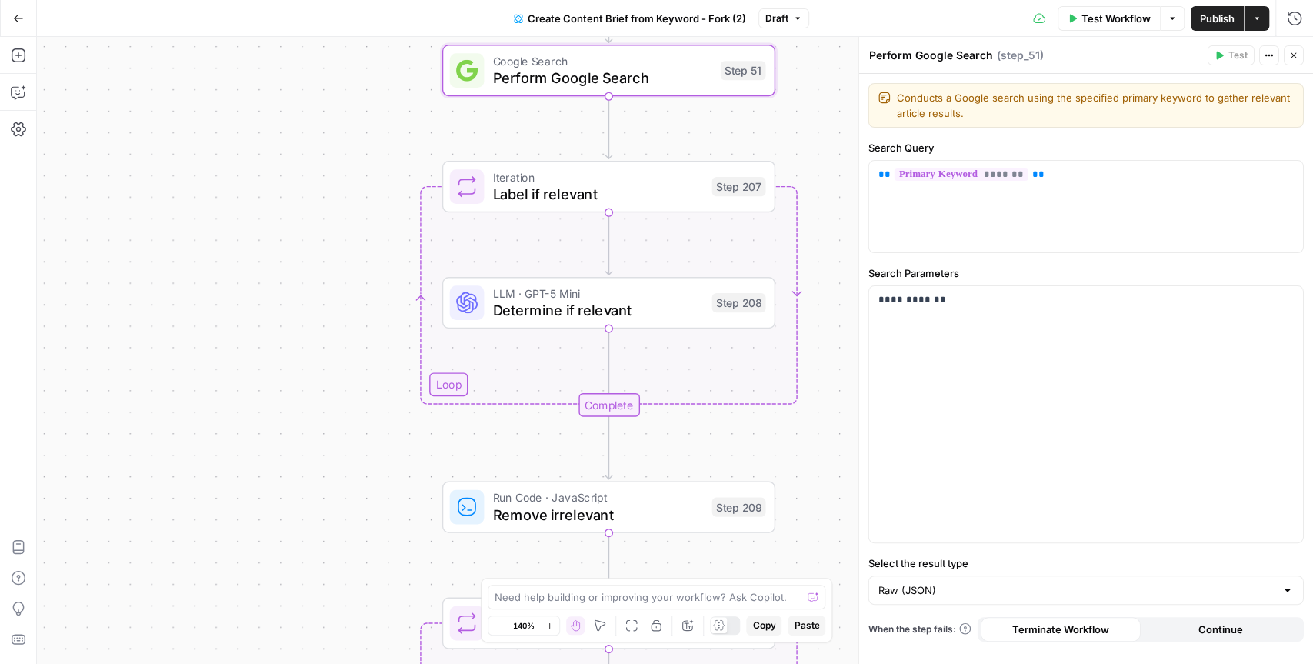
drag, startPoint x: 828, startPoint y: 267, endPoint x: 769, endPoint y: 125, distance: 154.1
click at [769, 125] on div "Workflow Set Inputs Inputs Google Search Perform Google Search Step 51 Loop Ite…" at bounding box center [675, 350] width 1276 height 627
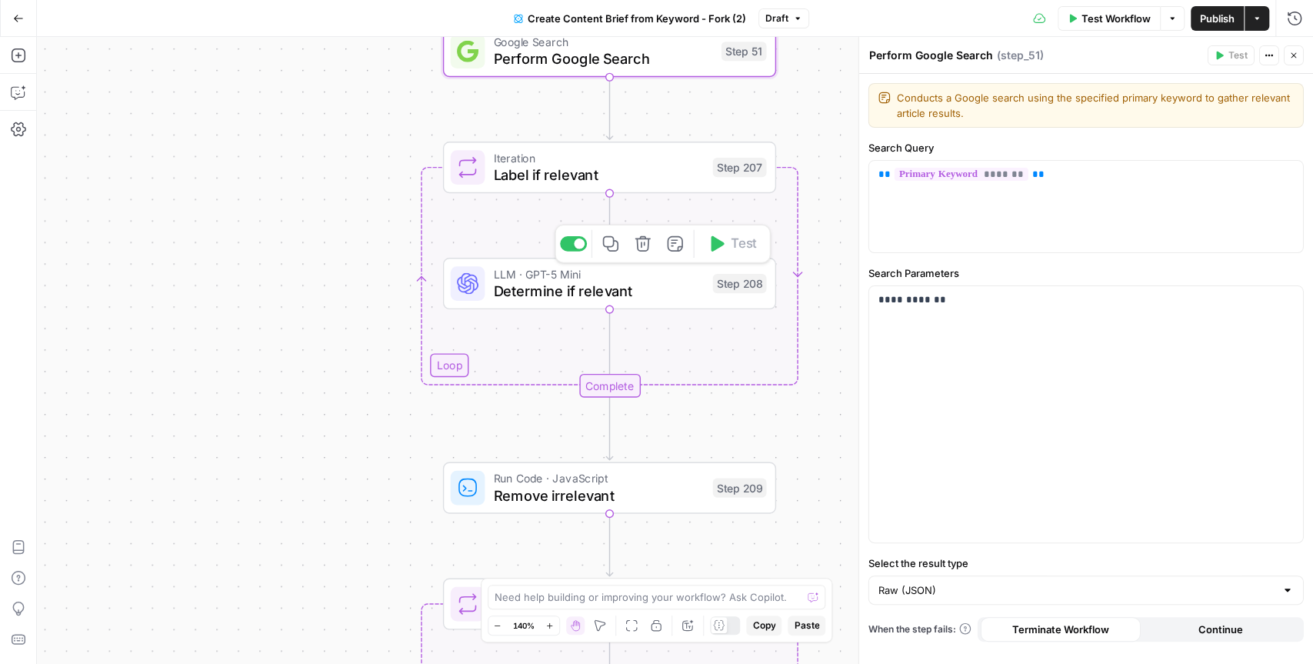
click at [674, 286] on span "Determine if relevant" at bounding box center [598, 291] width 211 height 22
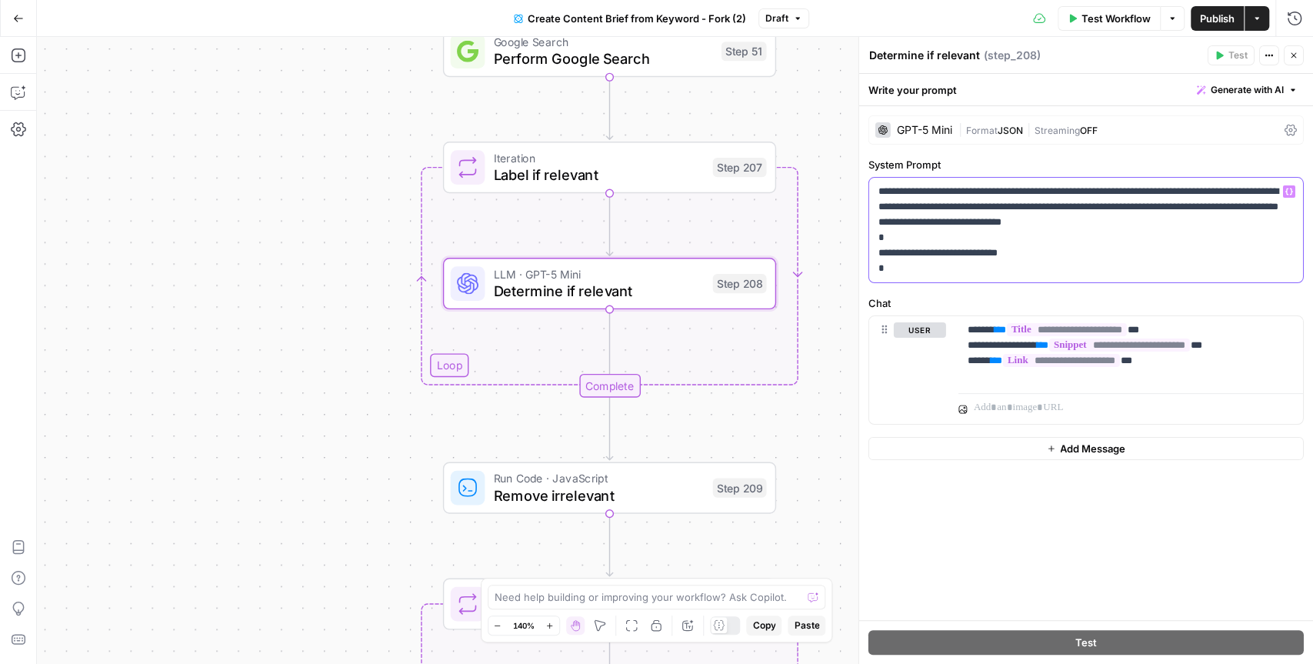
click at [1182, 204] on p "**********" at bounding box center [1086, 230] width 416 height 92
click at [1181, 204] on p "**********" at bounding box center [1086, 230] width 416 height 92
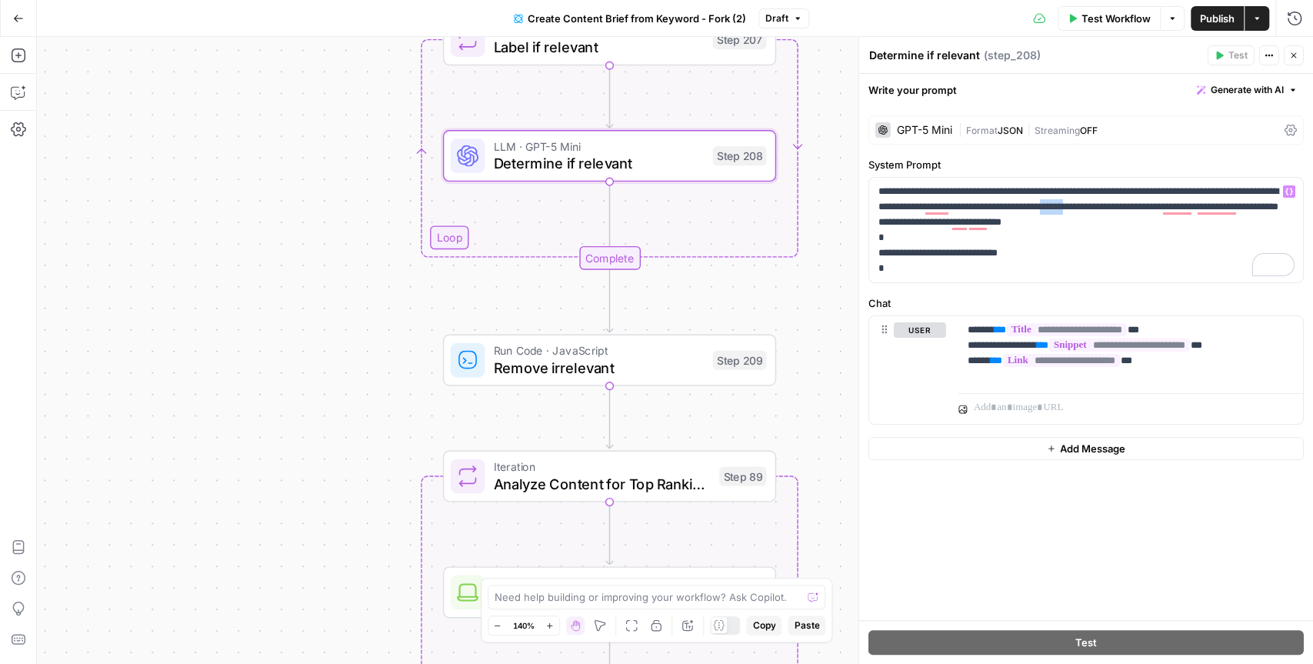
drag, startPoint x: 824, startPoint y: 472, endPoint x: 817, endPoint y: 224, distance: 248.5
click at [817, 224] on div "Workflow Set Inputs Inputs Google Search Perform Google Search Step 51 Loop Ite…" at bounding box center [675, 350] width 1276 height 627
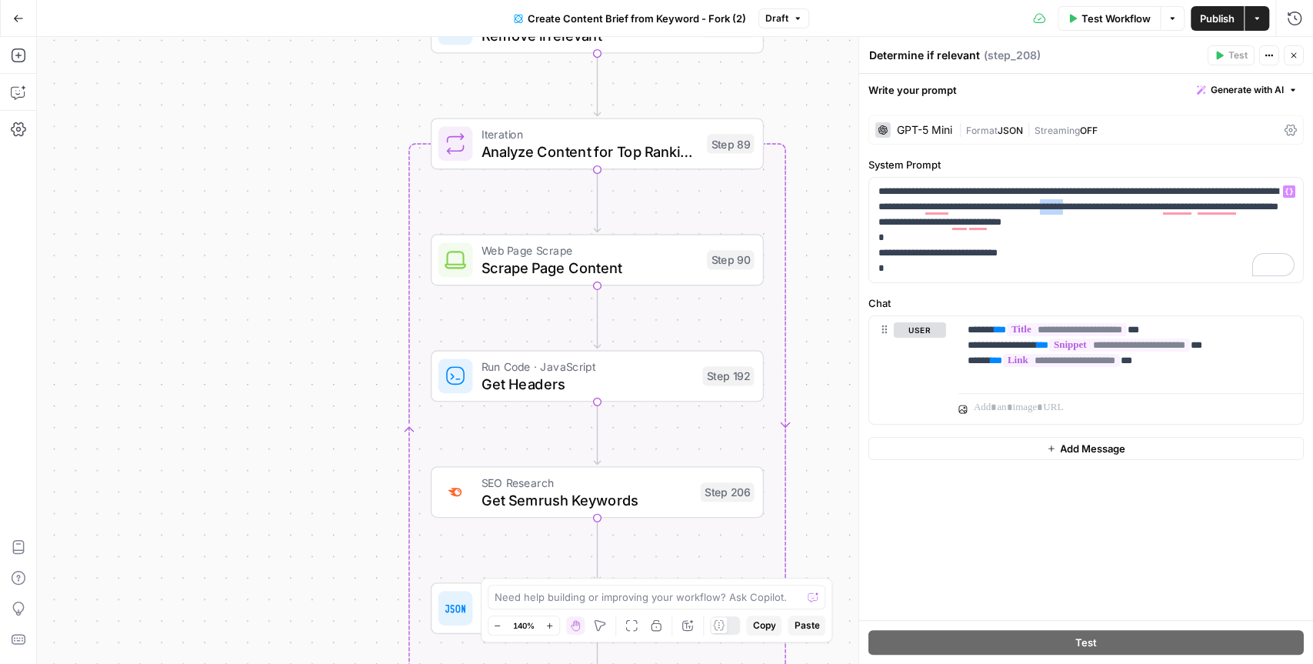
drag, startPoint x: 833, startPoint y: 400, endPoint x: 828, endPoint y: 188, distance: 211.5
click at [828, 188] on div "Workflow Set Inputs Inputs Google Search Perform Google Search Step 51 Loop Ite…" at bounding box center [675, 350] width 1276 height 627
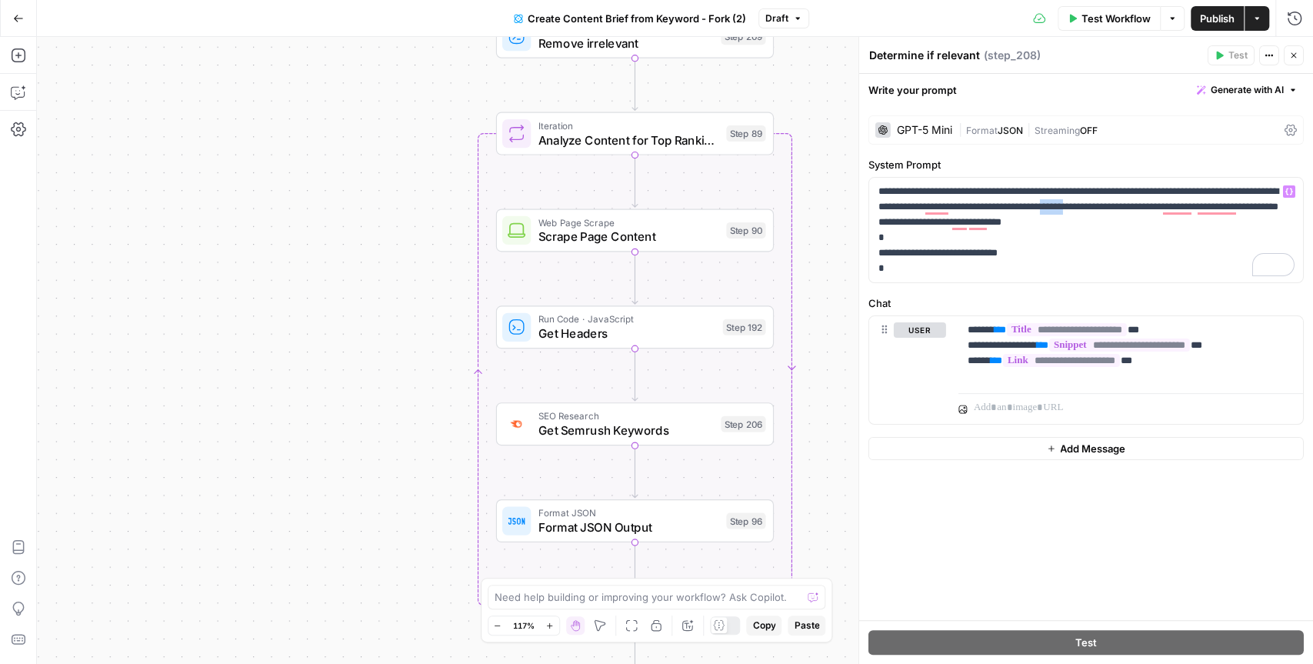
drag, startPoint x: 839, startPoint y: 292, endPoint x: 821, endPoint y: 242, distance: 53.0
click at [821, 242] on div "Workflow Set Inputs Inputs Google Search Perform Google Search Step 51 Loop Ite…" at bounding box center [675, 350] width 1276 height 627
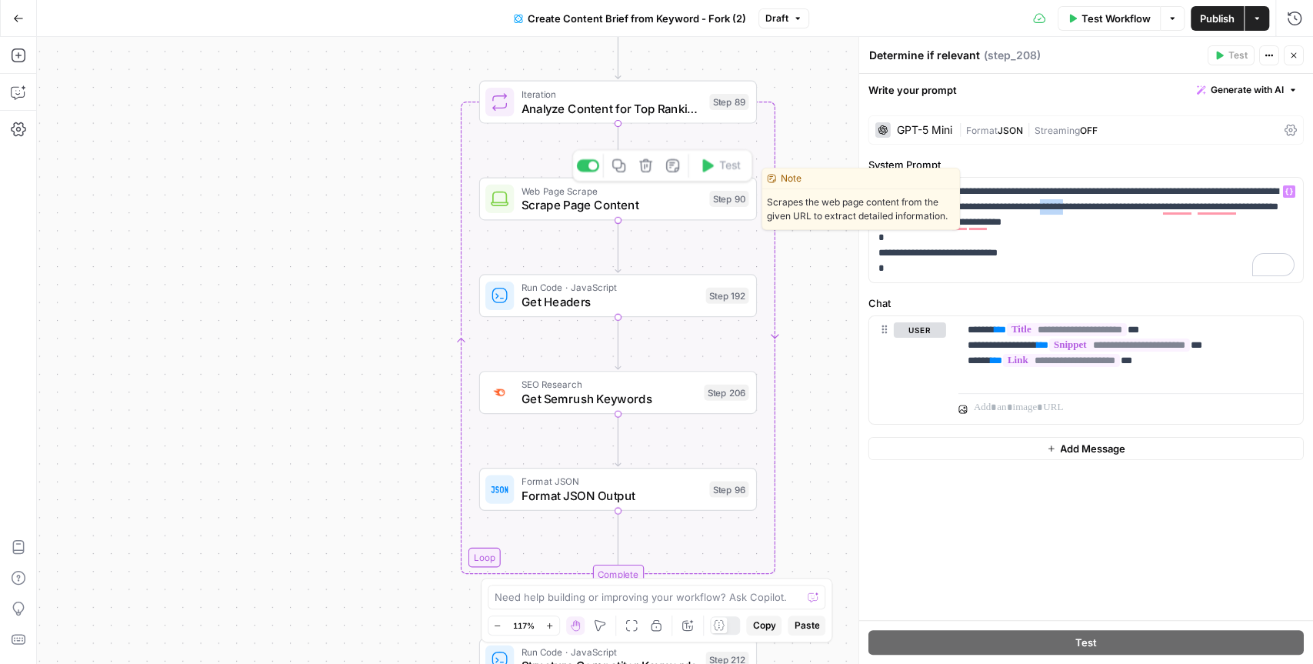
click at [662, 205] on span "Scrape Page Content" at bounding box center [611, 205] width 181 height 18
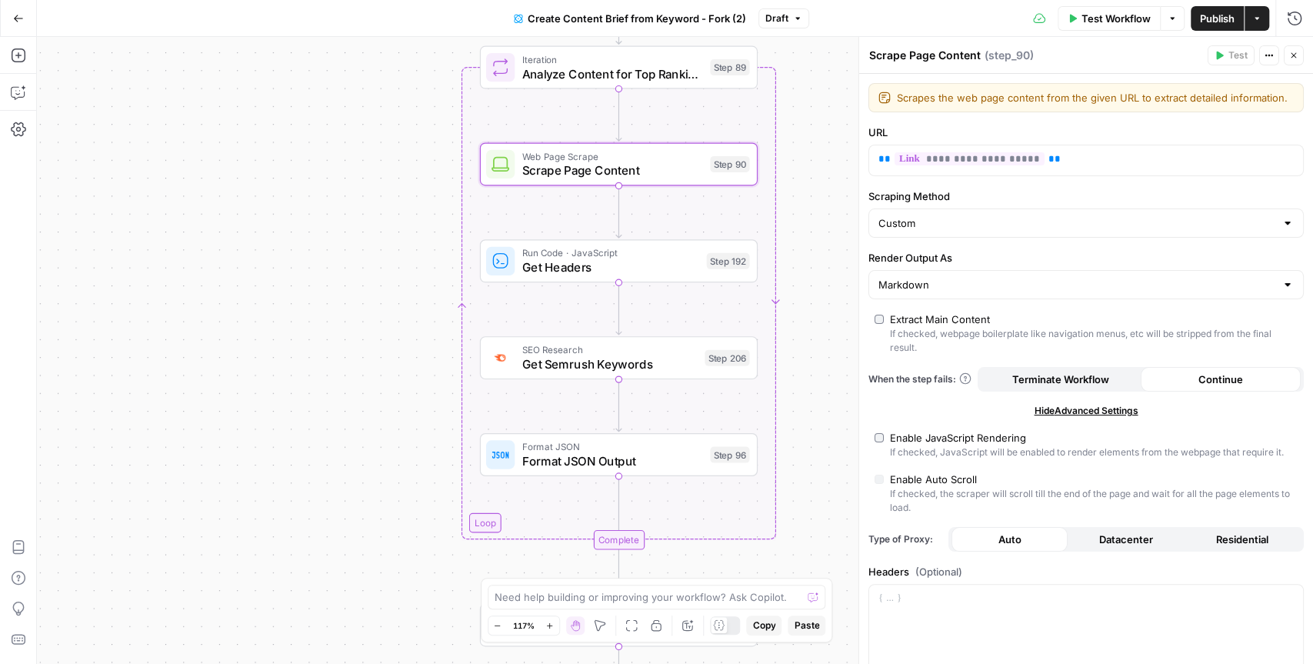
drag, startPoint x: 811, startPoint y: 370, endPoint x: 812, endPoint y: 335, distance: 34.6
click at [812, 335] on div "Workflow Set Inputs Inputs Google Search Perform Google Search Step 51 Loop Ite…" at bounding box center [675, 350] width 1276 height 627
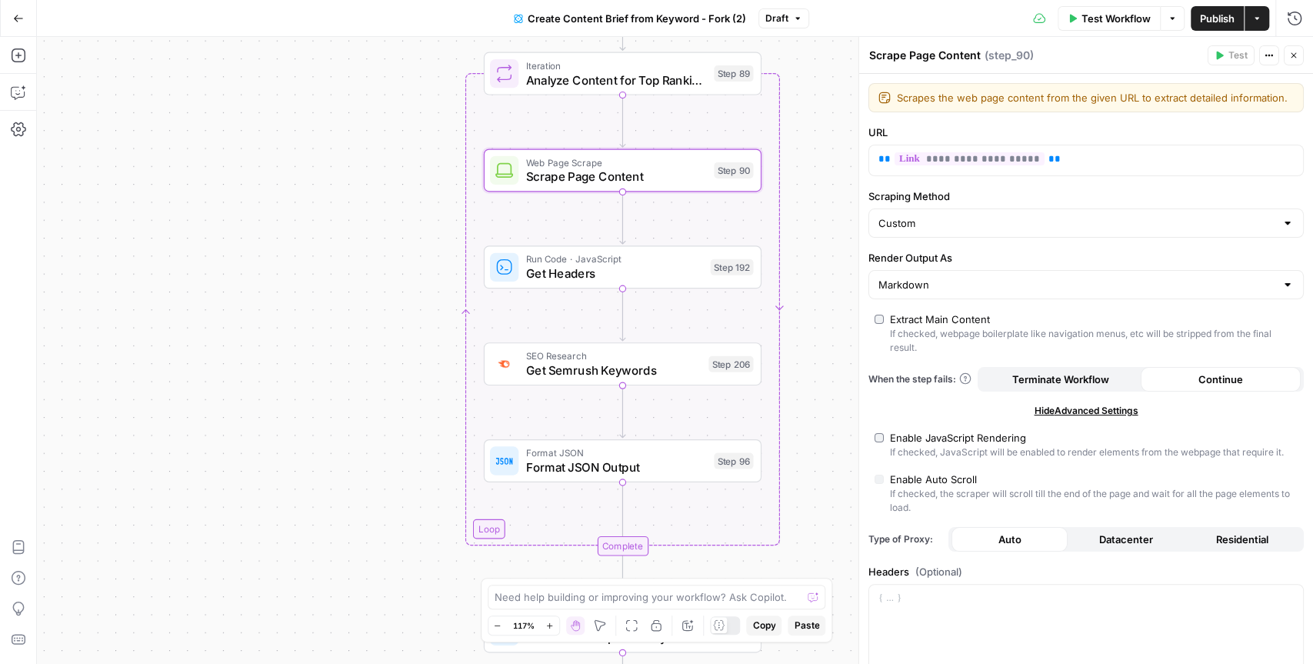
drag, startPoint x: 385, startPoint y: 399, endPoint x: 390, endPoint y: 408, distance: 9.6
click at [390, 408] on div "Workflow Set Inputs Inputs Google Search Perform Google Search Step 51 Loop Ite…" at bounding box center [675, 350] width 1276 height 627
click at [1293, 57] on icon "button" at bounding box center [1293, 55] width 9 height 9
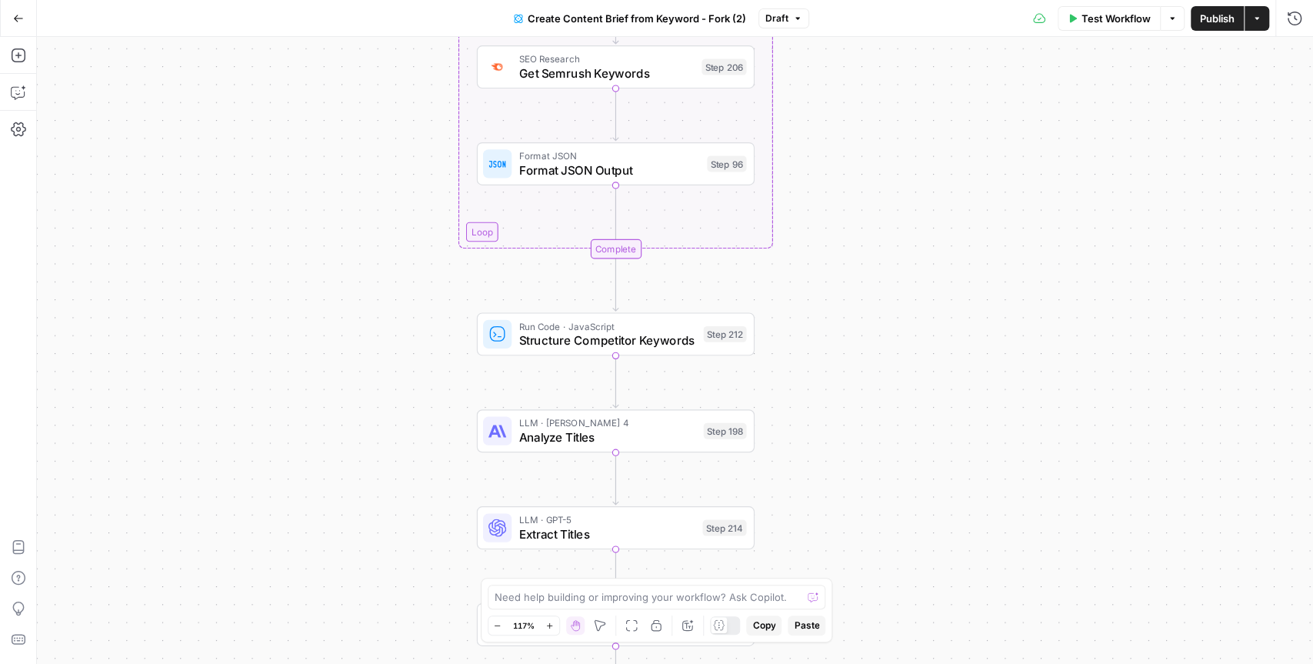
drag, startPoint x: 932, startPoint y: 514, endPoint x: 924, endPoint y: 215, distance: 299.2
click at [924, 215] on div "Workflow Set Inputs Inputs Google Search Perform Google Search Step 51 Loop Ite…" at bounding box center [675, 350] width 1276 height 627
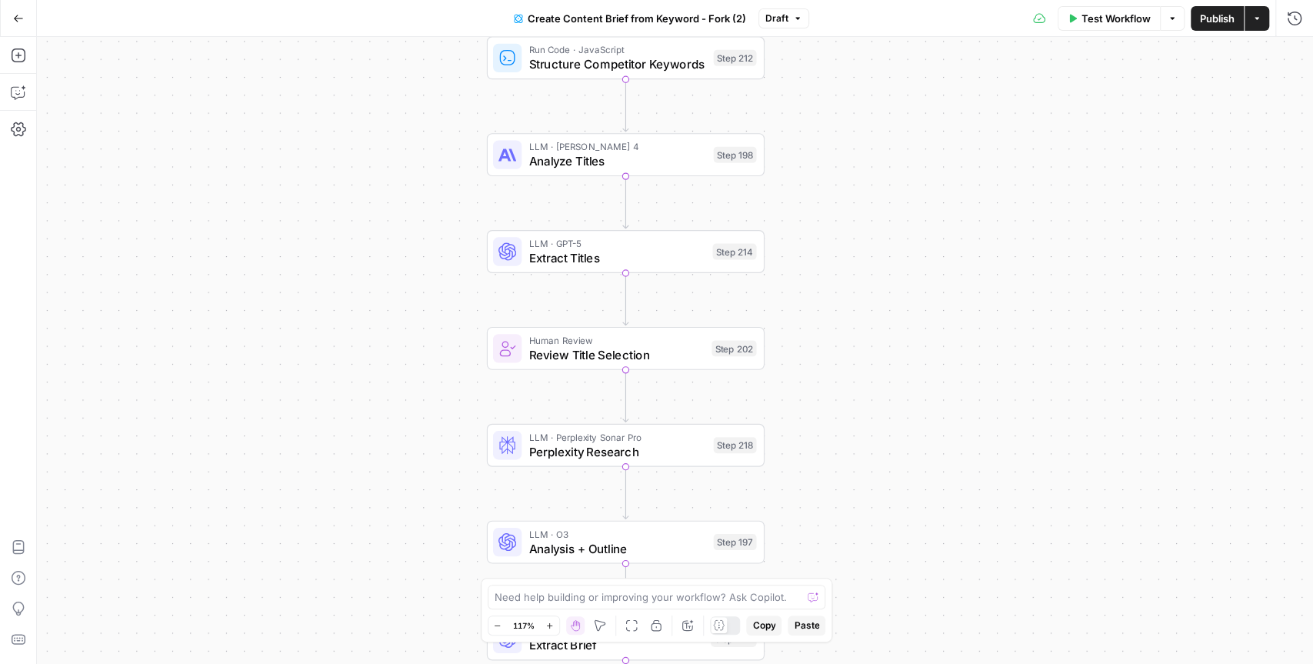
drag, startPoint x: 918, startPoint y: 484, endPoint x: 928, endPoint y: 208, distance: 276.2
click at [928, 208] on div "Workflow Set Inputs Inputs Google Search Perform Google Search Step 51 Loop Ite…" at bounding box center [675, 350] width 1276 height 627
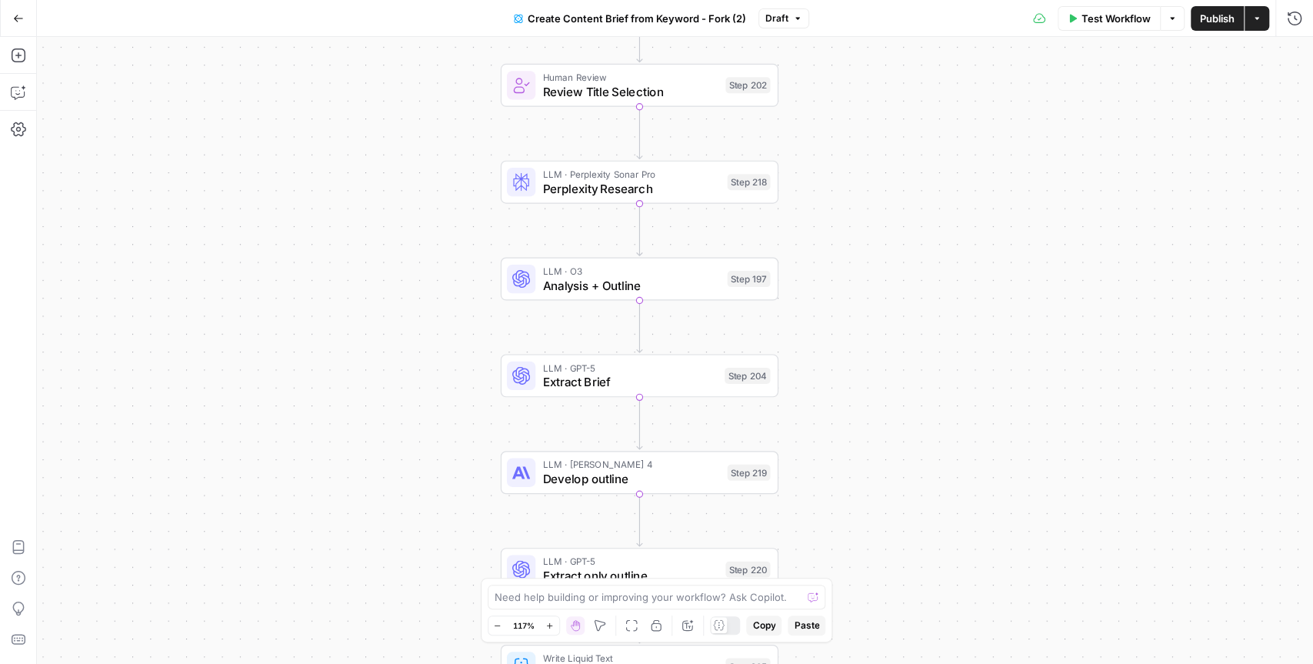
drag, startPoint x: 927, startPoint y: 464, endPoint x: 941, endPoint y: 198, distance: 266.4
click at [941, 198] on div "Workflow Set Inputs Inputs Google Search Perform Google Search Step 51 Loop Ite…" at bounding box center [675, 350] width 1276 height 627
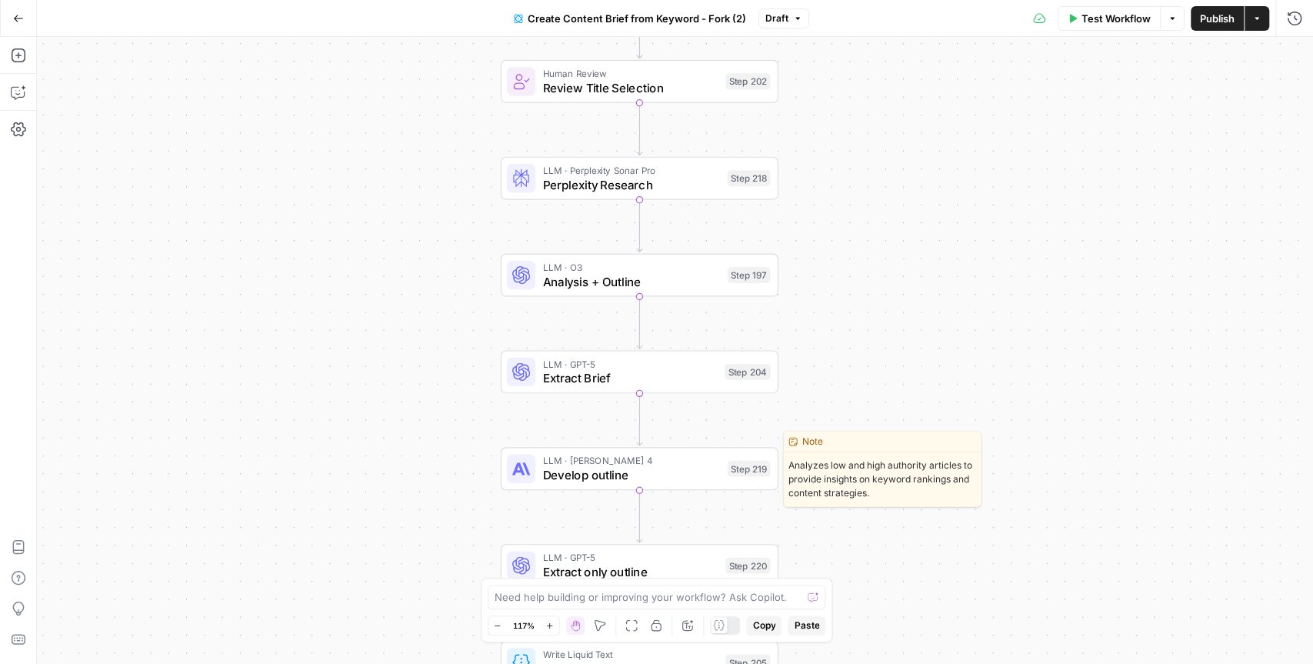
click at [659, 464] on span "LLM · [PERSON_NAME] 4" at bounding box center [631, 460] width 178 height 15
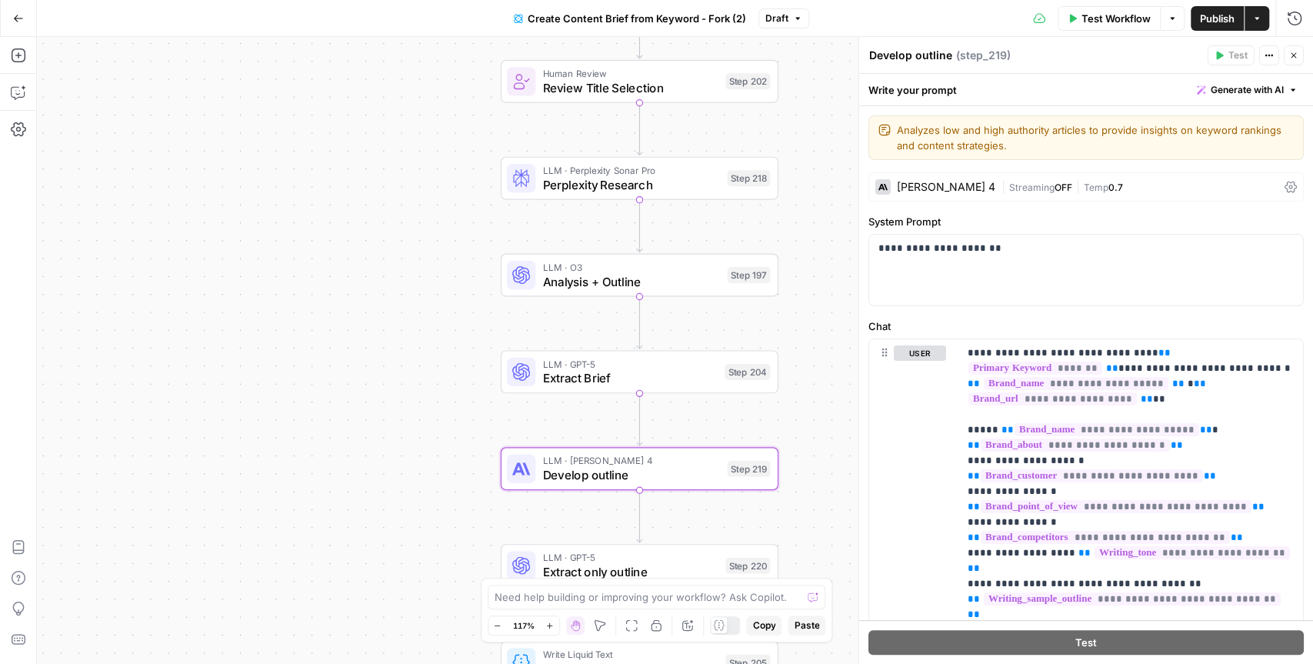
click at [935, 190] on div "[PERSON_NAME] 4" at bounding box center [946, 186] width 98 height 11
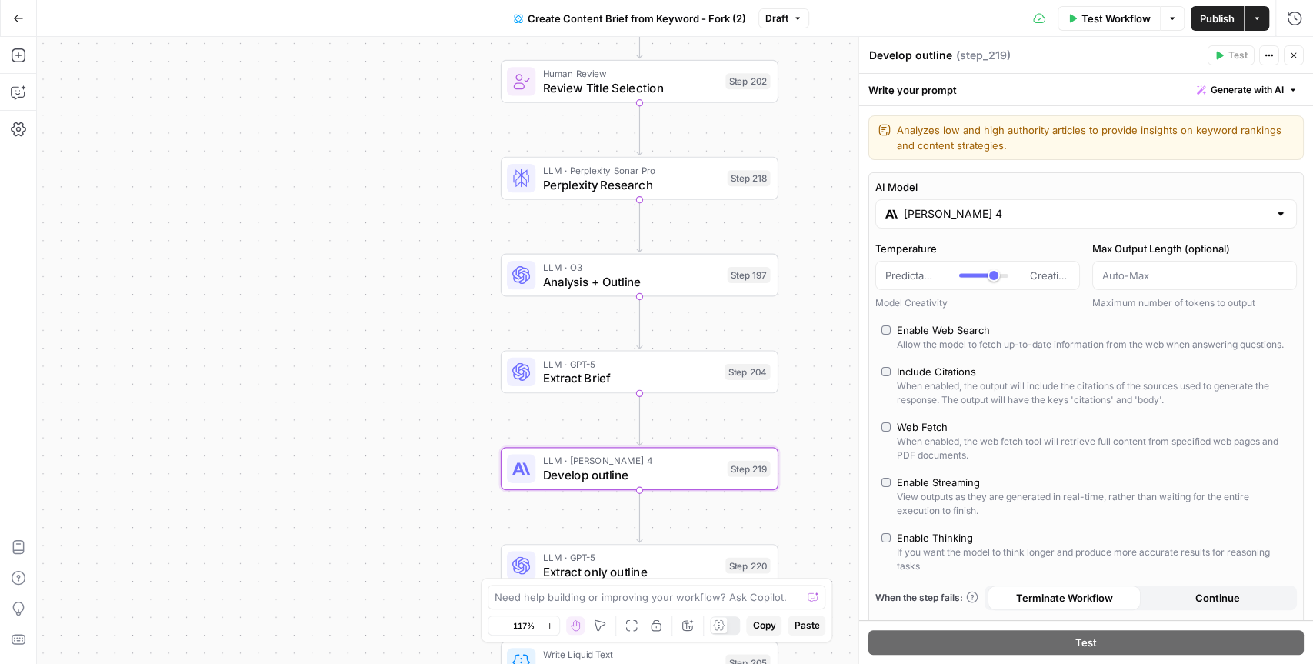
click at [1296, 52] on icon "button" at bounding box center [1293, 55] width 9 height 9
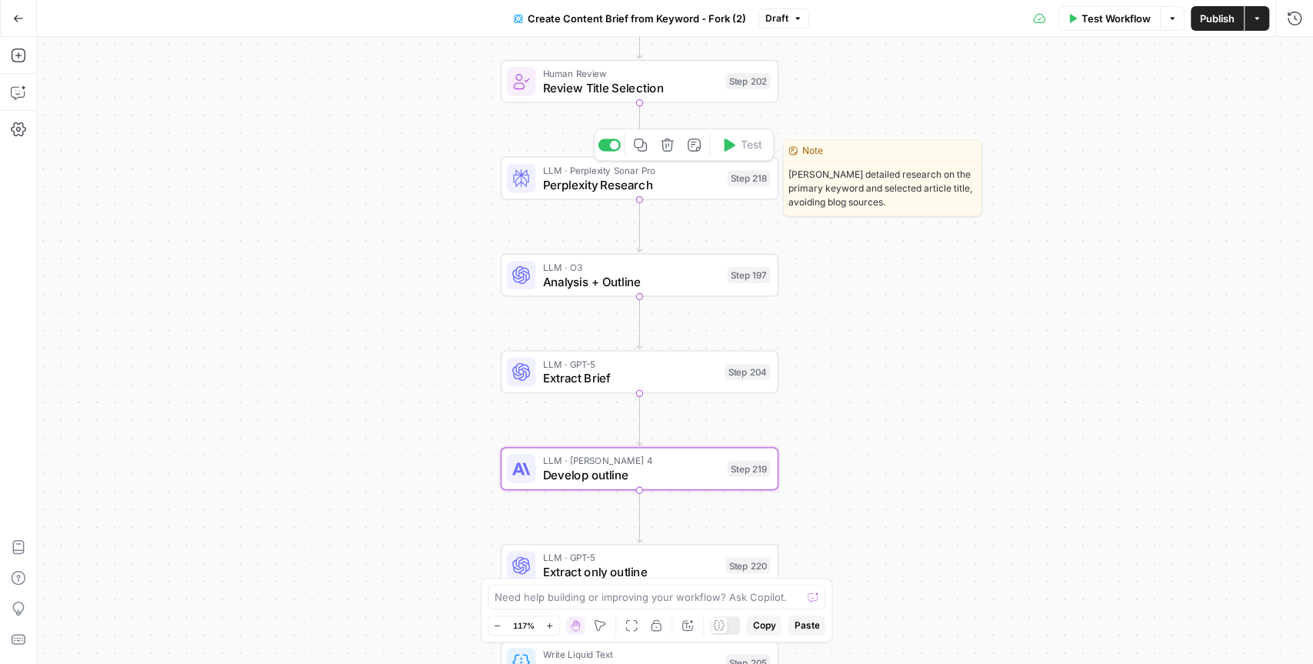
click at [660, 186] on span "Perplexity Research" at bounding box center [631, 184] width 178 height 18
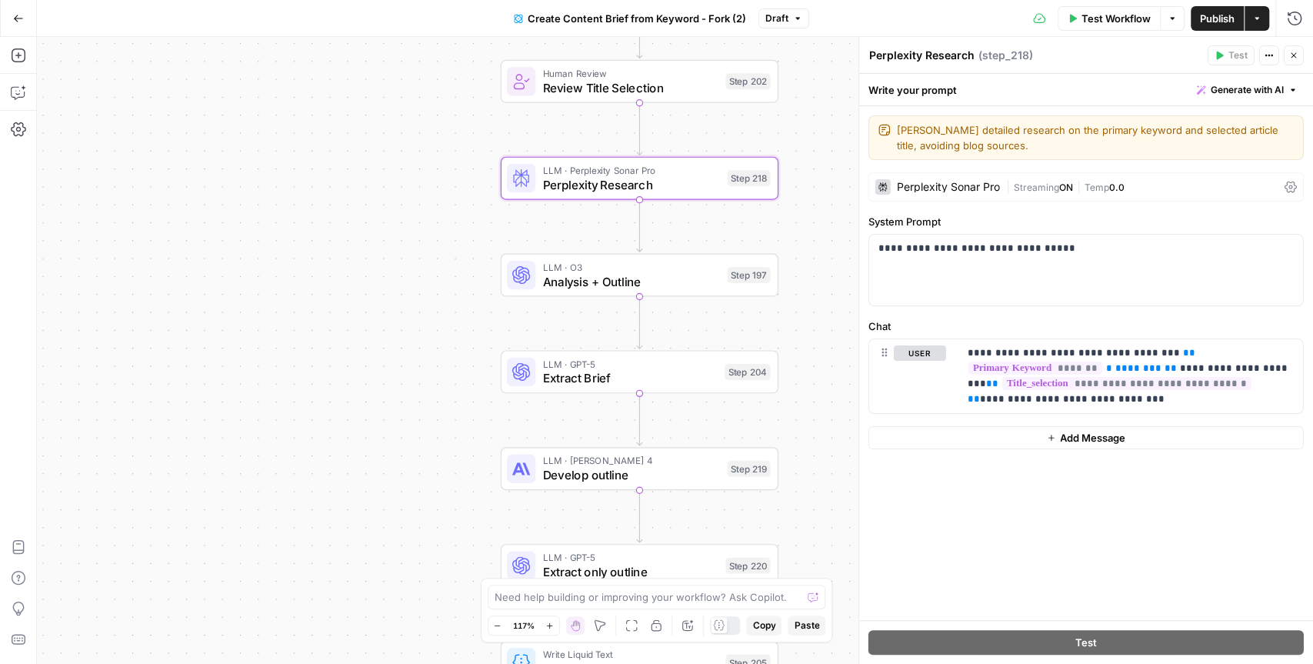
click at [1300, 57] on button "Close" at bounding box center [1293, 55] width 20 height 20
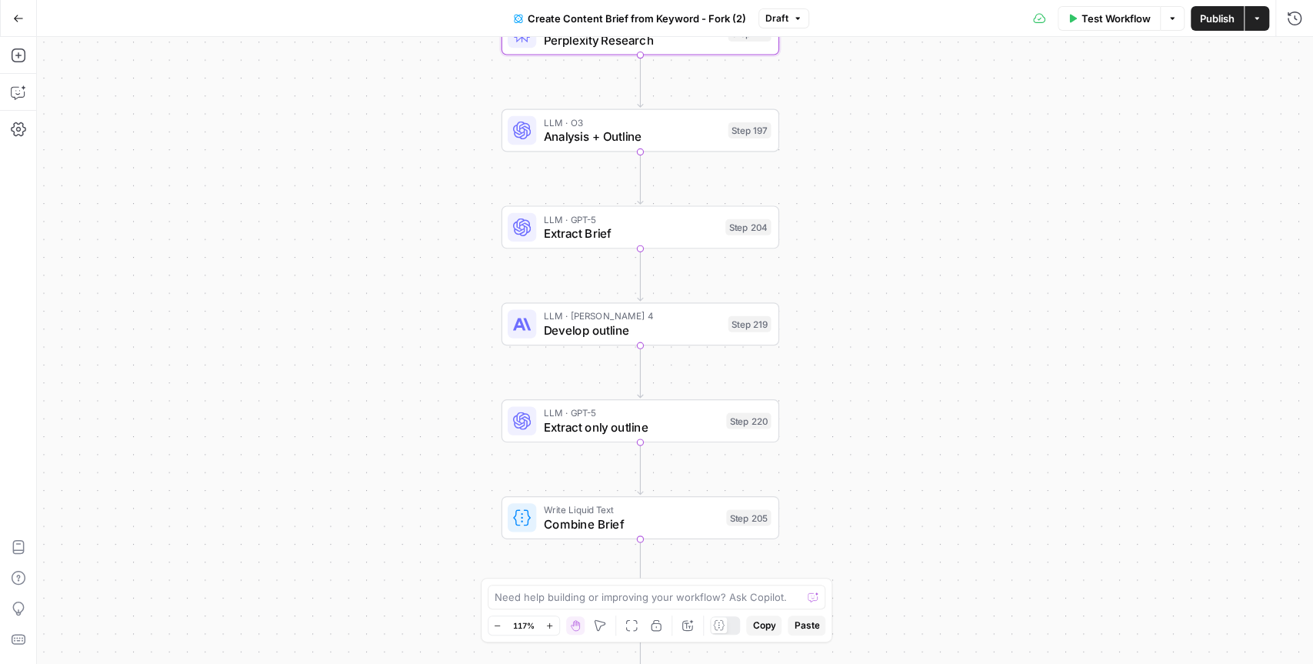
drag, startPoint x: 807, startPoint y: 497, endPoint x: 807, endPoint y: 351, distance: 146.1
click at [807, 351] on div "Workflow Set Inputs Inputs Google Search Perform Google Search Step 51 Loop Ite…" at bounding box center [675, 350] width 1276 height 627
click at [665, 428] on span "Extract only outline" at bounding box center [630, 424] width 175 height 18
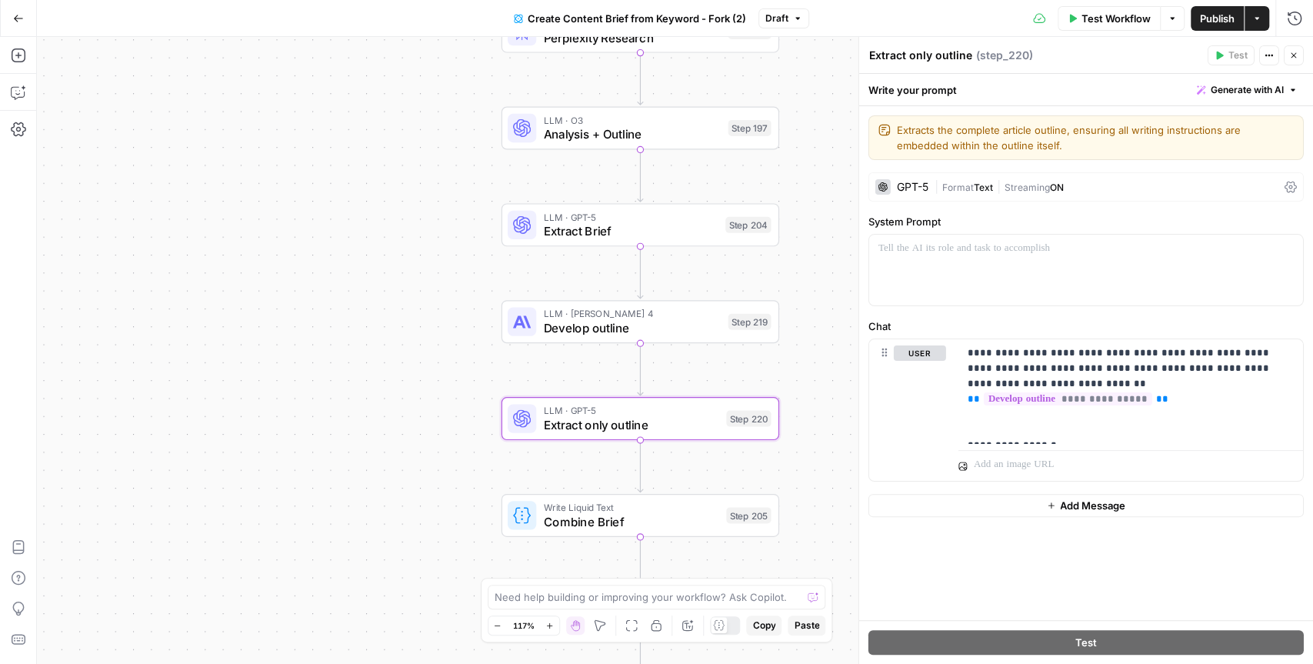
click at [669, 339] on div "LLM · Claude Sonnet 4 Develop outline Step 219 Copy step Delete step Edit Note …" at bounding box center [640, 321] width 278 height 43
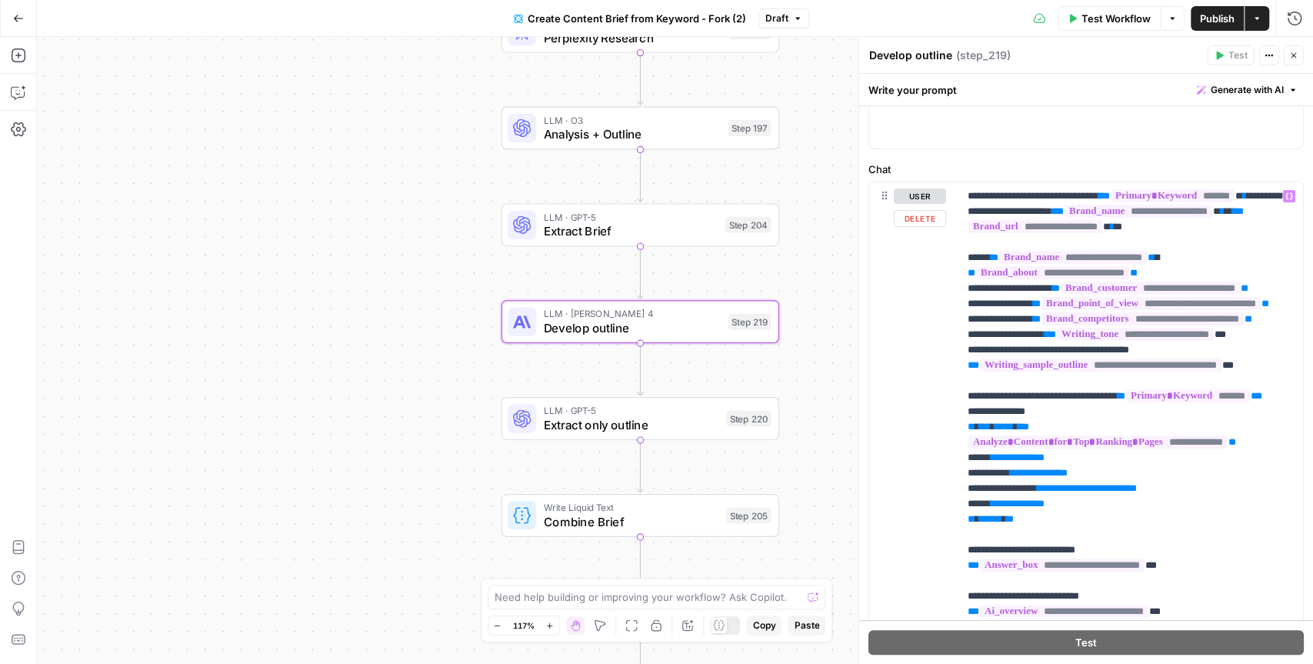
scroll to position [151, 0]
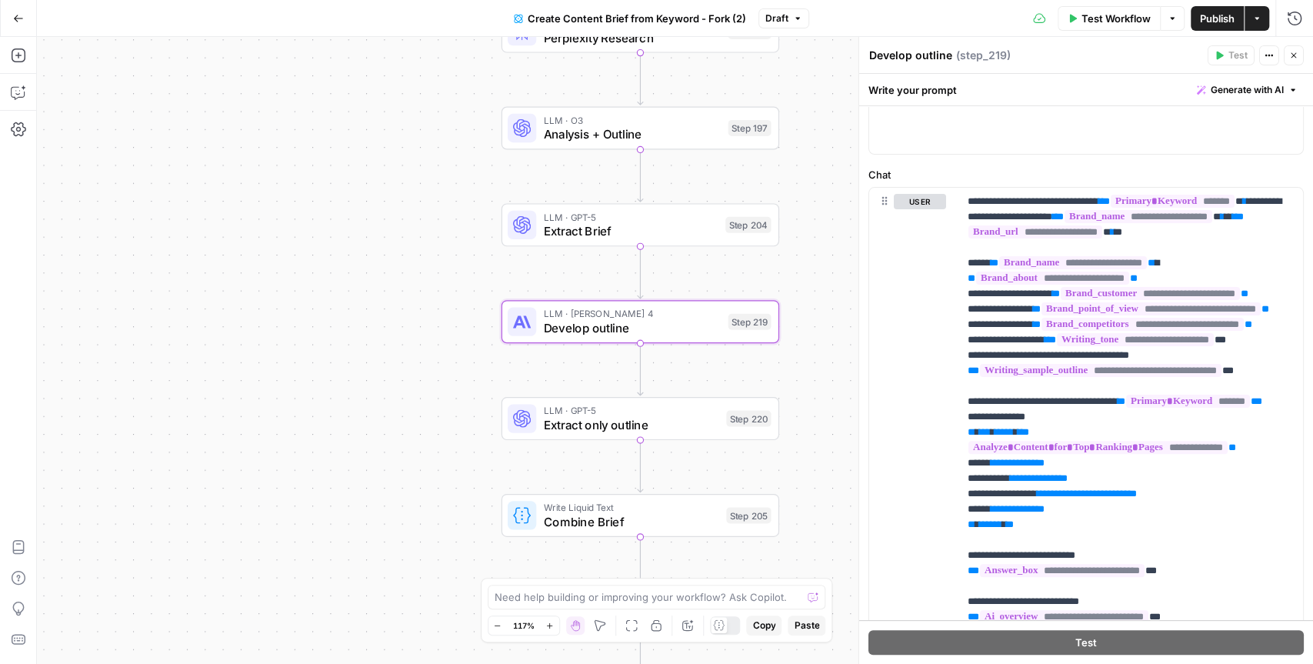
click at [1294, 57] on icon "button" at bounding box center [1293, 55] width 9 height 9
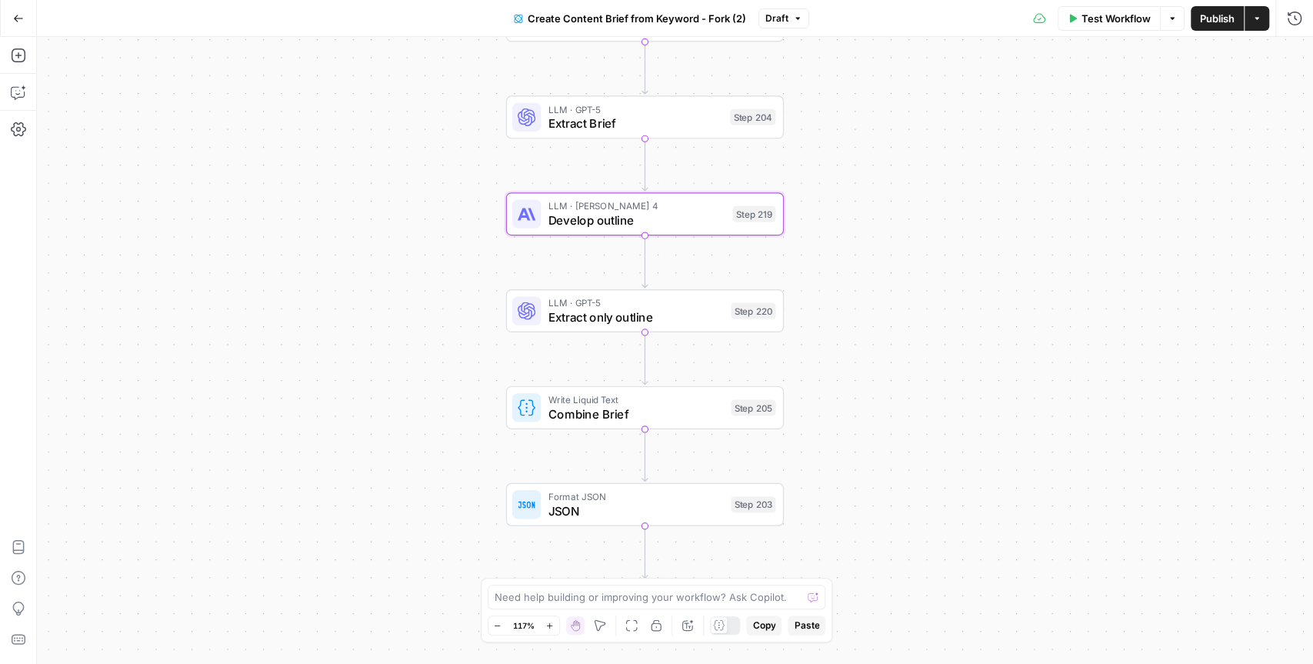
drag, startPoint x: 910, startPoint y: 494, endPoint x: 914, endPoint y: 387, distance: 107.7
click at [914, 387] on div "Workflow Set Inputs Inputs Google Search Perform Google Search Step 51 Loop Ite…" at bounding box center [675, 350] width 1276 height 627
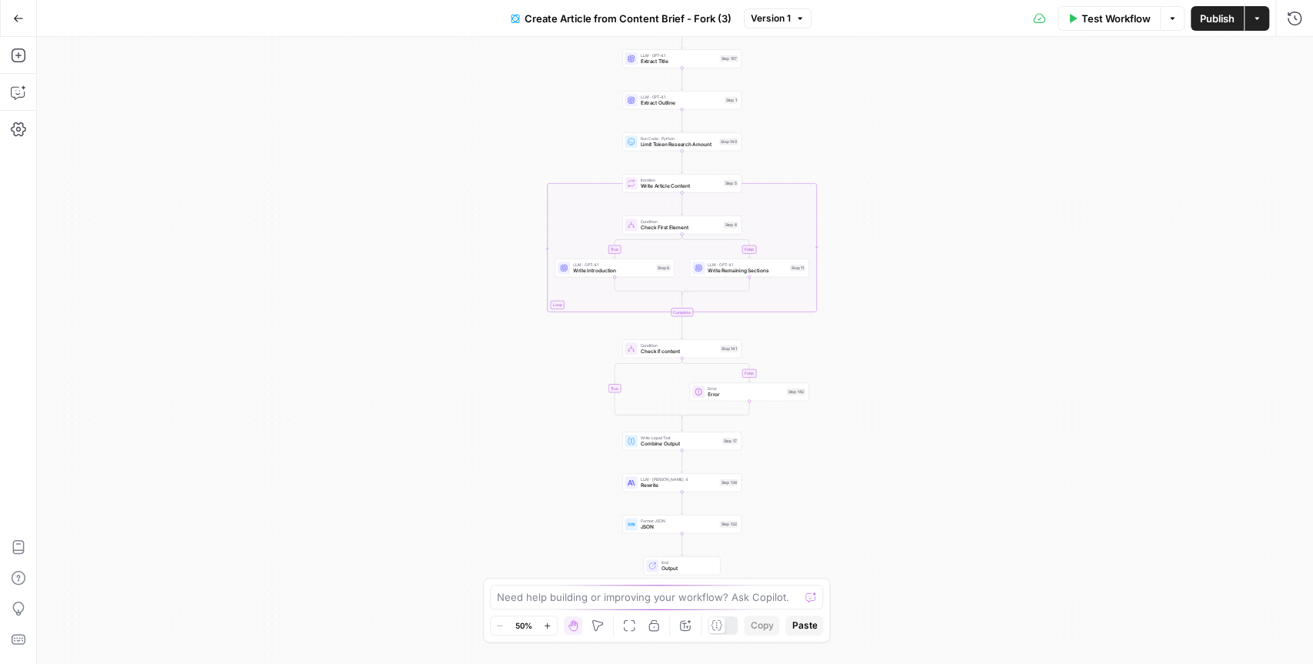
drag, startPoint x: 859, startPoint y: 328, endPoint x: 866, endPoint y: 201, distance: 126.3
click at [866, 201] on div "true false true false true false Workflow Set Inputs Inputs Condition Is Primar…" at bounding box center [675, 350] width 1276 height 627
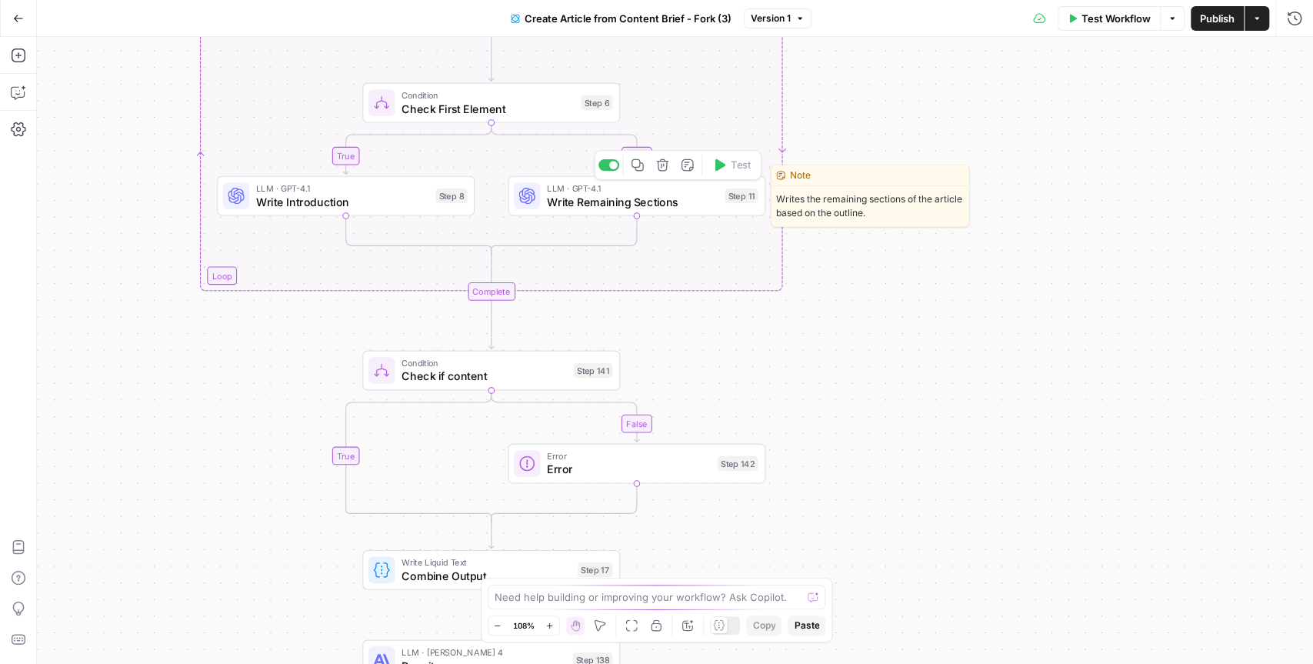
click at [651, 202] on span "Write Remaining Sections" at bounding box center [632, 201] width 171 height 17
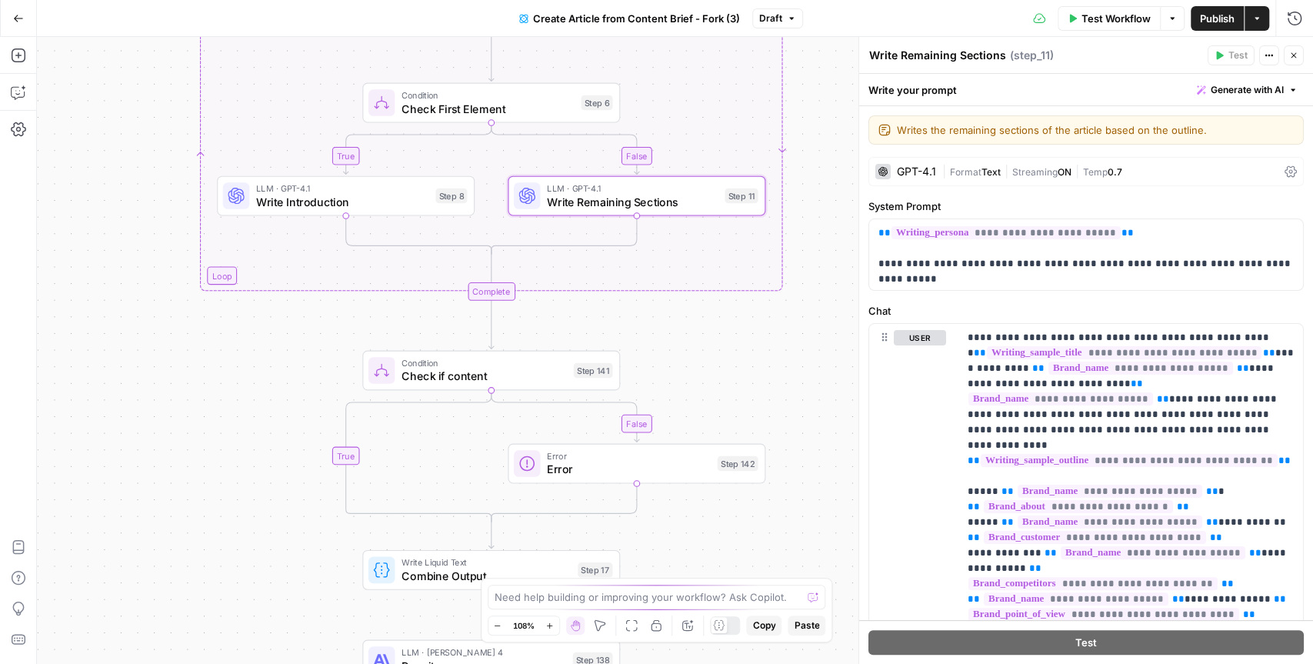
click at [916, 166] on div "GPT-4.1" at bounding box center [916, 171] width 39 height 11
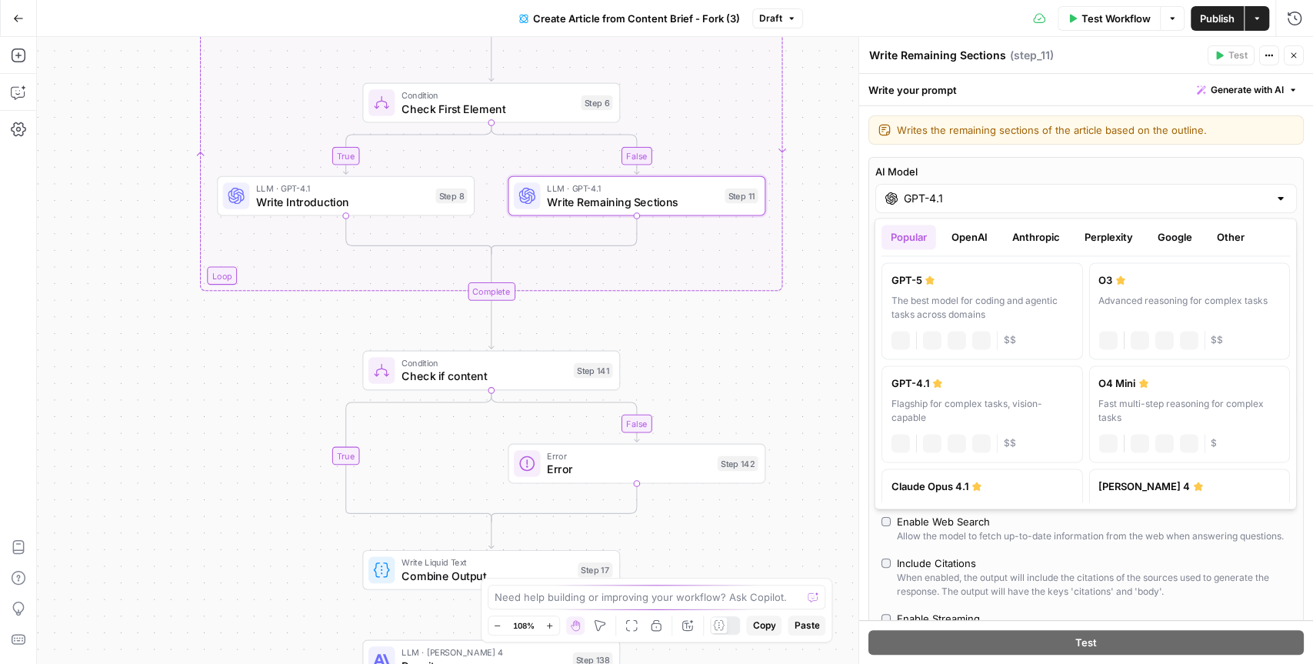
click at [919, 191] on input "GPT-4.1" at bounding box center [1085, 198] width 364 height 15
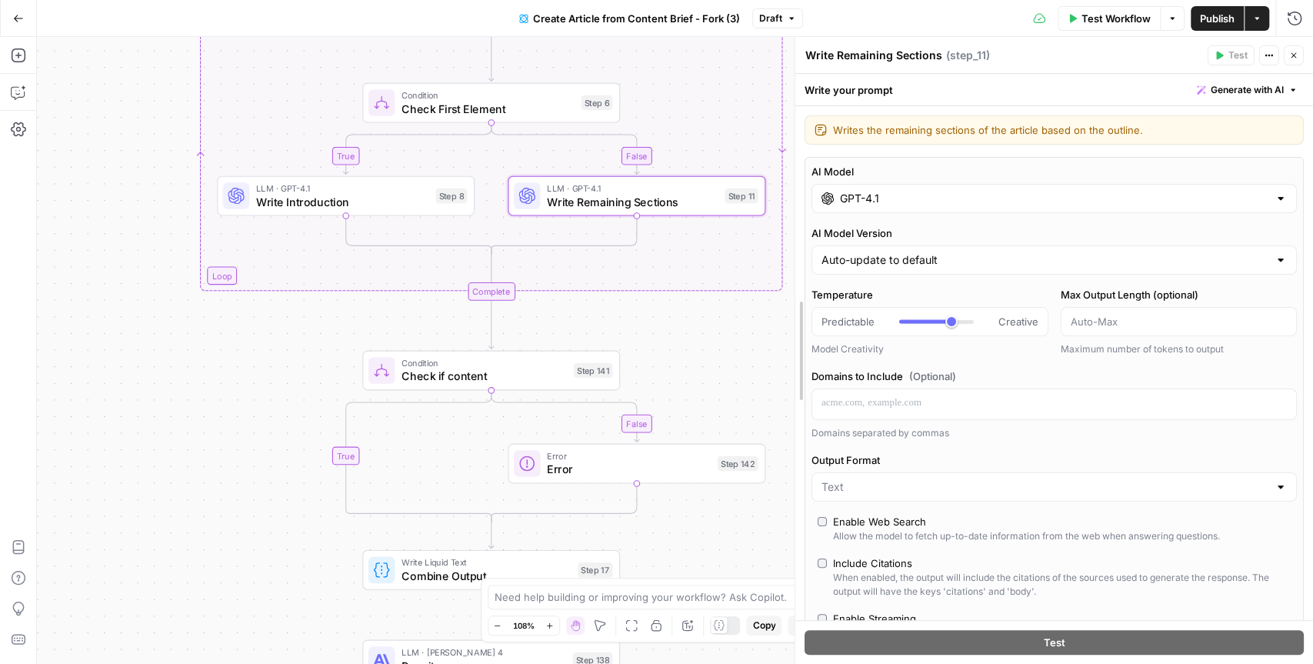
drag, startPoint x: 859, startPoint y: 271, endPoint x: 794, endPoint y: 269, distance: 65.4
click at [889, 198] on input "GPT-4.1" at bounding box center [1053, 198] width 430 height 15
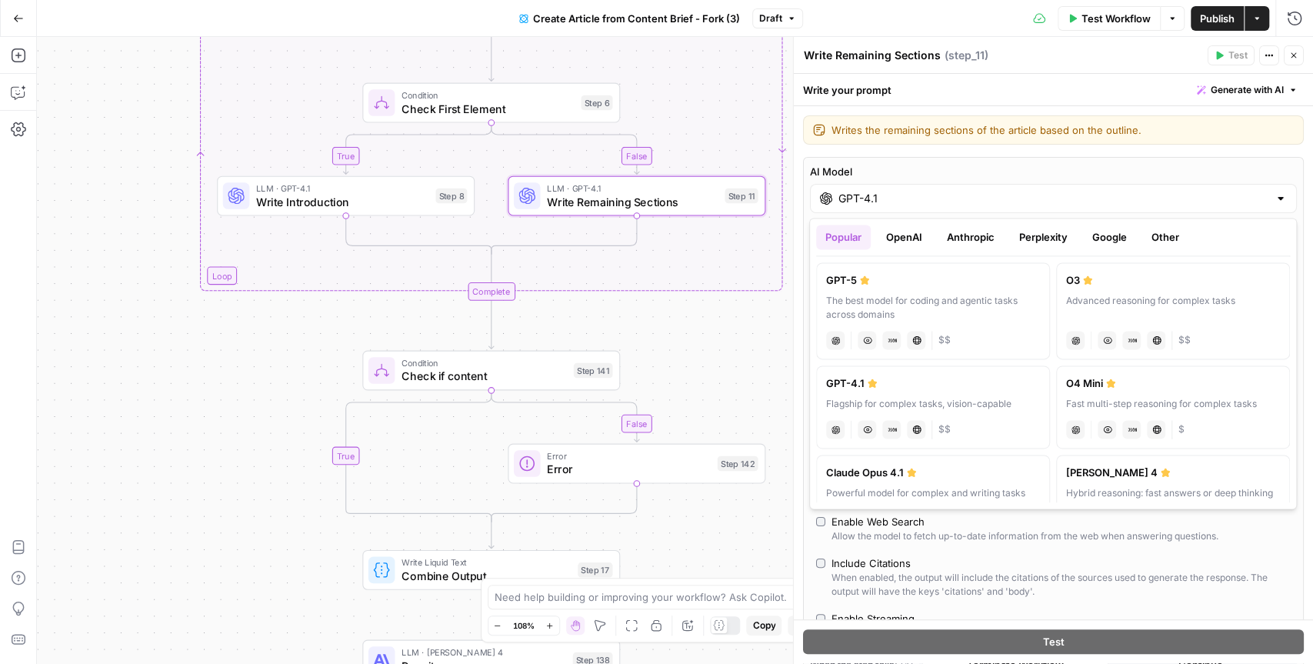
click at [903, 241] on button "OpenAI" at bounding box center [904, 237] width 55 height 25
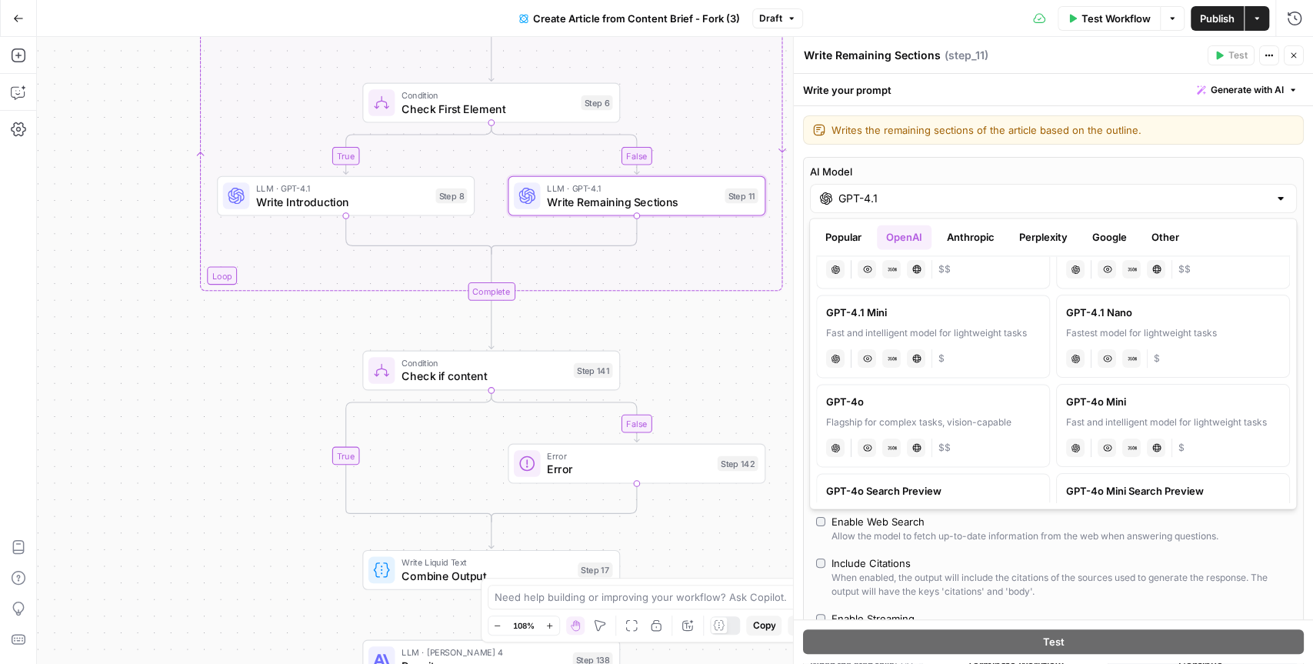
click at [982, 232] on button "Anthropic" at bounding box center [970, 237] width 66 height 25
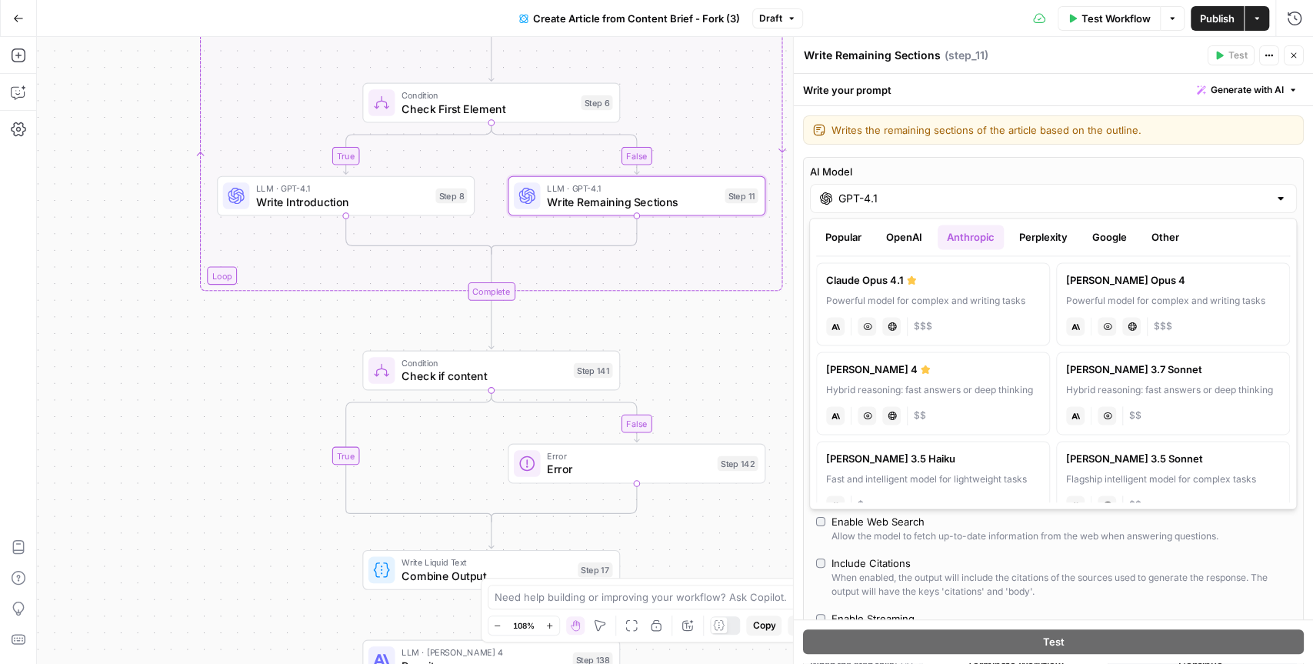
click at [1054, 241] on button "Perplexity" at bounding box center [1043, 237] width 67 height 25
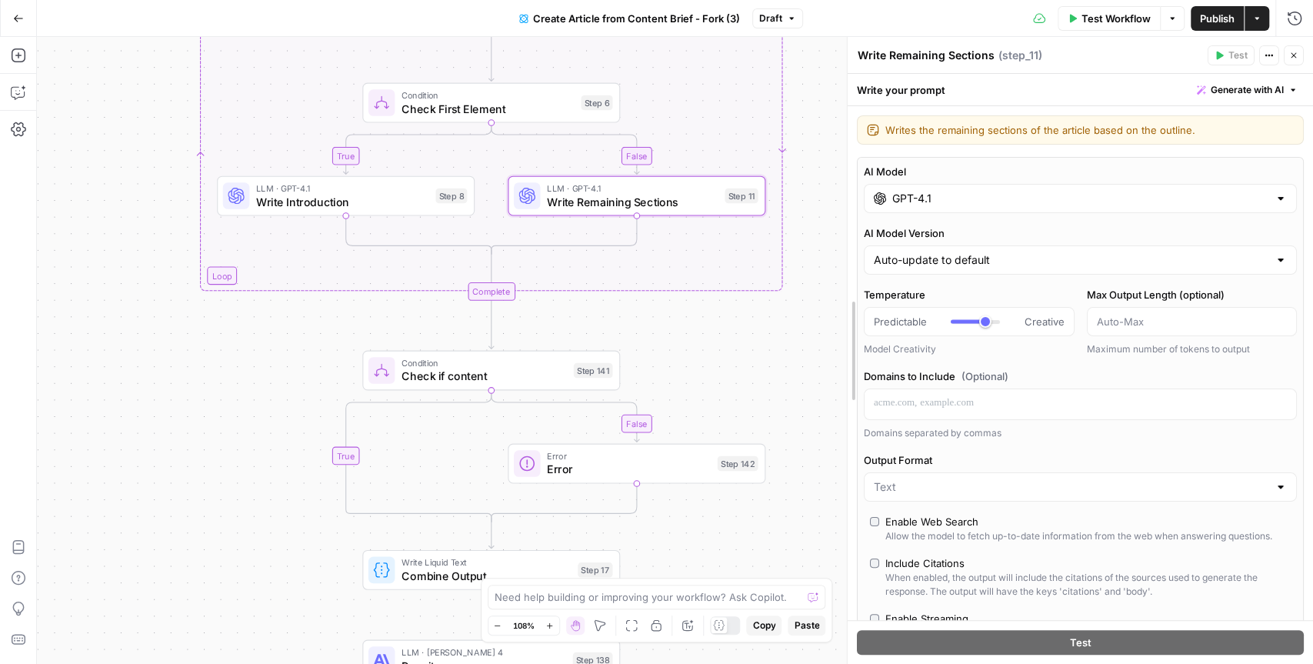
drag, startPoint x: 795, startPoint y: 229, endPoint x: 849, endPoint y: 225, distance: 54.0
click at [1294, 57] on icon "button" at bounding box center [1292, 55] width 5 height 5
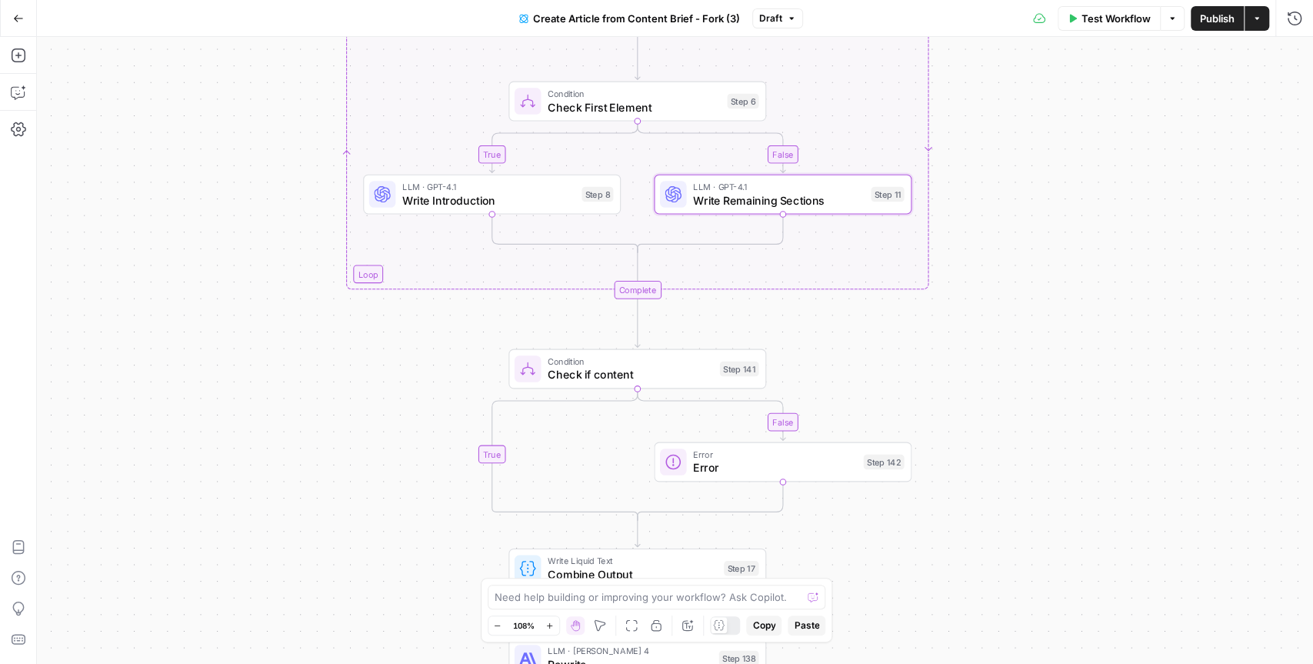
drag, startPoint x: 823, startPoint y: 273, endPoint x: 968, endPoint y: 271, distance: 144.6
click at [970, 271] on div "false true false false true true Workflow Set Inputs Inputs Condition Is Primar…" at bounding box center [675, 350] width 1276 height 627
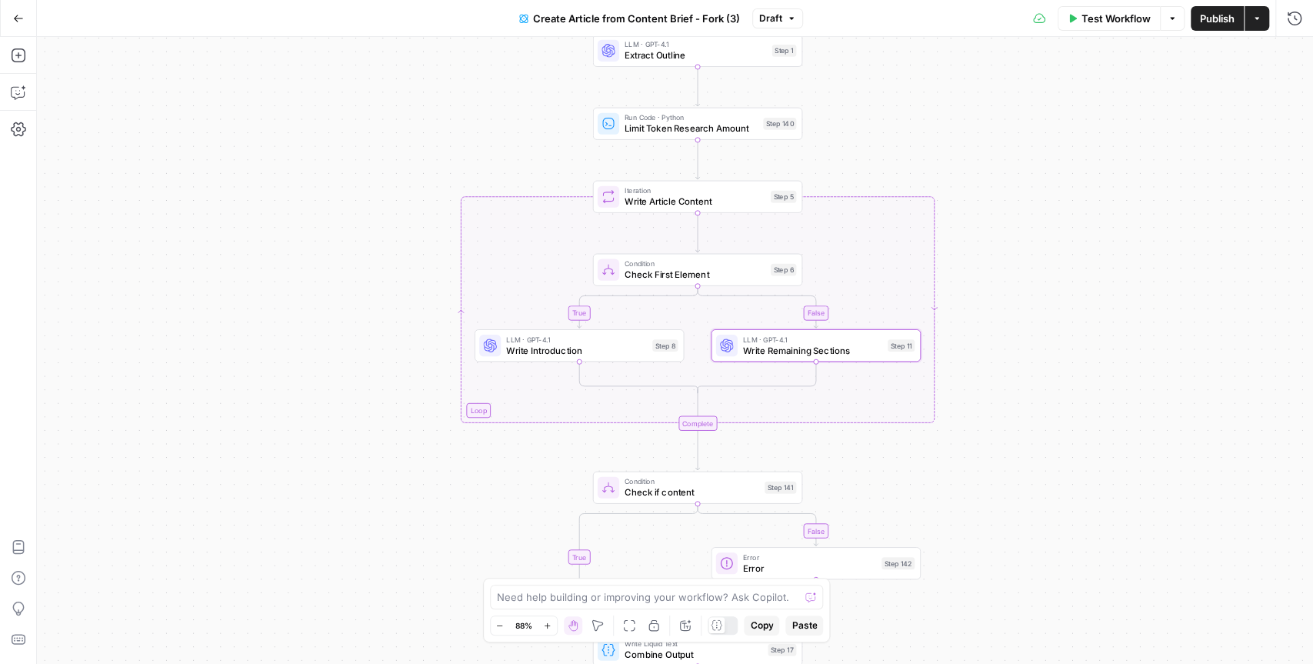
drag, startPoint x: 975, startPoint y: 211, endPoint x: 973, endPoint y: 348, distance: 136.9
click at [973, 348] on div "false true false false true true Workflow Set Inputs Inputs Condition Is Primar…" at bounding box center [675, 350] width 1276 height 627
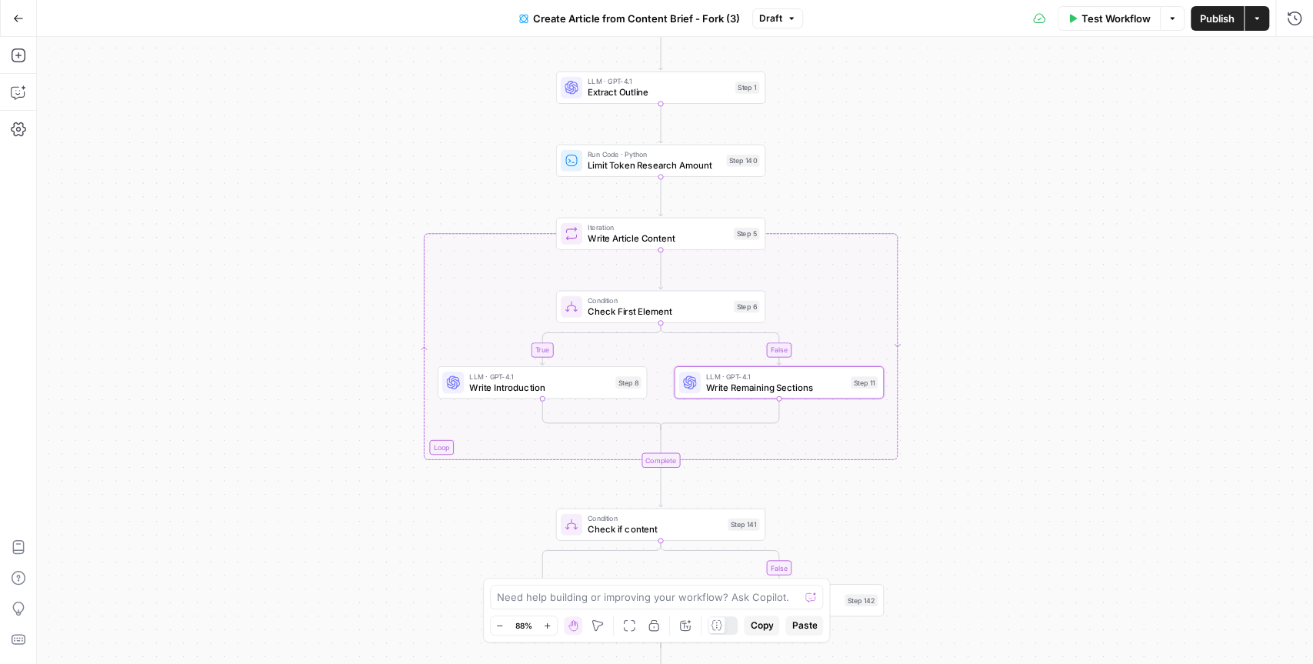
drag, startPoint x: 989, startPoint y: 208, endPoint x: 953, endPoint y: 245, distance: 51.1
click at [953, 245] on div "false true false false true true Workflow Set Inputs Inputs Condition Is Primar…" at bounding box center [675, 350] width 1276 height 627
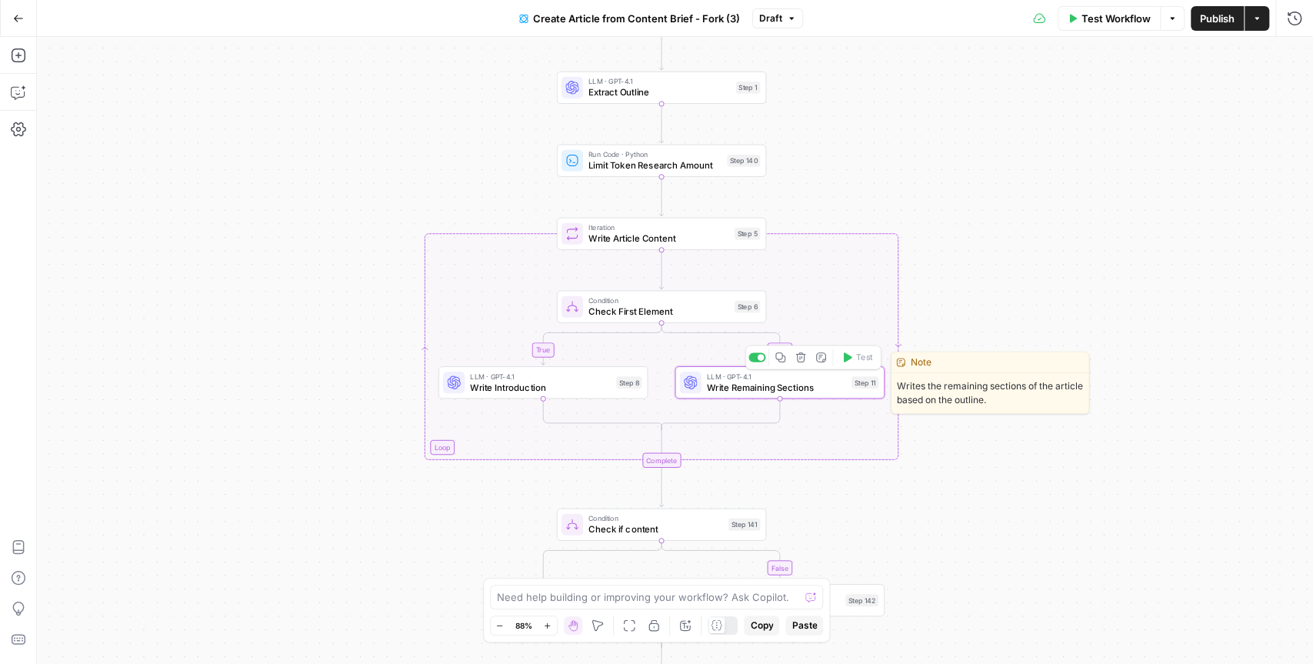
click at [770, 384] on span "Write Remaining Sections" at bounding box center [776, 387] width 139 height 14
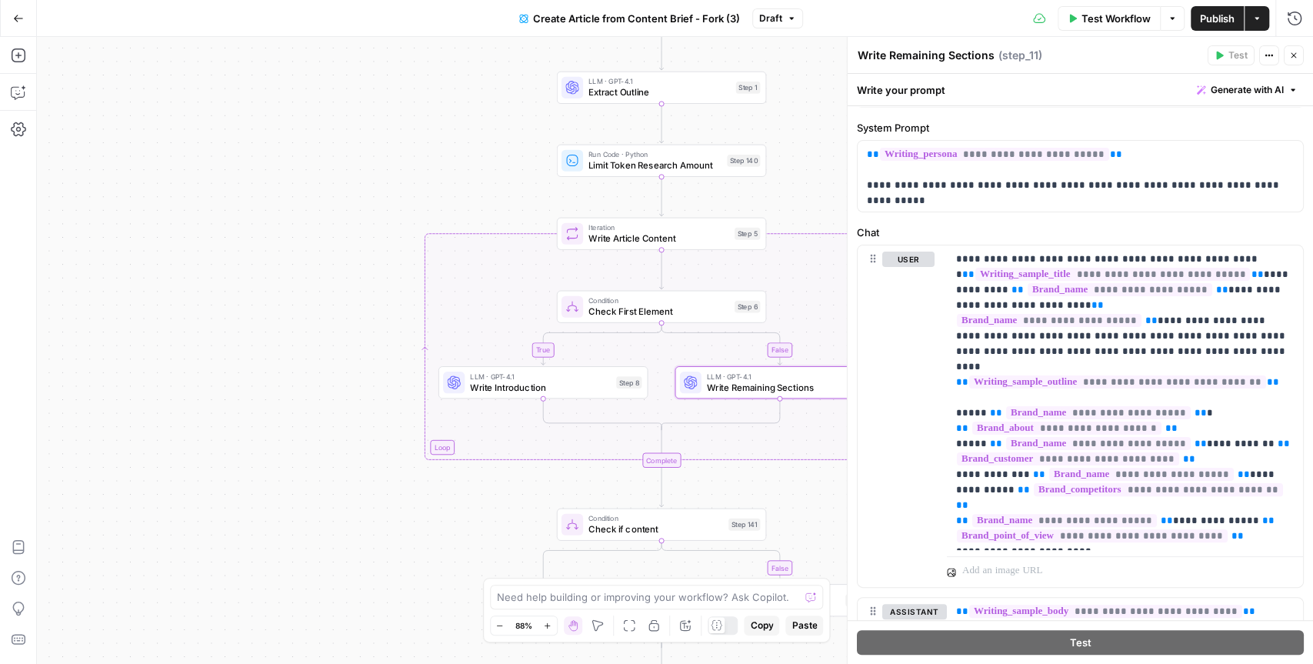
scroll to position [82, 0]
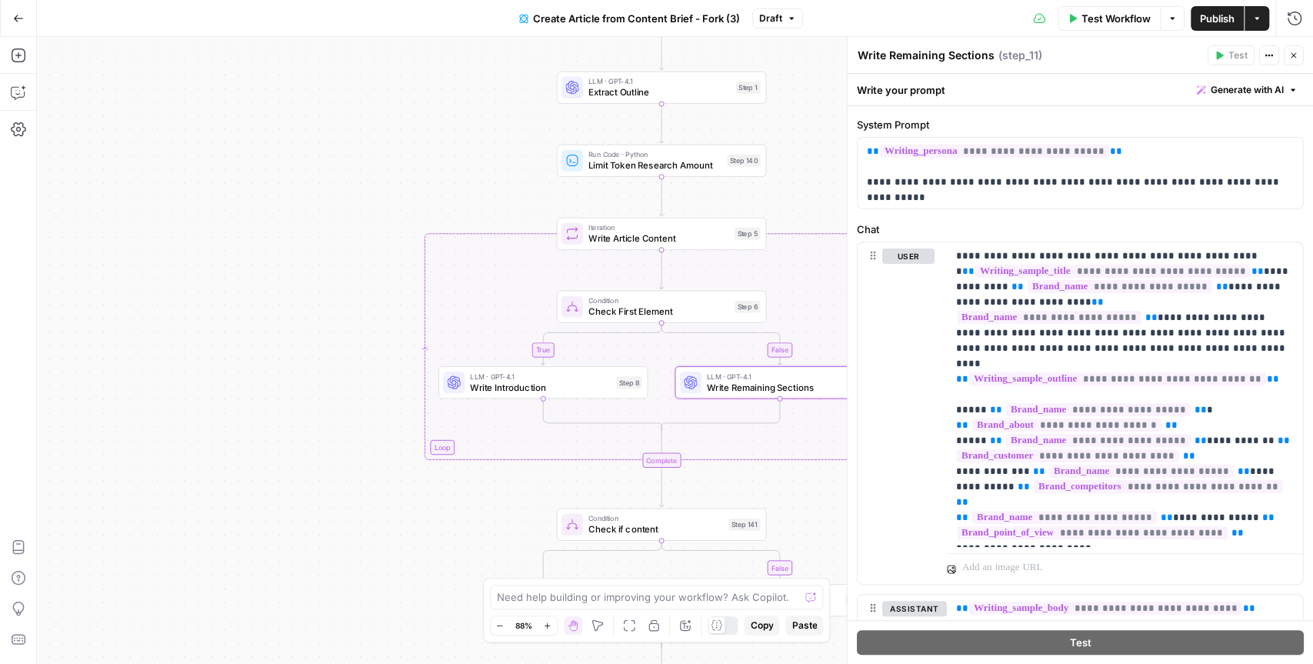
click at [1294, 55] on icon "button" at bounding box center [1293, 55] width 9 height 9
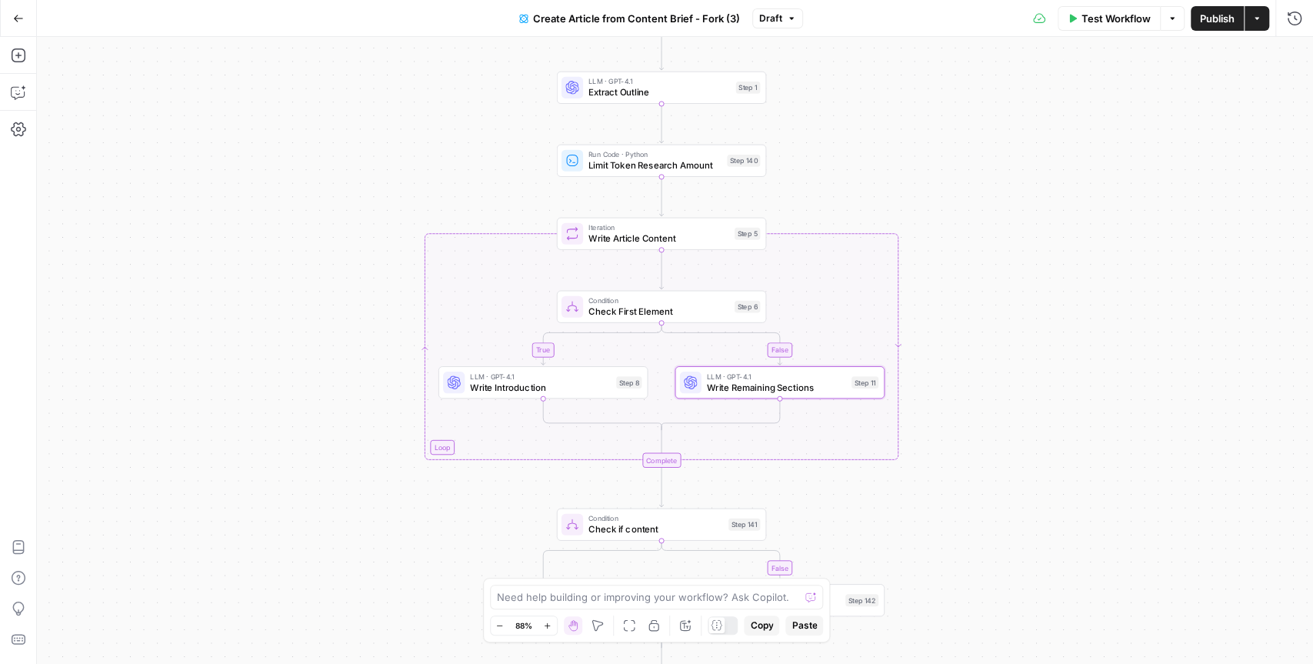
click at [1073, 119] on div "false true false false true true Workflow Set Inputs Inputs Condition Is Primar…" at bounding box center [675, 350] width 1276 height 627
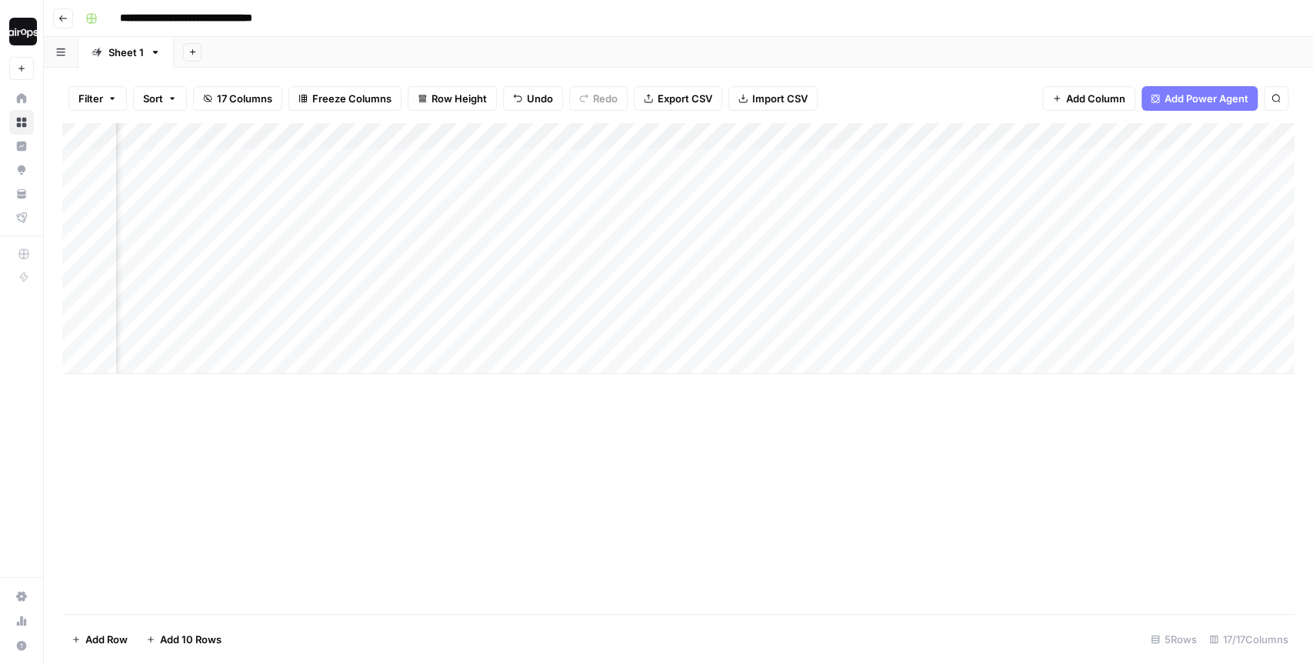
scroll to position [0, 1418]
drag, startPoint x: 1000, startPoint y: 171, endPoint x: 991, endPoint y: 324, distance: 154.1
click at [991, 324] on div "Add Column" at bounding box center [678, 248] width 1232 height 251
click at [903, 329] on div "Add Column" at bounding box center [678, 248] width 1232 height 251
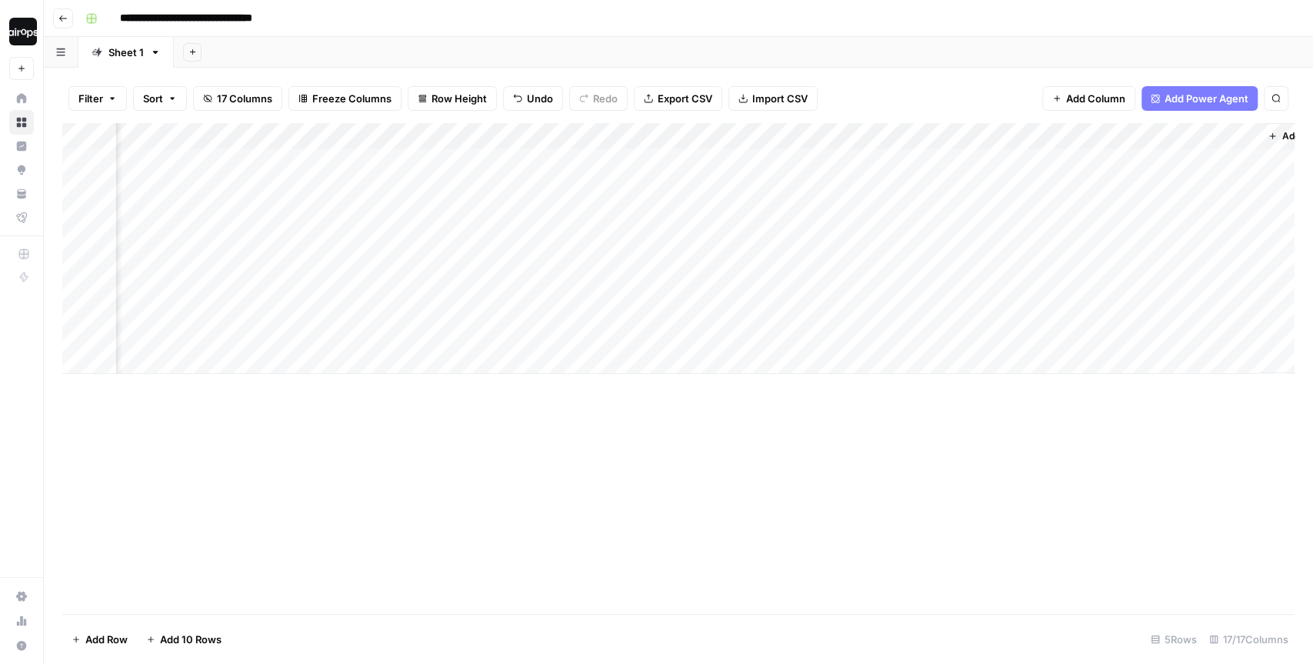
click at [1286, 135] on span "Add Column" at bounding box center [1308, 136] width 54 height 14
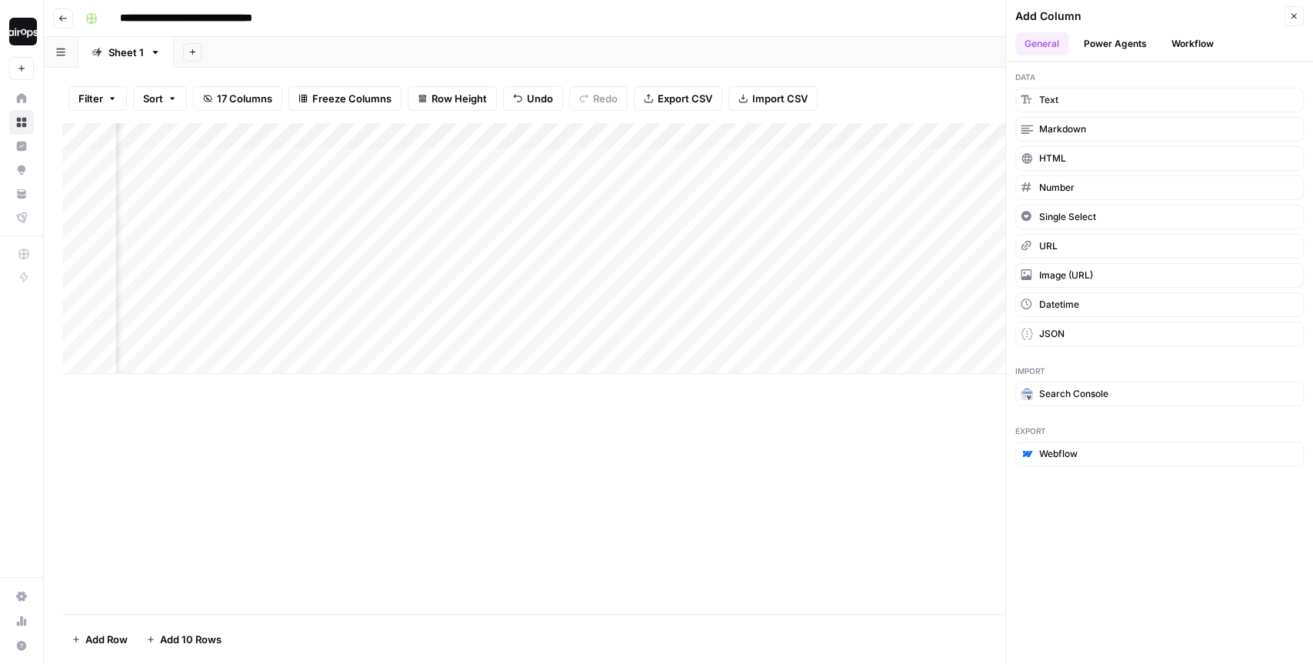
click at [1296, 15] on icon "button" at bounding box center [1293, 16] width 9 height 9
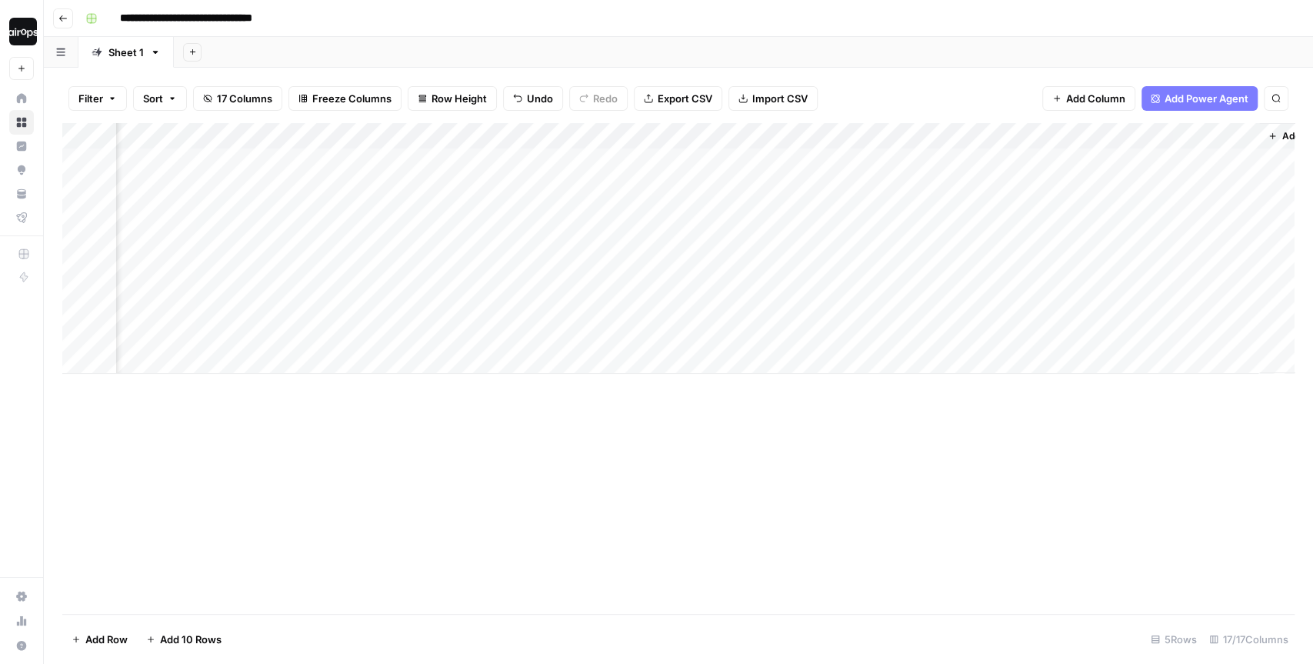
click at [926, 105] on div "Filter Sort 17 Columns Freeze Columns Row Height Undo Redo Export CSV Import CS…" at bounding box center [678, 98] width 1232 height 49
click at [524, 43] on div "Add Sheet" at bounding box center [743, 52] width 1139 height 31
drag, startPoint x: 476, startPoint y: 168, endPoint x: 471, endPoint y: 352, distance: 184.6
click at [471, 352] on div "Add Column" at bounding box center [678, 292] width 1232 height 338
click at [466, 394] on div "Add Column" at bounding box center [678, 292] width 1232 height 338
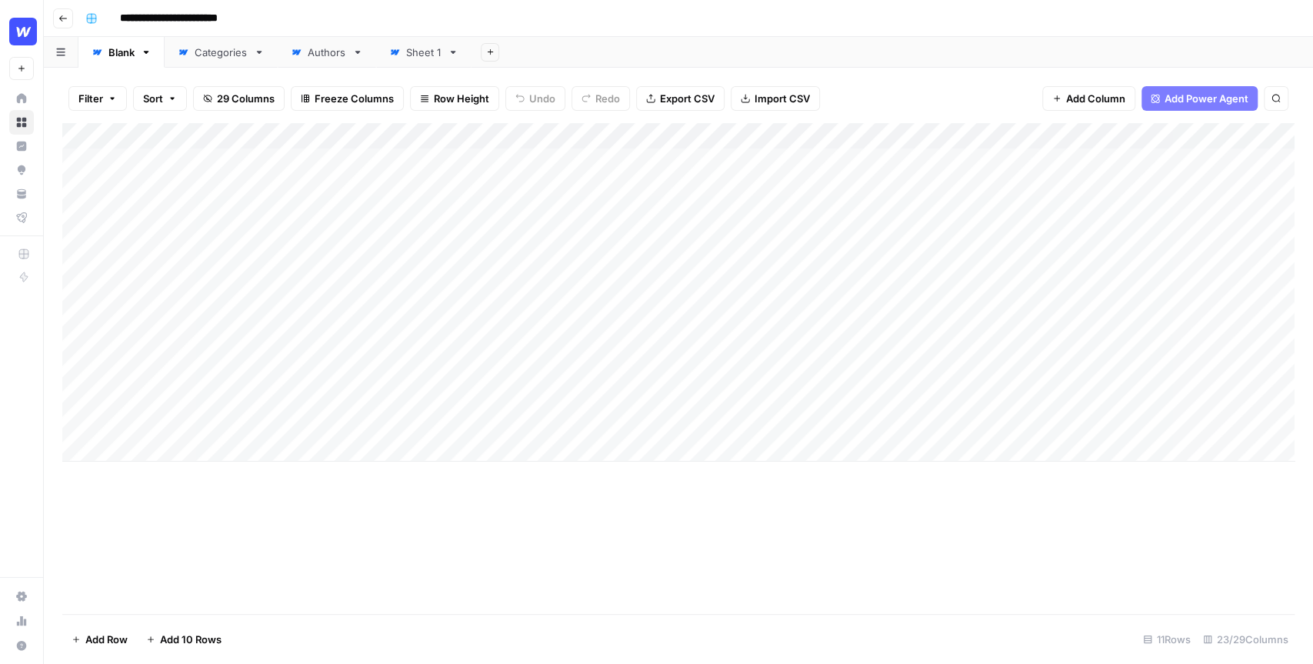
drag, startPoint x: 515, startPoint y: 167, endPoint x: 501, endPoint y: 421, distance: 254.2
click at [501, 421] on div "Add Column" at bounding box center [678, 292] width 1232 height 338
drag, startPoint x: 404, startPoint y: 162, endPoint x: 393, endPoint y: 418, distance: 255.5
click at [393, 418] on div "Add Column" at bounding box center [678, 292] width 1232 height 338
click at [428, 167] on div "Add Column" at bounding box center [678, 292] width 1232 height 338
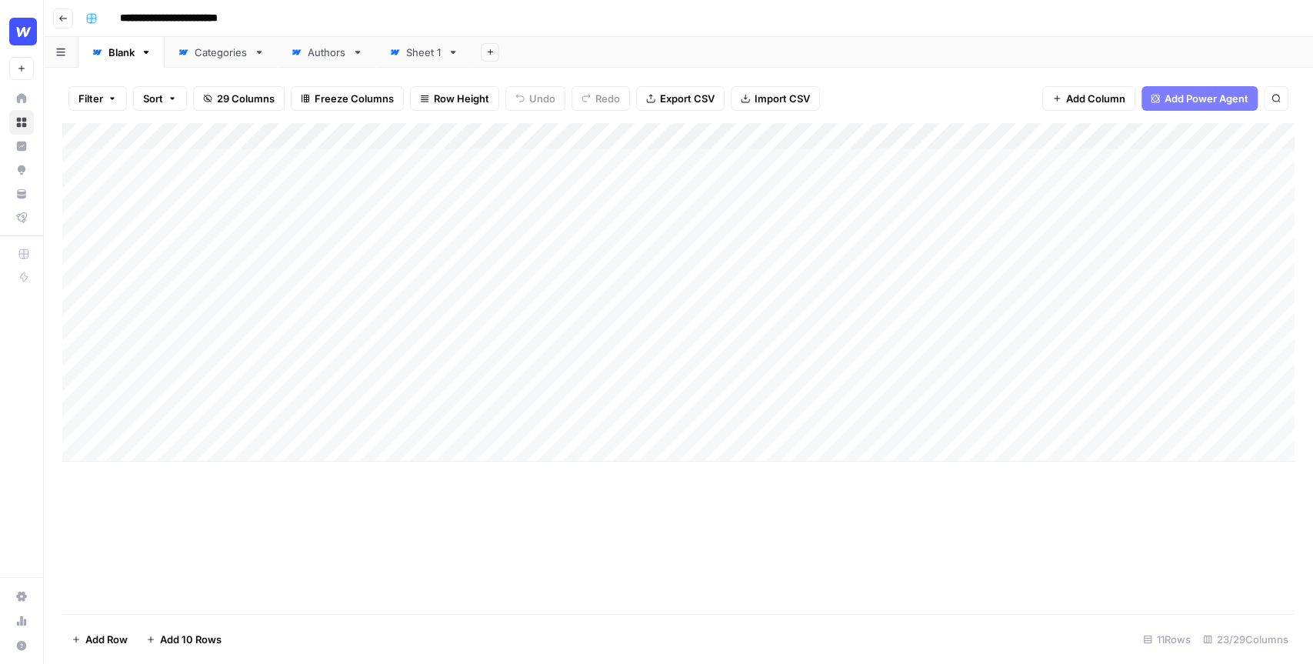
drag, startPoint x: 404, startPoint y: 168, endPoint x: 471, endPoint y: 457, distance: 297.5
click at [471, 457] on div "Add Column" at bounding box center [678, 292] width 1232 height 338
click at [480, 409] on div "Add Column" at bounding box center [678, 292] width 1232 height 338
click at [463, 402] on div "Add Column" at bounding box center [678, 292] width 1232 height 338
click at [665, 396] on div "Add Column" at bounding box center [678, 292] width 1232 height 338
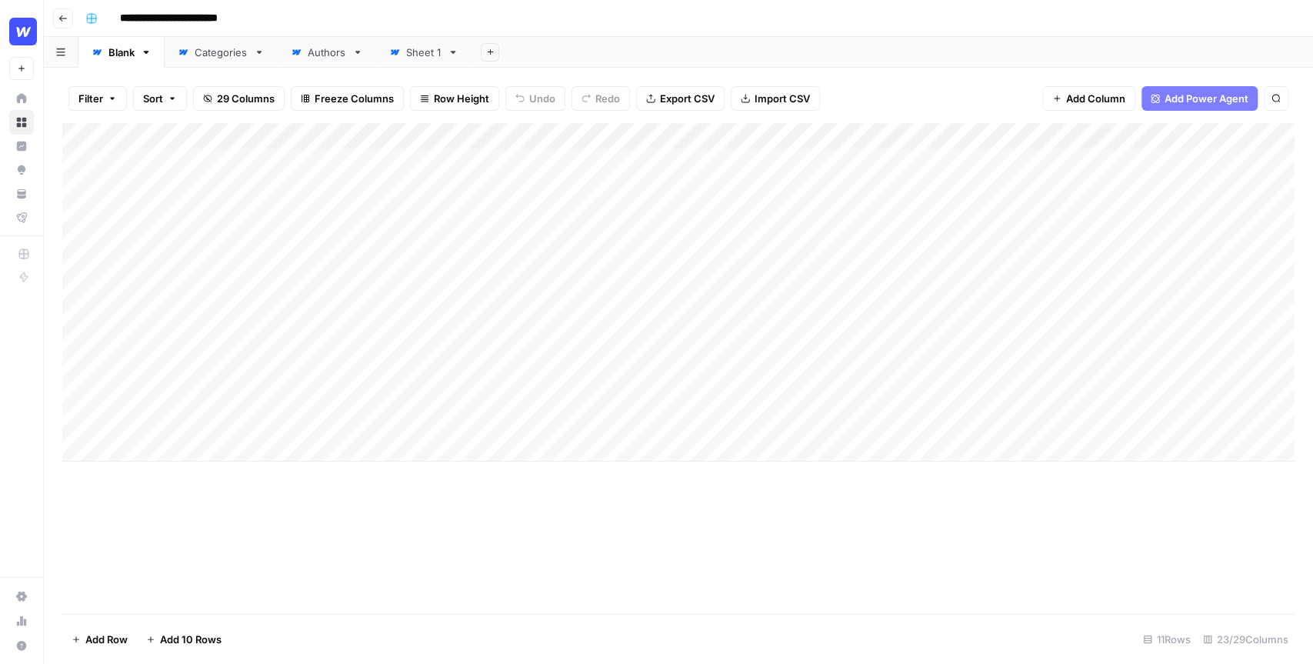
drag, startPoint x: 820, startPoint y: 402, endPoint x: 456, endPoint y: 402, distance: 363.7
click at [456, 402] on div "Add Column" at bounding box center [678, 292] width 1232 height 338
drag, startPoint x: 760, startPoint y: 171, endPoint x: 1036, endPoint y: 444, distance: 388.2
click at [1036, 444] on div "Add Column" at bounding box center [678, 292] width 1232 height 338
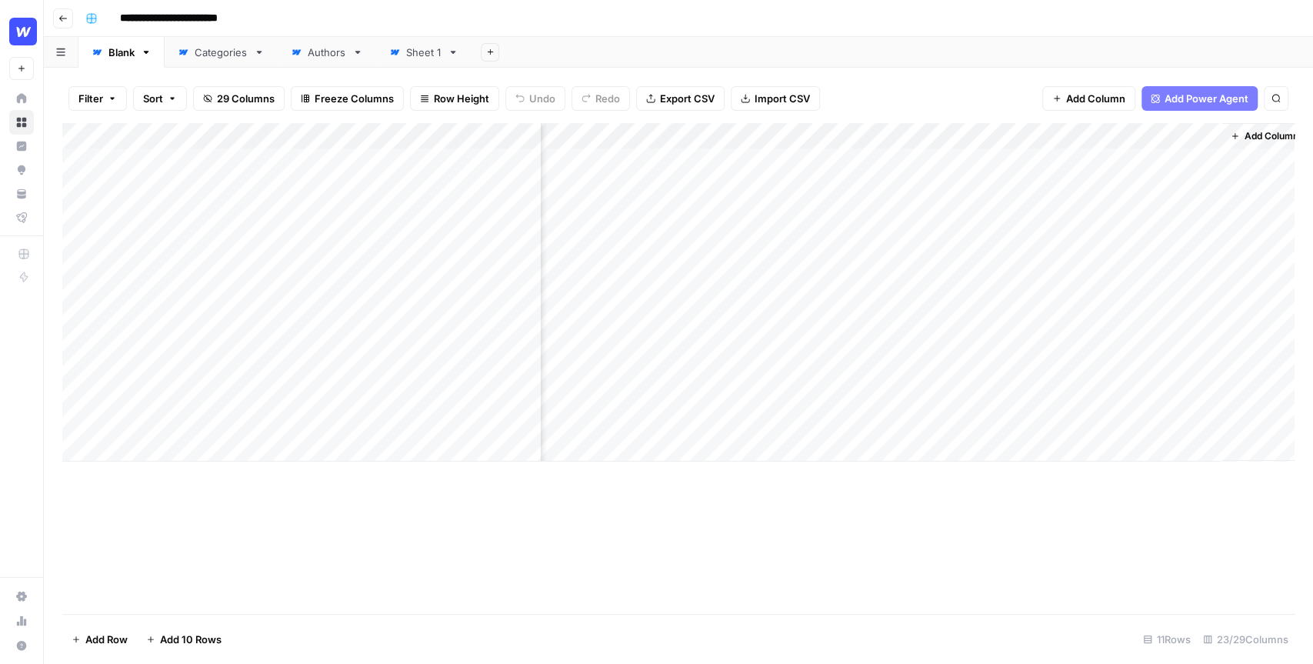
scroll to position [0, 2245]
drag, startPoint x: 1029, startPoint y: 158, endPoint x: 1015, endPoint y: 464, distance: 306.3
click at [1015, 464] on div "Add Column" at bounding box center [678, 368] width 1232 height 491
click at [903, 91] on div "Filter Sort 29 Columns Freeze Columns Row Height Undo Redo Export CSV Import CS…" at bounding box center [678, 98] width 1232 height 49
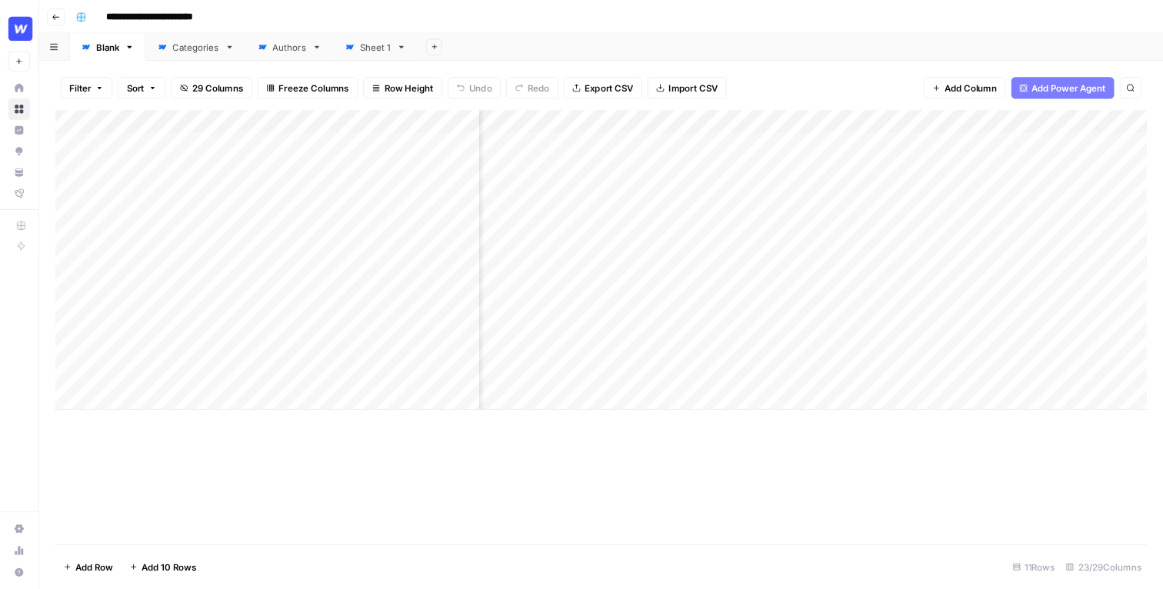
scroll to position [0, 192]
click at [1185, 131] on div "Add Column" at bounding box center [678, 292] width 1232 height 338
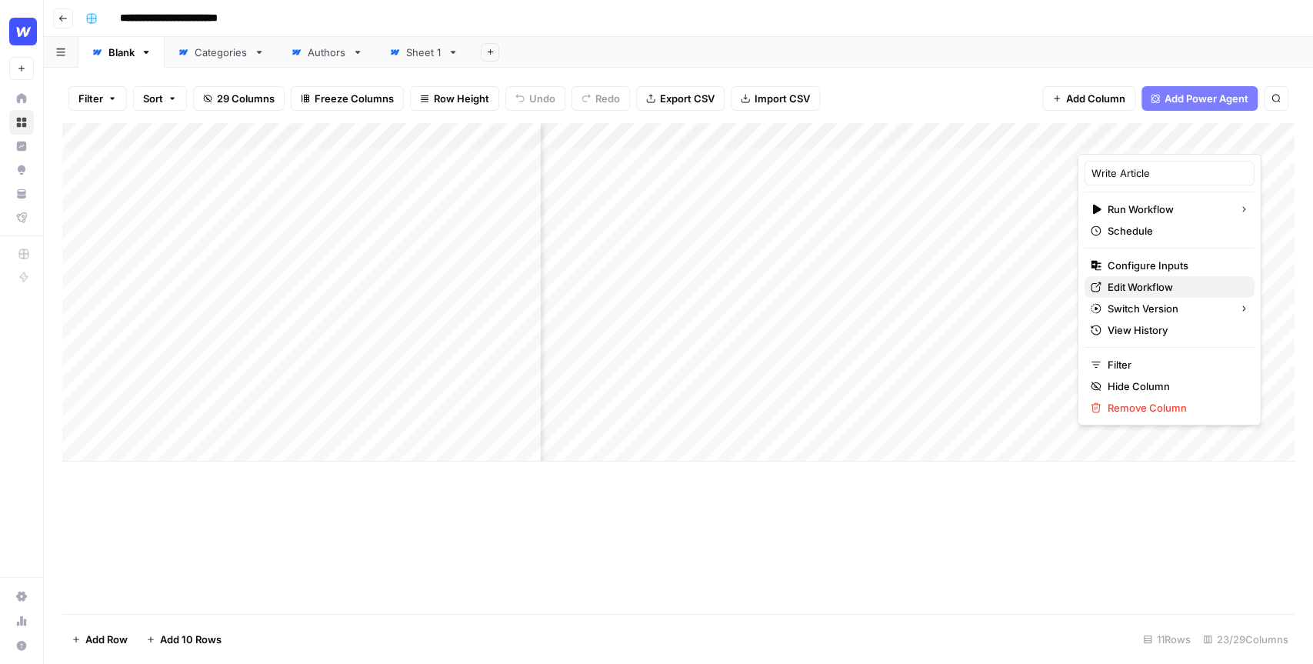
click at [1144, 288] on span "Edit Workflow" at bounding box center [1174, 286] width 135 height 15
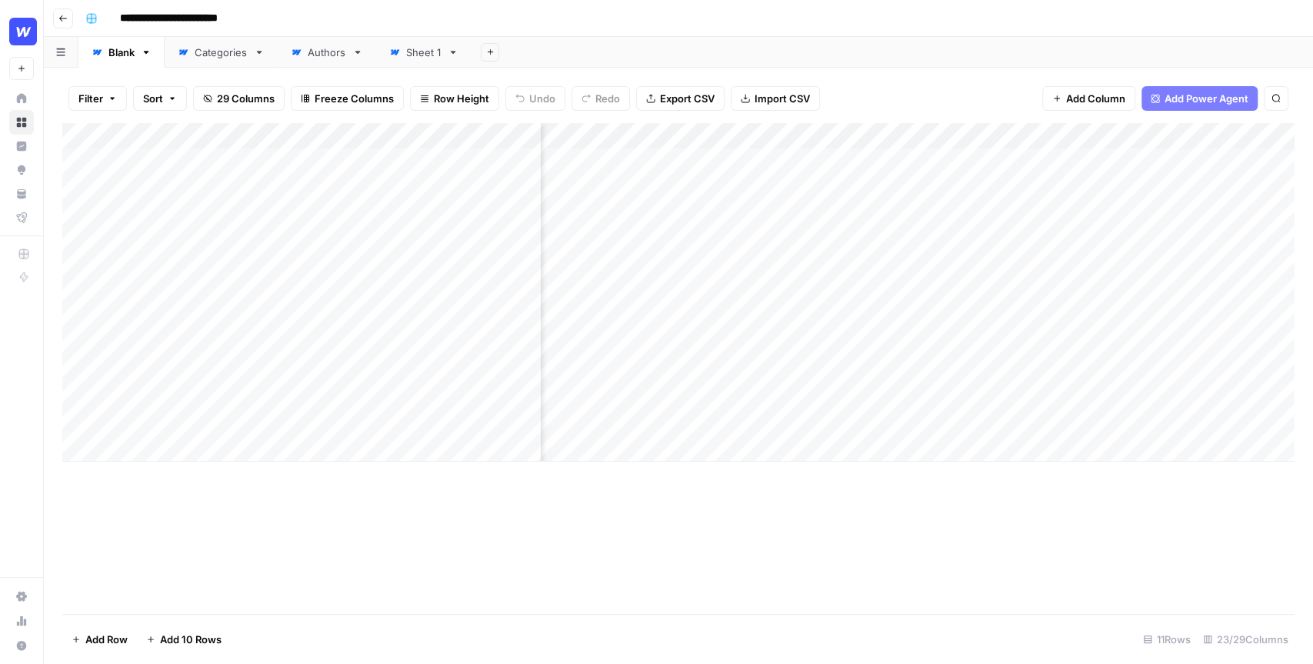
click at [782, 41] on div "Add Sheet" at bounding box center [891, 52] width 841 height 31
click at [775, 45] on div "Add Sheet" at bounding box center [891, 52] width 841 height 31
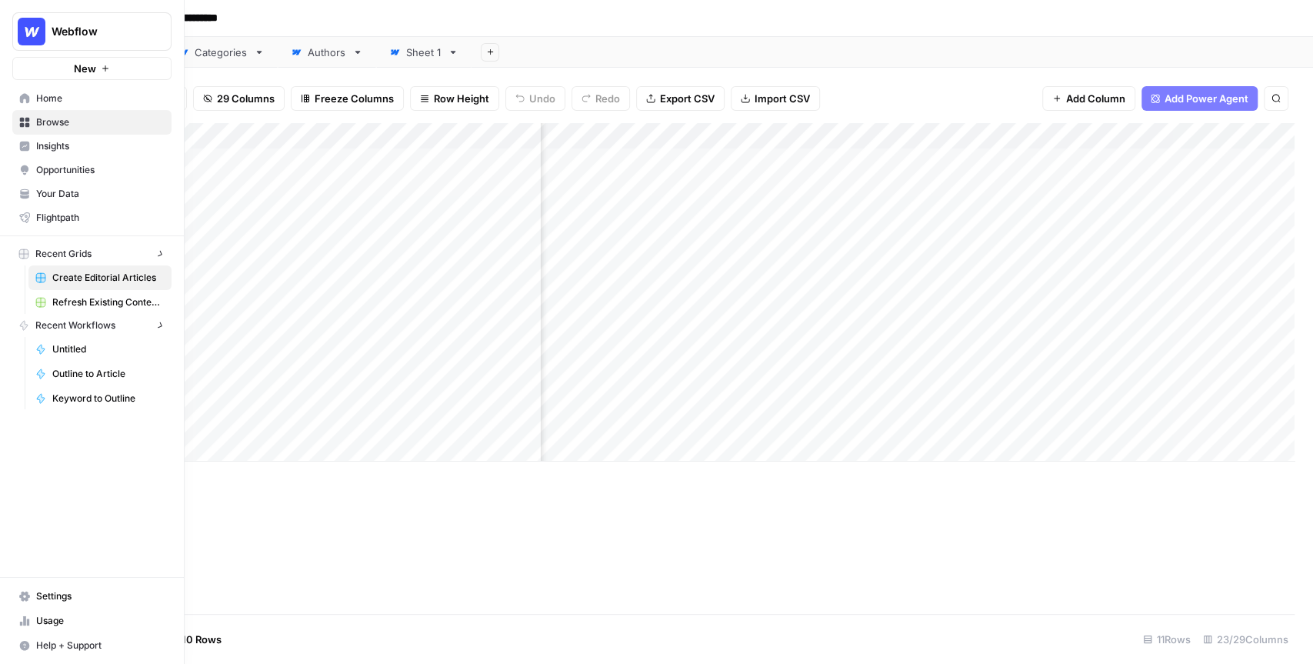
click at [24, 98] on icon at bounding box center [25, 98] width 10 height 10
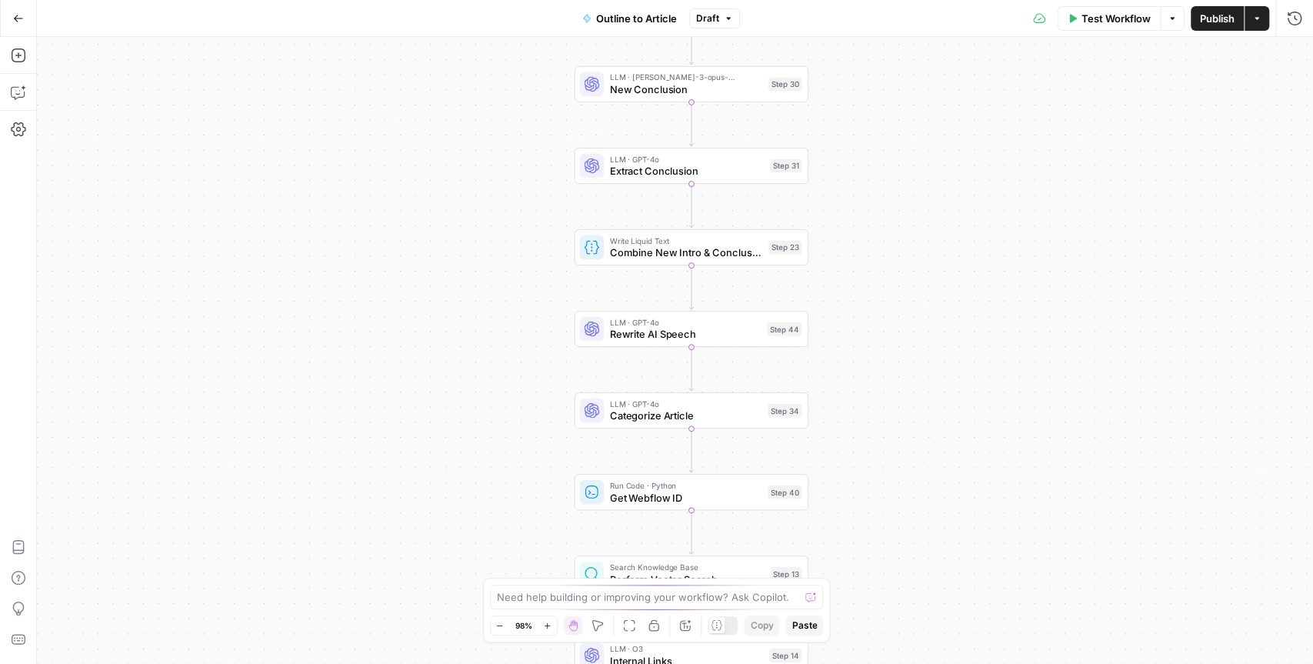
drag, startPoint x: 756, startPoint y: 372, endPoint x: 850, endPoint y: 372, distance: 94.6
click at [850, 372] on div "true false Workflow Set Inputs Inputs LLM · GPT-4o Extract Outline Structure St…" at bounding box center [675, 350] width 1276 height 627
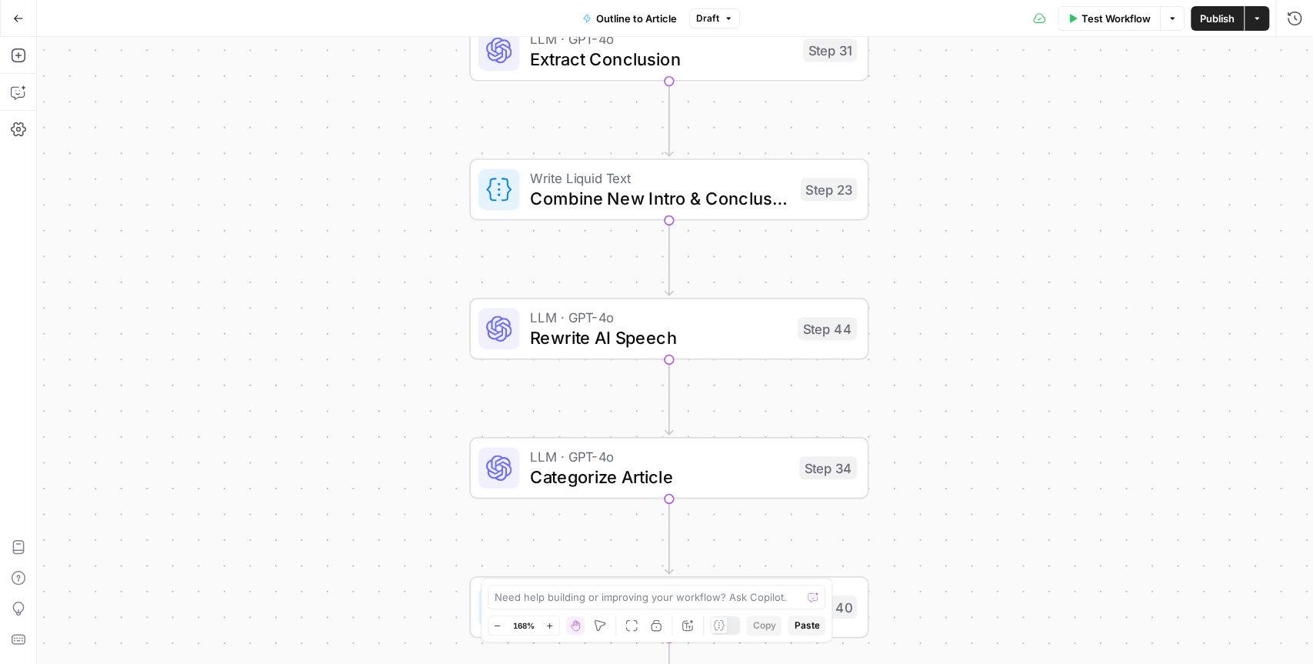
drag, startPoint x: 840, startPoint y: 329, endPoint x: 923, endPoint y: 329, distance: 83.0
click at [923, 329] on div "true false Workflow Set Inputs Inputs LLM · GPT-4o Extract Outline Structure St…" at bounding box center [675, 350] width 1276 height 627
click at [683, 338] on span "Rewrite AI Speech" at bounding box center [659, 337] width 258 height 26
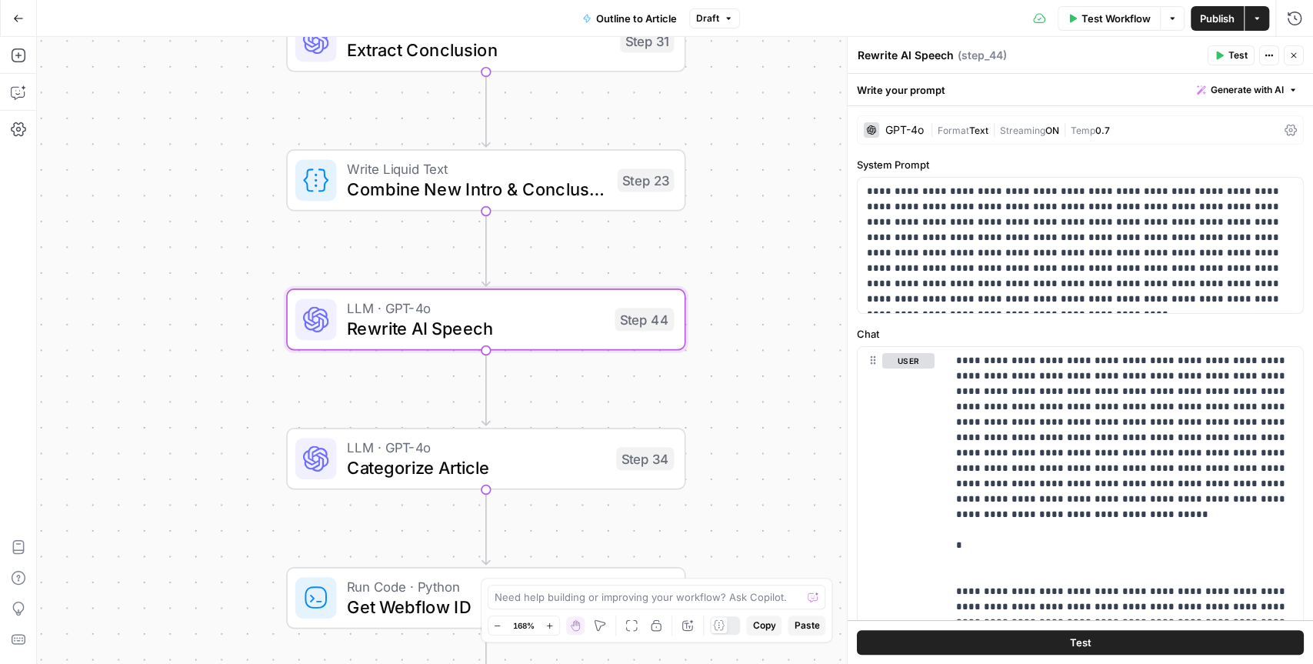
drag, startPoint x: 694, startPoint y: 408, endPoint x: 511, endPoint y: 398, distance: 183.2
click at [511, 398] on div "true false Workflow Set Inputs Inputs LLM · GPT-4o Extract Outline Structure St…" at bounding box center [675, 350] width 1276 height 627
click at [1084, 208] on p "**********" at bounding box center [1081, 245] width 428 height 123
click at [881, 218] on p "**********" at bounding box center [1081, 245] width 428 height 123
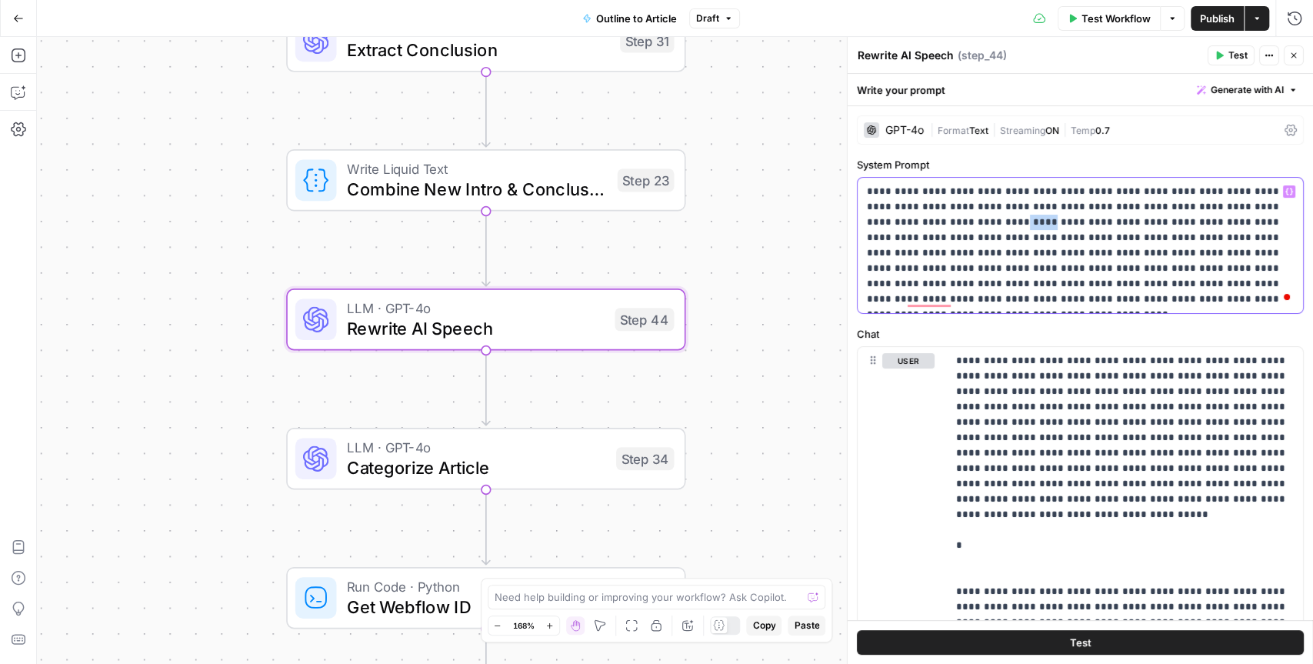
click at [881, 218] on p "**********" at bounding box center [1081, 245] width 428 height 123
click at [918, 219] on p "**********" at bounding box center [1081, 245] width 428 height 123
click at [1031, 300] on p "**********" at bounding box center [1081, 245] width 428 height 123
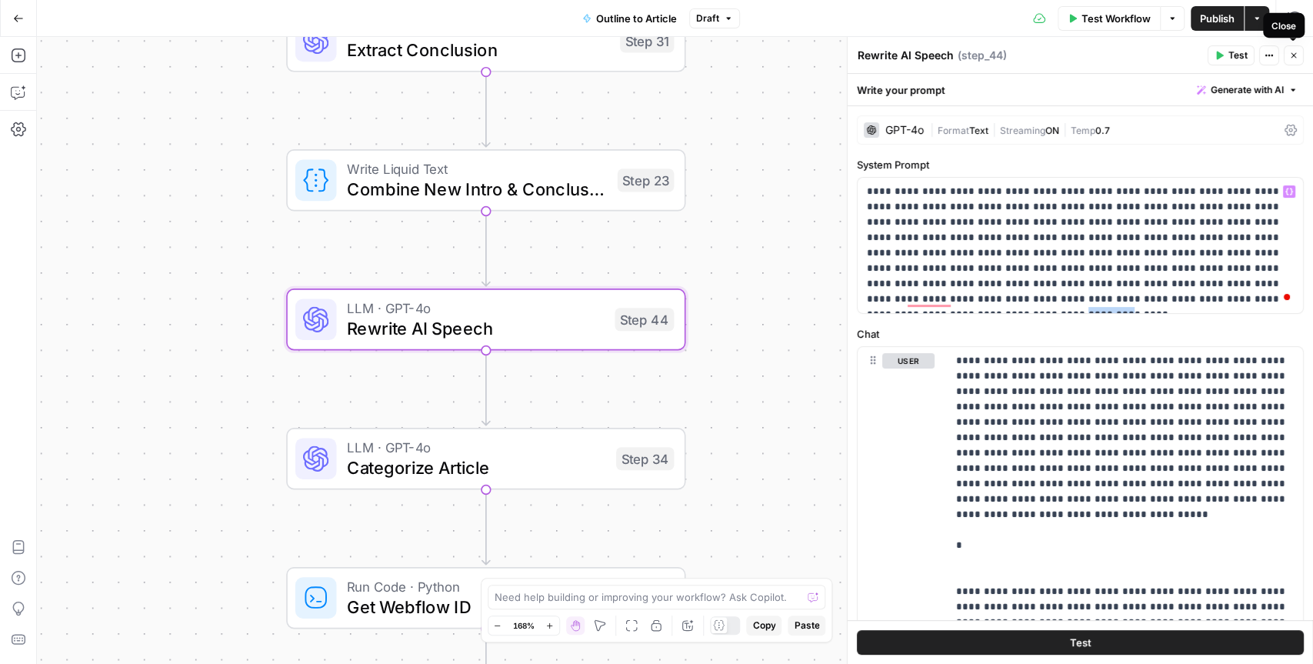
click at [1292, 55] on icon "button" at bounding box center [1293, 55] width 9 height 9
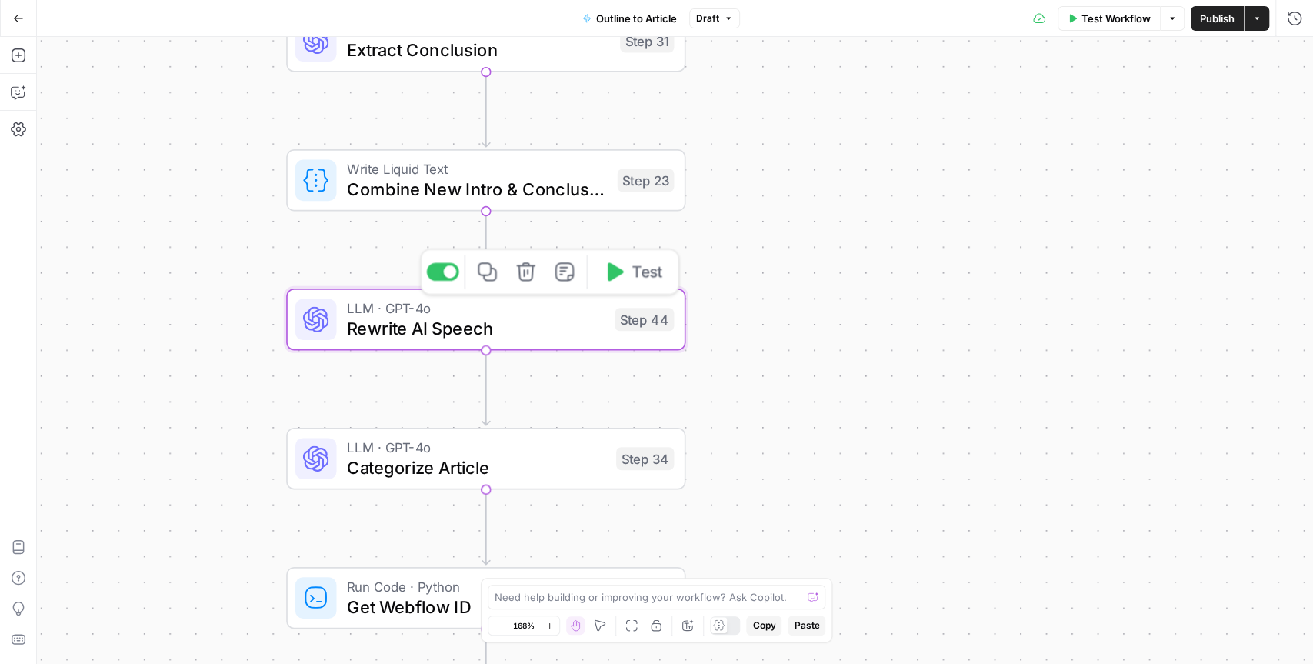
click at [557, 342] on div "LLM · GPT-4o Rewrite AI Speech Step 44 Copy step Delete step Add Note Test" at bounding box center [485, 319] width 399 height 62
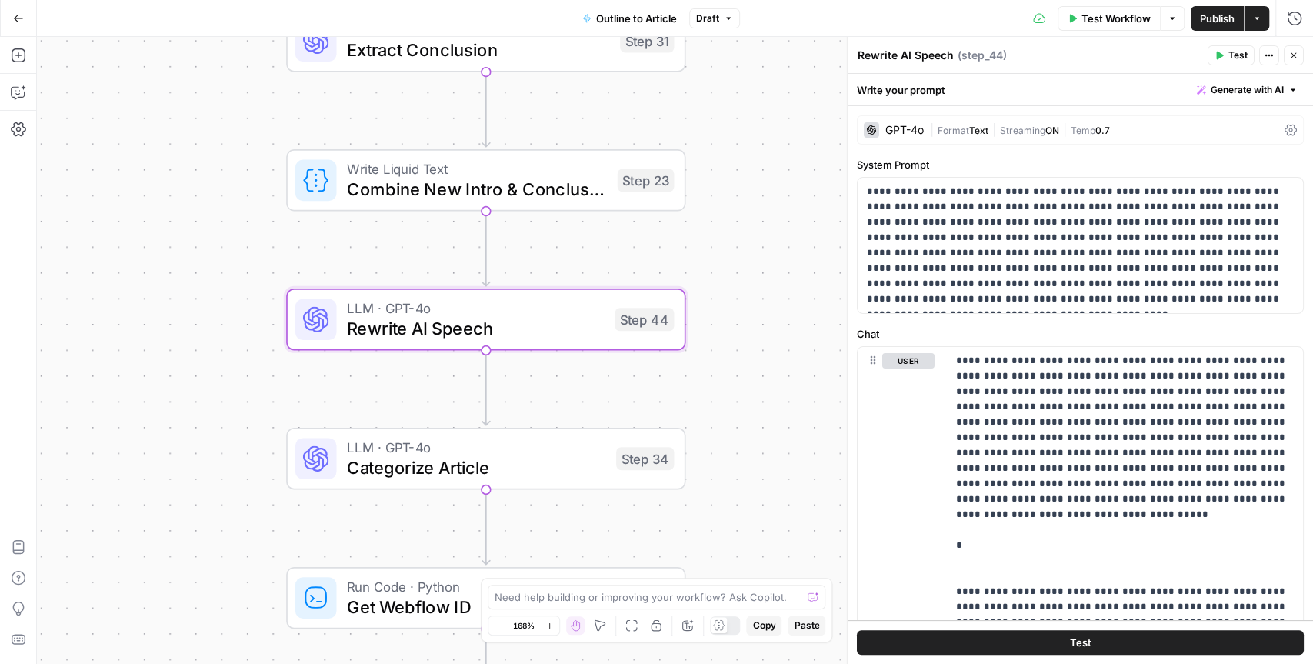
click at [1291, 59] on button "Close" at bounding box center [1293, 55] width 20 height 20
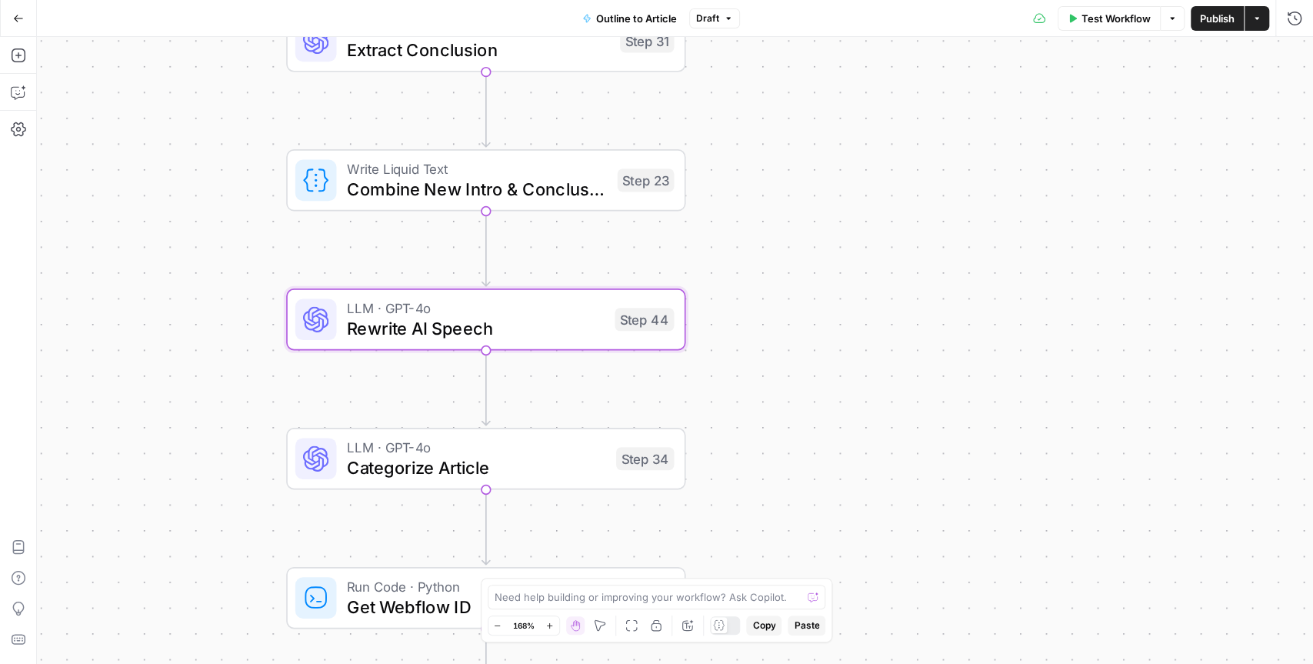
click at [764, 405] on div "true false Workflow Set Inputs Inputs LLM · GPT-4o Extract Outline Structure St…" at bounding box center [675, 350] width 1276 height 627
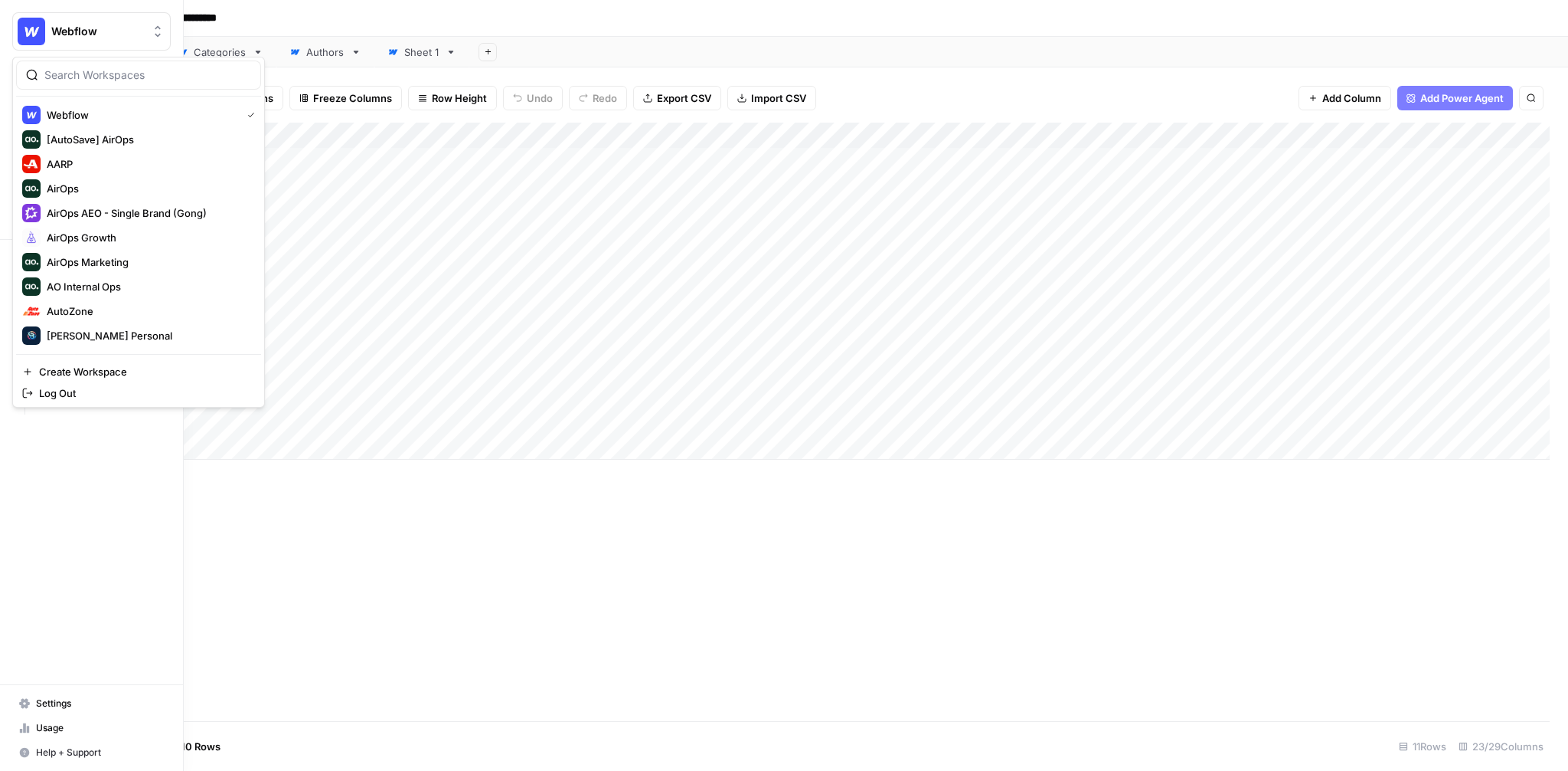
click at [107, 34] on span "Webflow" at bounding box center [98, 31] width 93 height 15
click at [93, 72] on input "search" at bounding box center [148, 75] width 207 height 15
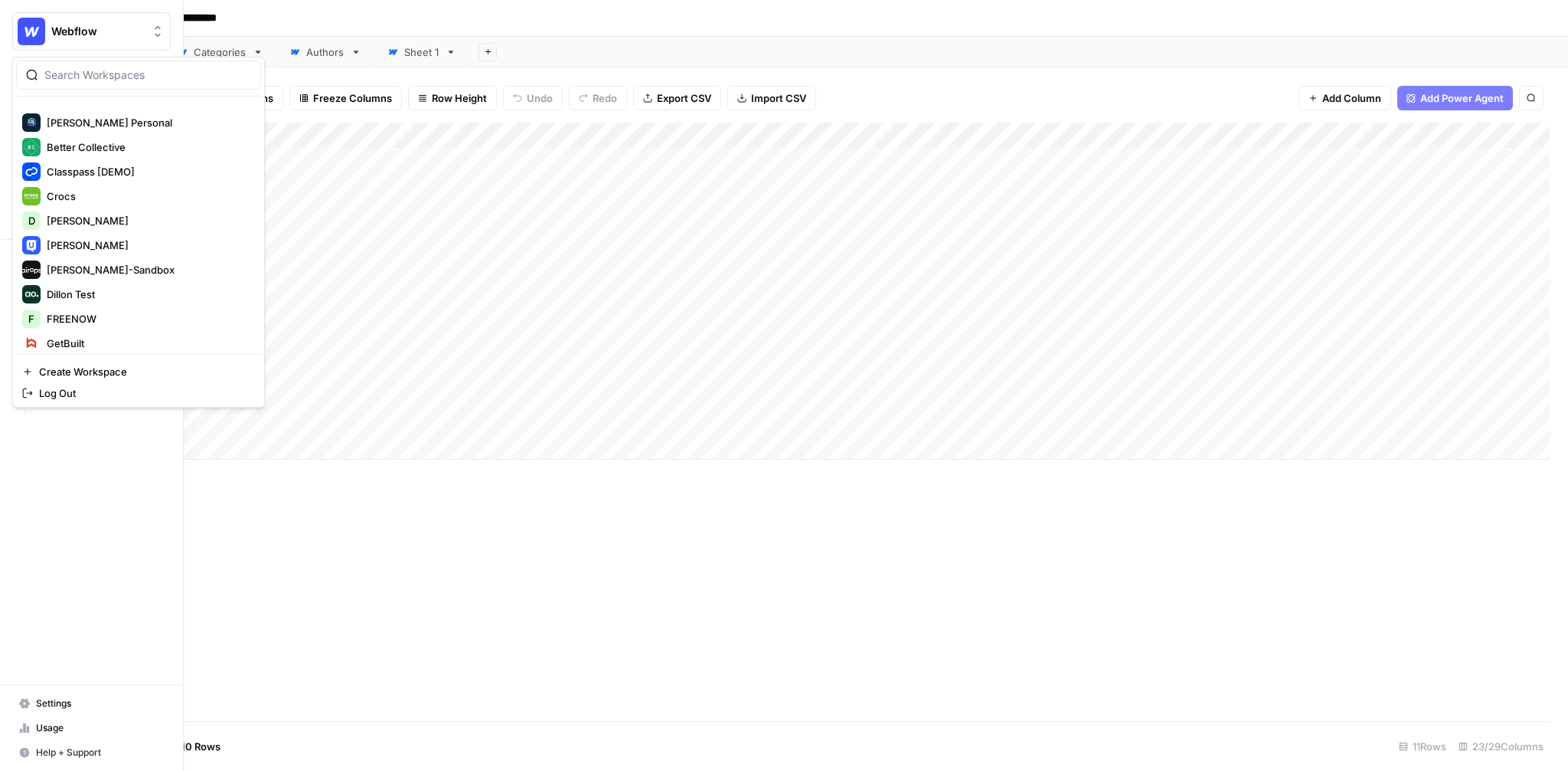
scroll to position [226, 0]
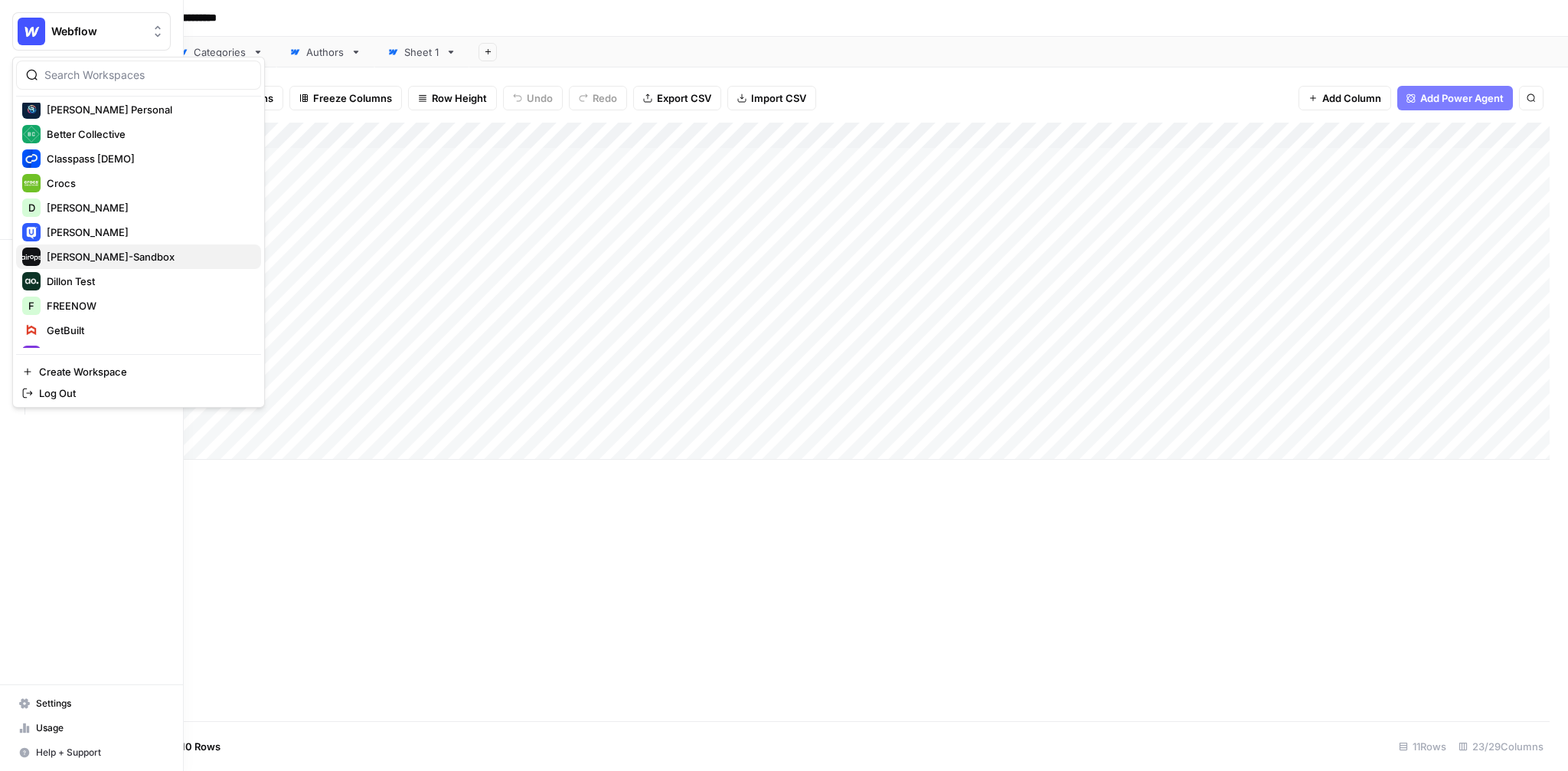
click at [116, 250] on span "[PERSON_NAME]-Sandbox" at bounding box center [147, 256] width 202 height 15
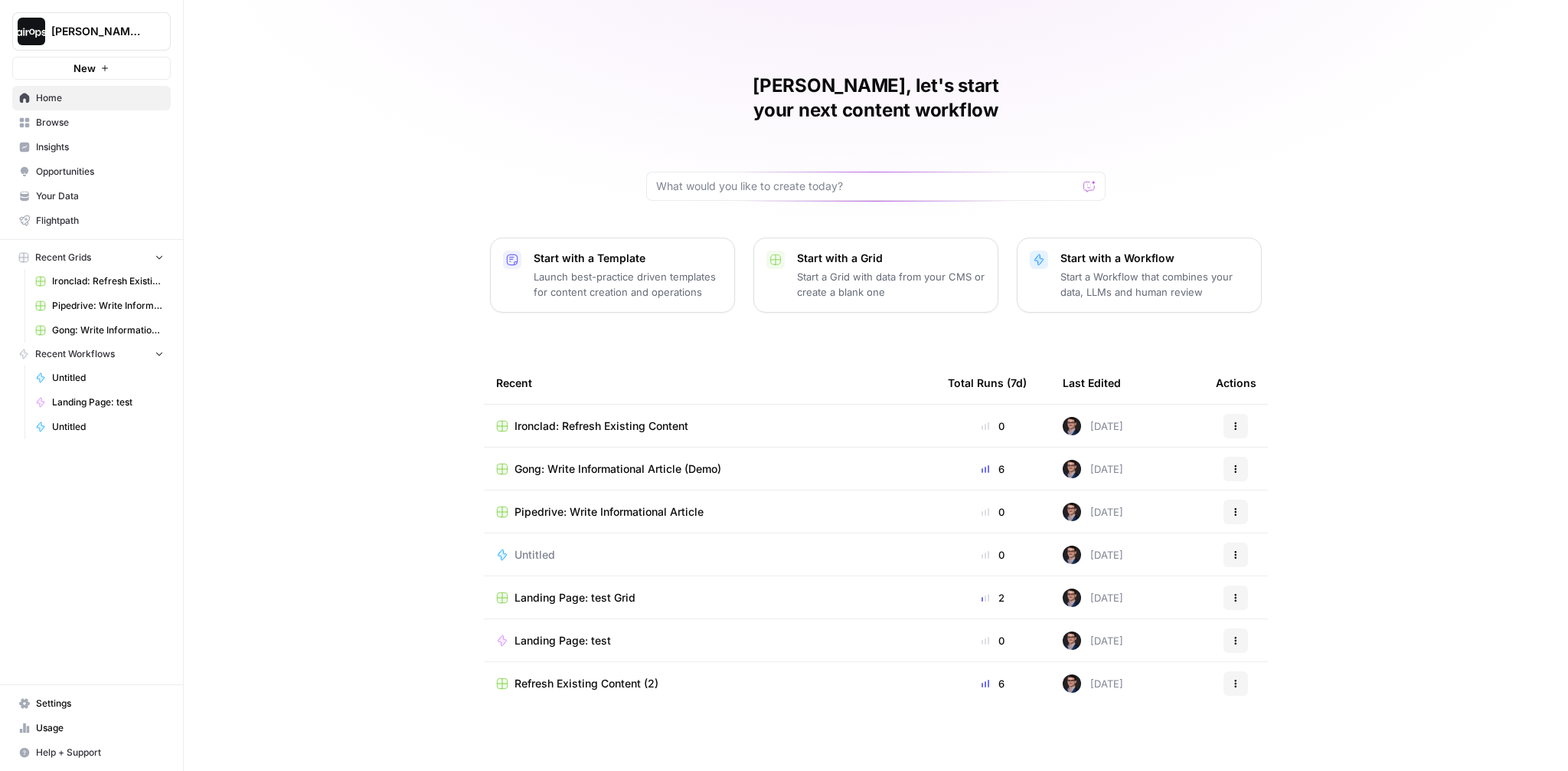
click at [98, 125] on span "Browse" at bounding box center [100, 123] width 127 height 14
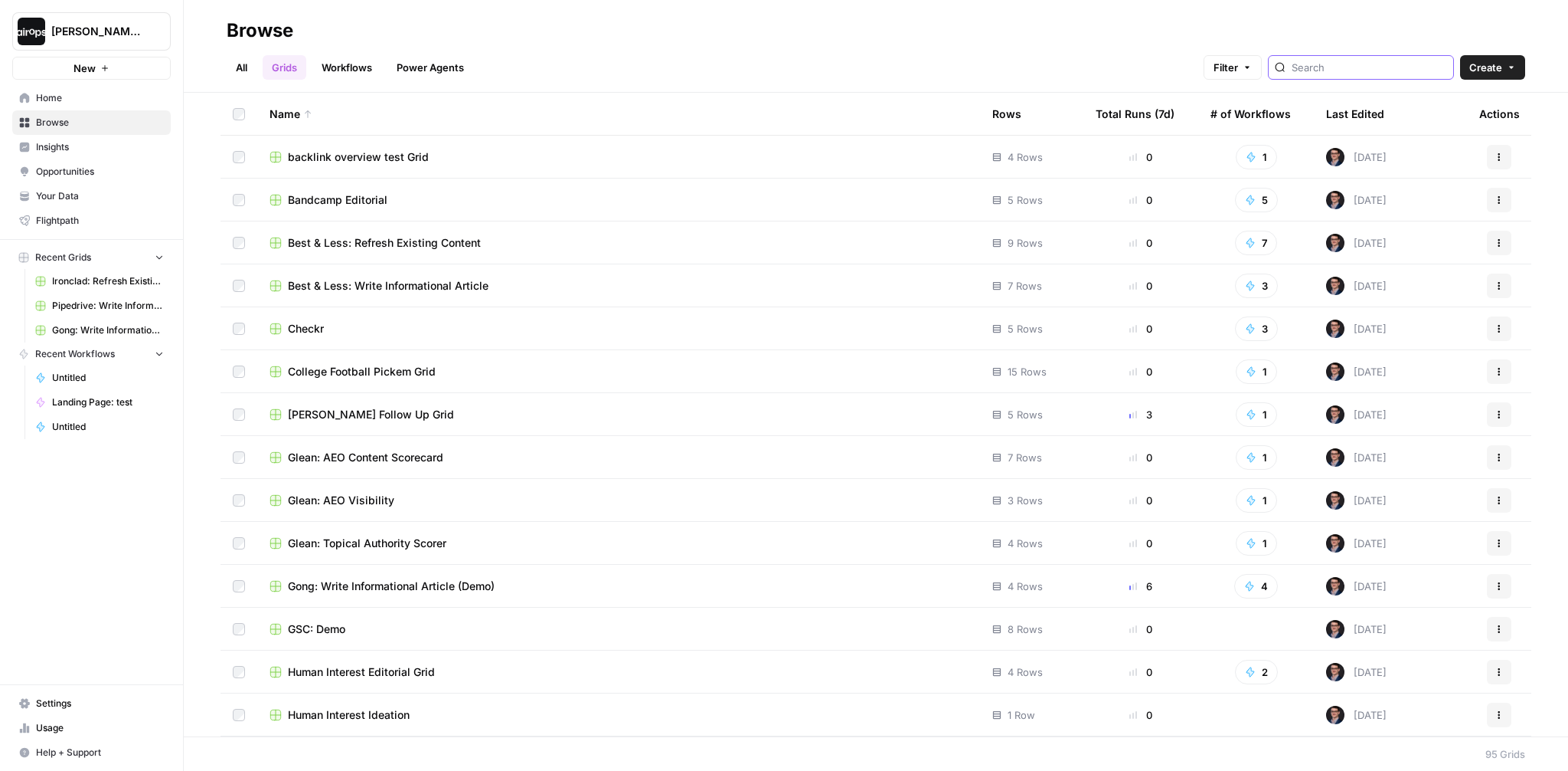
click at [1379, 68] on input "search" at bounding box center [1369, 67] width 155 height 15
type input "Mike Dille 1:37 Hey, sham. shyam-4599 1:39 Hi, Mike. Mike Dille 1:40 Hi, how ar…"
click at [374, 411] on span "Dille Follow Up Grid" at bounding box center [370, 413] width 166 height 15
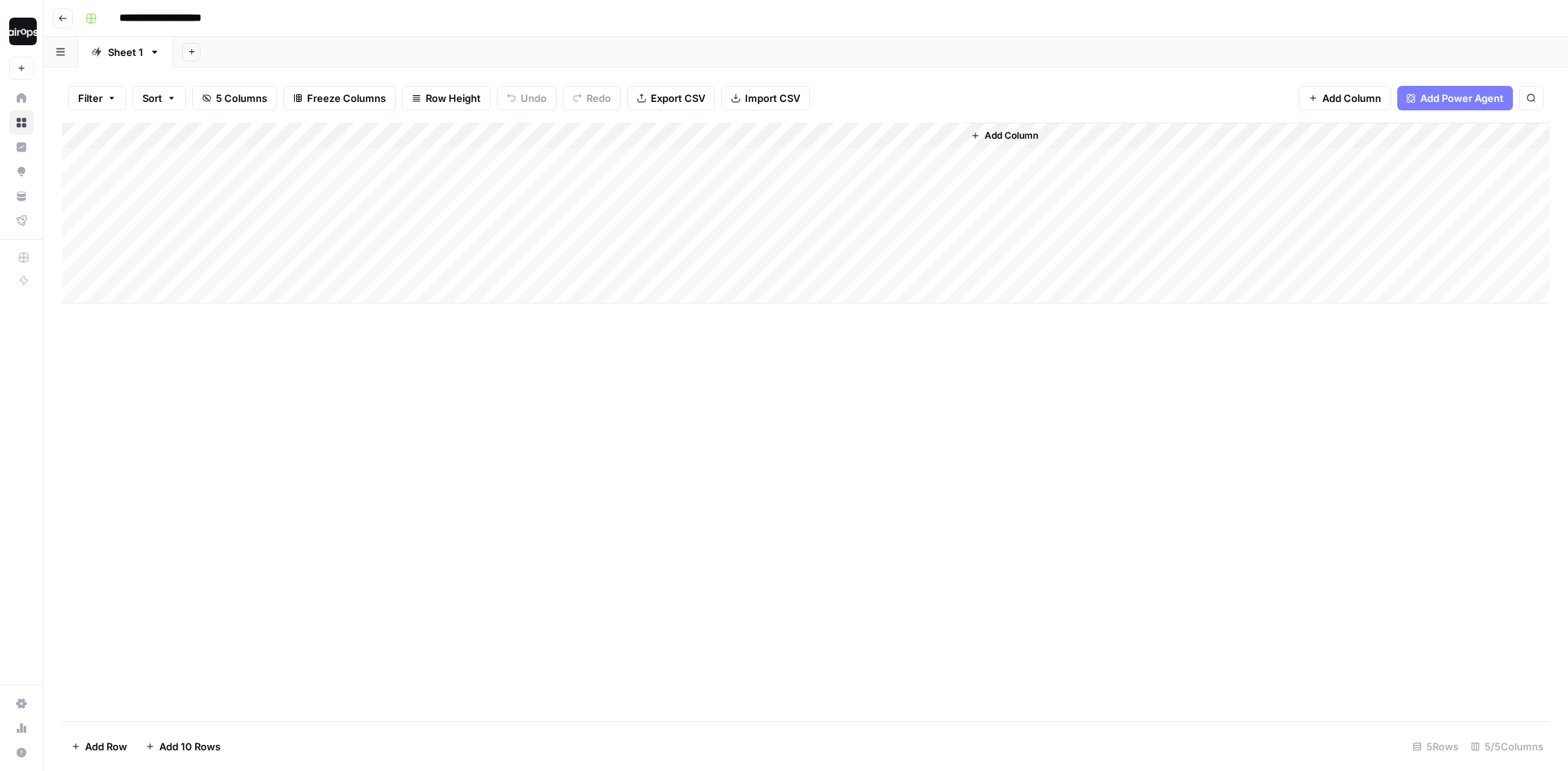
click at [266, 233] on div "Add Column" at bounding box center [805, 212] width 1487 height 180
click at [266, 233] on textarea at bounding box center [237, 240] width 245 height 22
type textarea "**********"
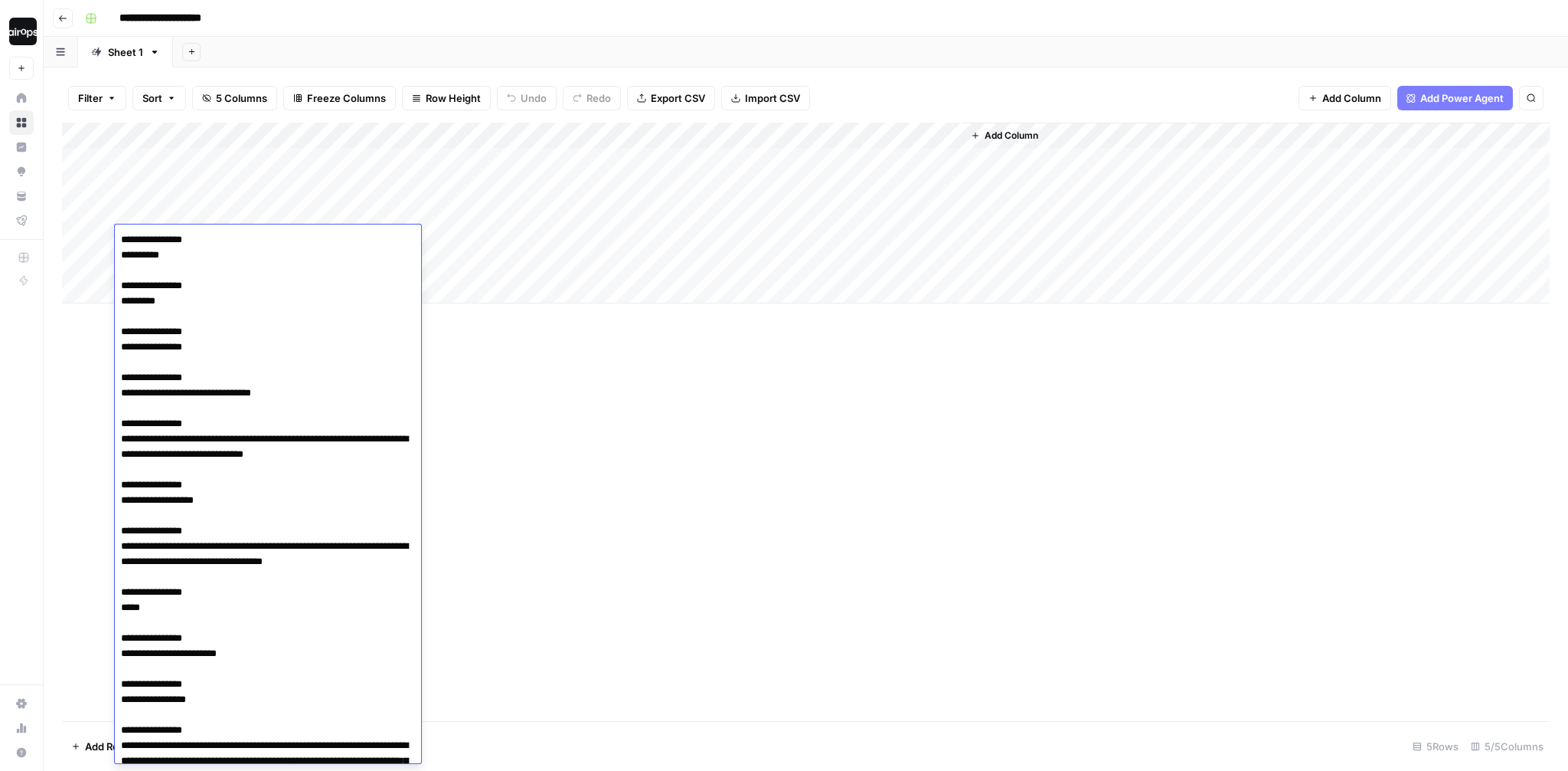
scroll to position [13423, 0]
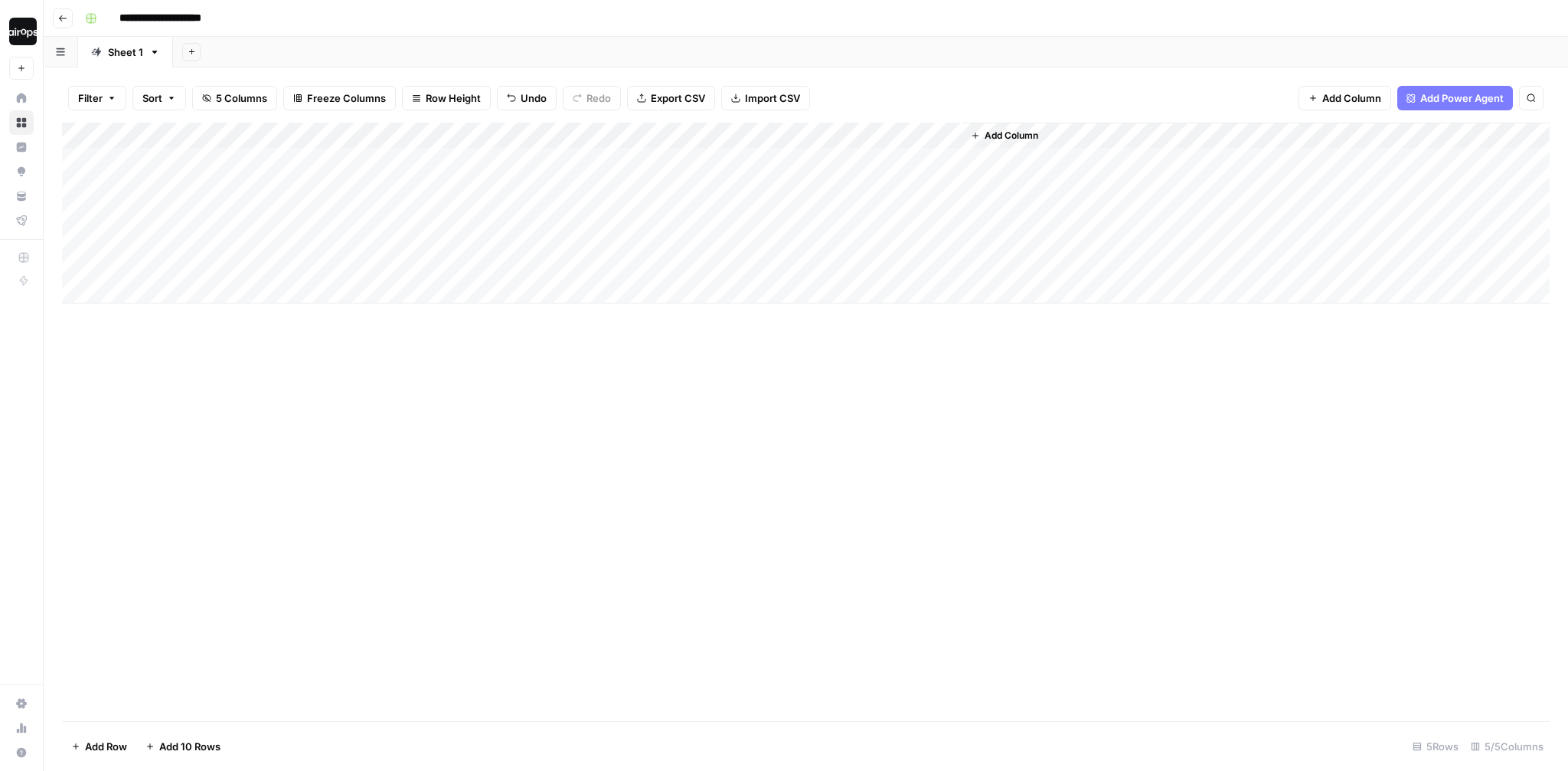
click at [468, 243] on div "Add Column" at bounding box center [805, 212] width 1487 height 180
type textarea "*"
click at [601, 232] on div "Add Column" at bounding box center [805, 212] width 1487 height 180
type textarea "****"
click at [856, 370] on div "Add Column" at bounding box center [805, 421] width 1487 height 599
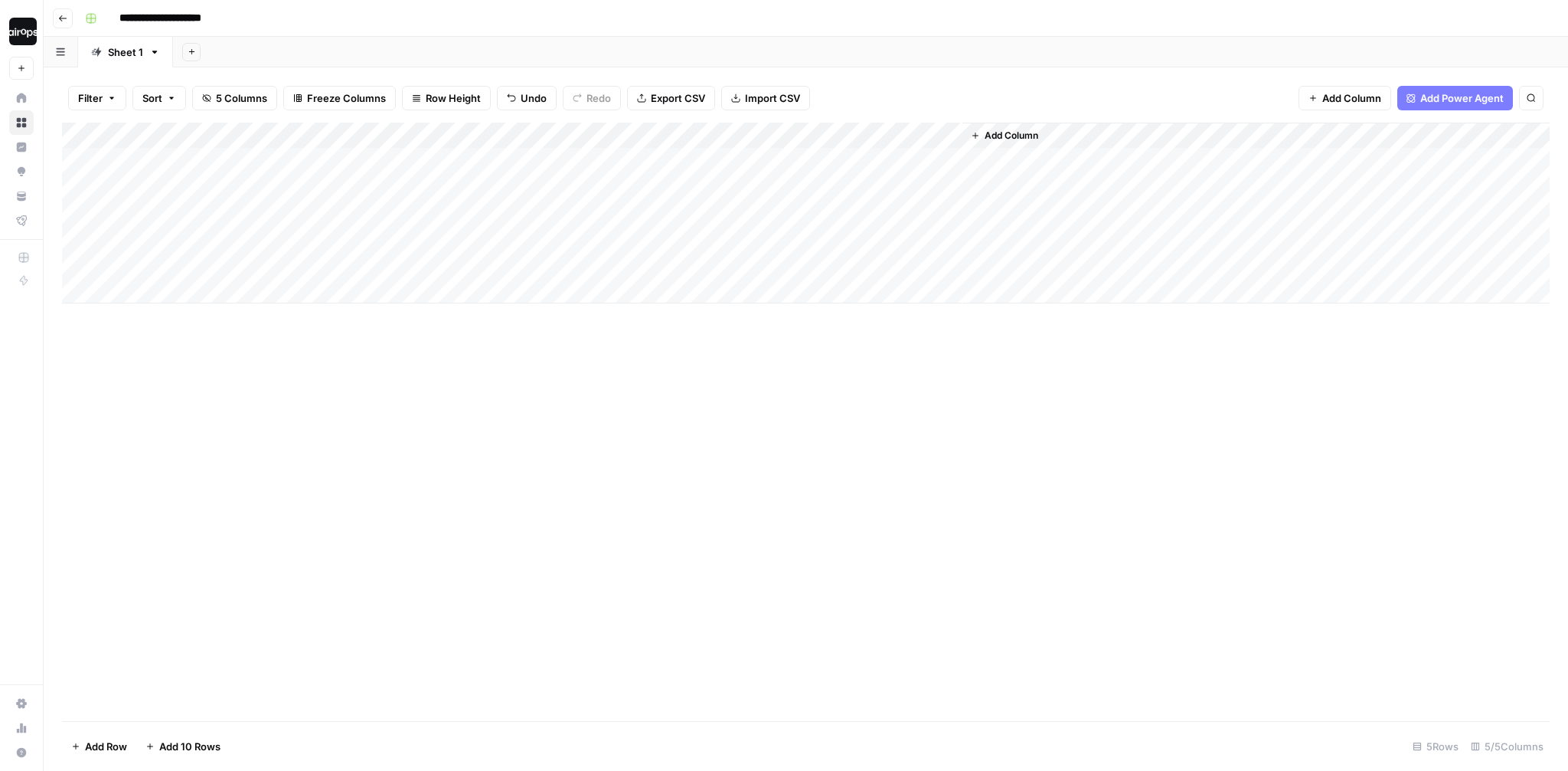
click at [754, 237] on div "Add Column" at bounding box center [805, 212] width 1487 height 180
click at [845, 359] on div "Add Column" at bounding box center [805, 421] width 1487 height 599
click at [973, 86] on div "Filter Sort 5 Columns Freeze Columns Row Height Undo Redo Export CSV Import CSV…" at bounding box center [805, 98] width 1487 height 49
click at [1070, 44] on div "Add Sheet" at bounding box center [870, 52] width 1395 height 31
click at [1069, 44] on div "Add Sheet" at bounding box center [870, 52] width 1395 height 31
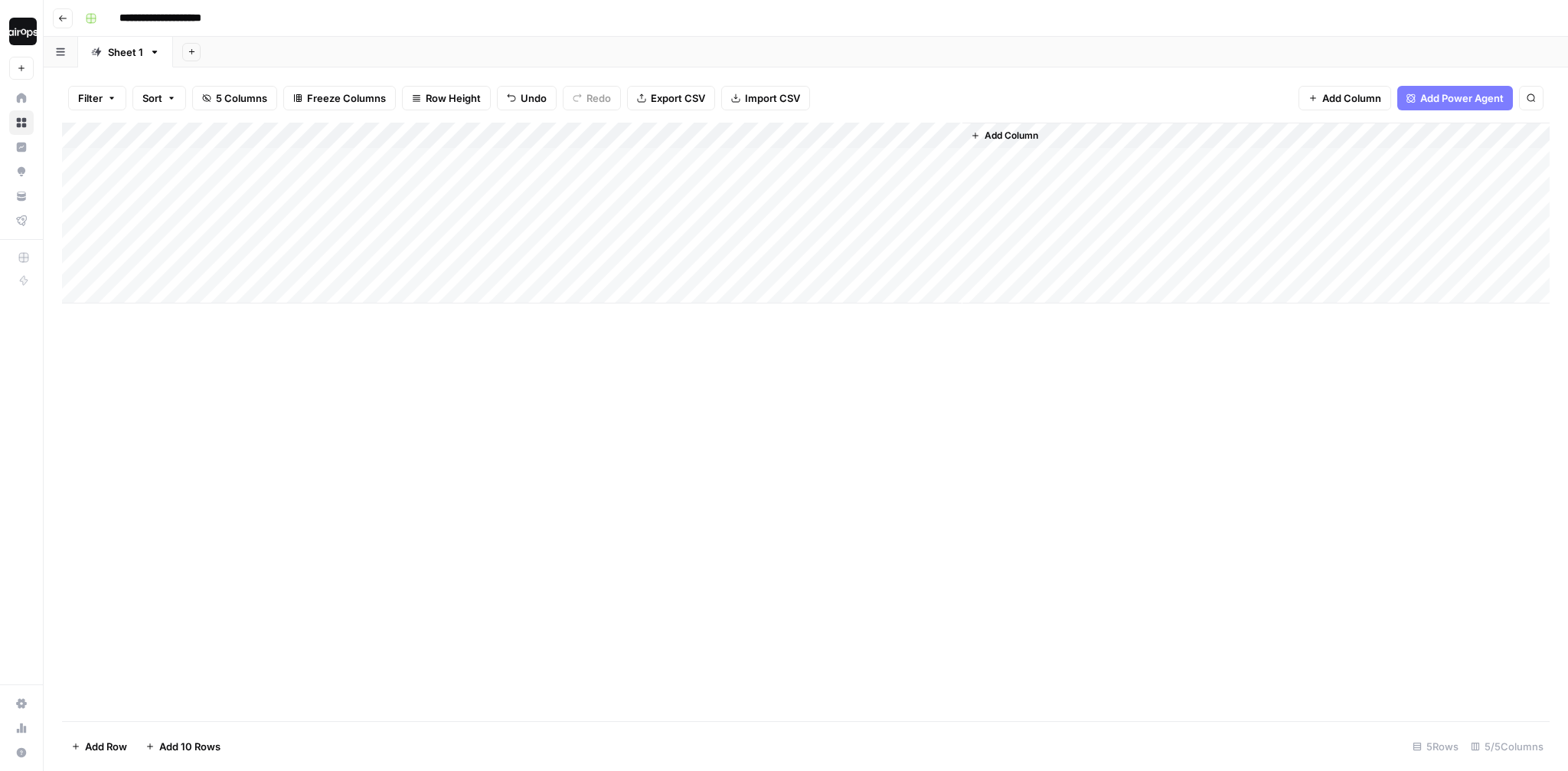
click at [1000, 49] on div "Add Sheet" at bounding box center [870, 52] width 1395 height 31
click at [943, 237] on div "Add Column" at bounding box center [805, 212] width 1487 height 180
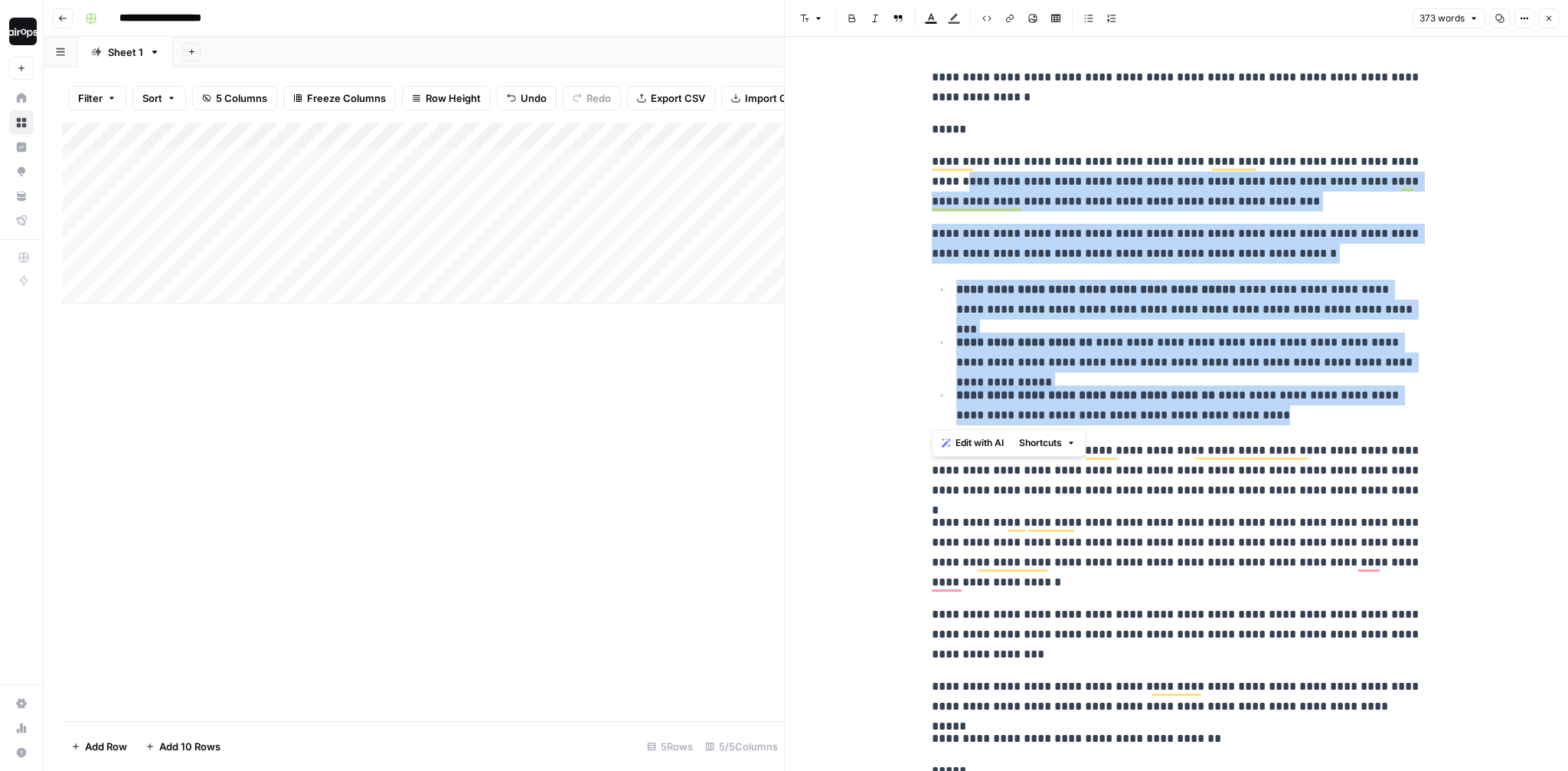
drag, startPoint x: 1237, startPoint y: 415, endPoint x: 917, endPoint y: 174, distance: 400.6
click at [917, 174] on div "**********" at bounding box center [1176, 542] width 784 height 1010
click at [1034, 236] on p "**********" at bounding box center [1177, 244] width 490 height 40
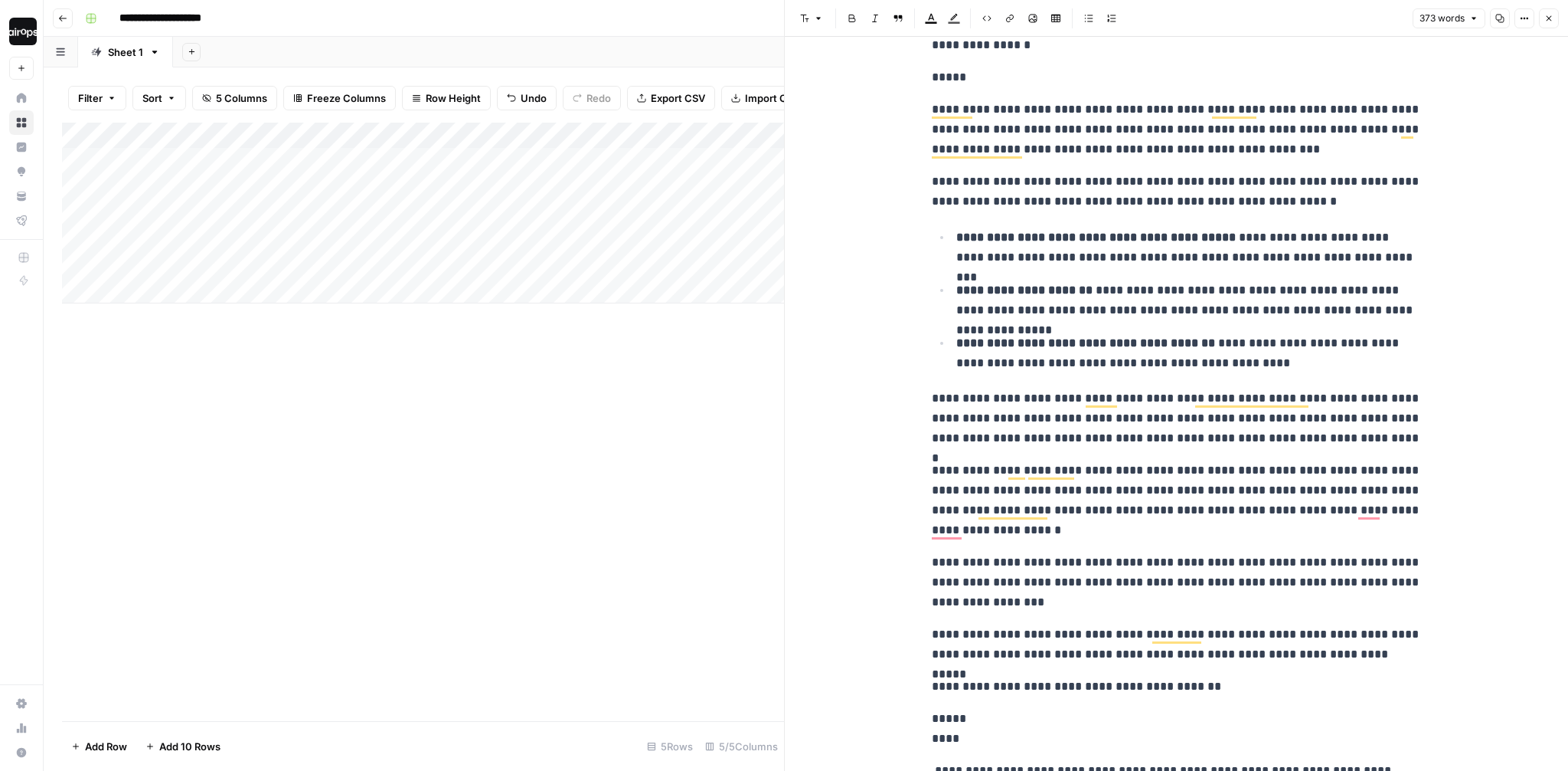
scroll to position [38, 0]
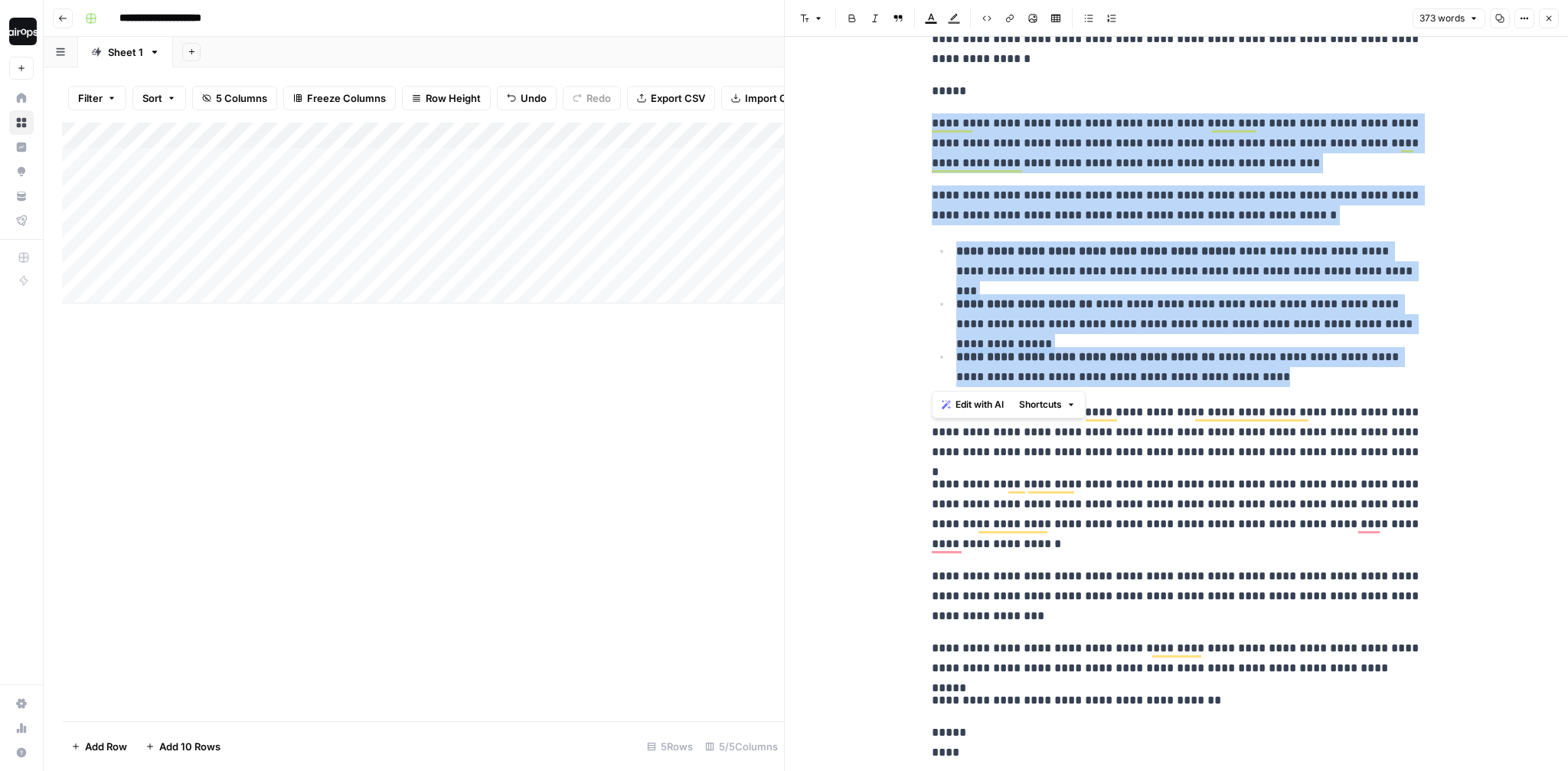
drag, startPoint x: 1238, startPoint y: 370, endPoint x: 920, endPoint y: 128, distance: 399.6
click at [923, 127] on div "**********" at bounding box center [1176, 403] width 784 height 734
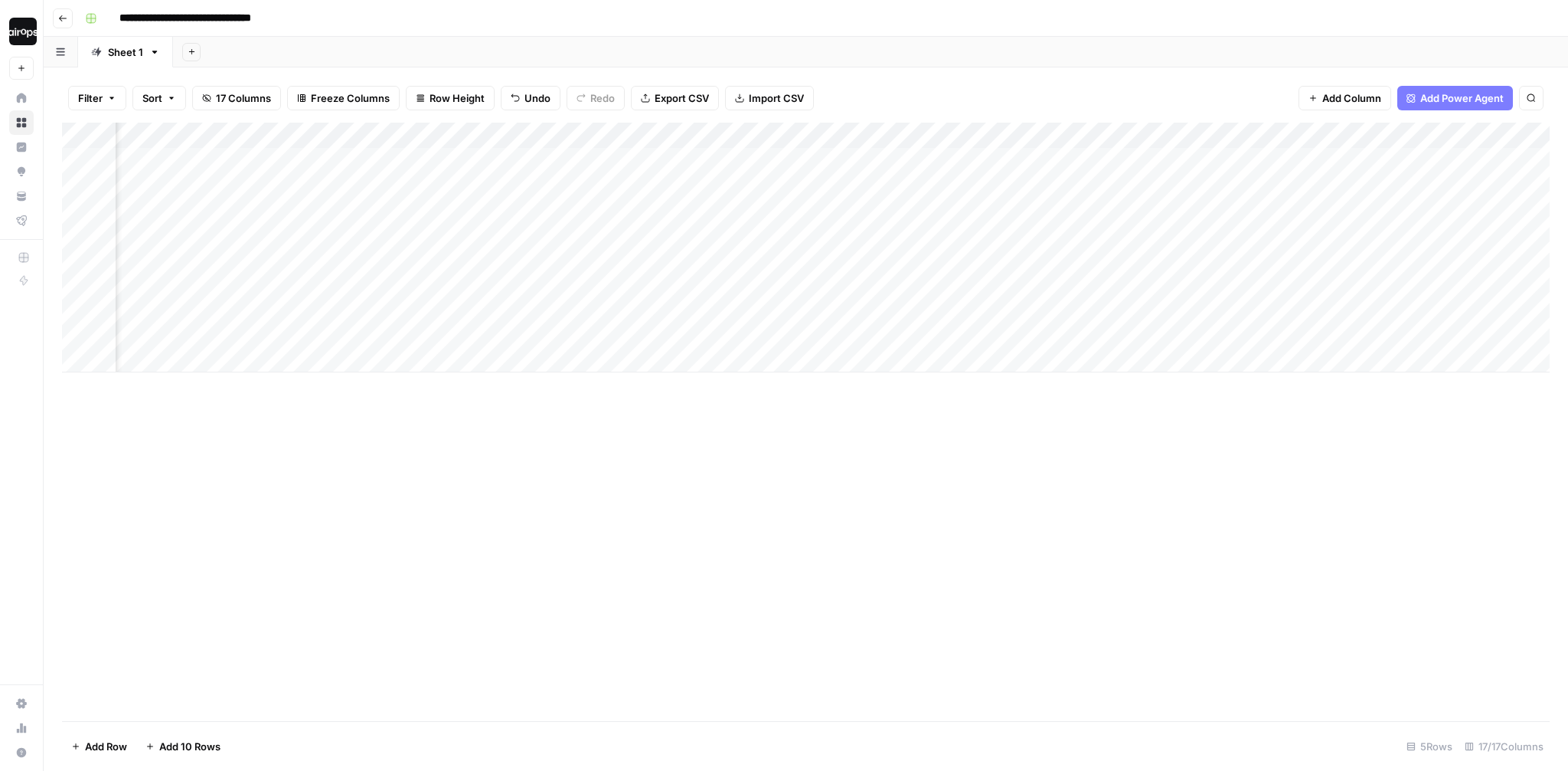
scroll to position [0, 1168]
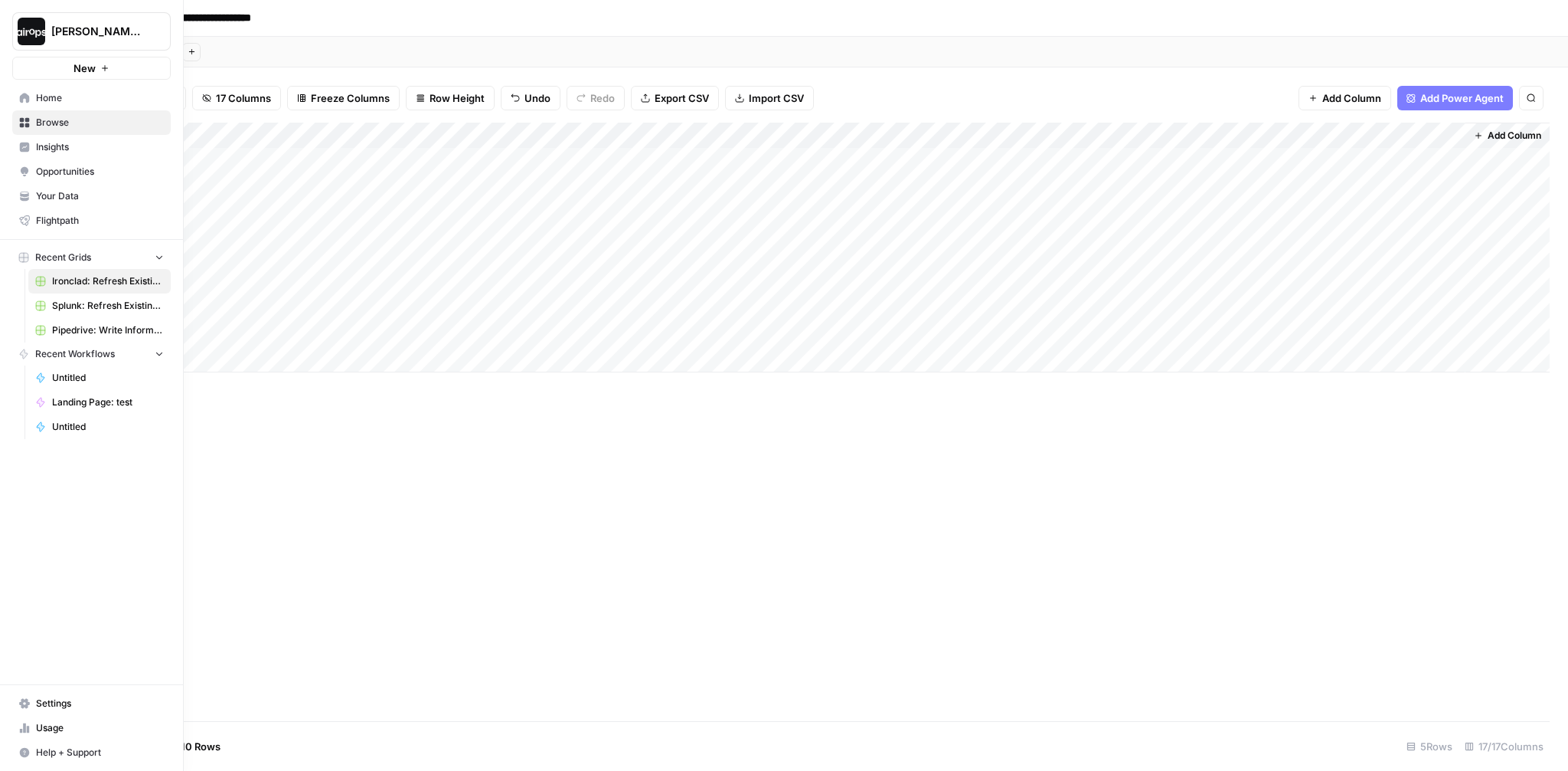
click at [102, 24] on span "Dille-Sandbox" at bounding box center [98, 31] width 93 height 15
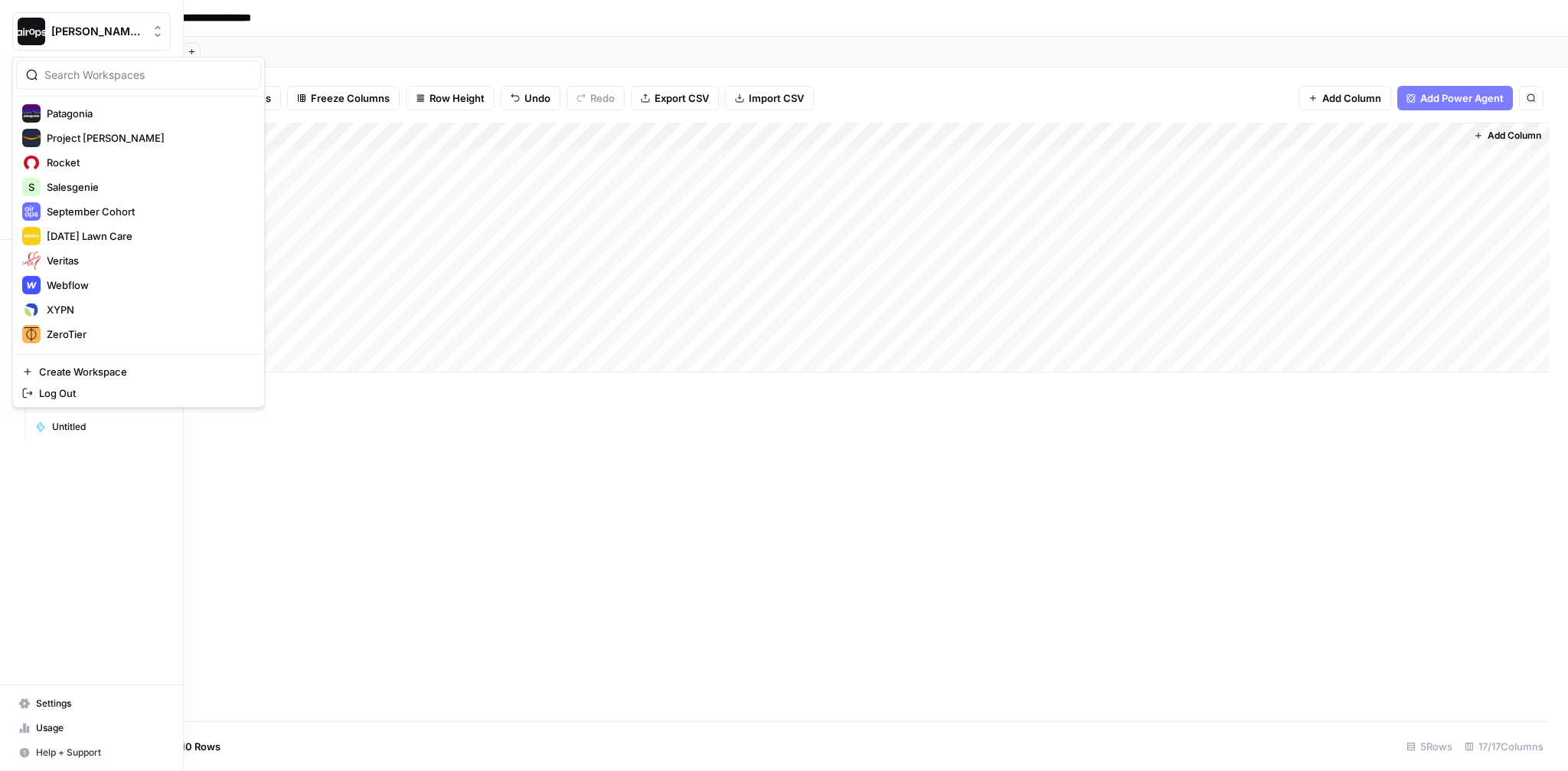
scroll to position [645, 0]
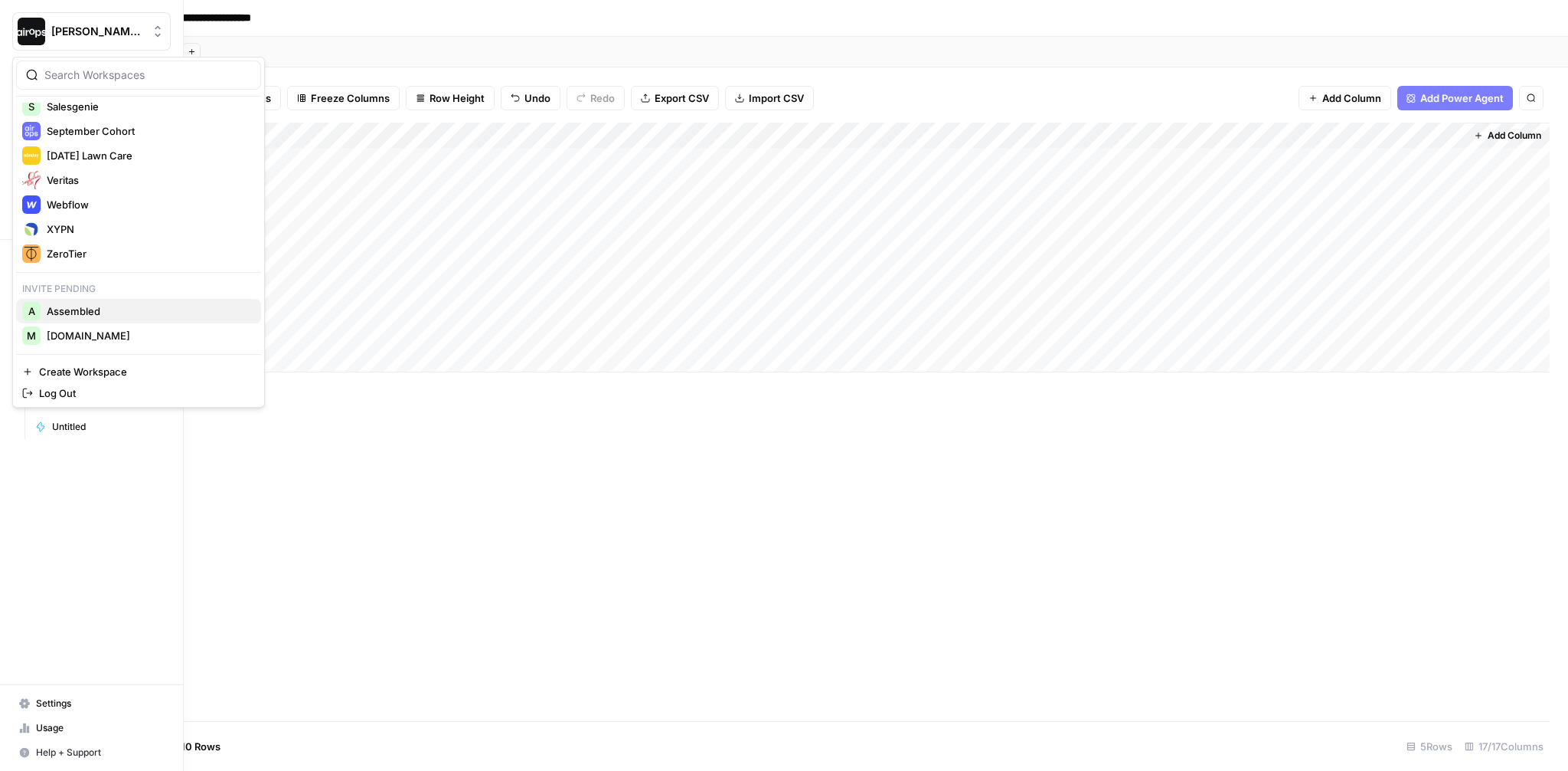
click at [98, 310] on span "Assembled" at bounding box center [147, 310] width 202 height 15
